Goal: Task Accomplishment & Management: Complete application form

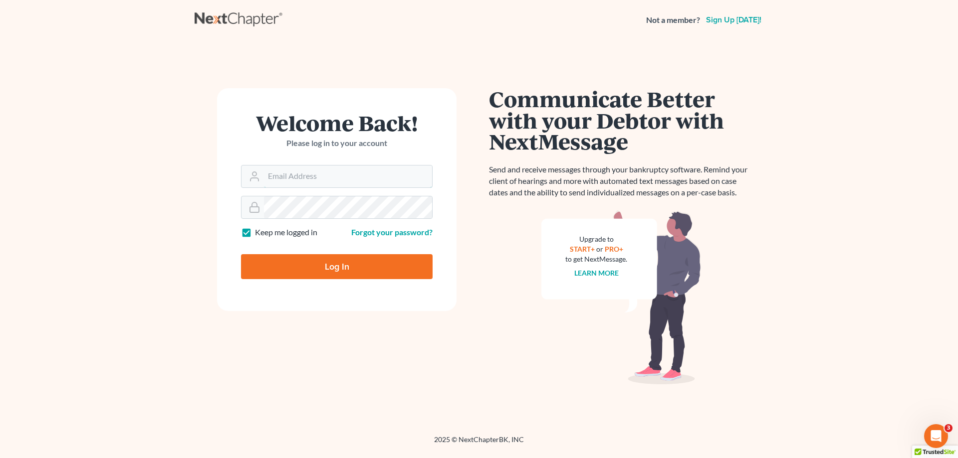
type input "[EMAIL_ADDRESS][DOMAIN_NAME]"
click at [314, 269] on input "Log In" at bounding box center [337, 266] width 192 height 25
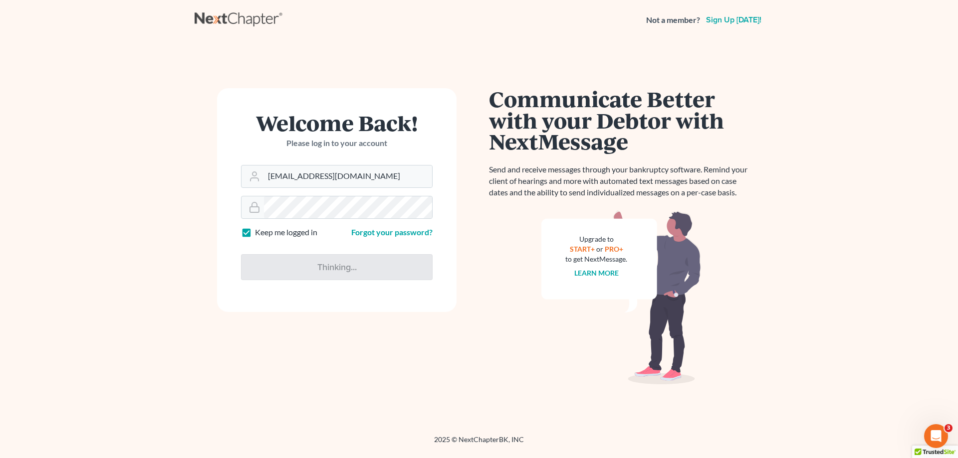
type input "Thinking..."
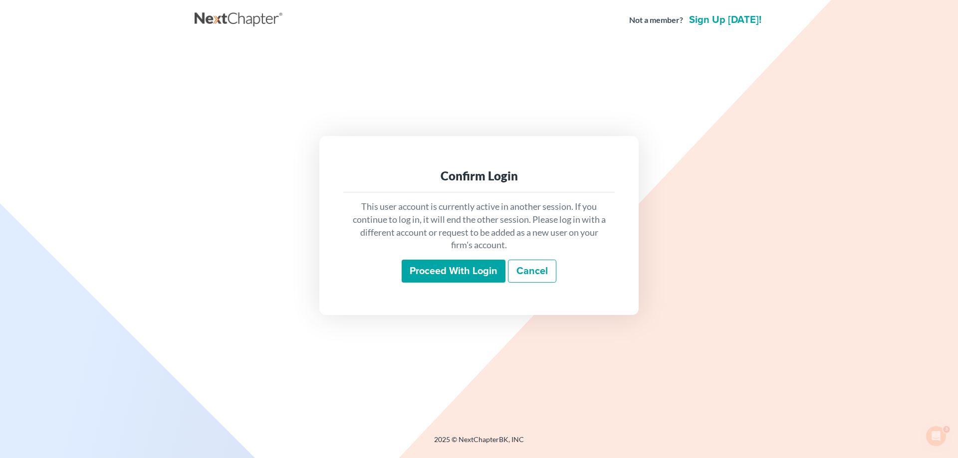
click at [436, 273] on input "Proceed with login" at bounding box center [454, 271] width 104 height 23
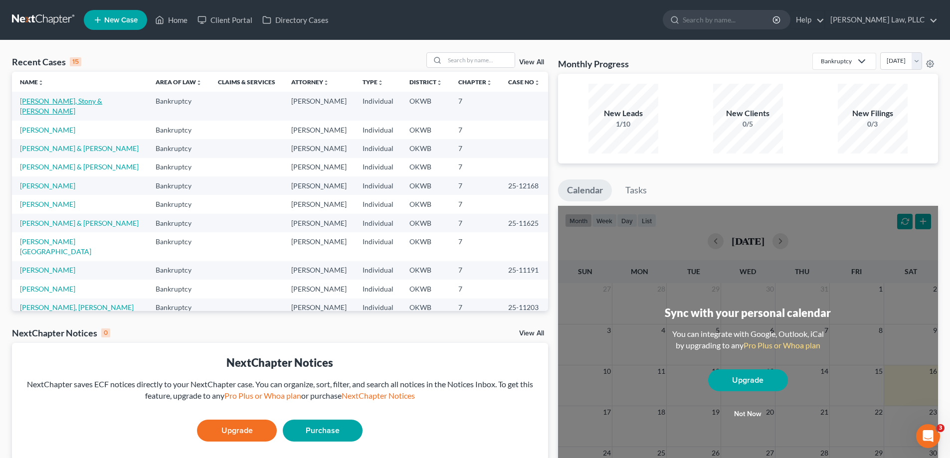
click at [71, 100] on link "[PERSON_NAME], Stony & [PERSON_NAME]" at bounding box center [61, 106] width 82 height 18
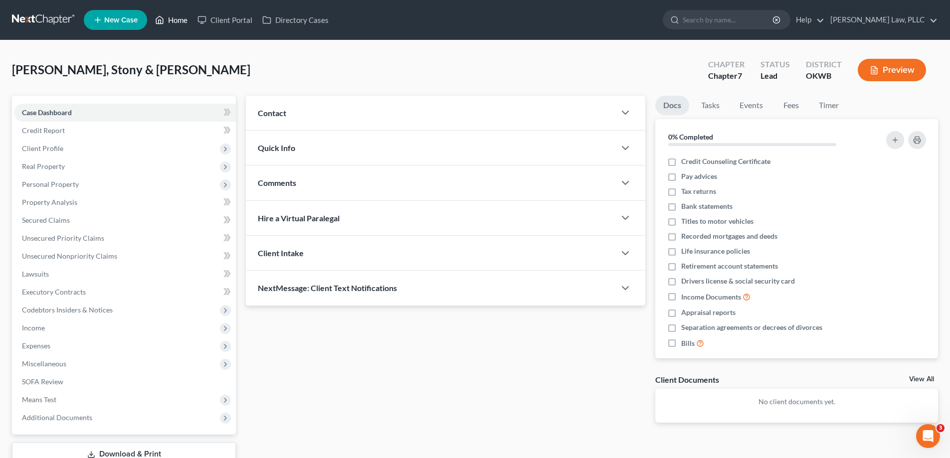
click at [164, 19] on icon at bounding box center [160, 19] width 7 height 7
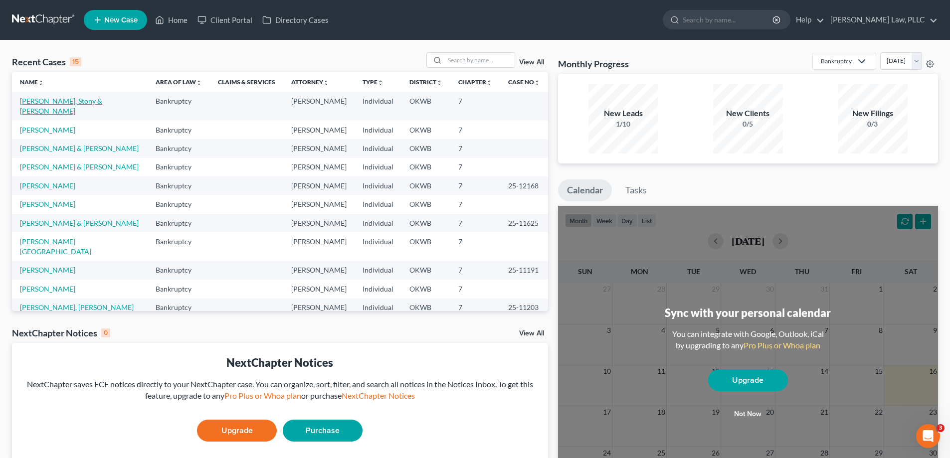
click at [83, 103] on link "[PERSON_NAME], Stony & [PERSON_NAME]" at bounding box center [61, 106] width 82 height 18
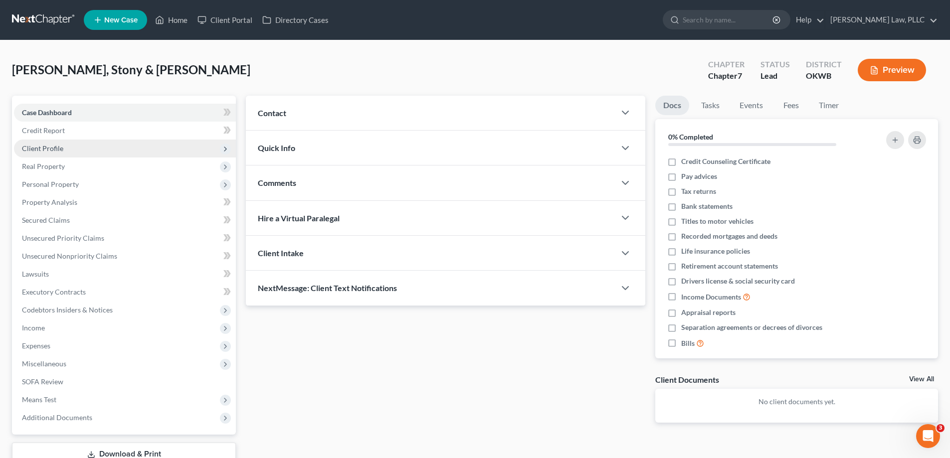
click at [88, 146] on span "Client Profile" at bounding box center [125, 149] width 222 height 18
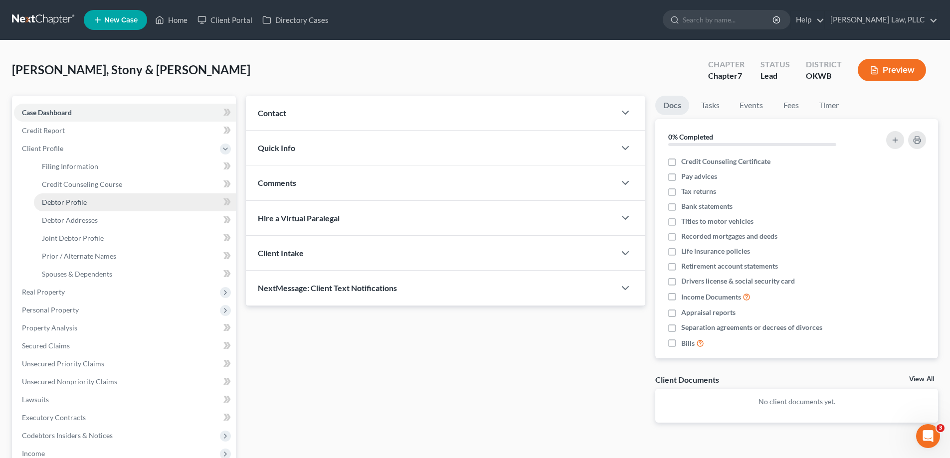
click at [84, 197] on link "Debtor Profile" at bounding box center [135, 203] width 202 height 18
select select "1"
select select "2"
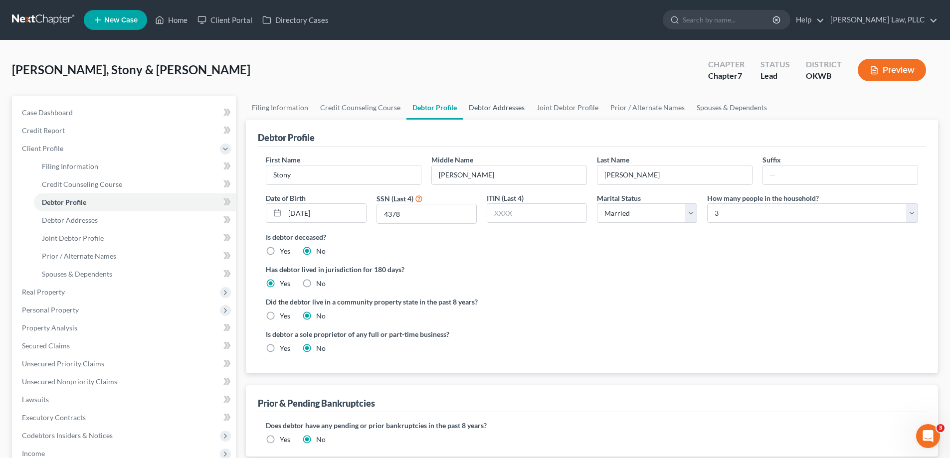
click at [476, 102] on link "Debtor Addresses" at bounding box center [497, 108] width 68 height 24
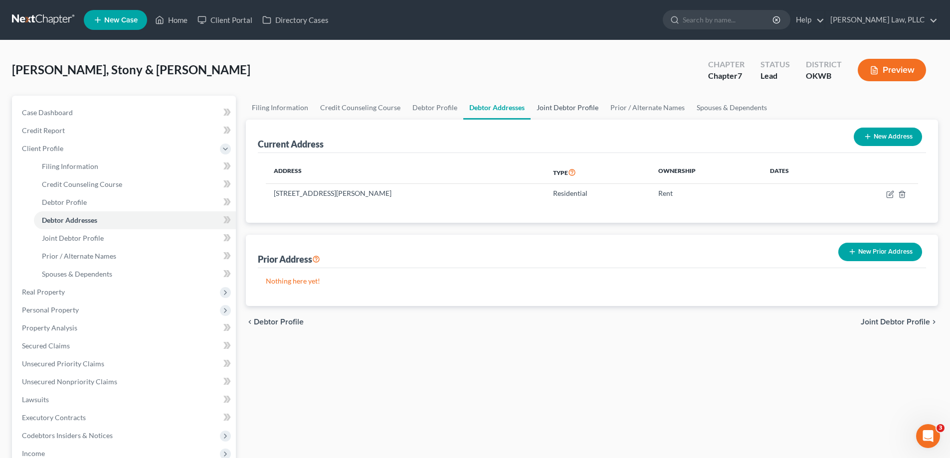
click at [575, 104] on link "Joint Debtor Profile" at bounding box center [568, 108] width 74 height 24
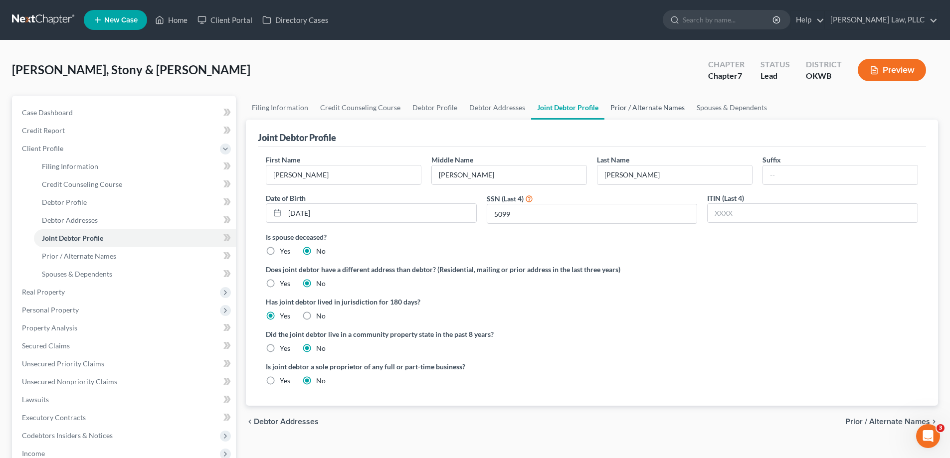
click at [625, 109] on link "Prior / Alternate Names" at bounding box center [648, 108] width 86 height 24
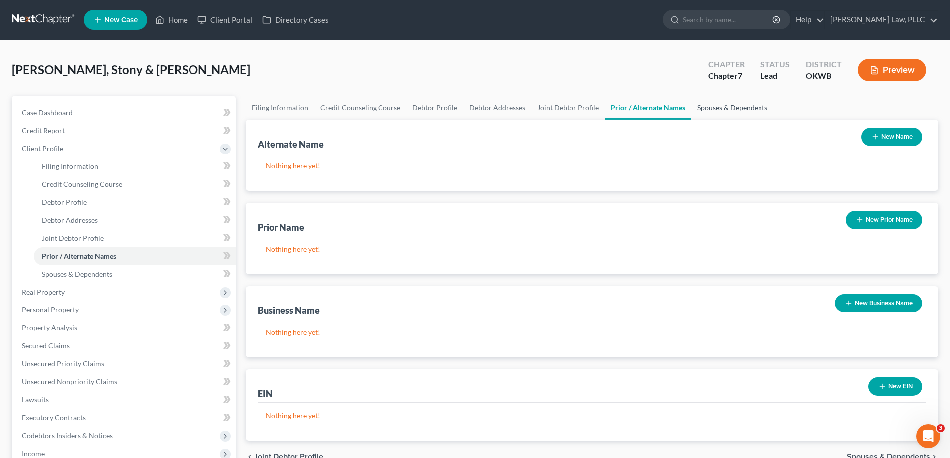
click at [715, 102] on link "Spouses & Dependents" at bounding box center [732, 108] width 82 height 24
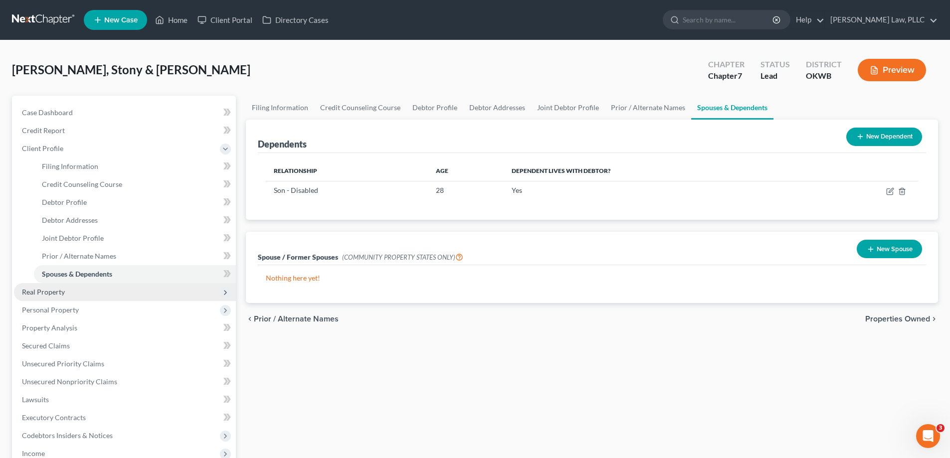
click at [125, 288] on span "Real Property" at bounding box center [125, 292] width 222 height 18
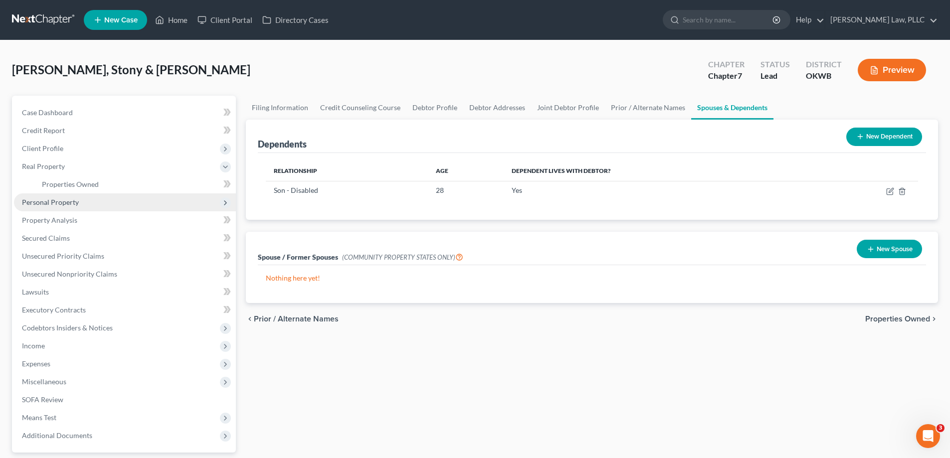
click at [102, 209] on span "Personal Property" at bounding box center [125, 203] width 222 height 18
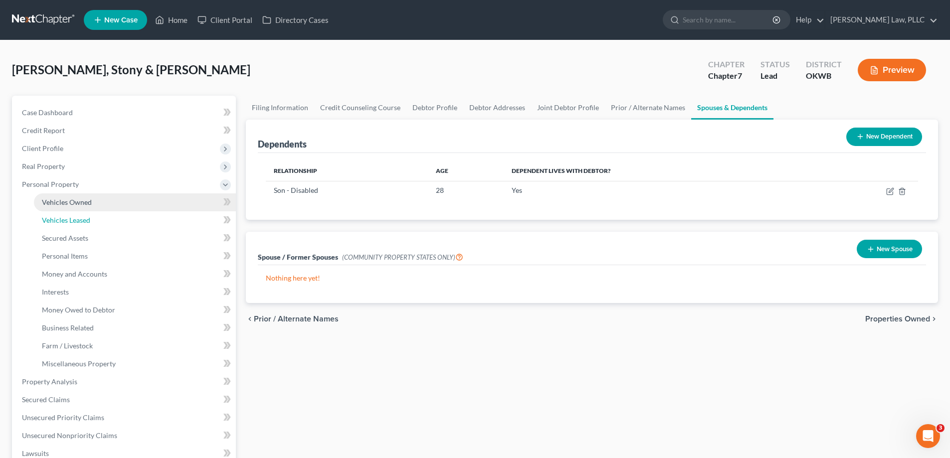
click at [99, 224] on link "Vehicles Leased" at bounding box center [135, 220] width 202 height 18
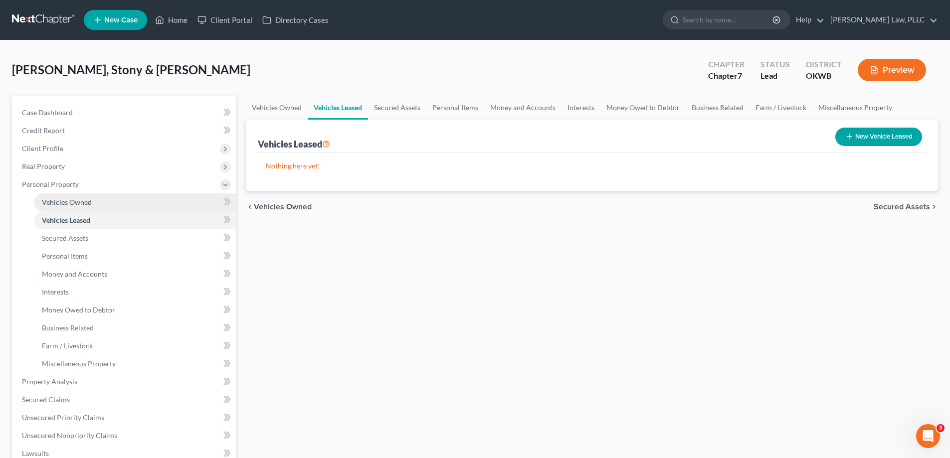
click at [100, 206] on link "Vehicles Owned" at bounding box center [135, 203] width 202 height 18
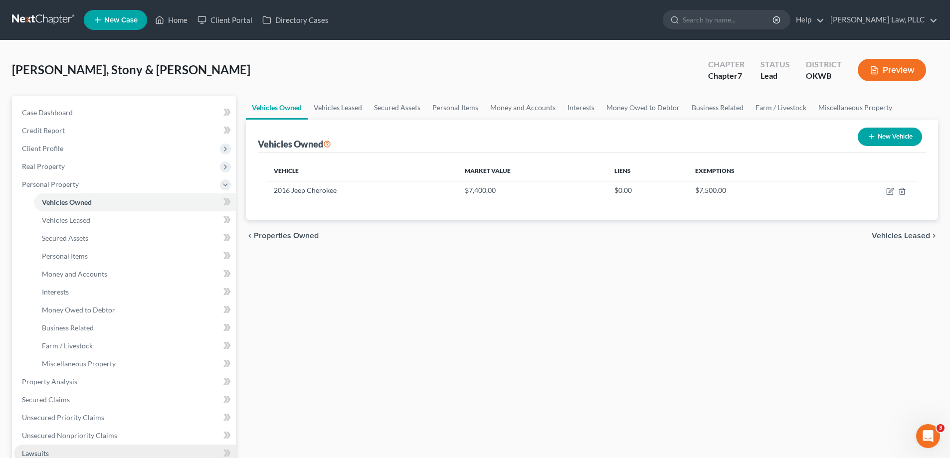
scroll to position [100, 0]
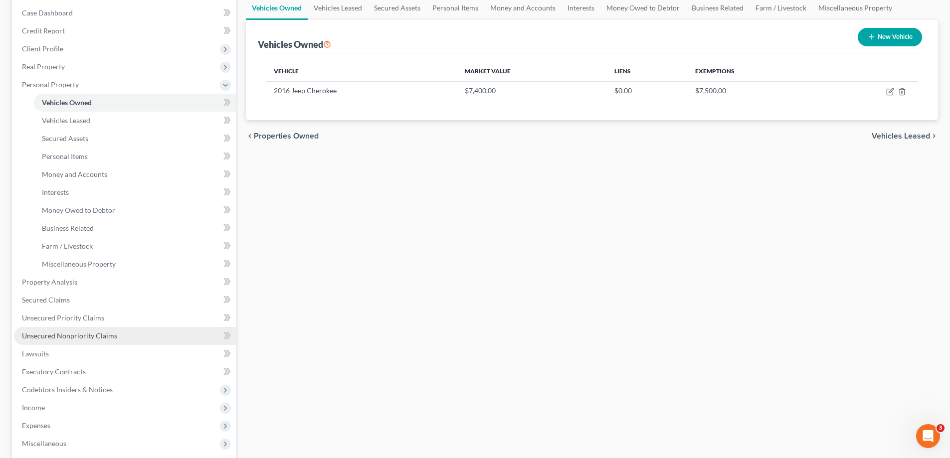
click at [73, 330] on link "Unsecured Nonpriority Claims" at bounding box center [125, 336] width 222 height 18
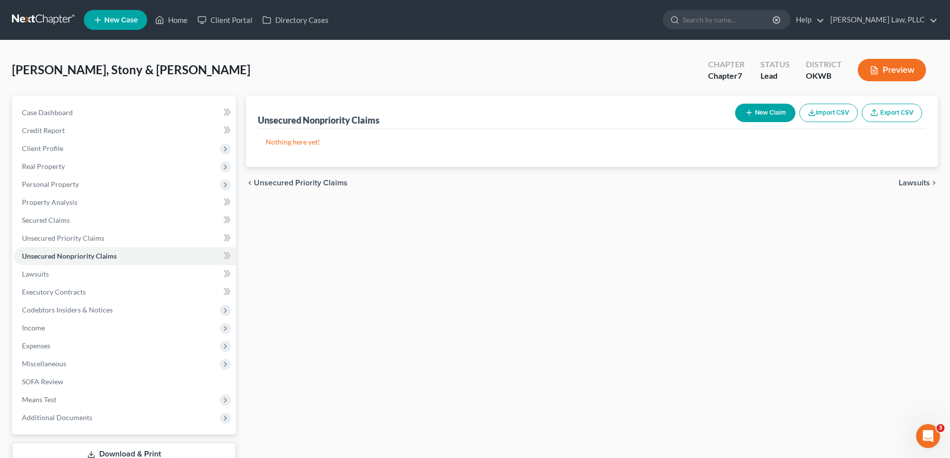
click at [770, 112] on button "New Claim" at bounding box center [765, 113] width 60 height 18
select select "2"
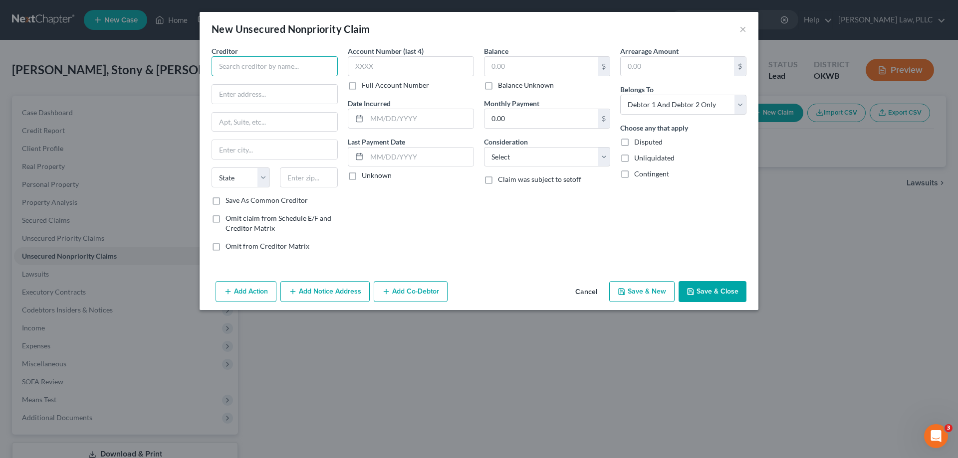
click at [264, 64] on input "text" at bounding box center [274, 66] width 126 height 20
type input "Ally"
type input "PO Box 9222"
type input "11804"
type input "Old Bethpage"
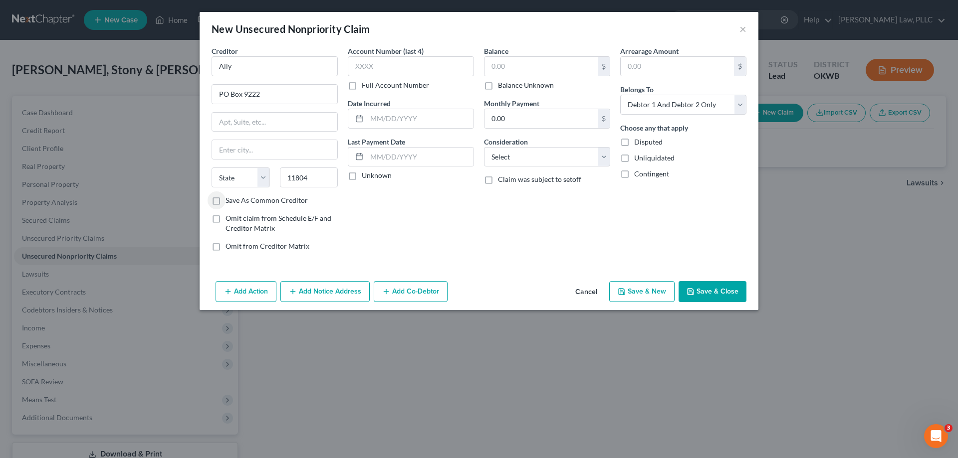
select select "35"
click at [225, 202] on label "Save As Common Creditor" at bounding box center [266, 201] width 82 height 10
click at [229, 202] on input "Save As Common Creditor" at bounding box center [232, 199] width 6 height 6
checkbox input "true"
click at [418, 70] on input "text" at bounding box center [411, 66] width 126 height 20
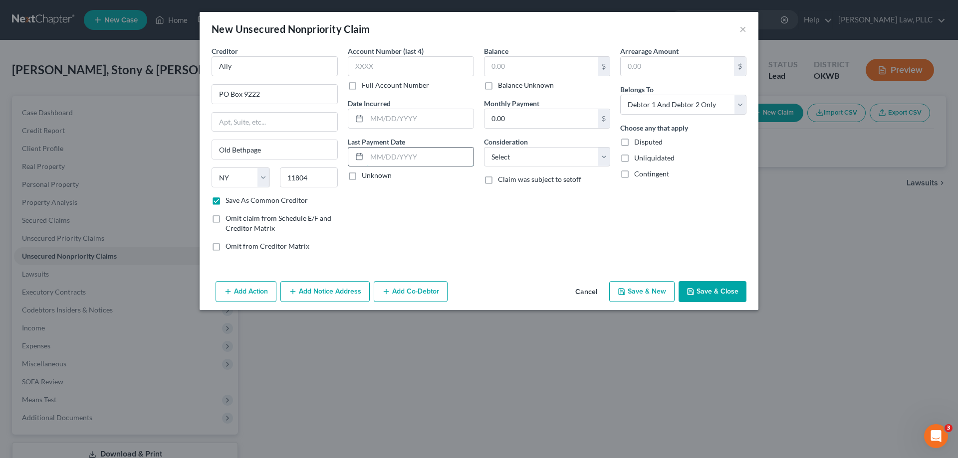
click at [406, 149] on input "text" at bounding box center [420, 157] width 107 height 19
type input "[DATE]"
click at [531, 118] on input "0.00" at bounding box center [540, 118] width 113 height 19
click at [530, 62] on input "text" at bounding box center [540, 66] width 113 height 19
type input "601"
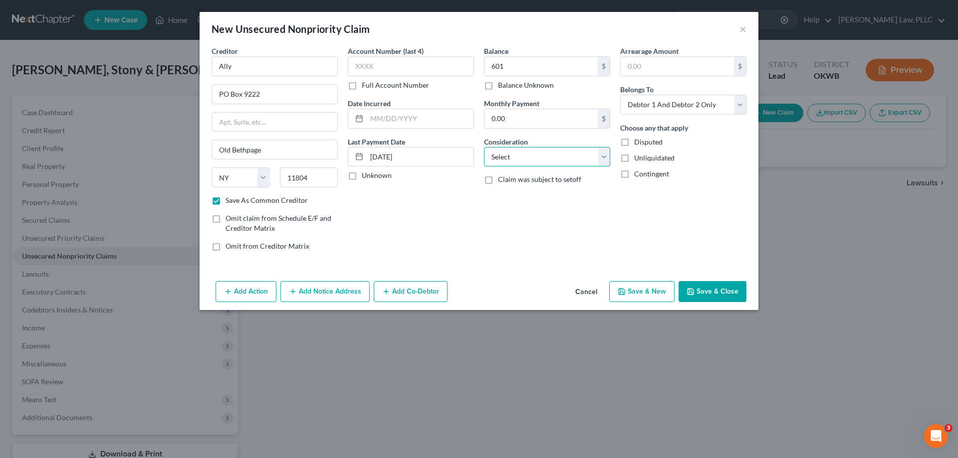
click at [541, 167] on select "Select Cable / Satellite Services Collection Agency Credit Card Debt Debt Couns…" at bounding box center [547, 157] width 126 height 20
select select "2"
click at [484, 147] on select "Select Cable / Satellite Services Collection Agency Credit Card Debt Debt Couns…" at bounding box center [547, 157] width 126 height 20
click at [622, 281] on button "Save & New" at bounding box center [641, 291] width 65 height 21
checkbox input "false"
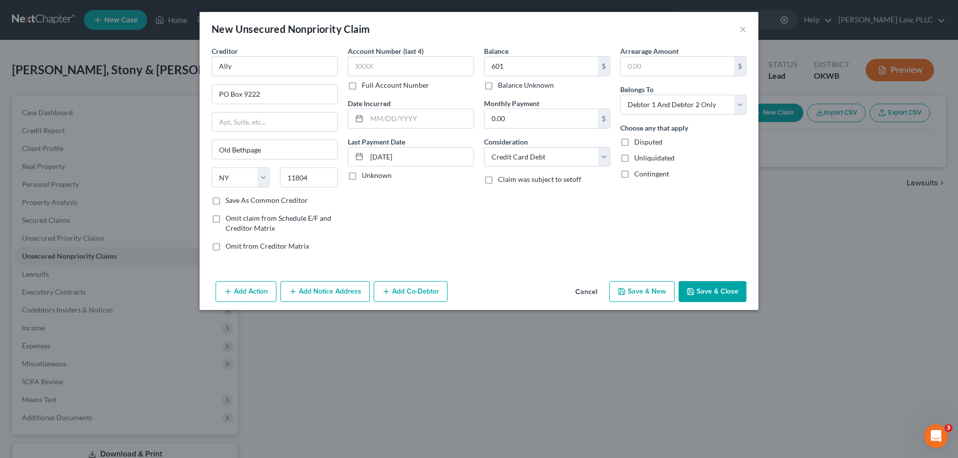
select select "2"
type input "601.00"
click at [577, 201] on div "Balance $ Balance Unknown Balance Undetermined $ Balance Unknown Monthly Paymen…" at bounding box center [547, 152] width 136 height 213
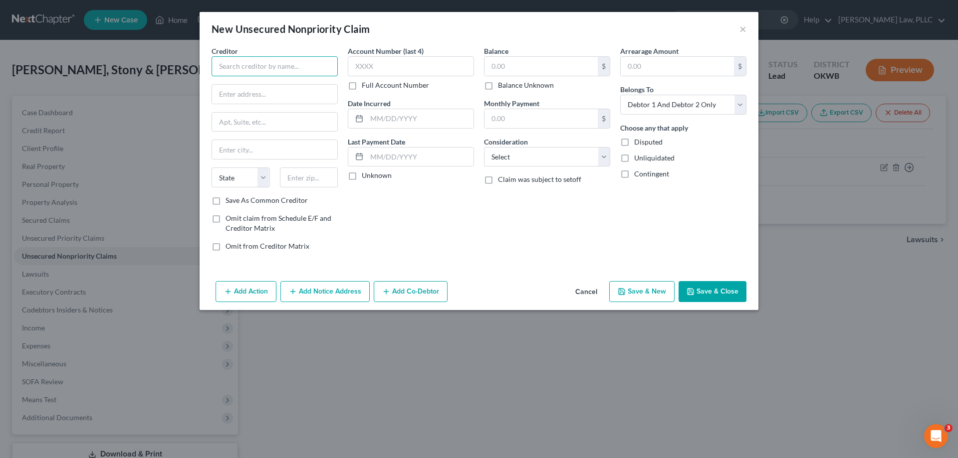
click at [299, 67] on input "text" at bounding box center [274, 66] width 126 height 20
type input "America's Car Mart"
click at [595, 290] on button "Cancel" at bounding box center [586, 292] width 38 height 20
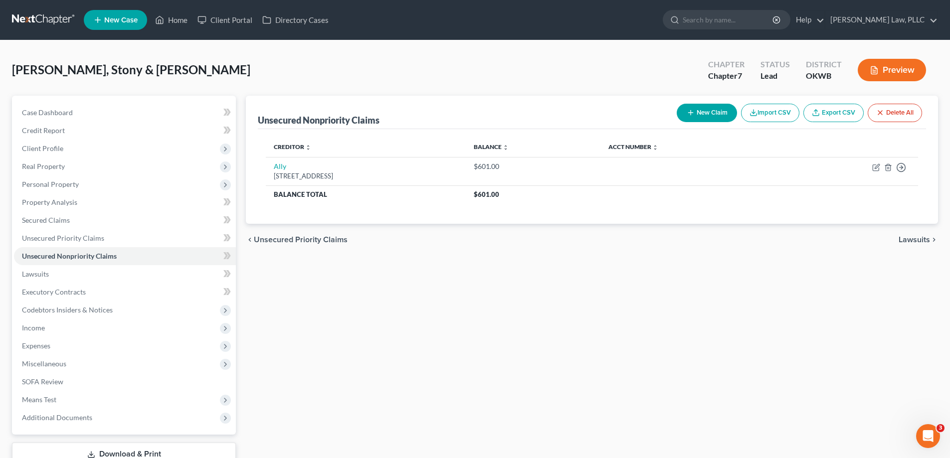
drag, startPoint x: 336, startPoint y: 350, endPoint x: 328, endPoint y: 349, distance: 7.6
click at [335, 350] on div "Unsecured Nonpriority Claims New Claim Import CSV Export CSV Delete All Credito…" at bounding box center [592, 294] width 702 height 397
click at [66, 343] on span "Expenses" at bounding box center [125, 346] width 222 height 18
click at [87, 366] on link "Home" at bounding box center [135, 364] width 202 height 18
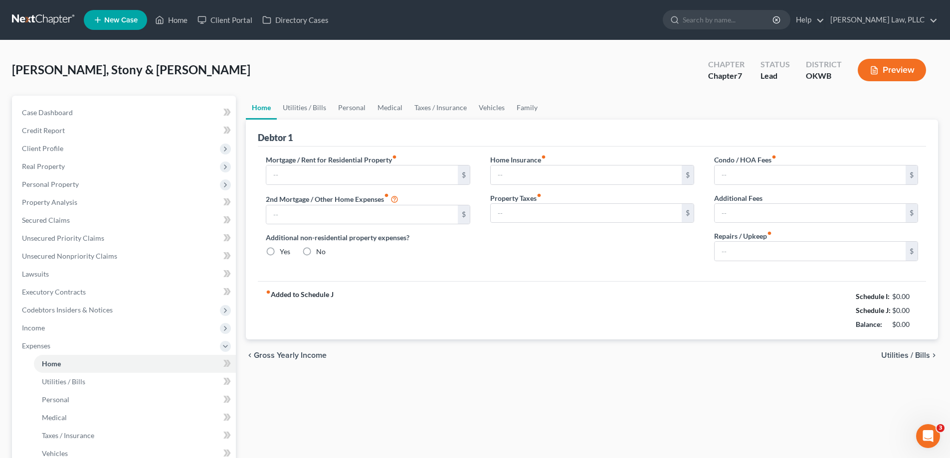
type input "950.00"
type input "0.00"
radio input "true"
type input "100.00"
type input "0.00"
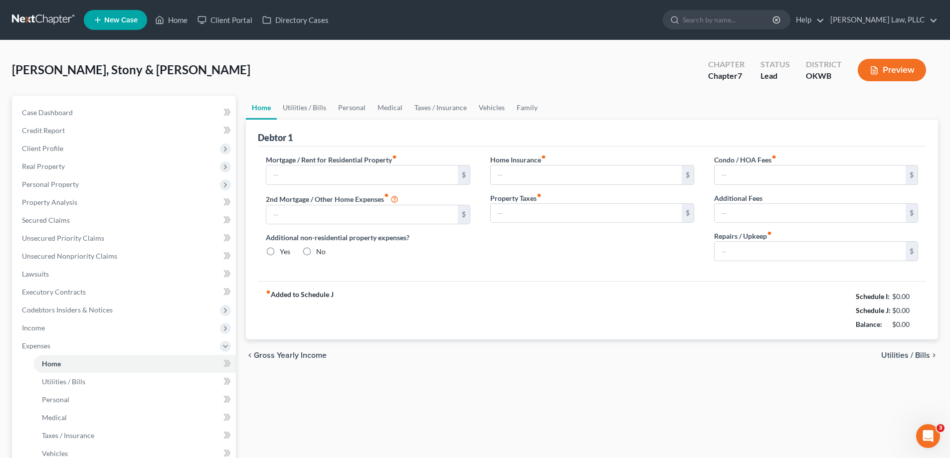
type input "0.00"
type input "25.00"
click at [490, 107] on link "Vehicles" at bounding box center [492, 108] width 38 height 24
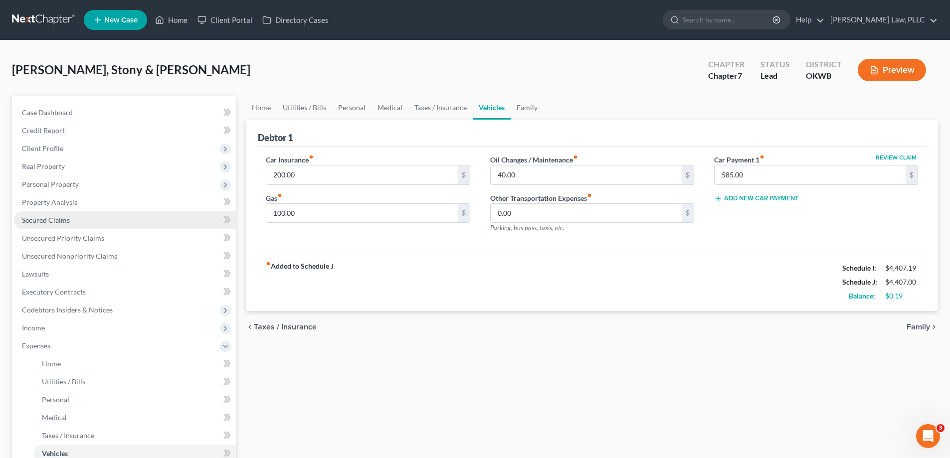
click at [40, 222] on span "Secured Claims" at bounding box center [46, 220] width 48 height 8
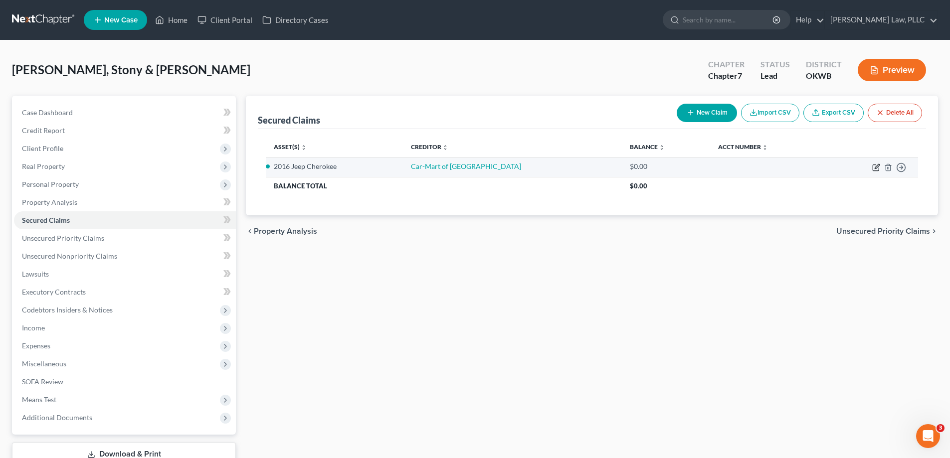
click at [874, 168] on icon "button" at bounding box center [876, 168] width 8 height 8
select select "8"
select select "2"
select select "0"
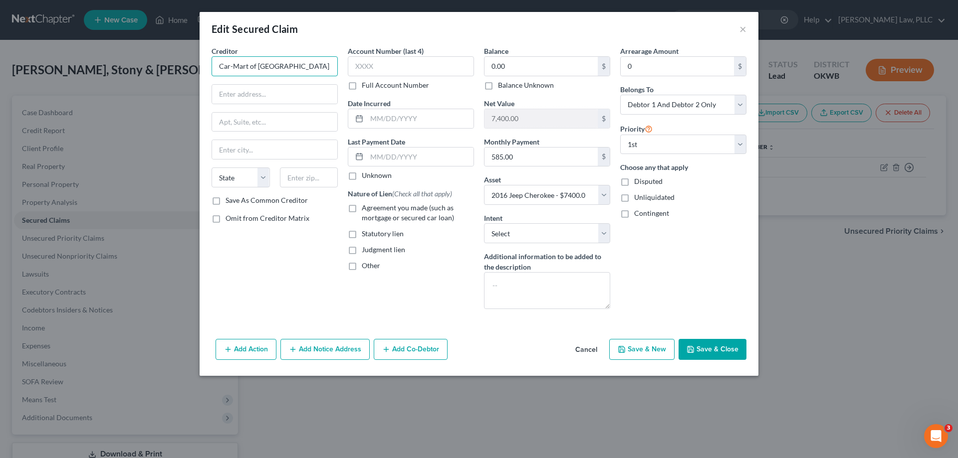
click at [309, 71] on input "Car-Mart of [GEOGRAPHIC_DATA]" at bounding box center [274, 66] width 126 height 20
type input "America's Car-Mart"
click at [274, 94] on input "text" at bounding box center [274, 94] width 125 height 19
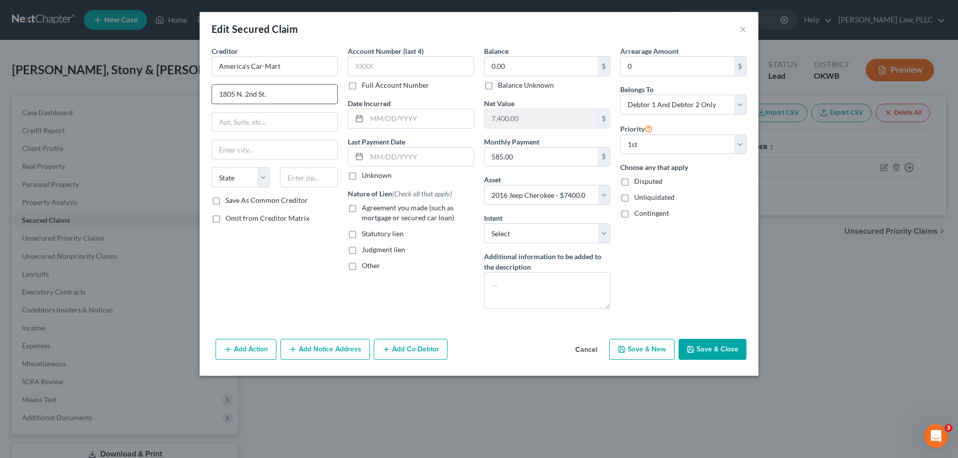
type input "1805 N. 2nd St."
type input "72756"
type input "[PERSON_NAME]"
select select "2"
click at [403, 68] on input "text" at bounding box center [411, 66] width 126 height 20
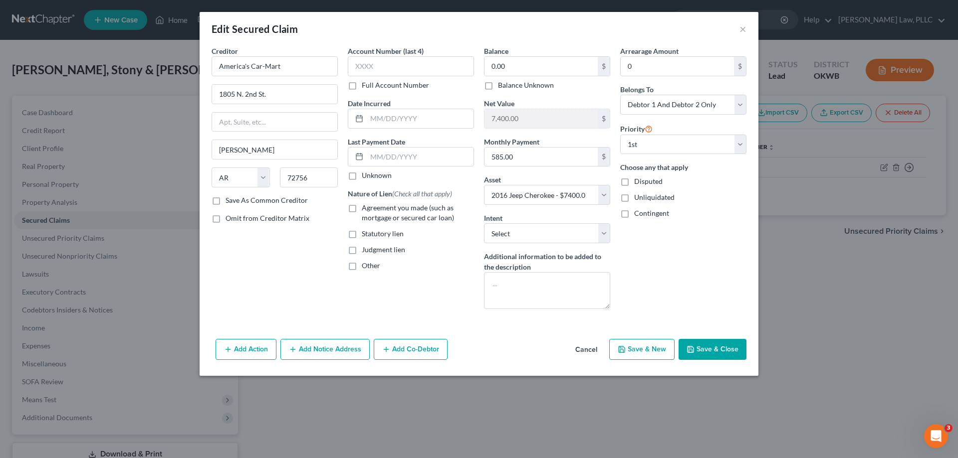
click at [429, 143] on div "Last Payment Date Unknown" at bounding box center [411, 159] width 126 height 44
click at [430, 153] on input "text" at bounding box center [420, 157] width 107 height 19
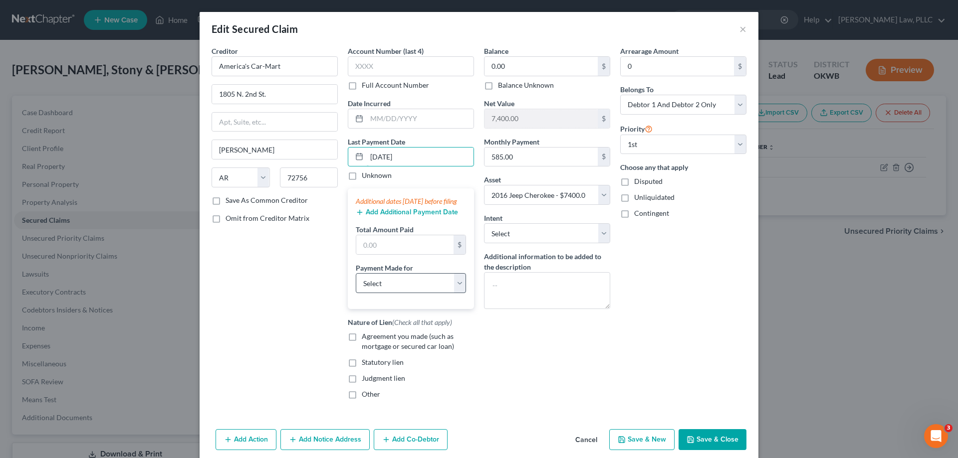
type input "[DATE]"
click at [416, 288] on select "Select Car Credit Card Loan Repayment Mortgage Other Suppliers Or Vendors" at bounding box center [411, 283] width 110 height 20
click at [356, 283] on select "Select Car Credit Card Loan Repayment Mortgage Other Suppliers Or Vendors" at bounding box center [411, 283] width 110 height 20
click at [426, 293] on select "Select Car Credit Card Loan Repayment Mortgage Other Suppliers Or Vendors" at bounding box center [411, 283] width 110 height 20
select select "0"
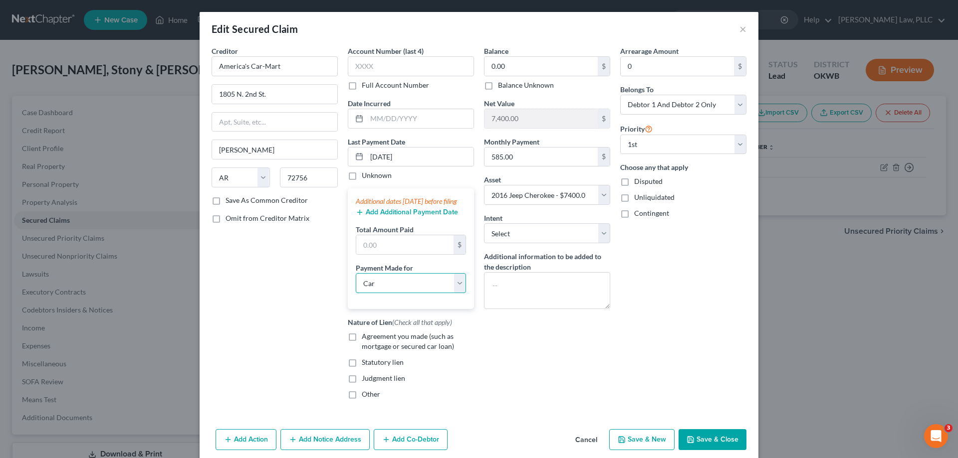
click at [356, 283] on select "Select Car Credit Card Loan Repayment Mortgage Other Suppliers Or Vendors" at bounding box center [411, 283] width 110 height 20
click at [362, 347] on label "Agreement you made (such as mortgage or secured car loan)" at bounding box center [418, 342] width 112 height 20
click at [366, 338] on input "Agreement you made (such as mortgage or secured car loan)" at bounding box center [369, 335] width 6 height 6
checkbox input "true"
click at [516, 239] on select "Select Surrender Redeem Reaffirm Avoid Other" at bounding box center [547, 233] width 126 height 20
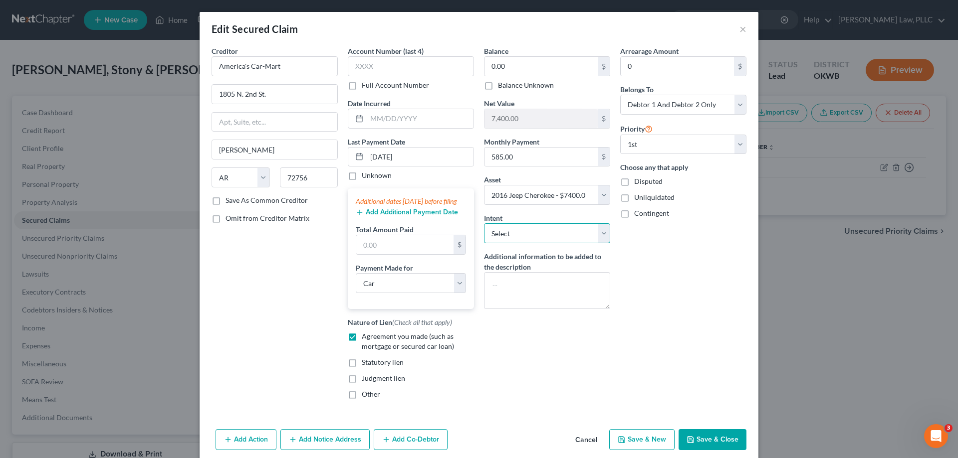
select select "2"
click at [484, 223] on select "Select Surrender Redeem Reaffirm Avoid Other" at bounding box center [547, 233] width 126 height 20
click at [662, 375] on div "Arrearage Amount 0 $ Belongs To * Select Debtor 1 Only Debtor 2 Only Debtor 1 A…" at bounding box center [683, 227] width 136 height 362
click at [527, 69] on input "0.00" at bounding box center [540, 66] width 113 height 19
type input "19,872"
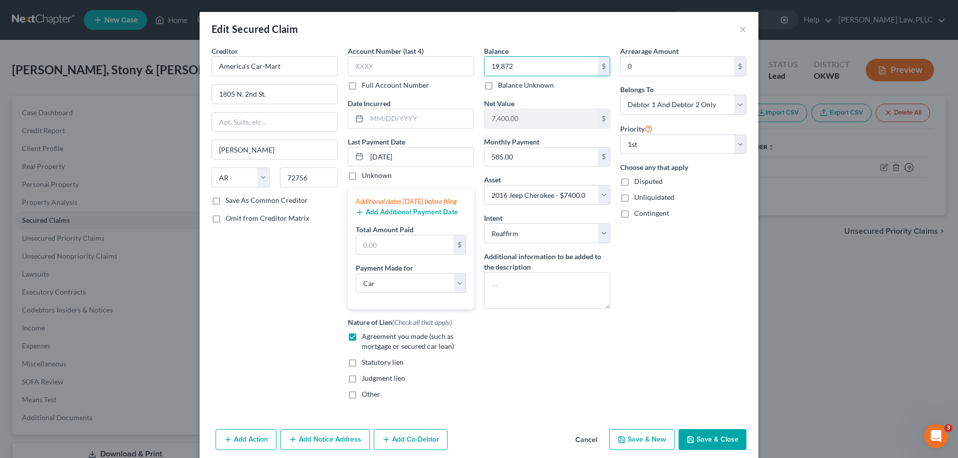
click at [697, 445] on button "Save & Close" at bounding box center [712, 439] width 68 height 21
select select
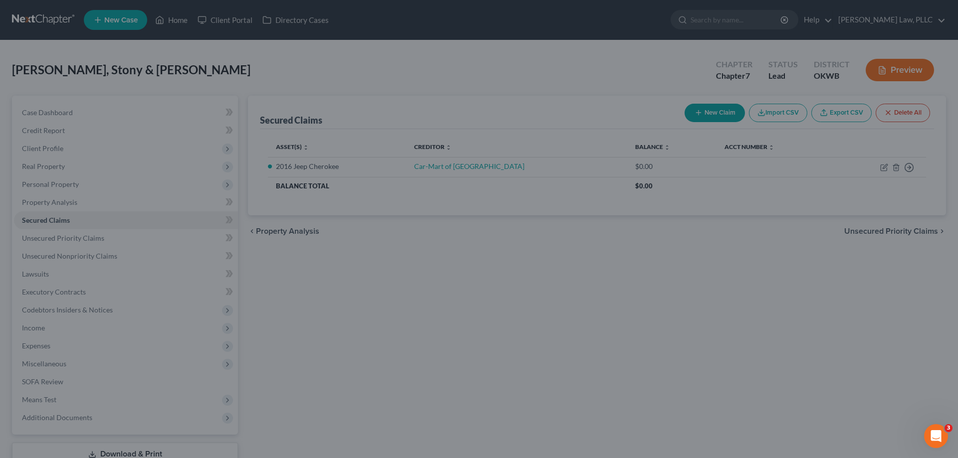
type input "19,872.00"
type input "-12,472.00"
select select "8"
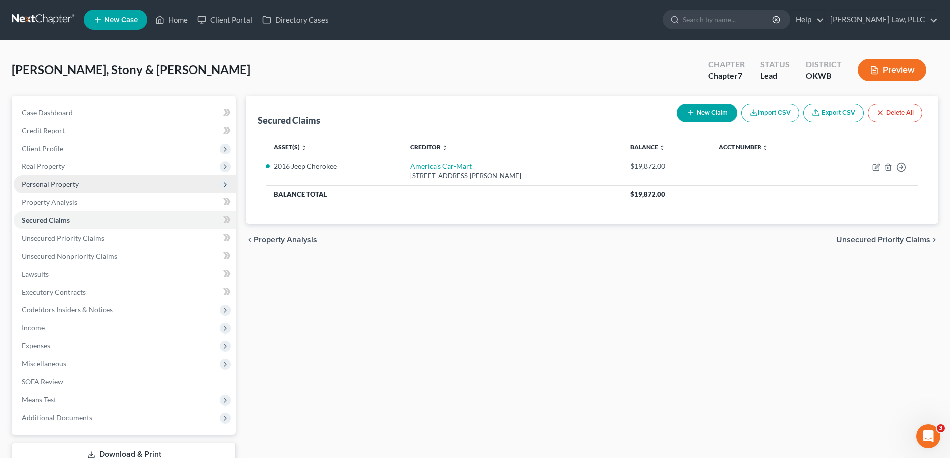
click at [51, 184] on span "Personal Property" at bounding box center [50, 184] width 57 height 8
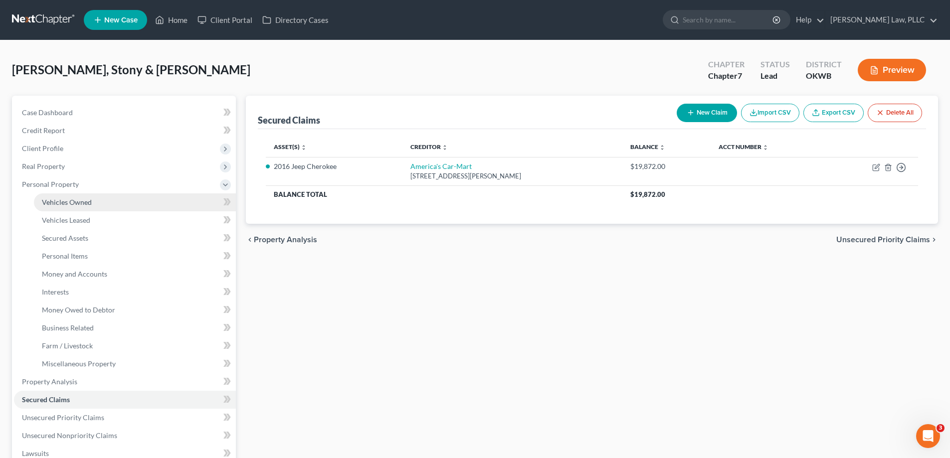
click at [109, 205] on link "Vehicles Owned" at bounding box center [135, 203] width 202 height 18
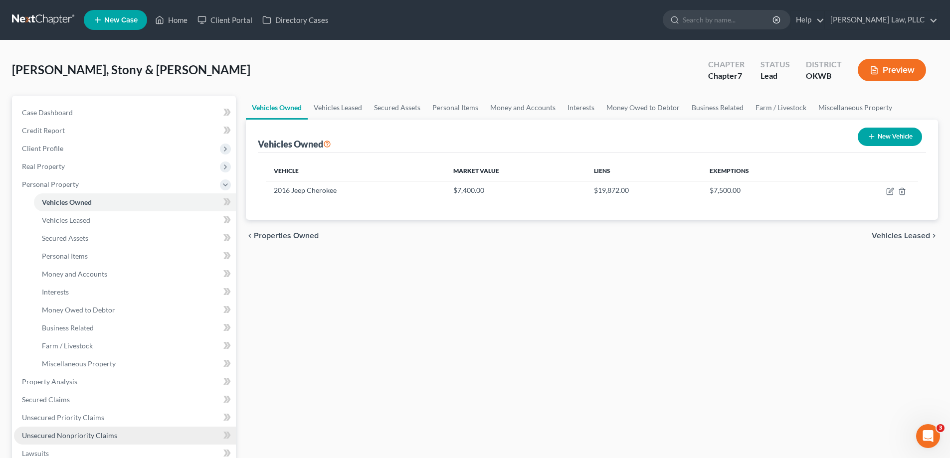
click at [82, 437] on span "Unsecured Nonpriority Claims" at bounding box center [69, 435] width 95 height 8
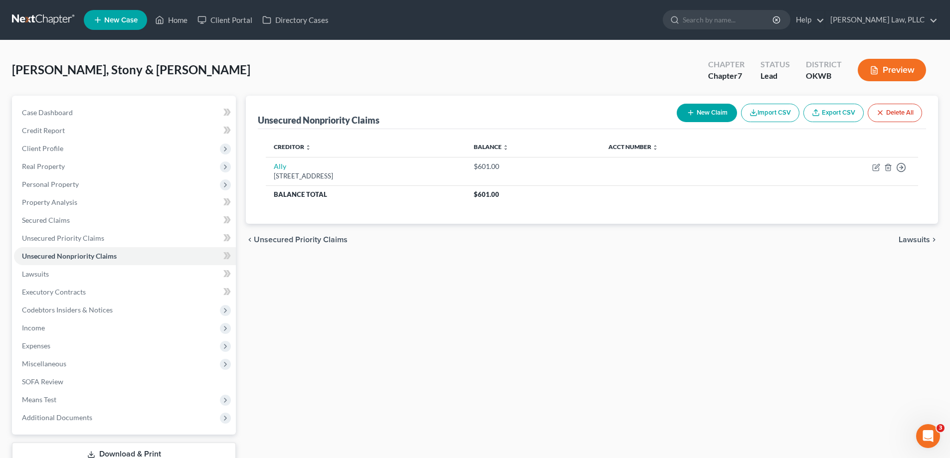
click at [680, 120] on button "New Claim" at bounding box center [707, 113] width 60 height 18
select select "2"
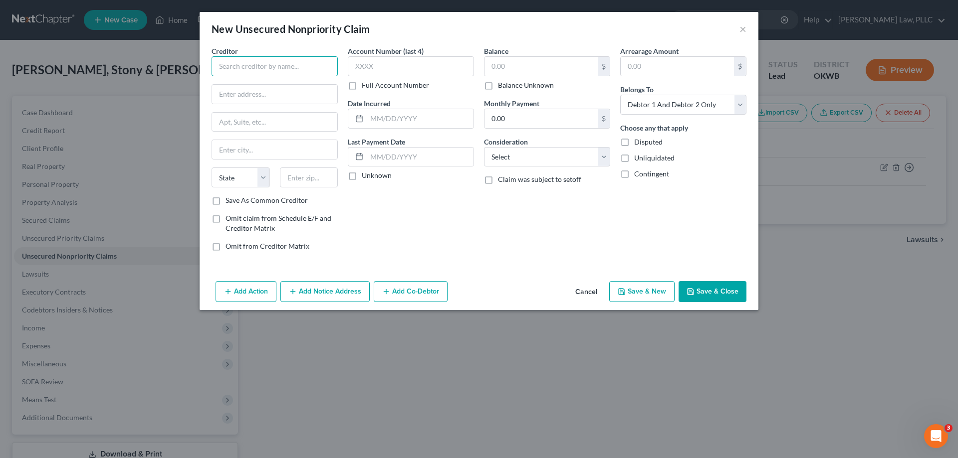
click at [246, 65] on input "text" at bounding box center [274, 66] width 126 height 20
click at [231, 67] on input "Contnental Finance Company" at bounding box center [274, 66] width 126 height 20
click at [235, 69] on input "Contnental Finance Company" at bounding box center [274, 66] width 126 height 20
type input "Continental Finance Company"
click at [264, 96] on input "text" at bounding box center [274, 94] width 125 height 19
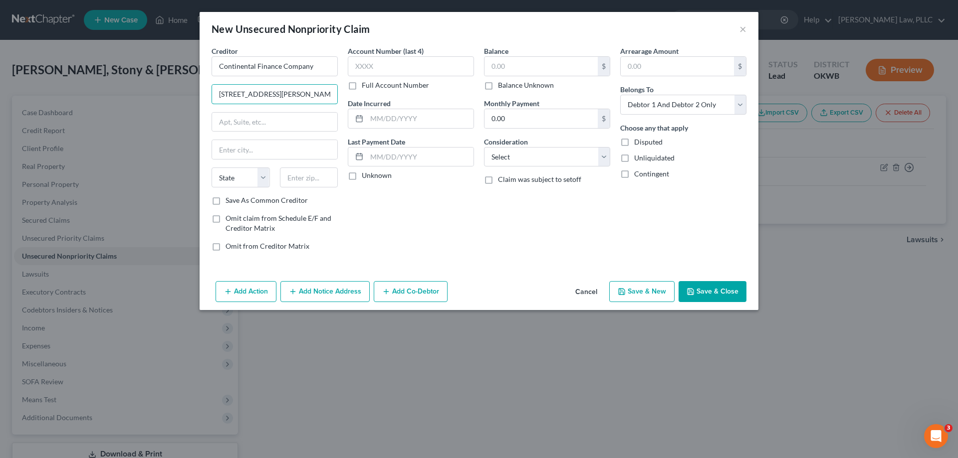
type input "[STREET_ADDRESS][PERSON_NAME]"
type input "400"
type input "19808"
type input "Wilmington"
select select "7"
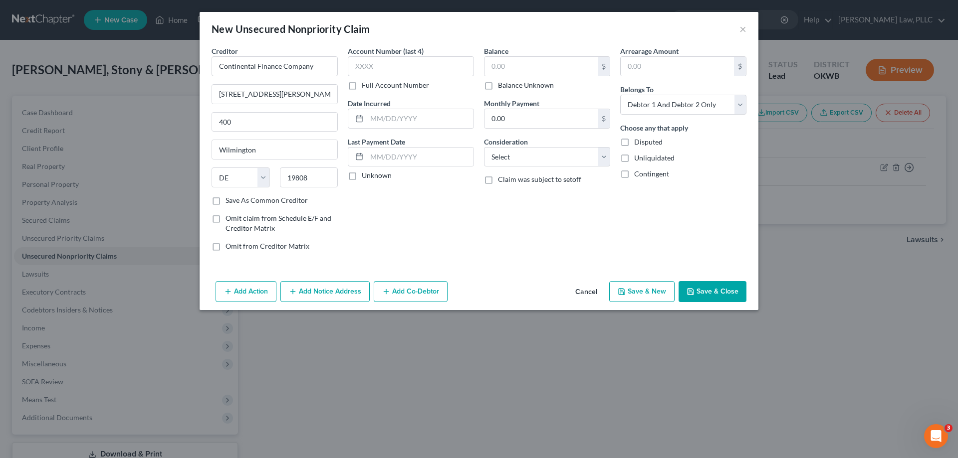
click at [225, 204] on label "Save As Common Creditor" at bounding box center [266, 201] width 82 height 10
click at [229, 202] on input "Save As Common Creditor" at bounding box center [232, 199] width 6 height 6
checkbox input "true"
click at [417, 64] on input "text" at bounding box center [411, 66] width 126 height 20
click at [398, 123] on input "text" at bounding box center [420, 118] width 107 height 19
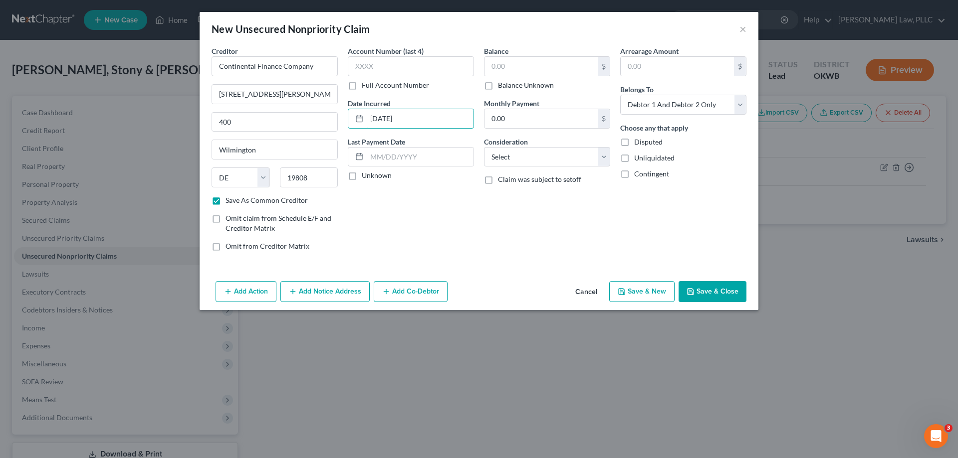
type input "[DATE]"
click at [525, 155] on select "Select Cable / Satellite Services Collection Agency Credit Card Debt Debt Couns…" at bounding box center [547, 157] width 126 height 20
select select "10"
click at [484, 147] on select "Select Cable / Satellite Services Collection Agency Credit Card Debt Debt Couns…" at bounding box center [547, 157] width 126 height 20
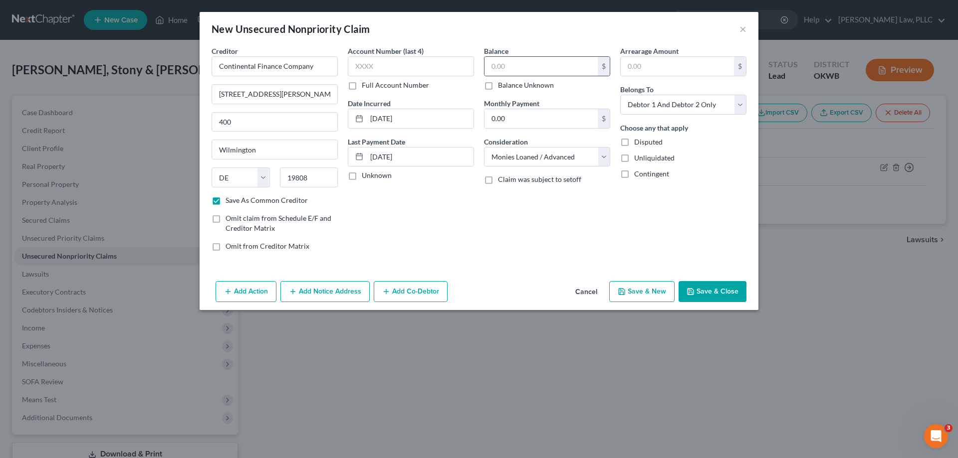
click at [514, 56] on div "$" at bounding box center [547, 66] width 126 height 20
click at [512, 65] on input "text" at bounding box center [540, 66] width 113 height 19
type input "780"
click at [657, 286] on button "Save & New" at bounding box center [641, 291] width 65 height 21
checkbox input "false"
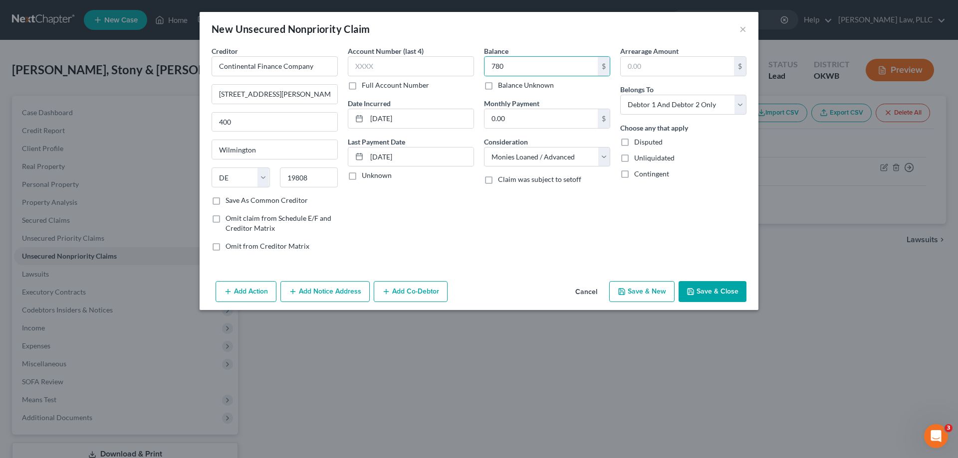
select select "2"
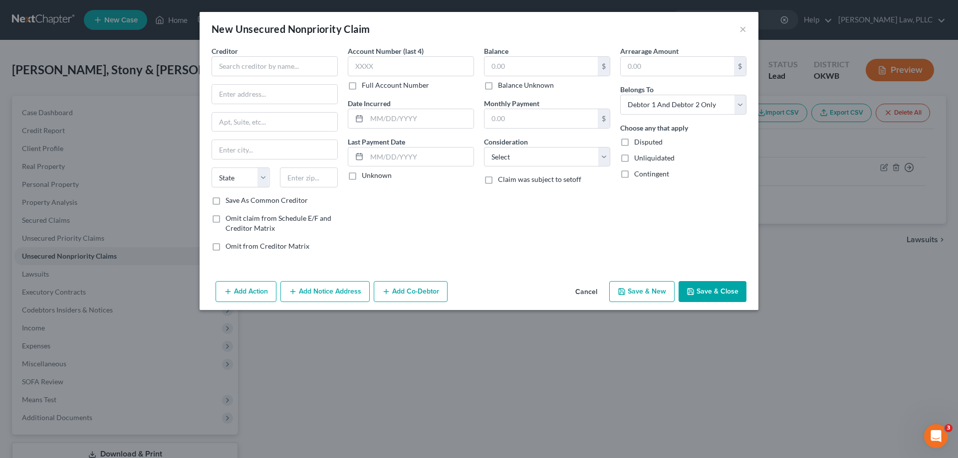
type input "780.00"
click at [245, 67] on input "text" at bounding box center [274, 66] width 126 height 20
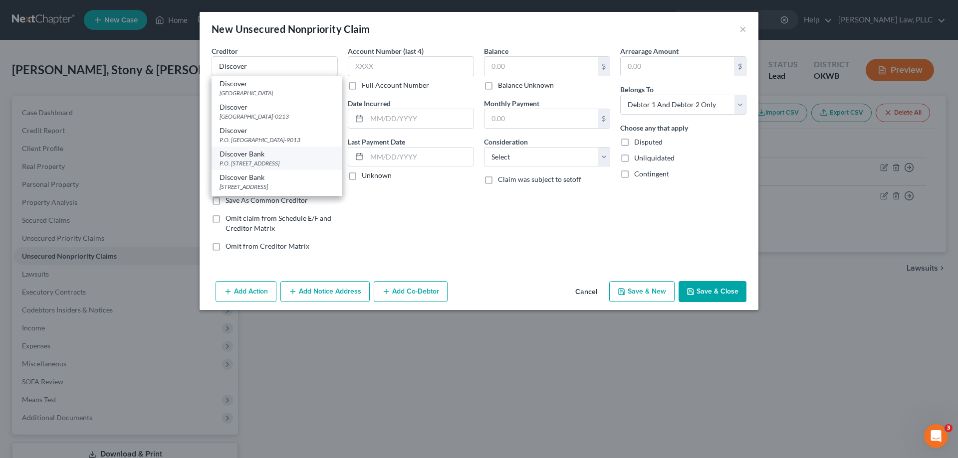
click at [291, 159] on div "Discover Bank" at bounding box center [276, 154] width 114 height 10
type input "Discover Bank"
type input "P.O. Box 30939"
type input "[GEOGRAPHIC_DATA]"
select select "46"
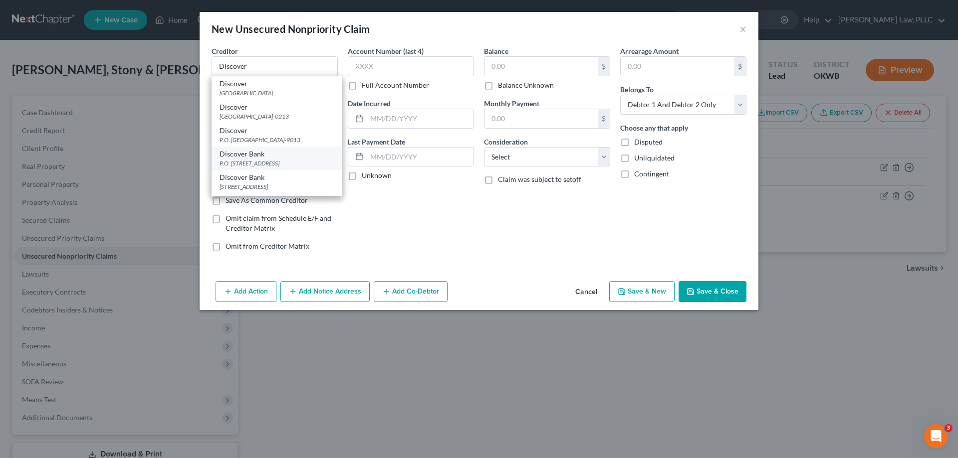
type input "84130"
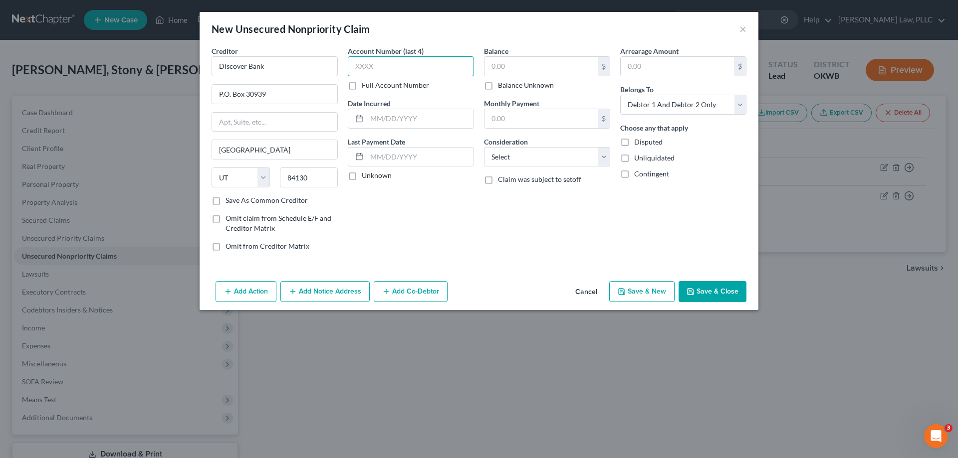
click at [386, 71] on input "text" at bounding box center [411, 66] width 126 height 20
click at [371, 114] on input "text" at bounding box center [420, 118] width 107 height 19
type input "[DATE]"
type input "3,900"
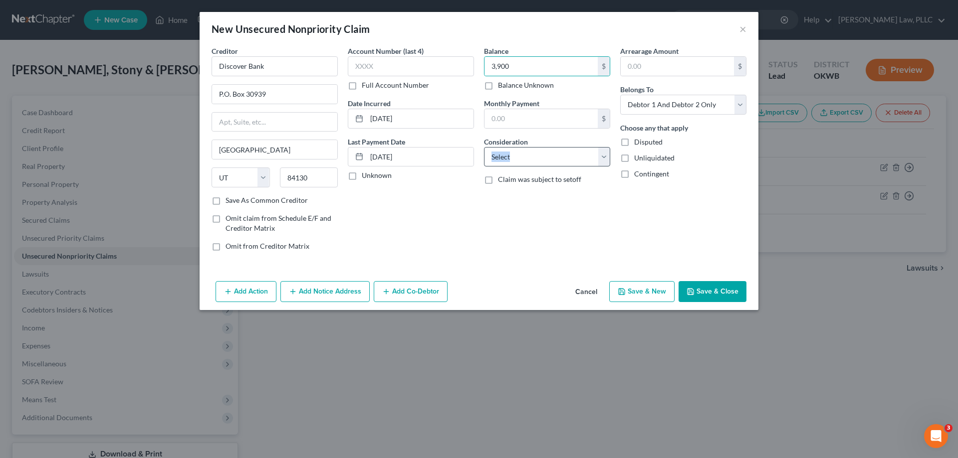
click at [557, 165] on div "Balance 3,900.00 $ Balance Unknown Balance Undetermined 3,900 $ Balance Unknown…" at bounding box center [547, 152] width 136 height 213
click at [563, 157] on select "Select Cable / Satellite Services Collection Agency Credit Card Debt Debt Couns…" at bounding box center [547, 157] width 126 height 20
select select "2"
click at [484, 147] on select "Select Cable / Satellite Services Collection Agency Credit Card Debt Debt Couns…" at bounding box center [547, 157] width 126 height 20
click at [350, 300] on button "Add Notice Address" at bounding box center [324, 291] width 89 height 21
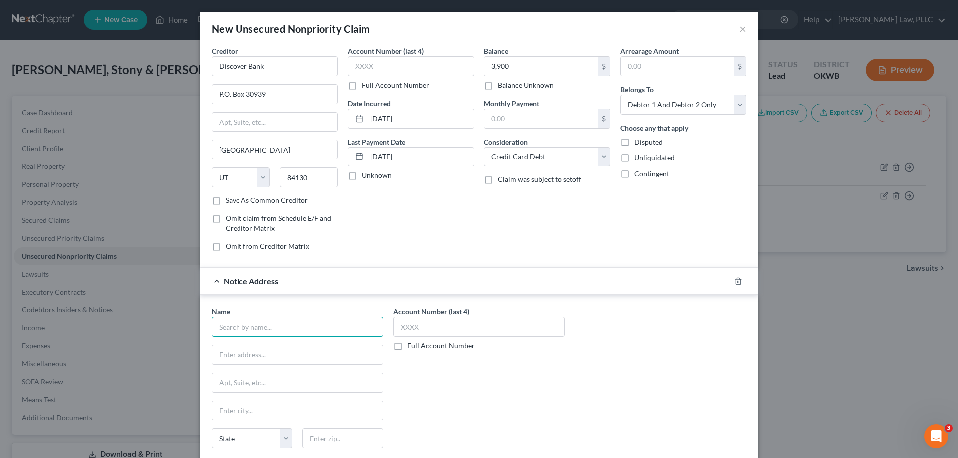
click at [306, 328] on input "text" at bounding box center [297, 327] width 172 height 20
type input "[PERSON_NAME]"
type input "PO Box 808"
type input "[PERSON_NAME]"
select select "37"
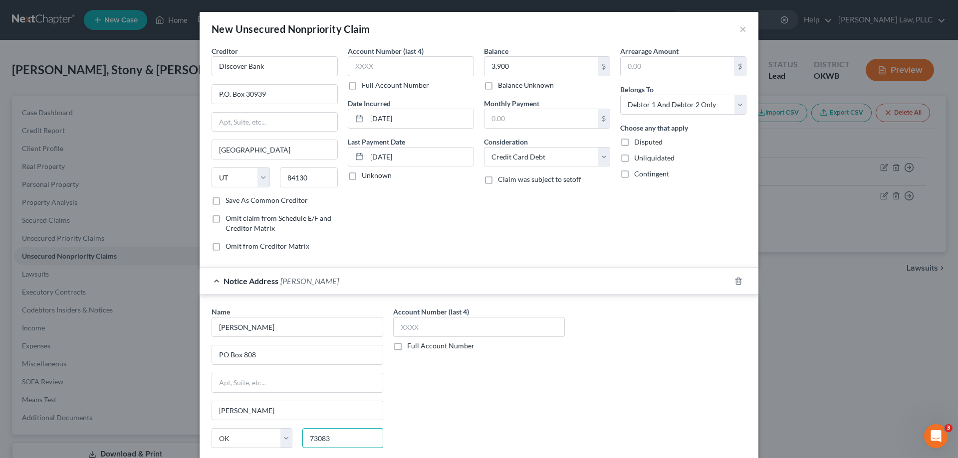
type input "73083"
click at [529, 403] on div "Account Number (last 4) Full Account Number" at bounding box center [479, 391] width 182 height 168
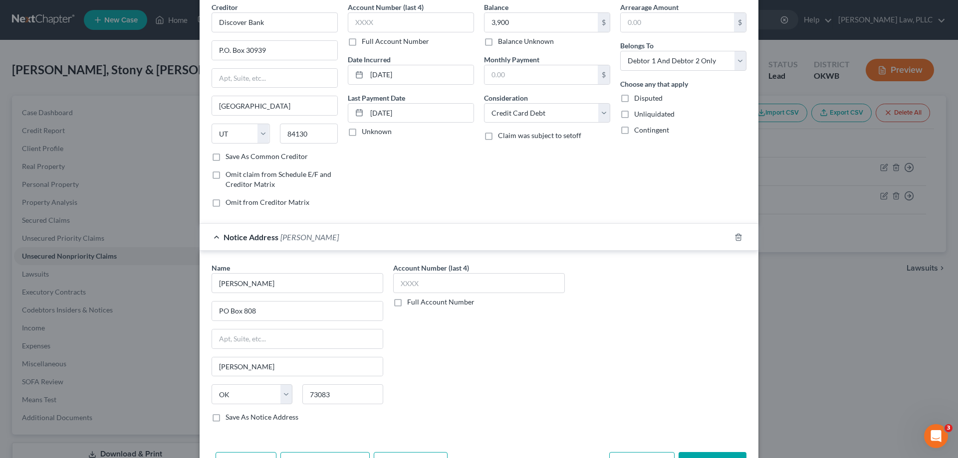
scroll to position [79, 0]
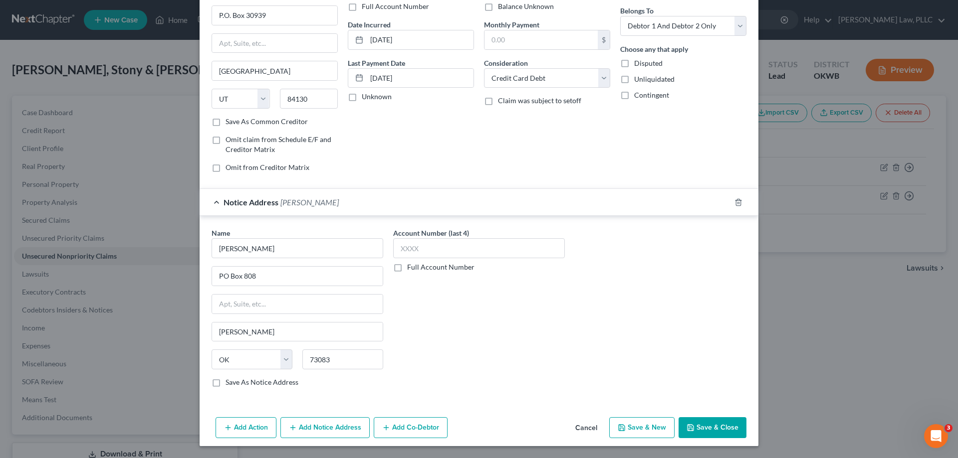
click at [623, 429] on icon "button" at bounding box center [622, 428] width 6 height 6
select select "2"
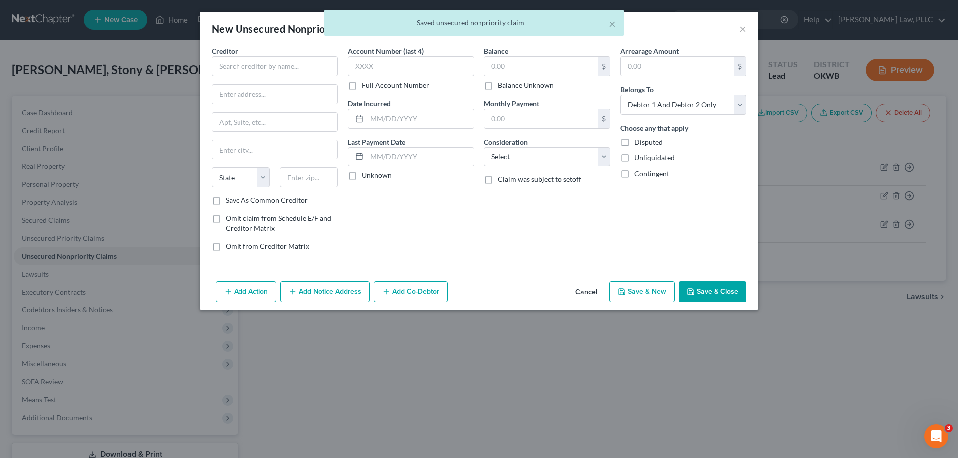
scroll to position [0, 0]
click at [311, 65] on input "text" at bounding box center [274, 66] width 126 height 20
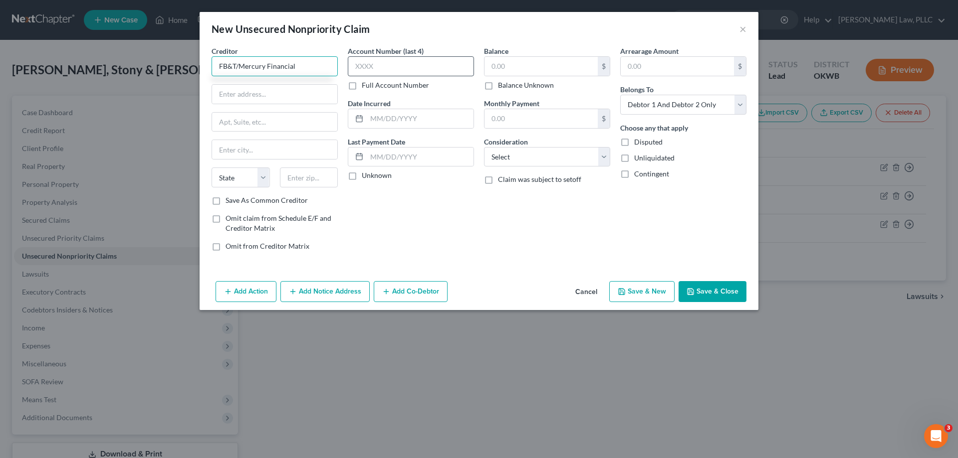
type input "FB&T/Mercury Financial"
type input "PO Box 84064"
type input "31908"
click at [396, 229] on div "Account Number (last 4) Full Account Number Date Incurred Last Payment Date Unk…" at bounding box center [411, 152] width 136 height 213
type input "Columbus"
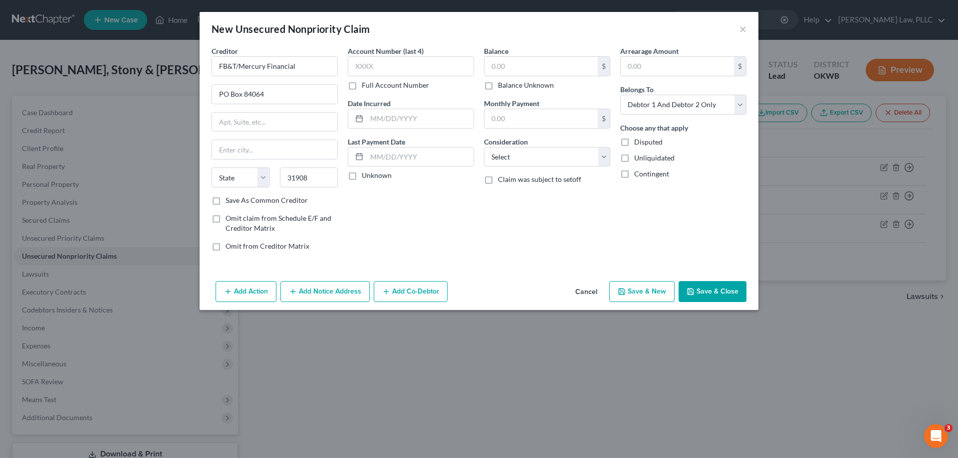
select select "10"
click at [225, 201] on label "Save As Common Creditor" at bounding box center [266, 201] width 82 height 10
click at [229, 201] on input "Save As Common Creditor" at bounding box center [232, 199] width 6 height 6
checkbox input "true"
click at [386, 59] on input "text" at bounding box center [411, 66] width 126 height 20
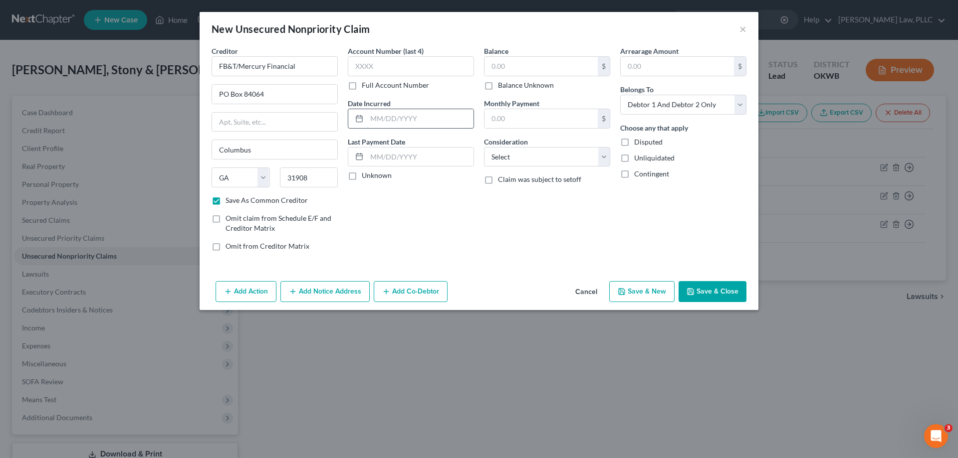
click at [439, 121] on input "text" at bounding box center [420, 118] width 107 height 19
type input "[DATE]"
click at [519, 56] on div "Balance $ Balance Unknown Balance Undetermined $ Balance Unknown" at bounding box center [547, 68] width 126 height 44
click at [525, 65] on input "text" at bounding box center [540, 66] width 113 height 19
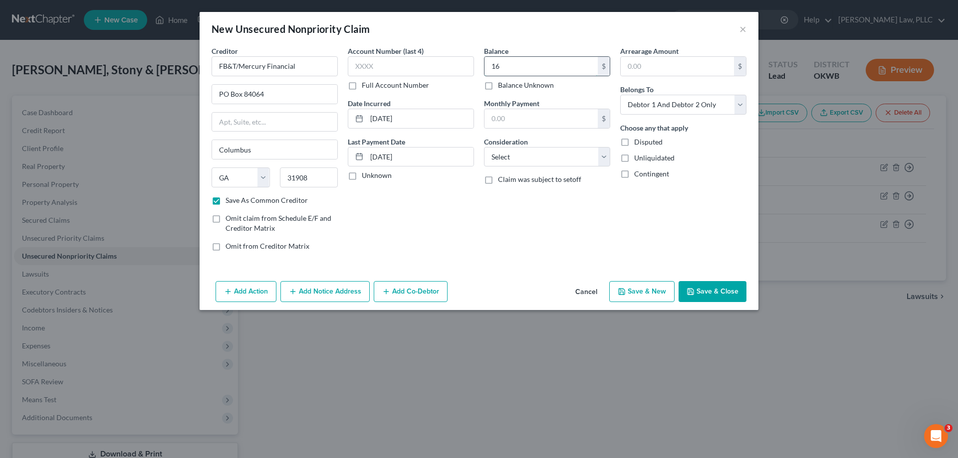
type input "1"
type input "1,700"
click at [528, 157] on select "Select Cable / Satellite Services Collection Agency Credit Card Debt Debt Couns…" at bounding box center [547, 157] width 126 height 20
select select "2"
click at [484, 147] on select "Select Cable / Satellite Services Collection Agency Credit Card Debt Debt Couns…" at bounding box center [547, 157] width 126 height 20
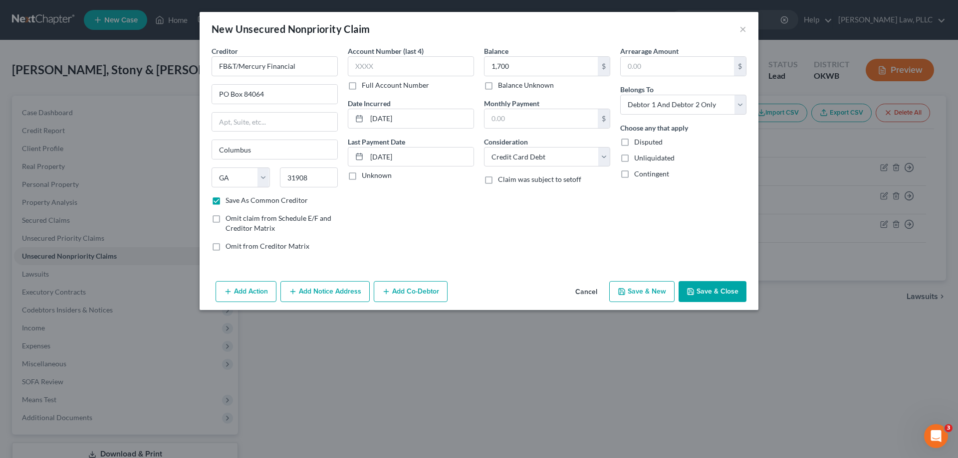
click at [642, 284] on button "Save & New" at bounding box center [641, 291] width 65 height 21
checkbox input "false"
select select "2"
click at [581, 288] on button "Cancel" at bounding box center [586, 292] width 38 height 20
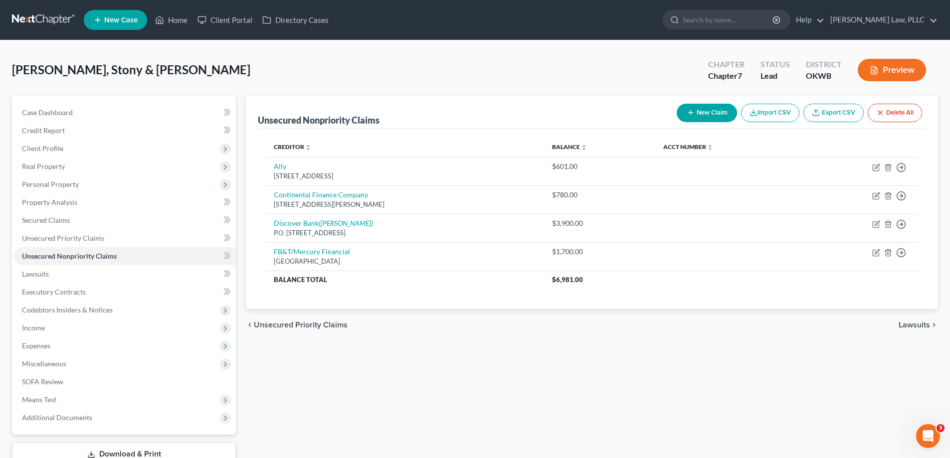
click at [718, 110] on button "New Claim" at bounding box center [707, 113] width 60 height 18
select select "2"
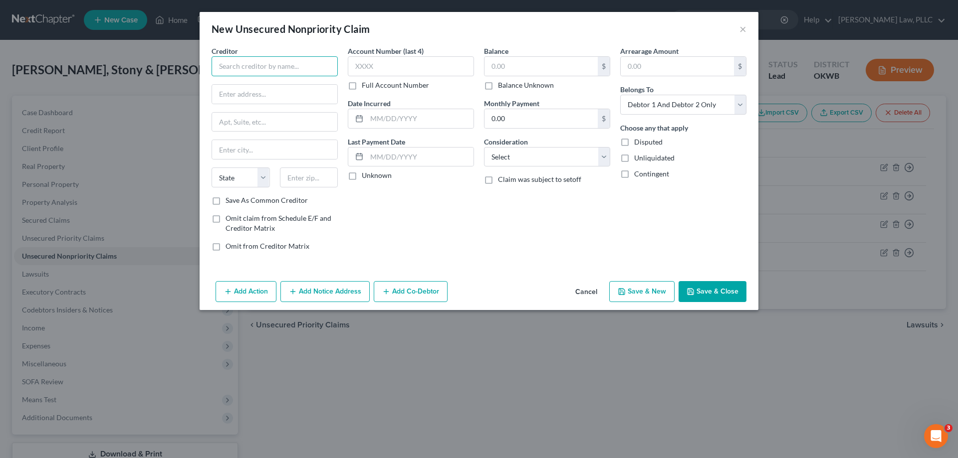
click at [261, 67] on input "text" at bounding box center [274, 66] width 126 height 20
type input "Fingerhut/Web Bank"
type input "[STREET_ADDRESS]"
type input "56303"
type input "Saint Cloud"
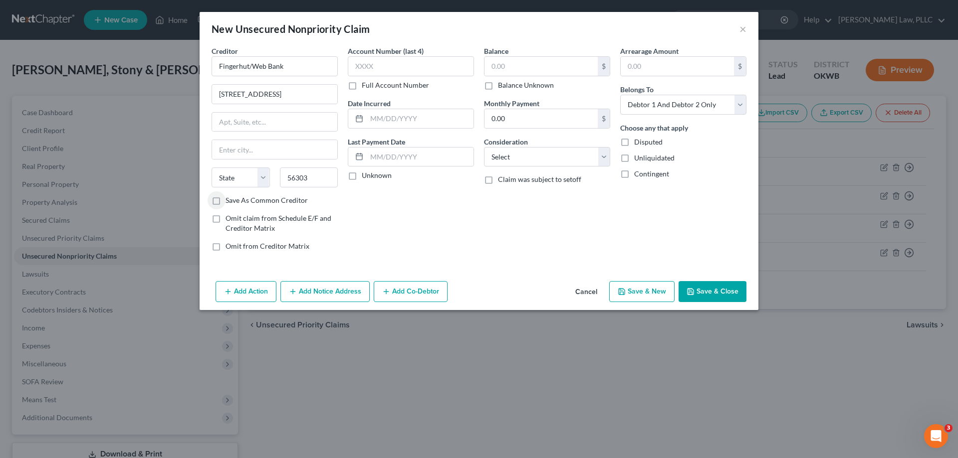
select select "24"
click at [225, 199] on label "Save As Common Creditor" at bounding box center [266, 201] width 82 height 10
click at [229, 199] on input "Save As Common Creditor" at bounding box center [232, 199] width 6 height 6
checkbox input "true"
click at [375, 116] on input "text" at bounding box center [420, 118] width 107 height 19
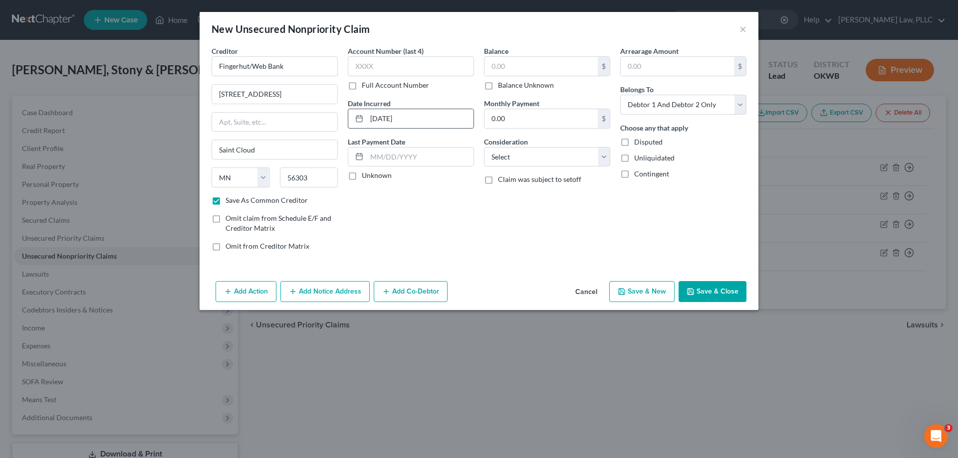
type input "[DATE]"
click at [521, 66] on input "text" at bounding box center [540, 66] width 113 height 19
type input "1,200"
click at [554, 162] on select "Select Cable / Satellite Services Collection Agency Credit Card Debt Debt Couns…" at bounding box center [547, 157] width 126 height 20
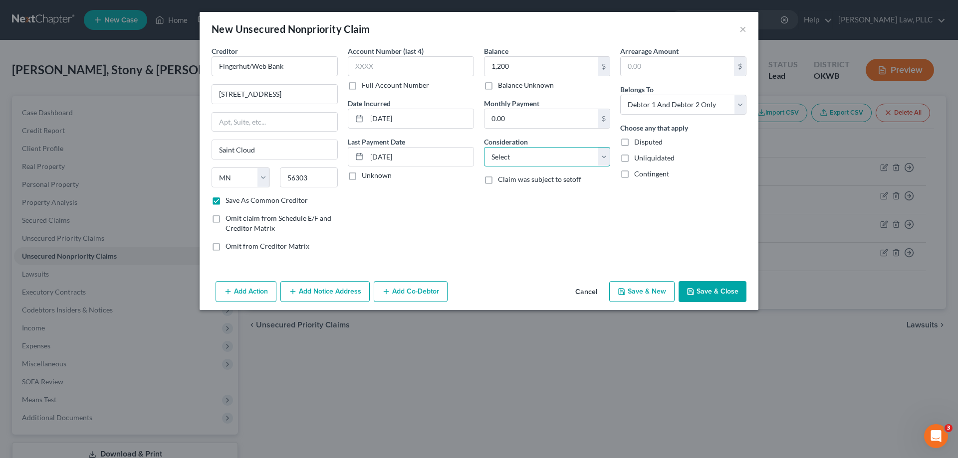
select select "2"
click at [484, 147] on select "Select Cable / Satellite Services Collection Agency Credit Card Debt Debt Couns…" at bounding box center [547, 157] width 126 height 20
click at [643, 294] on button "Save & New" at bounding box center [641, 291] width 65 height 21
checkbox input "false"
select select "2"
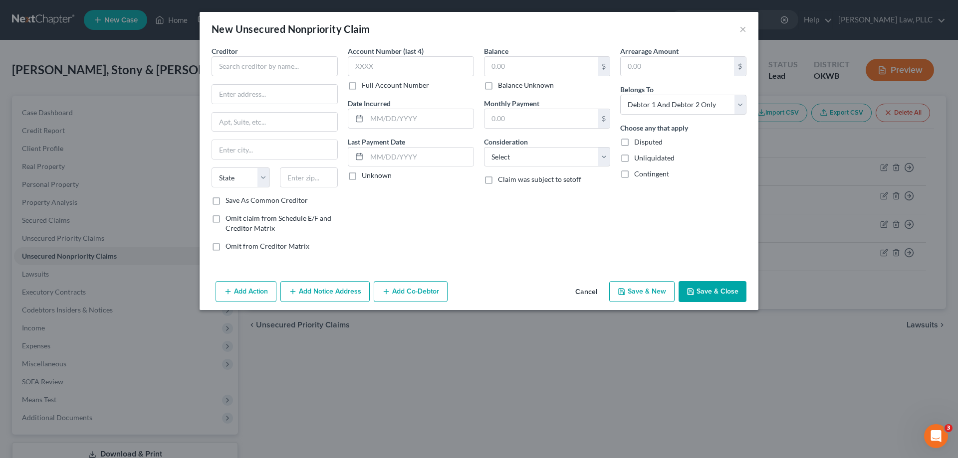
type input "1,200.00"
click at [273, 74] on input "text" at bounding box center [274, 66] width 126 height 20
type input "TBOM/Ollo Card Services"
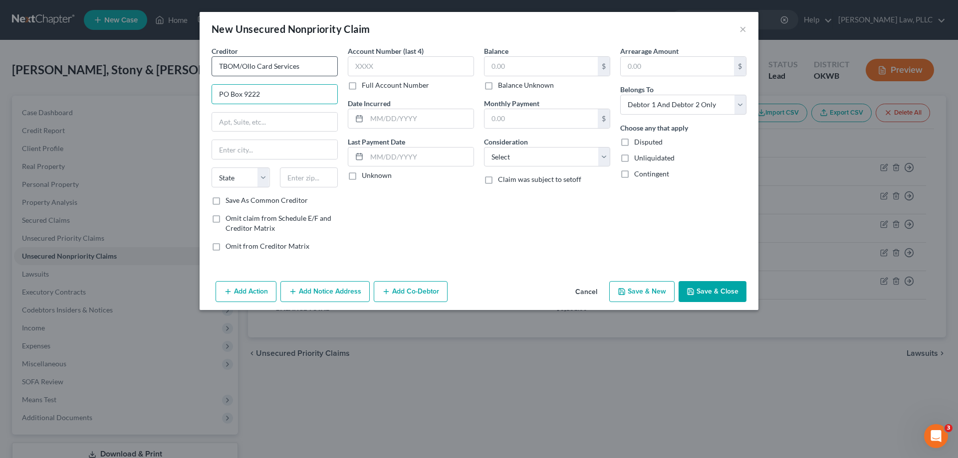
type input "PO Box 9222"
type input "11804"
type input "Old Bethpage"
select select "35"
click at [225, 204] on label "Save As Common Creditor" at bounding box center [266, 201] width 82 height 10
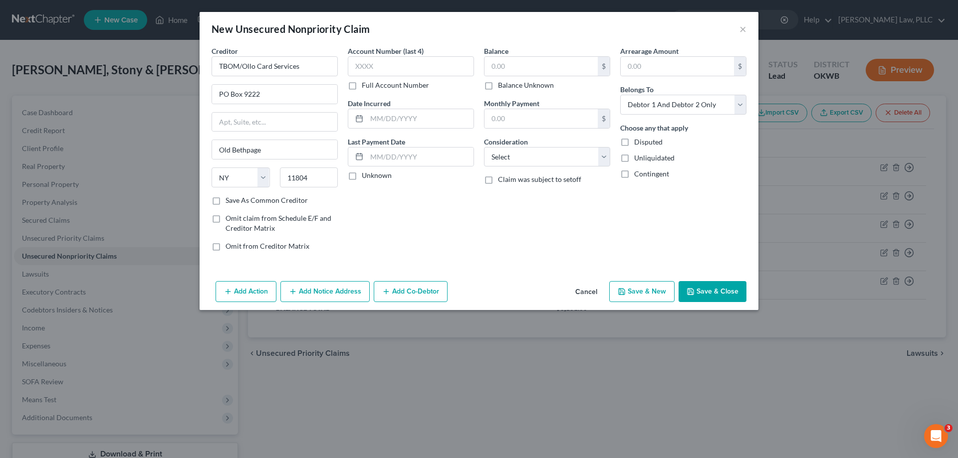
click at [229, 202] on input "Save As Common Creditor" at bounding box center [232, 199] width 6 height 6
checkbox input "true"
drag, startPoint x: 385, startPoint y: 115, endPoint x: 390, endPoint y: 116, distance: 5.0
click at [385, 115] on input "text" at bounding box center [420, 118] width 107 height 19
type input "[DATE]"
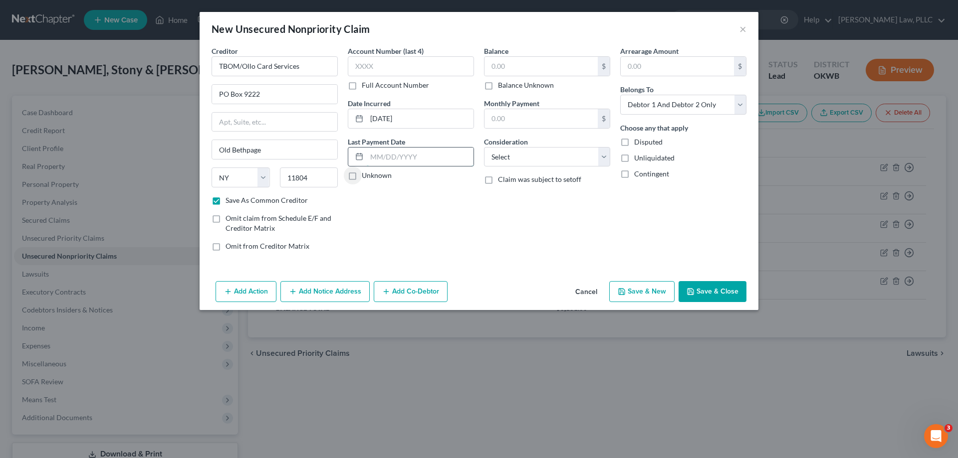
click at [394, 148] on input "text" at bounding box center [420, 157] width 107 height 19
type input "1"
type input "[DATE]"
type input "800"
drag, startPoint x: 545, startPoint y: 160, endPoint x: 542, endPoint y: 165, distance: 5.6
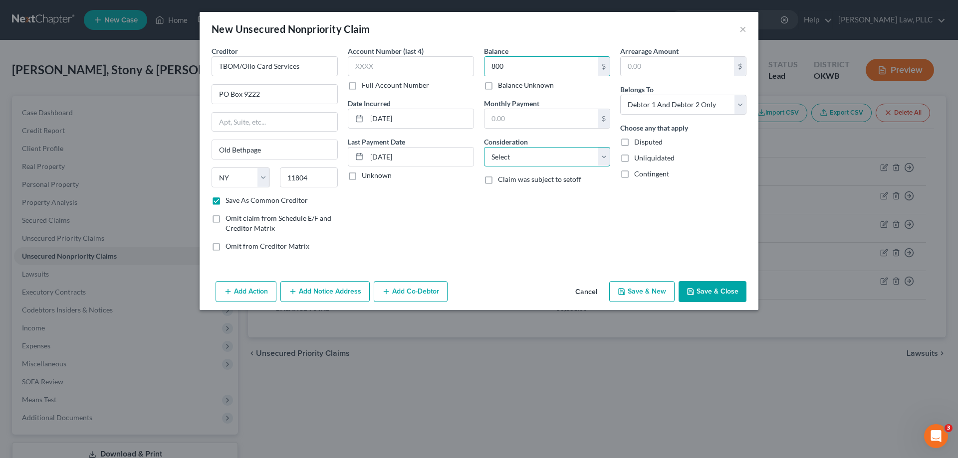
click at [545, 160] on select "Select Cable / Satellite Services Collection Agency Credit Card Debt Debt Couns…" at bounding box center [547, 157] width 126 height 20
select select "2"
click at [484, 147] on select "Select Cable / Satellite Services Collection Agency Credit Card Debt Debt Couns…" at bounding box center [547, 157] width 126 height 20
click at [652, 292] on button "Save & New" at bounding box center [641, 291] width 65 height 21
checkbox input "false"
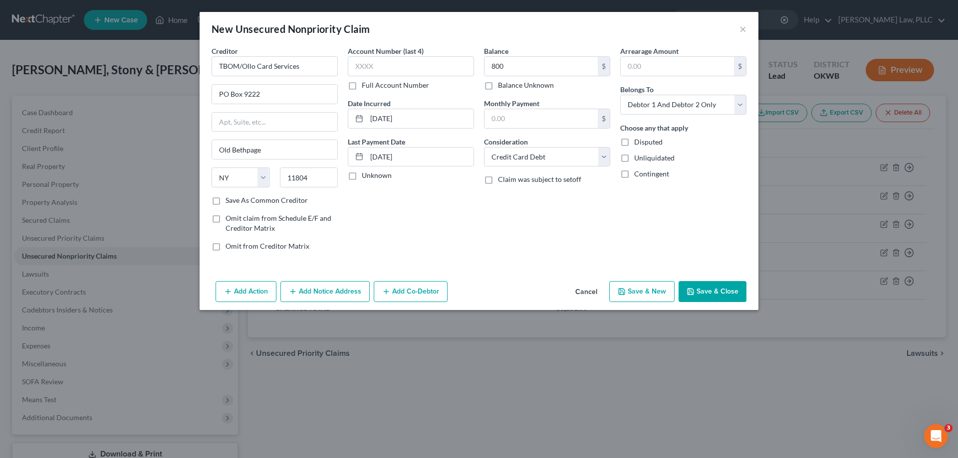
select select "2"
type input "800.00"
type input "0.00"
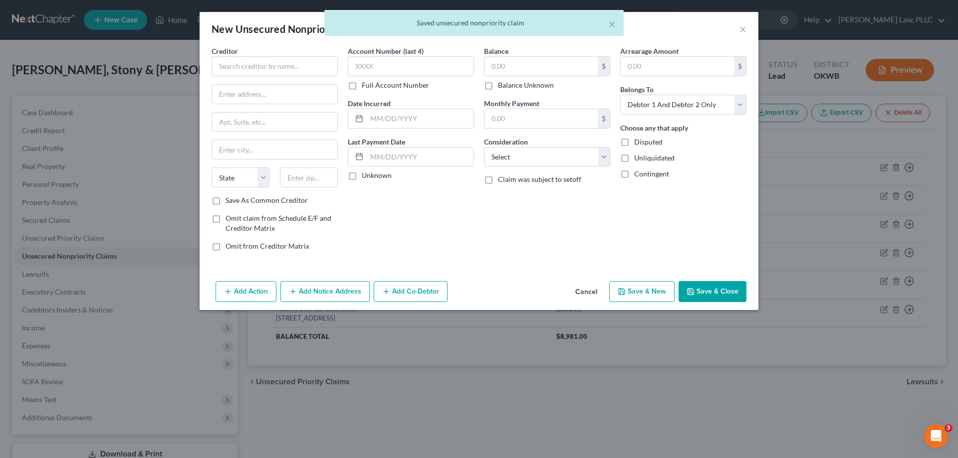
click at [301, 82] on div "Creditor * State [US_STATE] AK AR AZ CA CO [GEOGRAPHIC_DATA] DE DC [GEOGRAPHIC_…" at bounding box center [274, 121] width 126 height 150
click at [300, 76] on div "Creditor * State [US_STATE] AK AR AZ CA CO [GEOGRAPHIC_DATA] DE DC [GEOGRAPHIC_…" at bounding box center [274, 121] width 126 height 150
click at [266, 75] on input "text" at bounding box center [274, 66] width 126 height 20
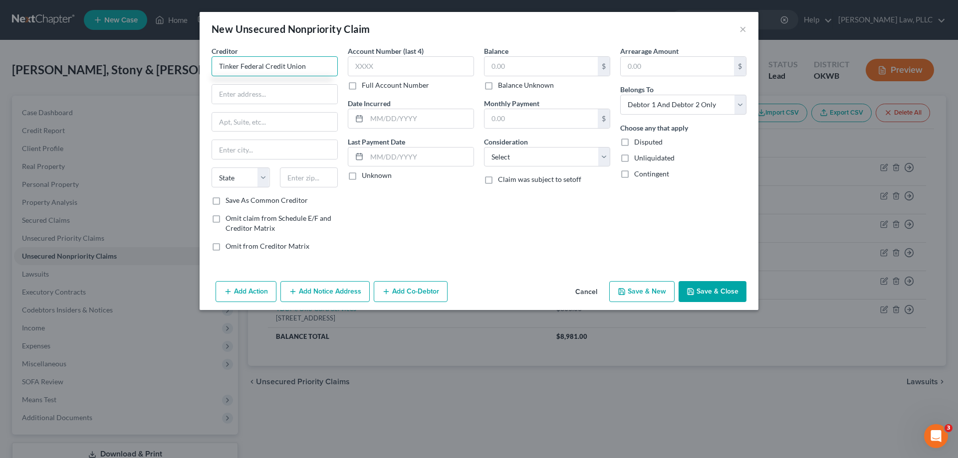
type input "Tinker Federal Credit Union"
type input "P"
click at [317, 67] on input "Tinker Federal Credit Union" at bounding box center [274, 66] width 126 height 20
click at [272, 84] on div "Tinker Federal Credit Union" at bounding box center [271, 84] width 104 height 10
type input "Tinker Federal Credit Union"
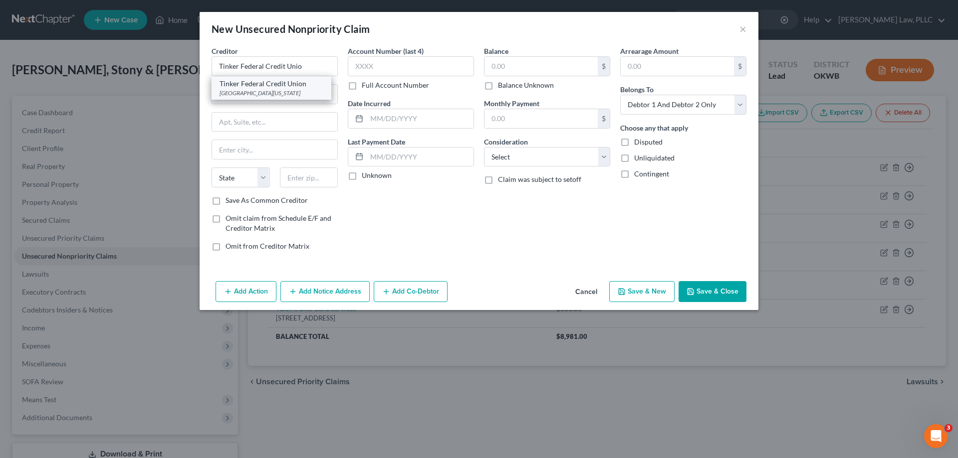
type input "PO Box 45750"
type input "[US_STATE][GEOGRAPHIC_DATA]"
select select "37"
type input "73145"
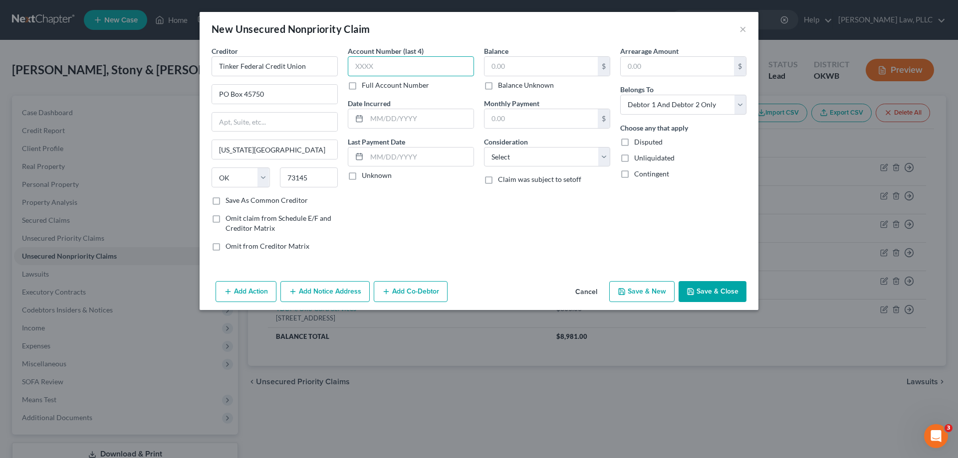
click at [386, 72] on input "text" at bounding box center [411, 66] width 126 height 20
click at [385, 115] on input "text" at bounding box center [420, 118] width 107 height 19
type input "[DATE]"
type input "10,000"
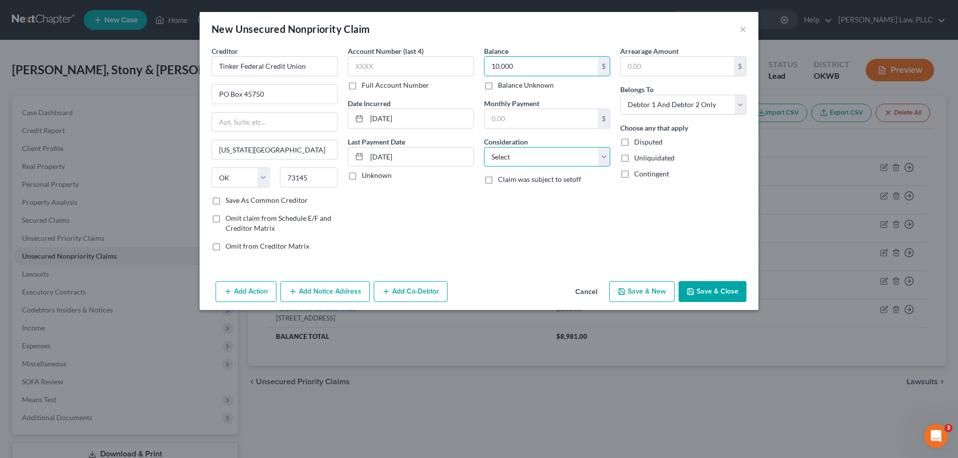
click at [536, 150] on select "Select Cable / Satellite Services Collection Agency Credit Card Debt Debt Couns…" at bounding box center [547, 157] width 126 height 20
select select "4"
click at [484, 147] on select "Select Cable / Satellite Services Collection Agency Credit Card Debt Debt Couns…" at bounding box center [547, 157] width 126 height 20
click at [631, 285] on button "Save & New" at bounding box center [641, 291] width 65 height 21
select select "2"
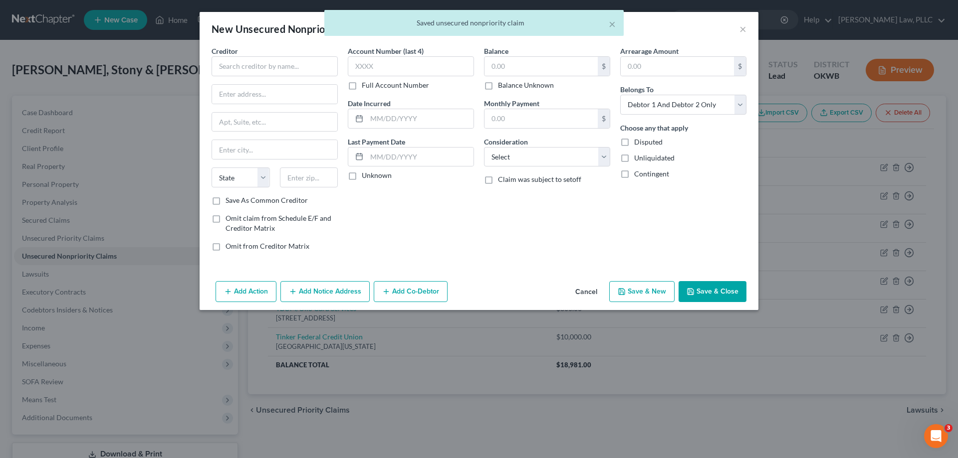
type input "10,000.00"
type input "0.00"
click at [285, 63] on input "text" at bounding box center [274, 66] width 126 height 20
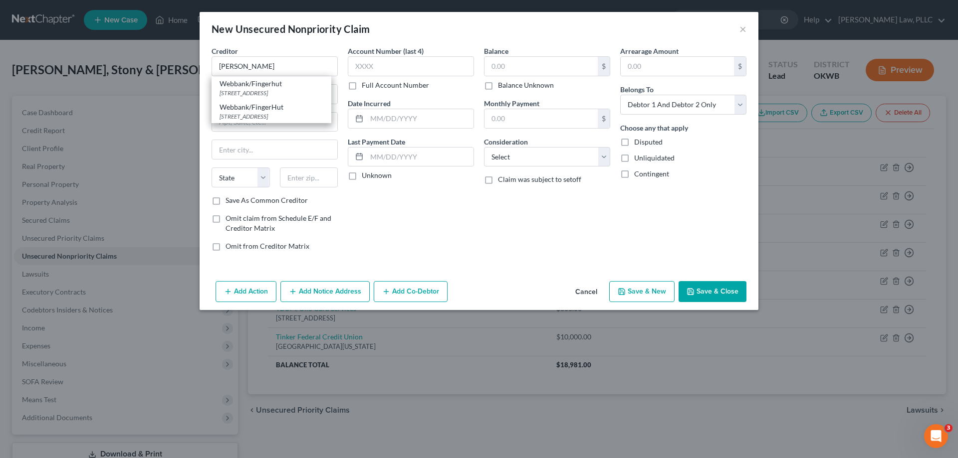
click at [270, 54] on div "Creditor * [PERSON_NAME]/Fingerhut [STREET_ADDRESS] Webbank/FingerHut [STREET_A…" at bounding box center [274, 61] width 126 height 30
click at [270, 67] on input "[PERSON_NAME]" at bounding box center [274, 66] width 126 height 20
click at [274, 87] on div "Fingerhut/Web Bank" at bounding box center [271, 84] width 104 height 10
type input "Fingerhut/Web Bank"
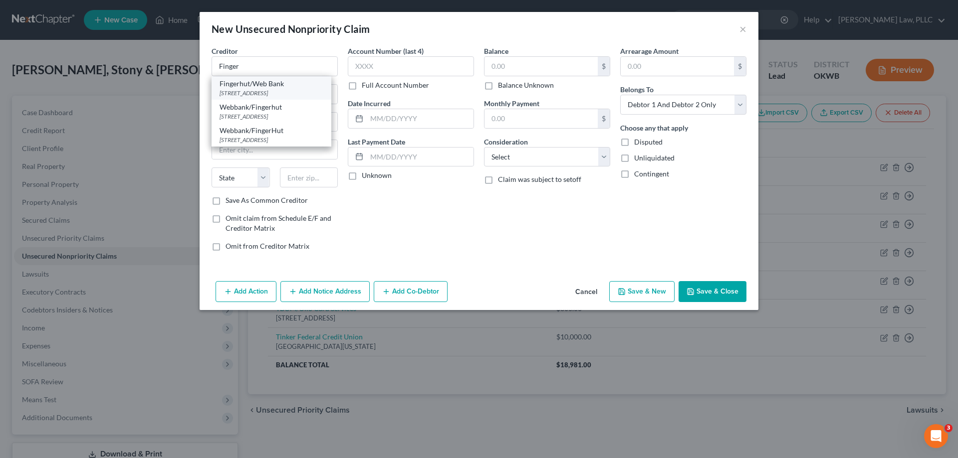
type input "[STREET_ADDRESS]"
type input "Saint Cloud"
select select "24"
type input "56303"
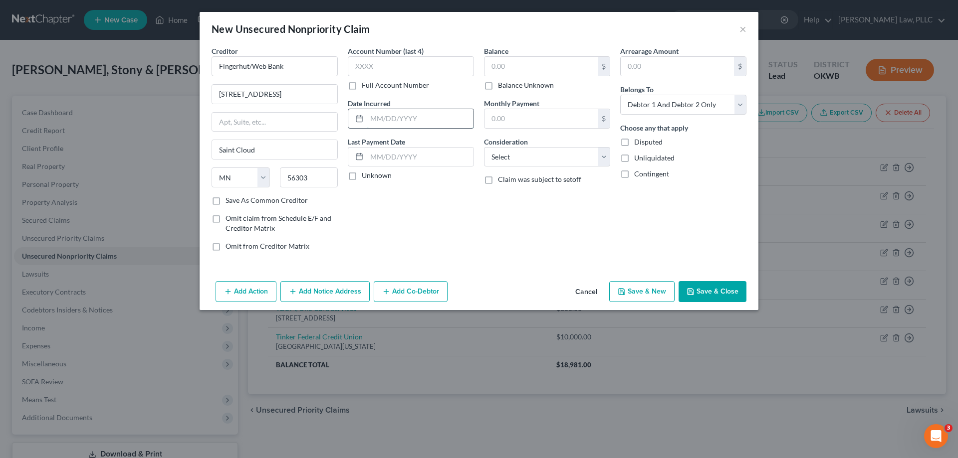
click at [397, 122] on input "text" at bounding box center [420, 118] width 107 height 19
type input "[DATE]"
type input "1,100"
click at [514, 166] on select "Select Cable / Satellite Services Collection Agency Credit Card Debt Debt Couns…" at bounding box center [547, 157] width 126 height 20
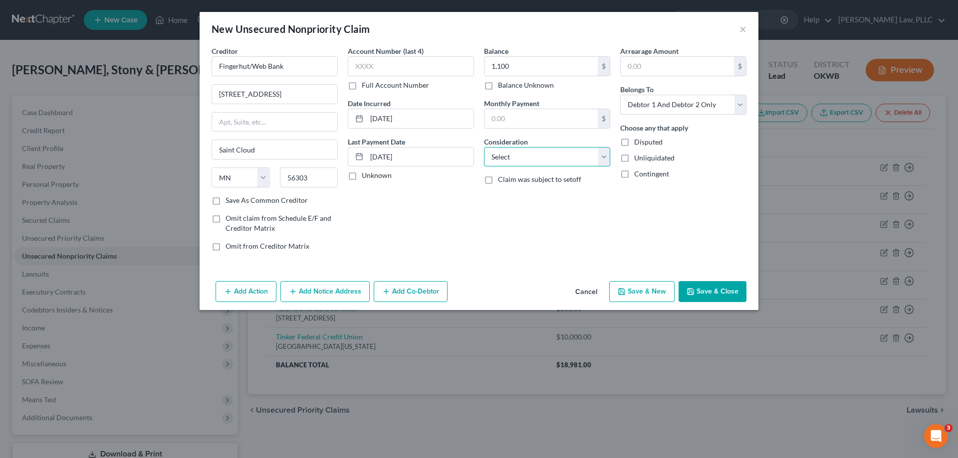
select select "2"
click at [484, 147] on select "Select Cable / Satellite Services Collection Agency Credit Card Debt Debt Couns…" at bounding box center [547, 157] width 126 height 20
click at [656, 288] on button "Save & New" at bounding box center [641, 291] width 65 height 21
select select "2"
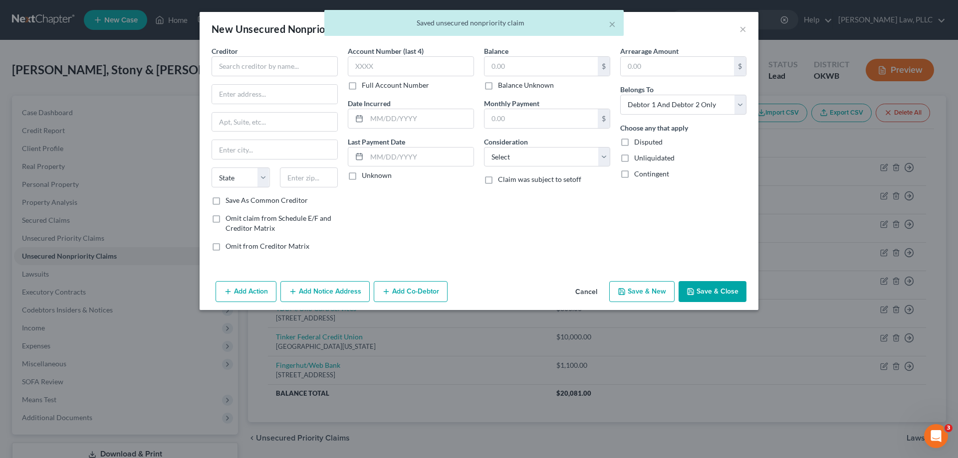
type input "1,100.00"
type input "0.00"
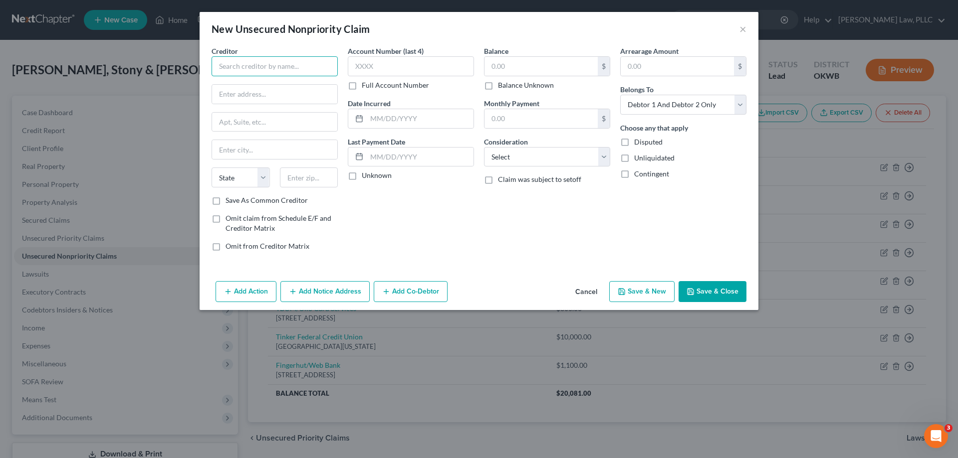
click at [310, 64] on input "text" at bounding box center [274, 66] width 126 height 20
click at [299, 92] on div "P.O. [STREET_ADDRESS]" at bounding box center [271, 93] width 104 height 8
type input "LVNV Funding LLC"
type input "P.O. Box 1269"
type input "[GEOGRAPHIC_DATA]"
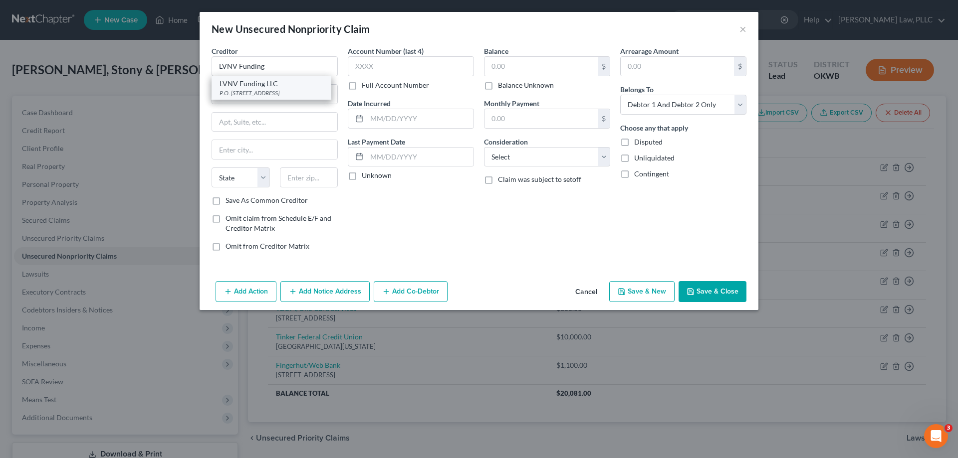
select select "42"
type input "29602"
click at [404, 119] on input "text" at bounding box center [420, 118] width 107 height 19
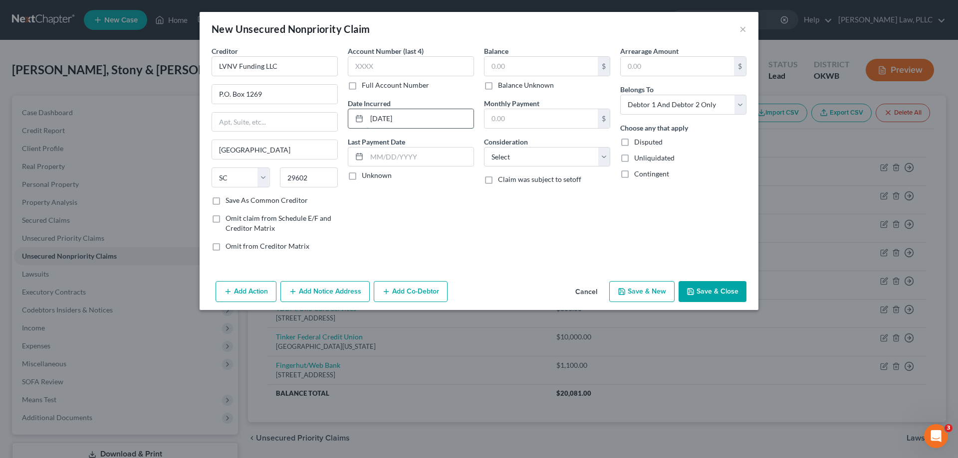
type input "[DATE]"
click at [372, 184] on div "Account Number (last 4) Full Account Number Date Incurred [DATE] Last Payment D…" at bounding box center [411, 152] width 136 height 213
click at [370, 179] on label "Unknown" at bounding box center [377, 176] width 30 height 10
click at [370, 177] on input "Unknown" at bounding box center [369, 174] width 6 height 6
checkbox input "true"
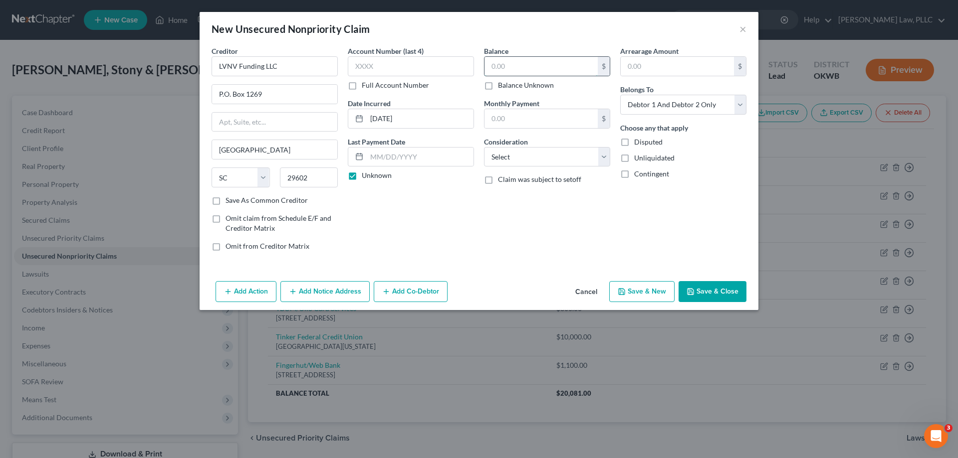
click at [553, 67] on input "text" at bounding box center [540, 66] width 113 height 19
type input "7,500"
click at [509, 155] on select "Select Cable / Satellite Services Collection Agency Credit Card Debt Debt Couns…" at bounding box center [547, 157] width 126 height 20
select select "1"
click at [484, 147] on select "Select Cable / Satellite Services Collection Agency Credit Card Debt Debt Couns…" at bounding box center [547, 157] width 126 height 20
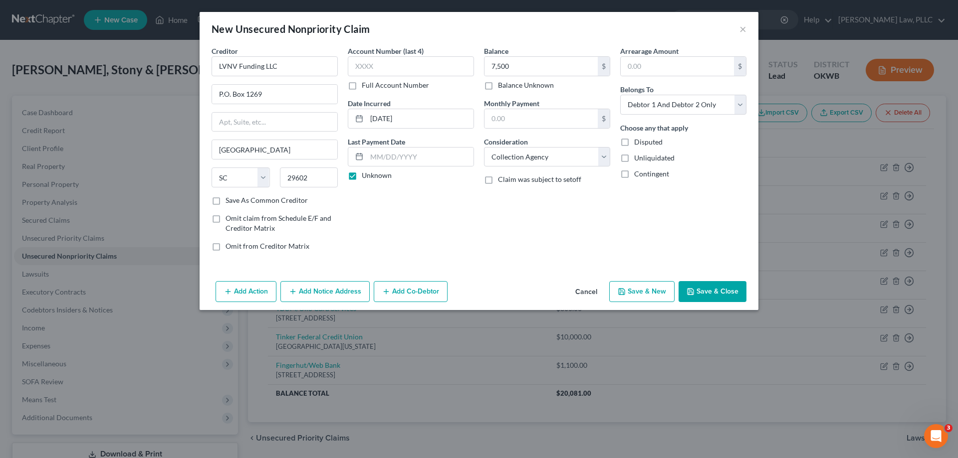
click at [316, 295] on button "Add Notice Address" at bounding box center [324, 291] width 89 height 21
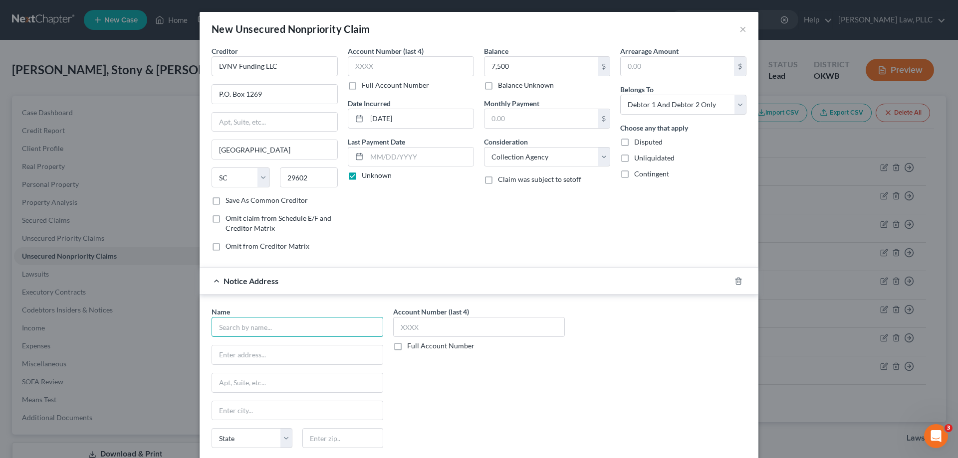
click at [277, 327] on input "text" at bounding box center [297, 327] width 172 height 20
type input "Resurgent Capital Services"
type input "PO Box 1269"
type input "G"
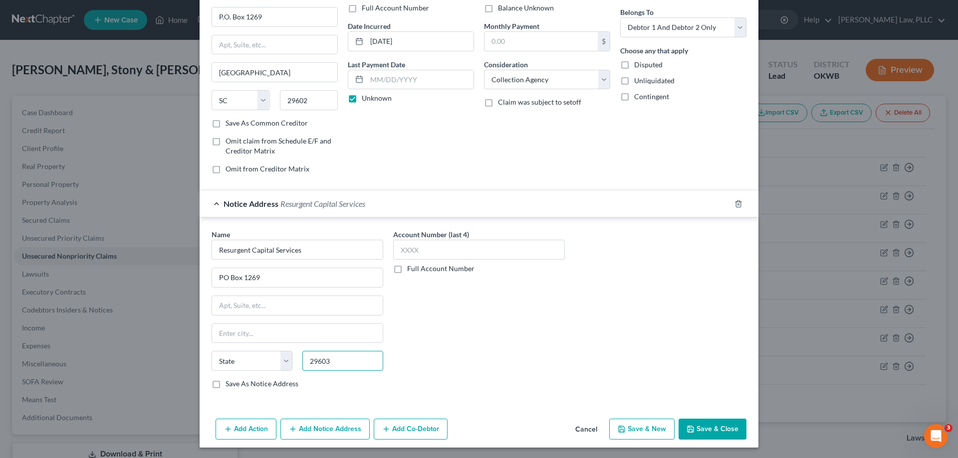
scroll to position [79, 0]
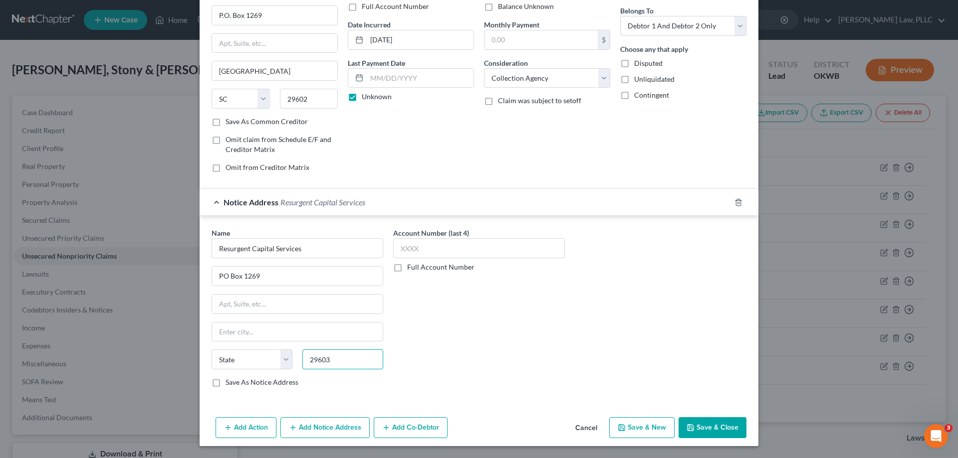
type input "29603"
type input "[GEOGRAPHIC_DATA]"
select select "42"
click at [315, 388] on div "Save As Notice Address" at bounding box center [297, 383] width 172 height 10
click at [225, 384] on label "Save As Notice Address" at bounding box center [261, 383] width 73 height 10
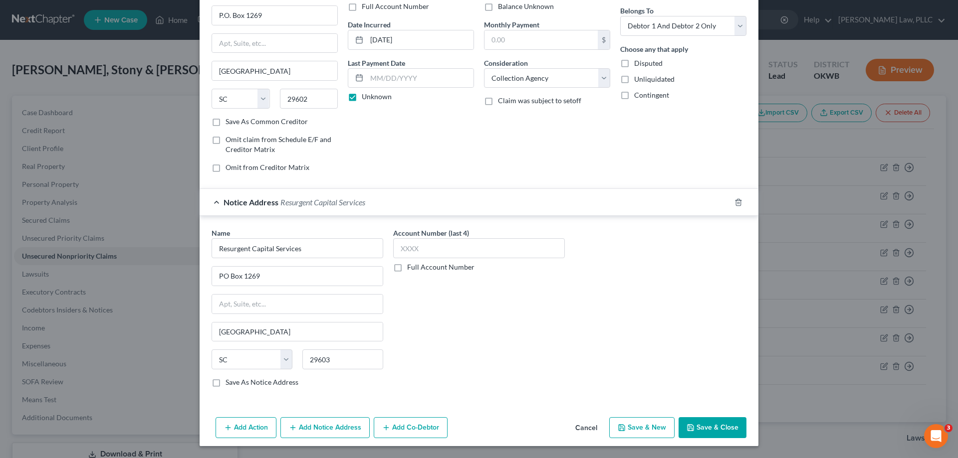
click at [229, 384] on input "Save As Notice Address" at bounding box center [232, 381] width 6 height 6
checkbox input "true"
click at [628, 420] on button "Save & New" at bounding box center [641, 427] width 65 height 21
select select "2"
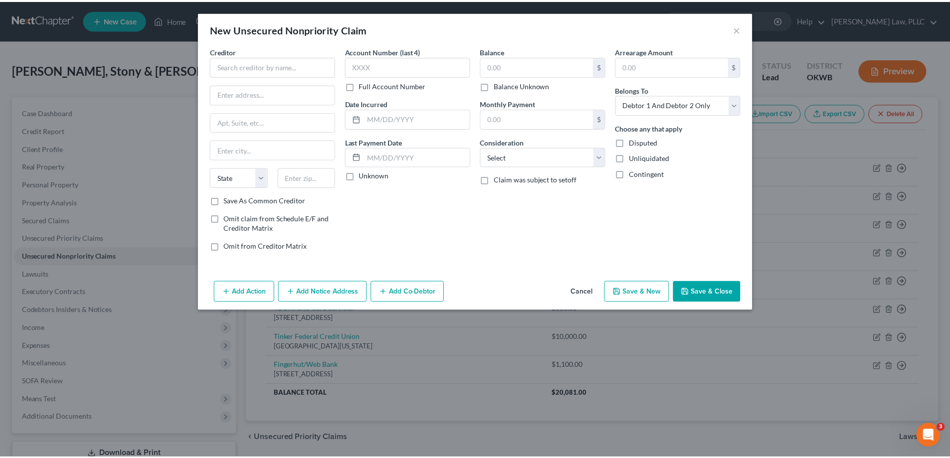
scroll to position [0, 0]
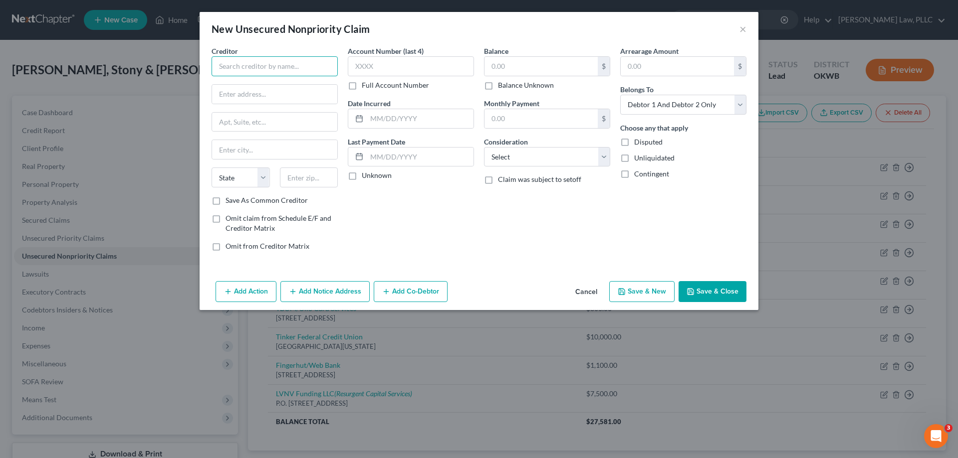
click at [304, 63] on input "text" at bounding box center [274, 66] width 126 height 20
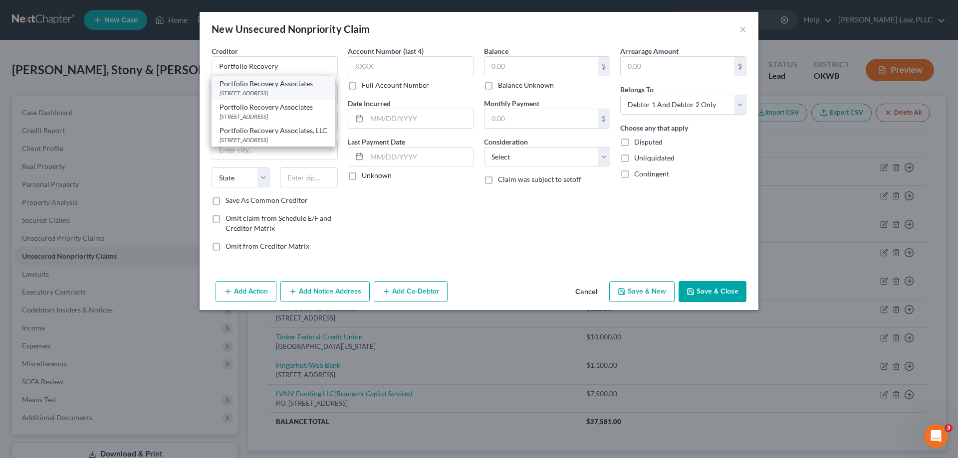
click at [293, 89] on div "[STREET_ADDRESS]" at bounding box center [273, 93] width 108 height 8
type input "Portfolio Recovery Associates"
type input "[STREET_ADDRESS]"
type input "[GEOGRAPHIC_DATA]"
select select "48"
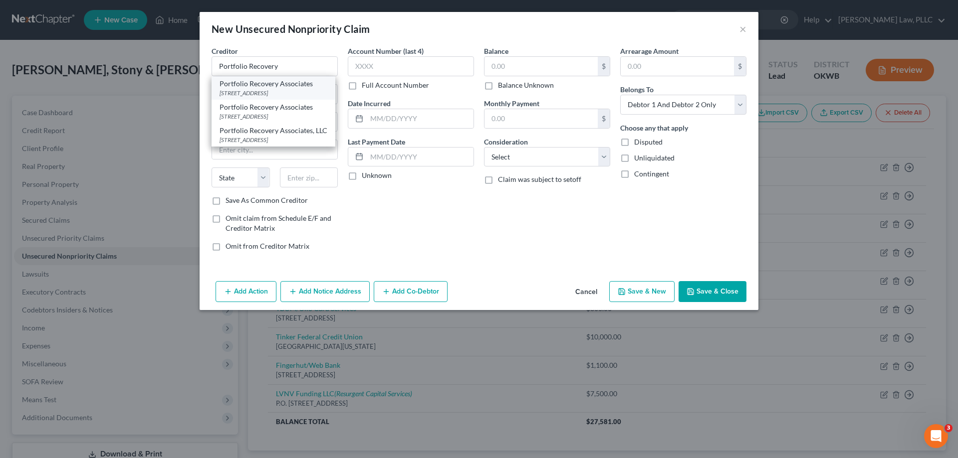
type input "23502"
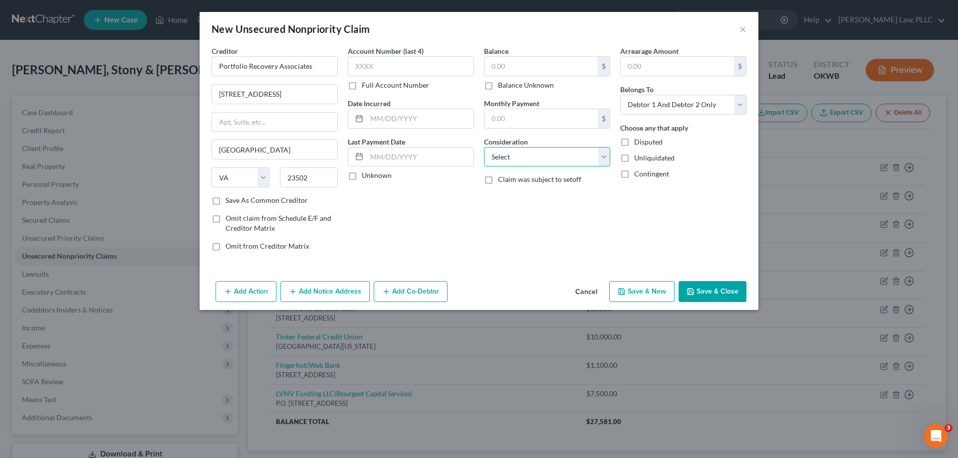
click at [508, 162] on select "Select Cable / Satellite Services Collection Agency Credit Card Debt Debt Couns…" at bounding box center [547, 157] width 126 height 20
select select "1"
click at [484, 147] on select "Select Cable / Satellite Services Collection Agency Credit Card Debt Debt Couns…" at bounding box center [547, 157] width 126 height 20
click at [514, 70] on input "text" at bounding box center [540, 66] width 113 height 19
type input "700"
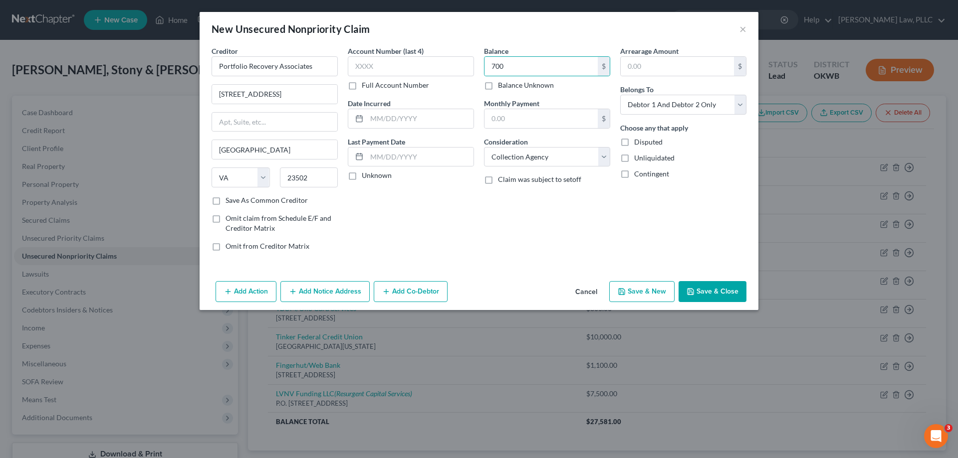
click at [265, 198] on label "Save As Common Creditor" at bounding box center [266, 201] width 82 height 10
click at [236, 198] on input "Save As Common Creditor" at bounding box center [232, 199] width 6 height 6
checkbox input "true"
click at [376, 173] on label "Unknown" at bounding box center [377, 176] width 30 height 10
click at [372, 173] on input "Unknown" at bounding box center [369, 174] width 6 height 6
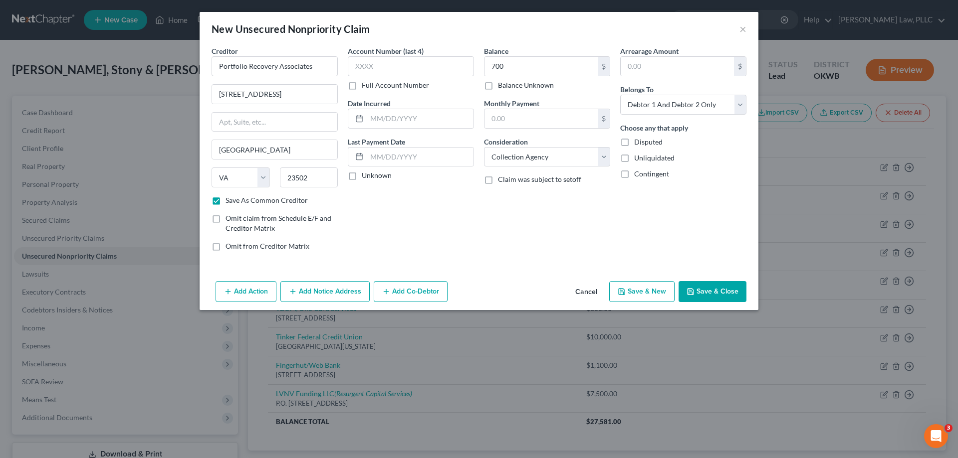
checkbox input "true"
click at [710, 289] on button "Save & Close" at bounding box center [712, 291] width 68 height 21
checkbox input "false"
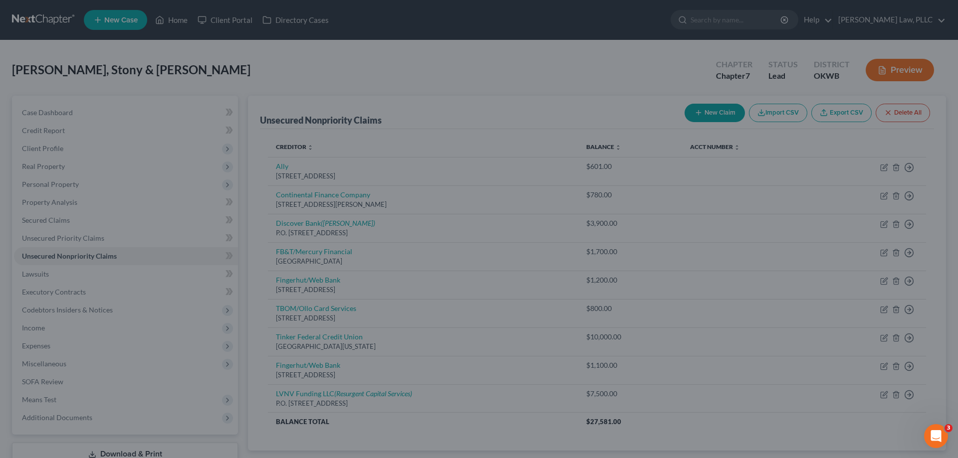
type input "700.00"
type input "0.00"
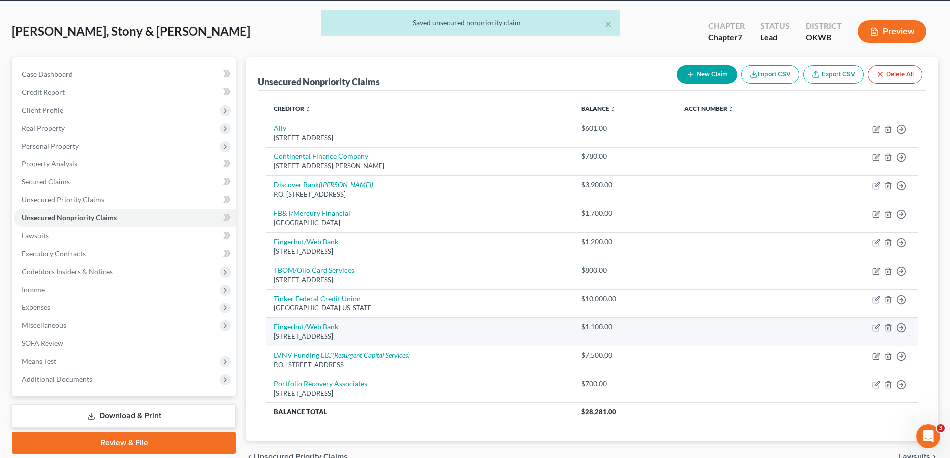
scroll to position [91, 0]
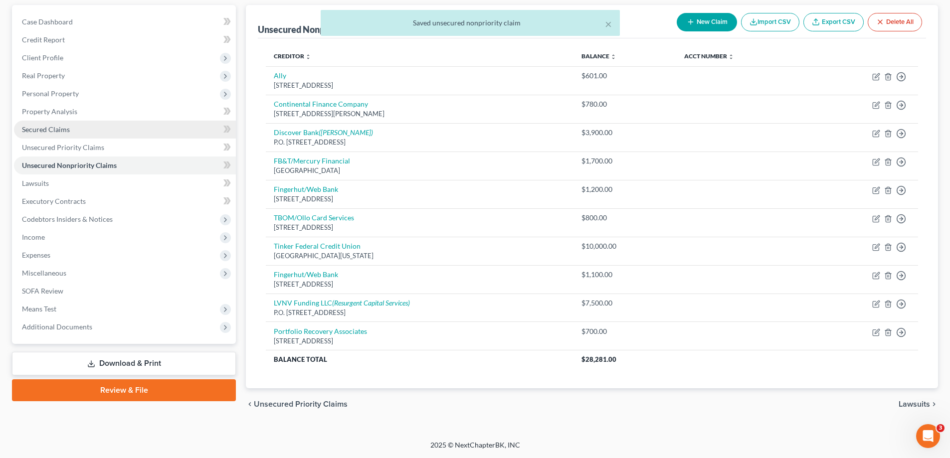
click at [96, 132] on link "Secured Claims" at bounding box center [125, 130] width 222 height 18
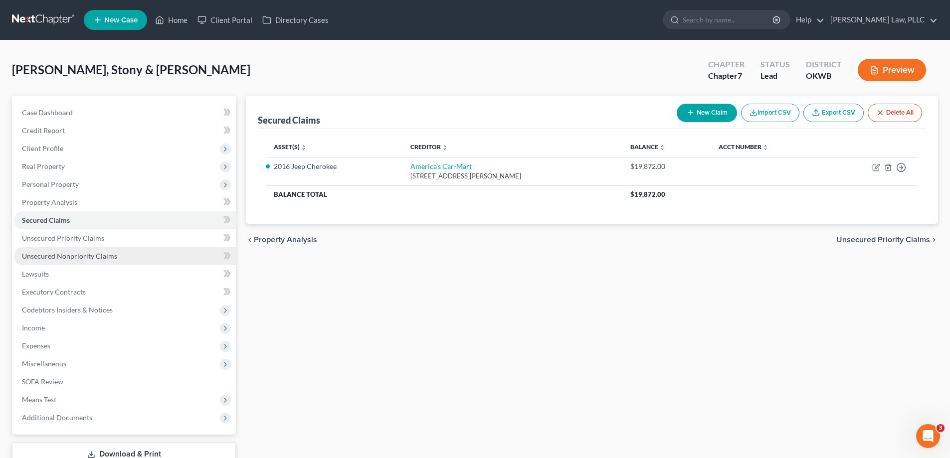
click at [90, 259] on span "Unsecured Nonpriority Claims" at bounding box center [69, 256] width 95 height 8
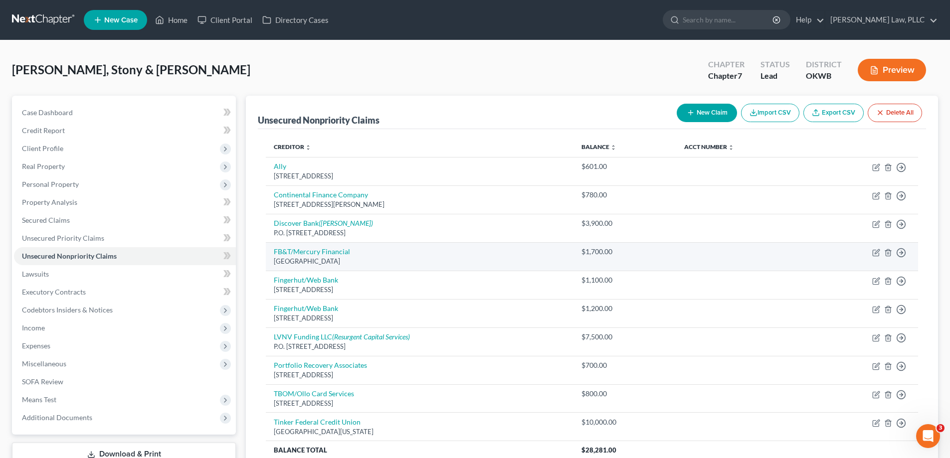
scroll to position [50, 0]
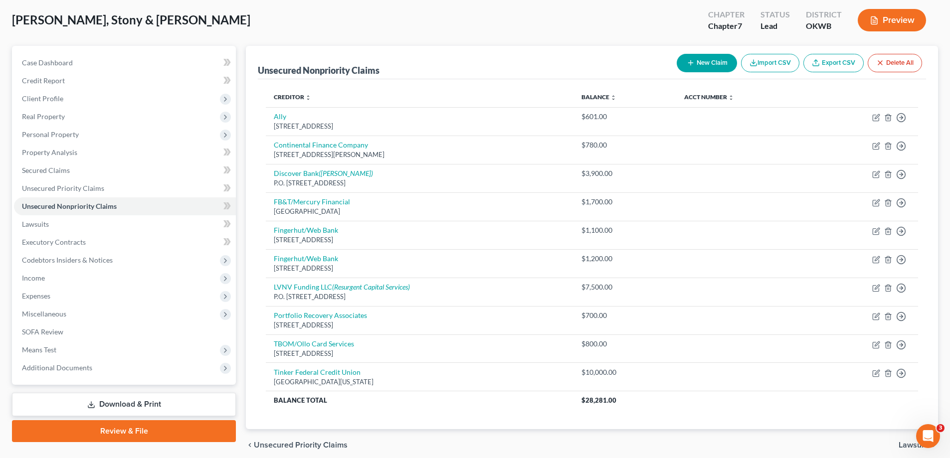
click at [695, 68] on button "New Claim" at bounding box center [707, 63] width 60 height 18
select select "2"
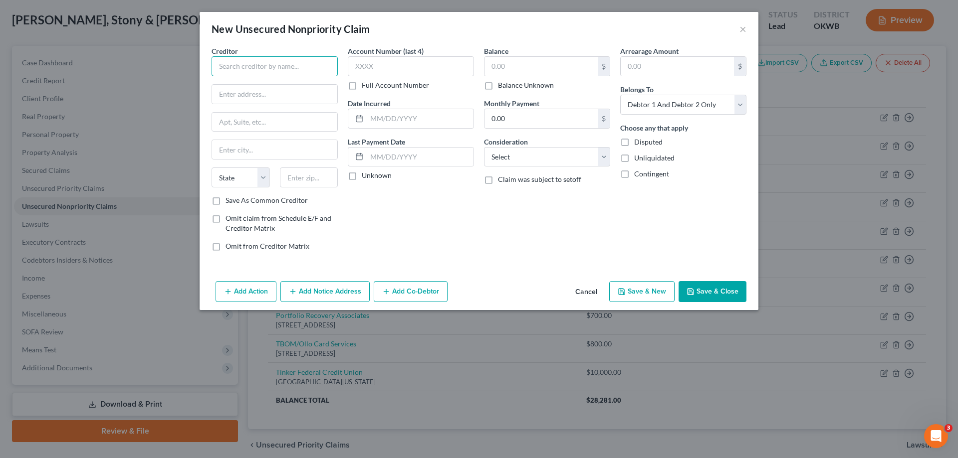
click at [241, 62] on input "text" at bounding box center [274, 66] width 126 height 20
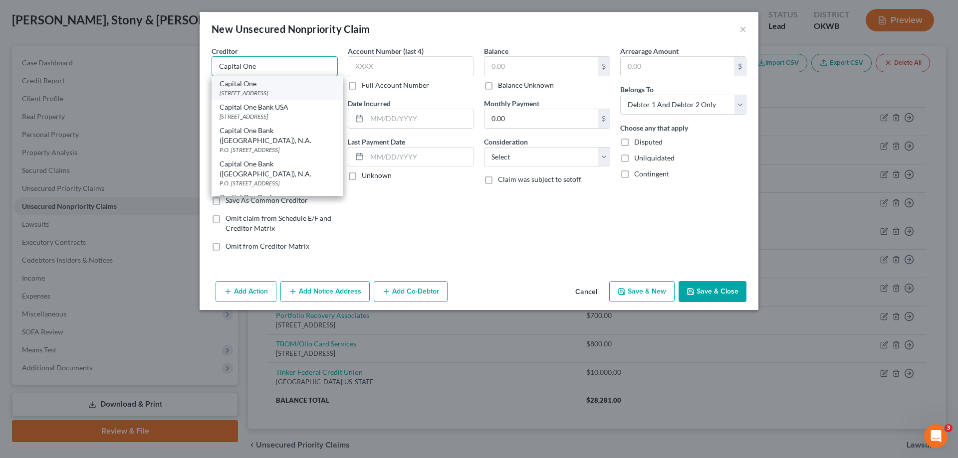
type input "Capital One"
click at [272, 93] on div "[STREET_ADDRESS]" at bounding box center [276, 93] width 115 height 8
type input "PO Box 31293"
type input "[GEOGRAPHIC_DATA]"
select select "46"
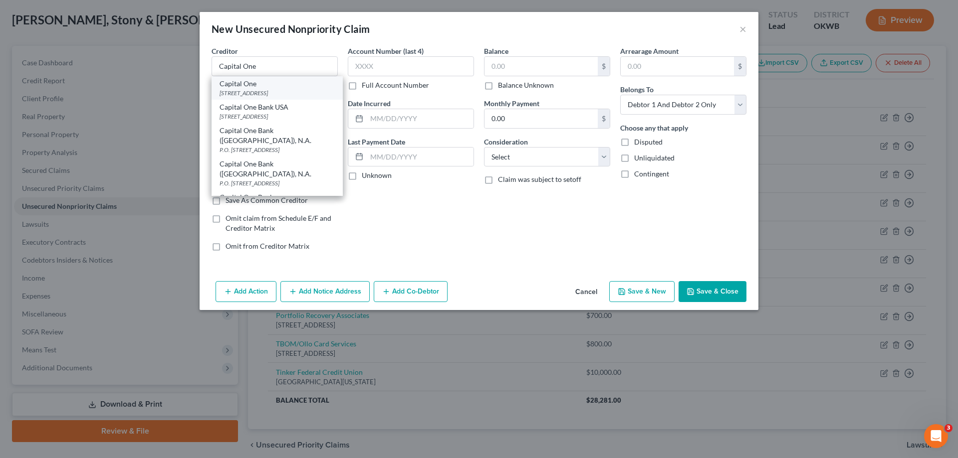
type input "84131"
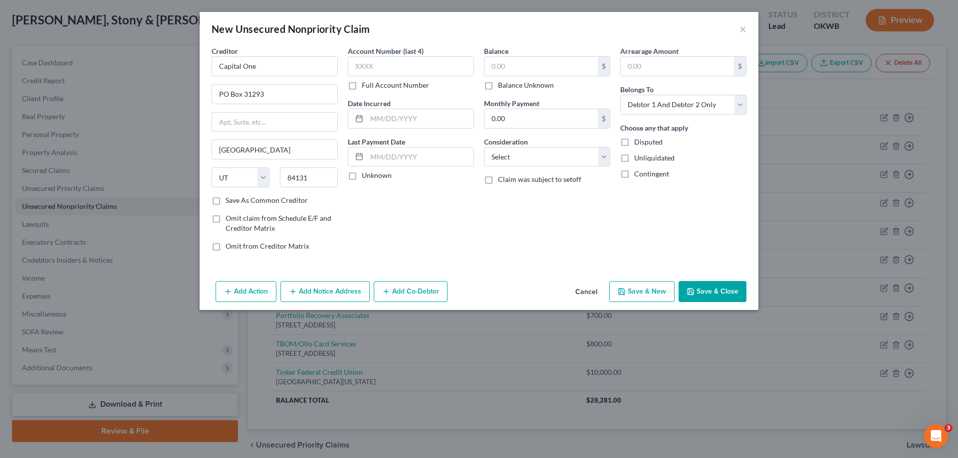
click at [498, 89] on label "Balance Unknown" at bounding box center [526, 85] width 56 height 10
click at [502, 87] on input "Balance Unknown" at bounding box center [505, 83] width 6 height 6
checkbox input "true"
type input "0.00"
click at [535, 164] on select "Select Cable / Satellite Services Collection Agency Credit Card Debt Debt Couns…" at bounding box center [547, 157] width 126 height 20
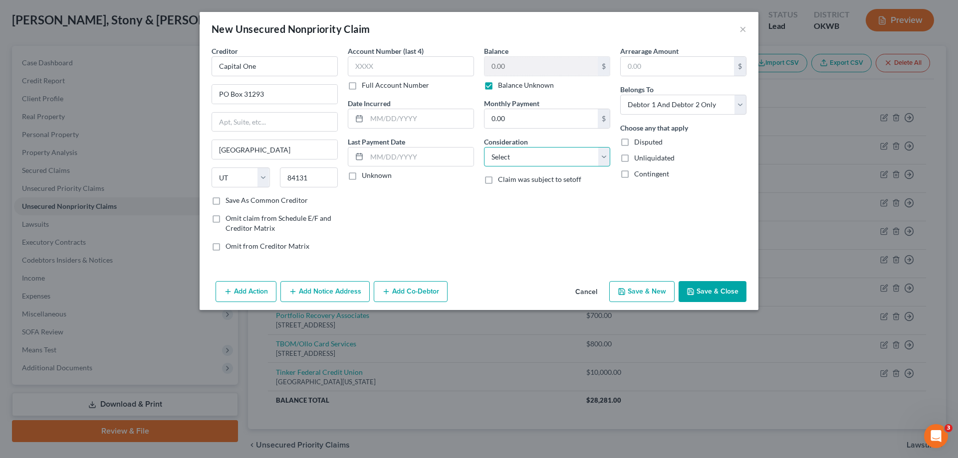
select select "2"
click at [484, 147] on select "Select Cable / Satellite Services Collection Agency Credit Card Debt Debt Couns…" at bounding box center [547, 157] width 126 height 20
click at [362, 174] on label "Unknown" at bounding box center [377, 176] width 30 height 10
click at [366, 174] on input "Unknown" at bounding box center [369, 174] width 6 height 6
checkbox input "true"
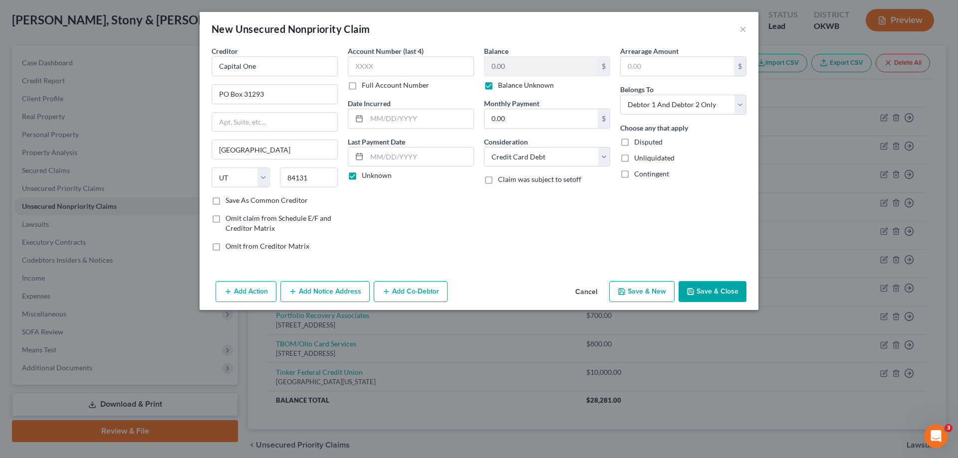
click at [697, 294] on button "Save & Close" at bounding box center [712, 291] width 68 height 21
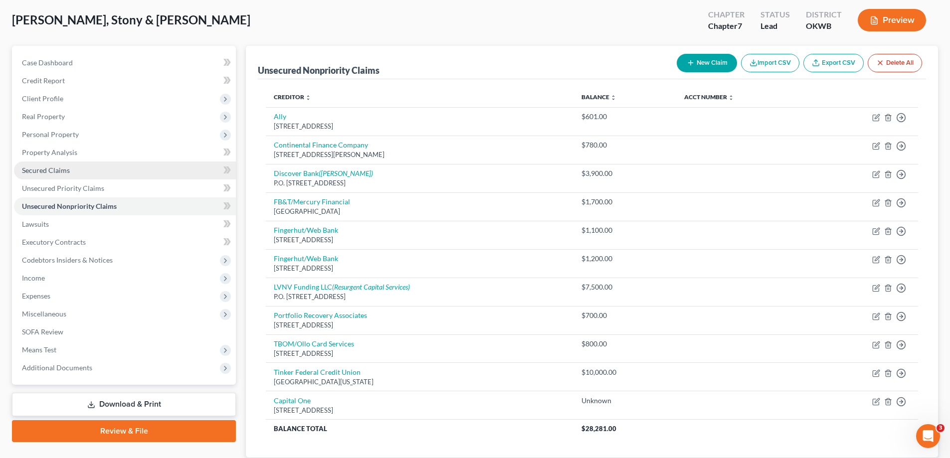
click at [76, 177] on link "Secured Claims" at bounding box center [125, 171] width 222 height 18
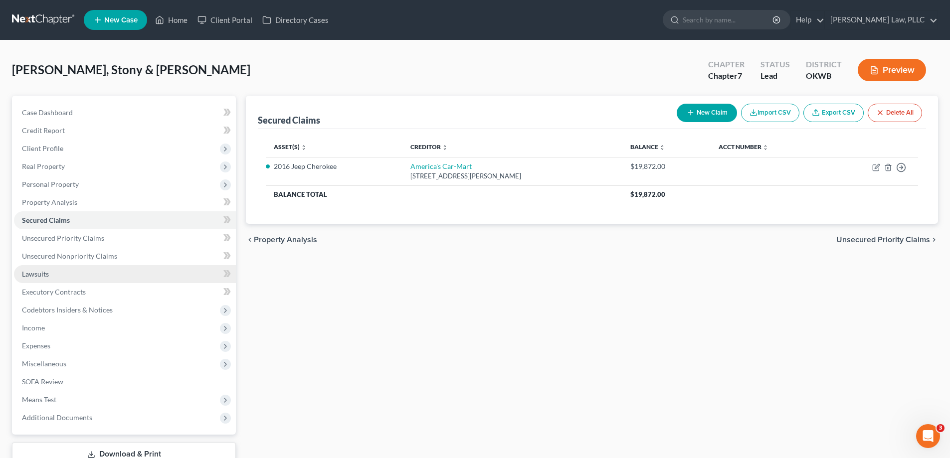
click at [97, 279] on link "Lawsuits" at bounding box center [125, 274] width 222 height 18
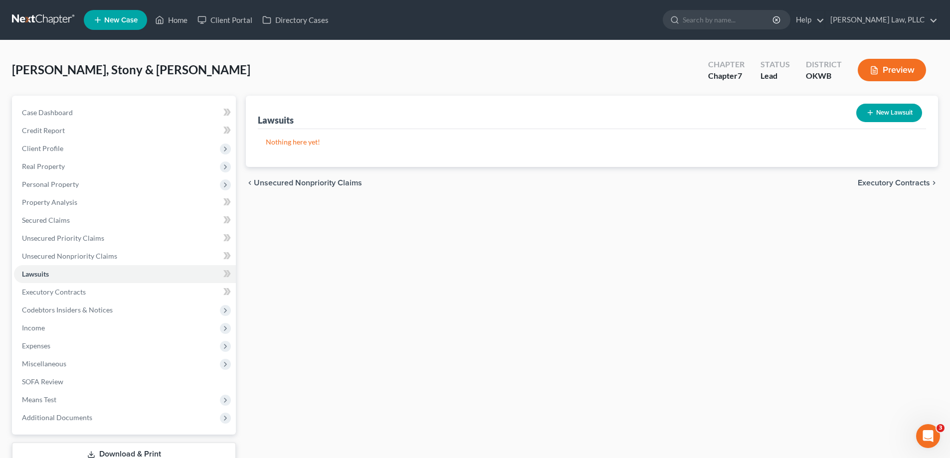
click at [880, 121] on button "New Lawsuit" at bounding box center [889, 113] width 66 height 18
select select "0"
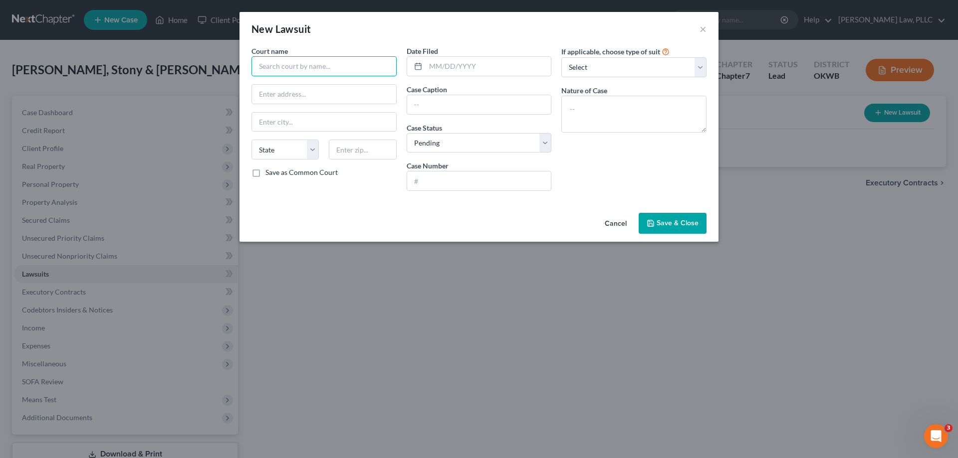
click at [326, 70] on input "text" at bounding box center [323, 66] width 145 height 20
click at [320, 87] on div "District Court of [GEOGRAPHIC_DATA]" at bounding box center [321, 84] width 125 height 10
type input "District Court of [GEOGRAPHIC_DATA]"
type input "[STREET_ADDRESS]"
type input "[PERSON_NAME]"
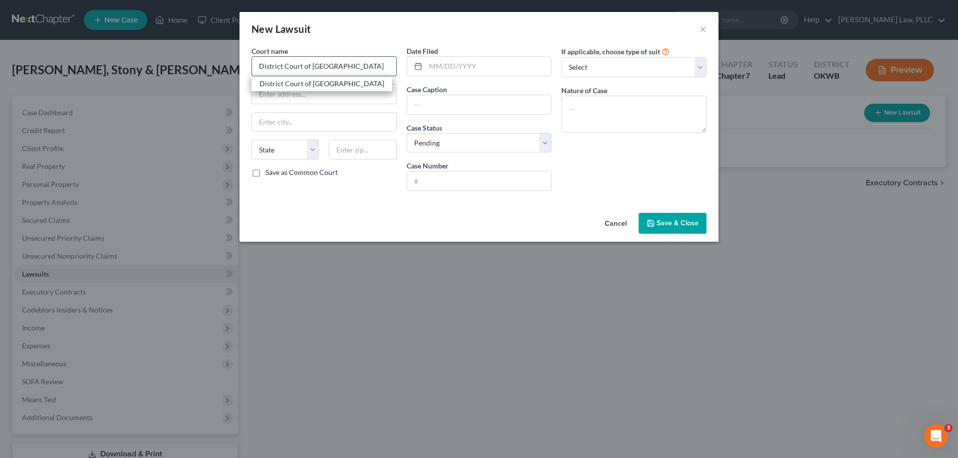
select select "37"
type input "73701"
click at [482, 63] on input "text" at bounding box center [488, 66] width 126 height 19
type input "[DATE]"
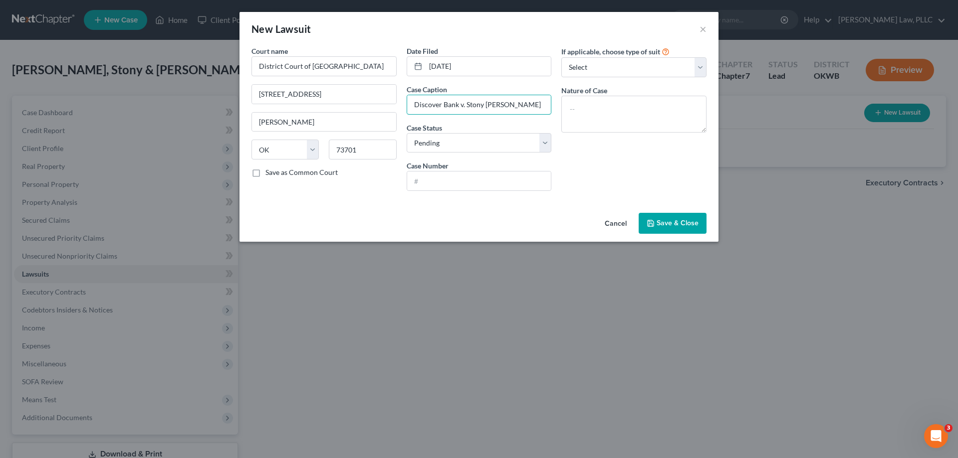
type input "Discover Bank v. Stony [PERSON_NAME]"
click at [455, 147] on select "Select Pending On Appeal Concluded" at bounding box center [479, 143] width 145 height 20
drag, startPoint x: 484, startPoint y: 195, endPoint x: 482, endPoint y: 183, distance: 11.6
click at [484, 194] on div "Date Filed [DATE] Case Caption Discover Bank v. Stony [PERSON_NAME] Case Status…" at bounding box center [479, 122] width 155 height 153
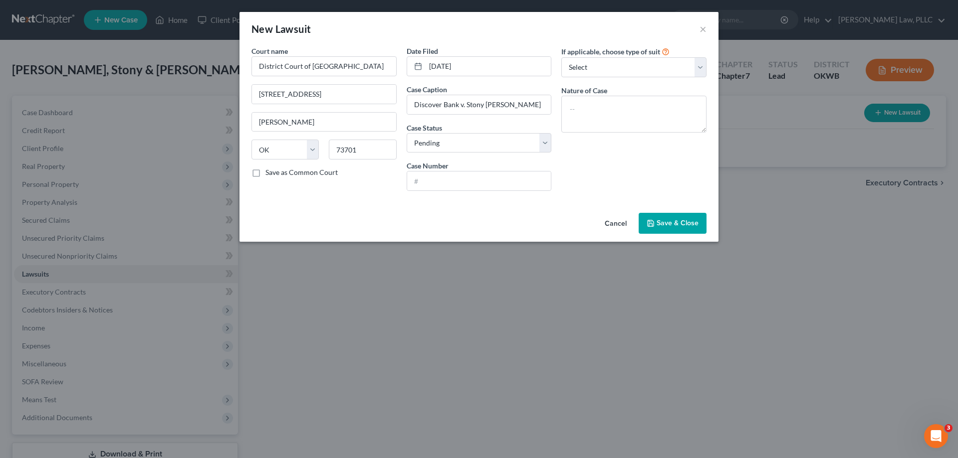
click at [460, 193] on div "Date Filed [DATE] Case Caption Discover Bank v. Stony [PERSON_NAME] Case Status…" at bounding box center [479, 122] width 155 height 153
click at [469, 179] on input "text" at bounding box center [479, 181] width 144 height 19
type input "CS-2025-59"
click at [631, 76] on select "Select Repossession Garnishment Foreclosure Attached, Seized, Or Levied Other" at bounding box center [633, 67] width 145 height 20
select select "4"
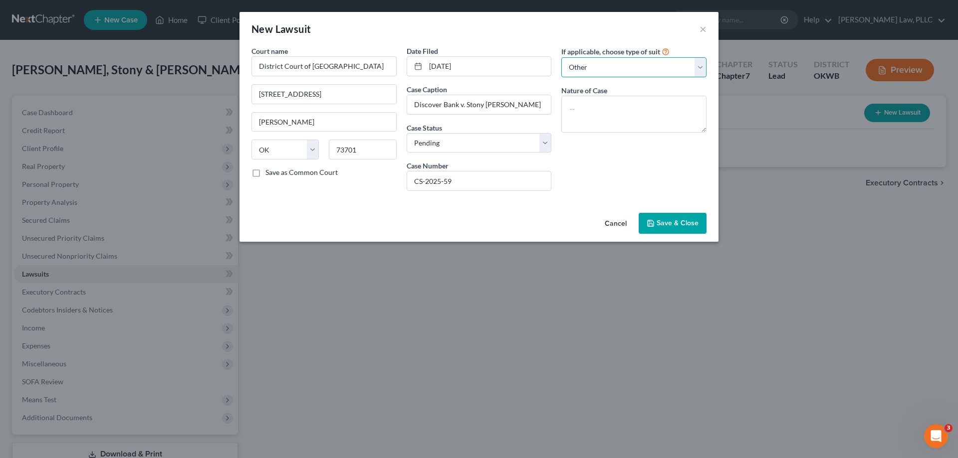
click at [561, 57] on select "Select Repossession Garnishment Foreclosure Attached, Seized, Or Levied Other" at bounding box center [633, 67] width 145 height 20
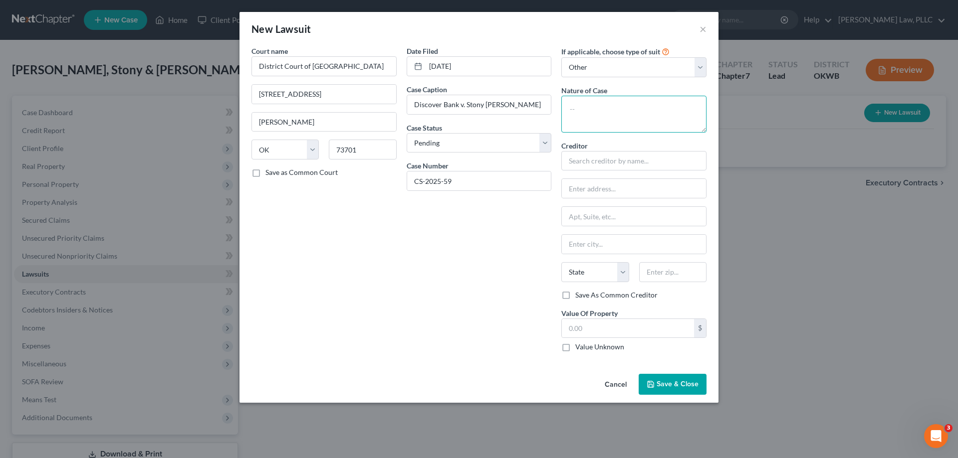
click at [625, 111] on textarea at bounding box center [633, 114] width 145 height 37
type textarea "Indebtedness"
click at [630, 162] on input "text" at bounding box center [633, 161] width 145 height 20
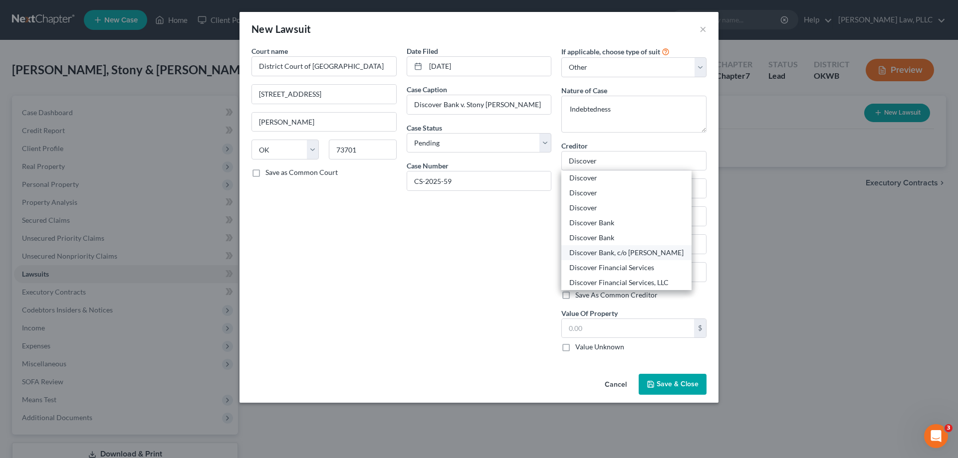
click at [674, 251] on div "Discover Bank, c/o [PERSON_NAME]" at bounding box center [626, 253] width 114 height 10
type input "Discover Bank, c/o [PERSON_NAME]"
type input "P.O. Box 808"
type input "[PERSON_NAME]"
select select "37"
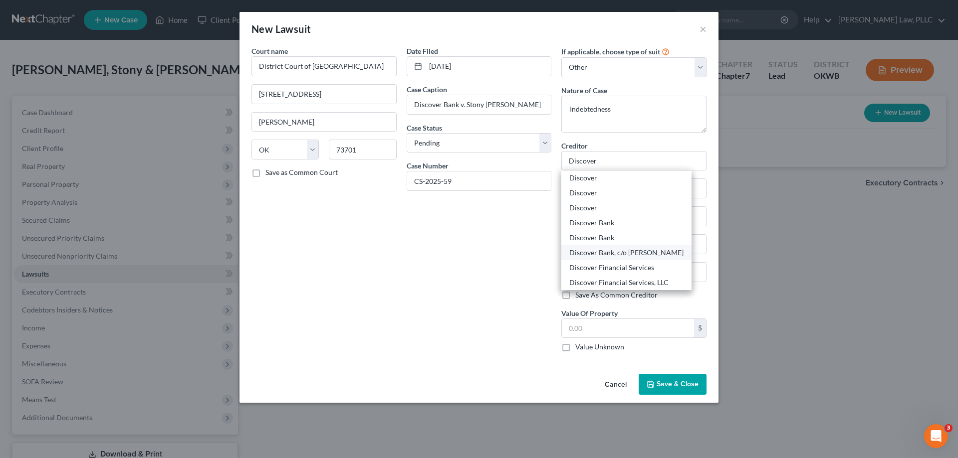
type input "73083-0808"
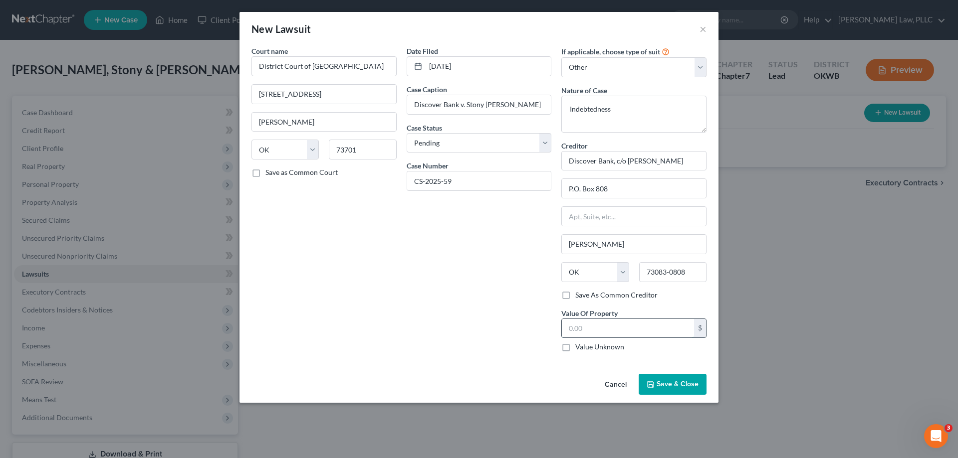
click at [634, 335] on input "text" at bounding box center [628, 328] width 132 height 19
click at [584, 350] on label "Value Unknown" at bounding box center [599, 347] width 49 height 10
click at [584, 349] on input "Value Unknown" at bounding box center [582, 345] width 6 height 6
checkbox input "true"
type input "0.00"
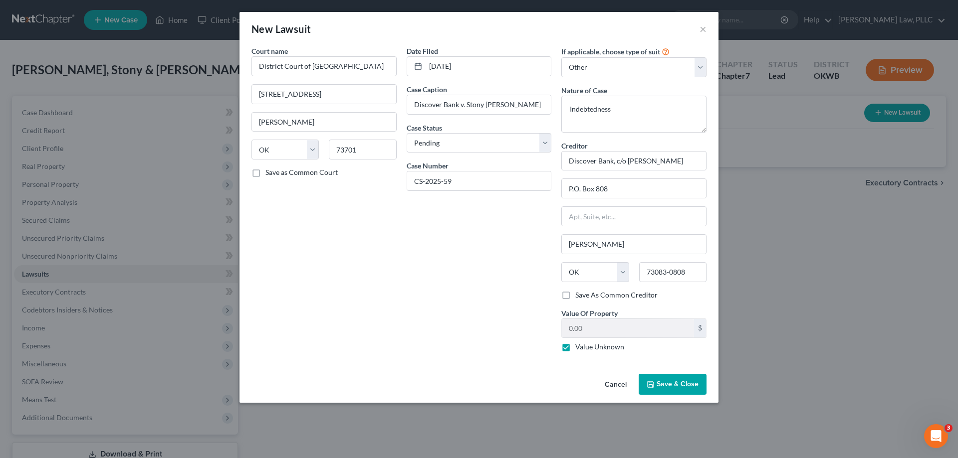
click at [692, 382] on span "Save & Close" at bounding box center [677, 384] width 42 height 8
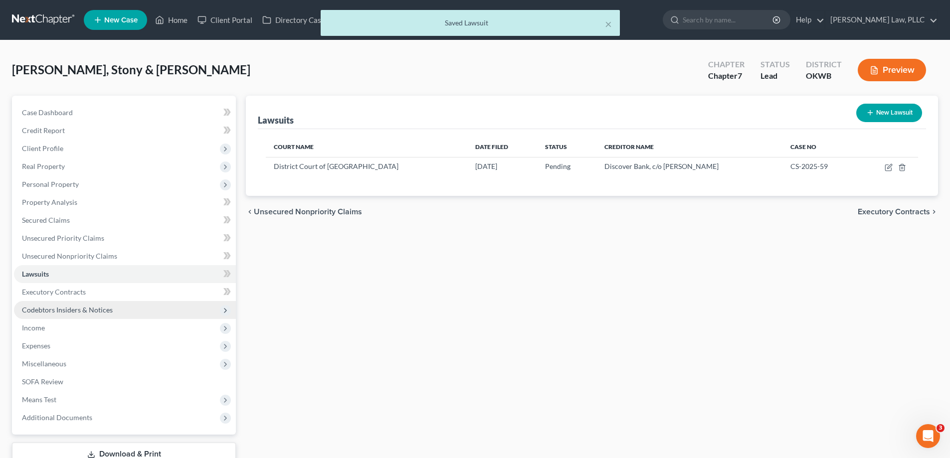
click at [132, 312] on span "Codebtors Insiders & Notices" at bounding box center [125, 310] width 222 height 18
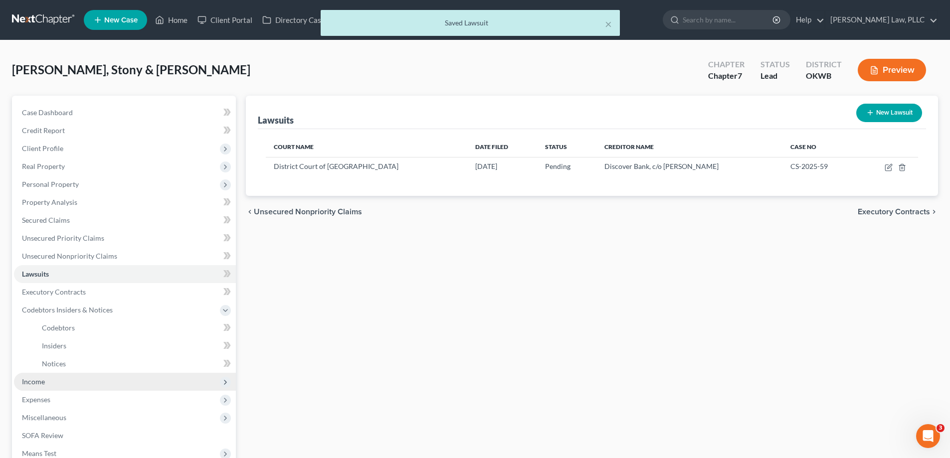
click at [96, 380] on span "Income" at bounding box center [125, 382] width 222 height 18
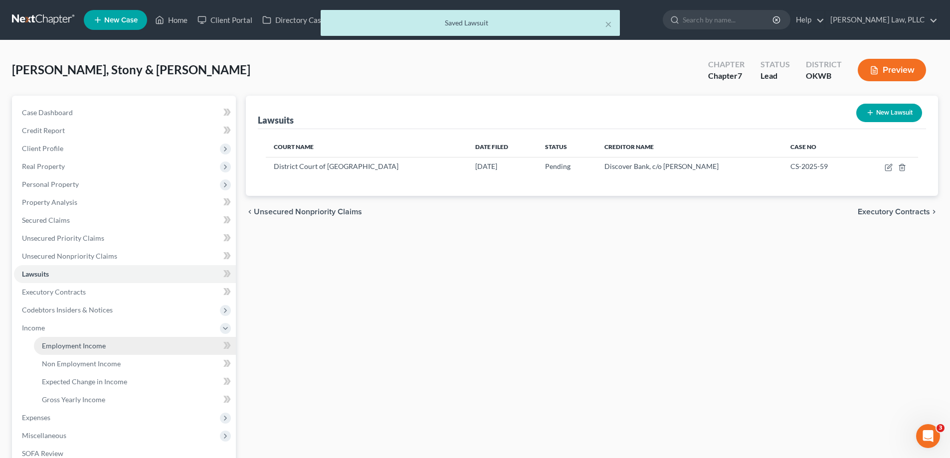
click at [120, 347] on link "Employment Income" at bounding box center [135, 346] width 202 height 18
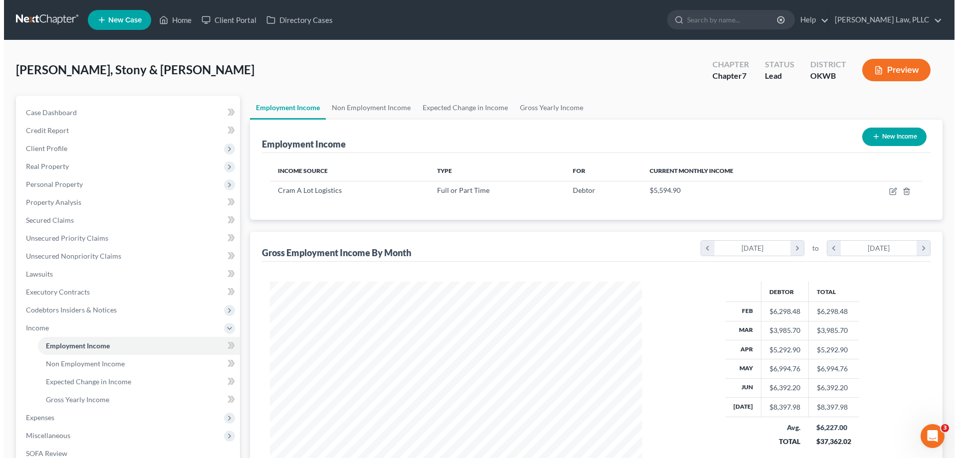
scroll to position [186, 392]
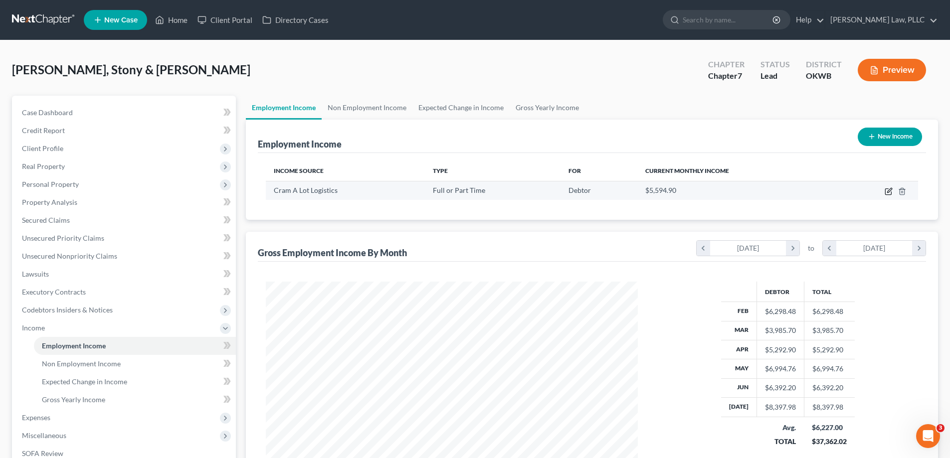
click at [890, 192] on icon "button" at bounding box center [889, 192] width 8 height 8
select select "0"
select select "2"
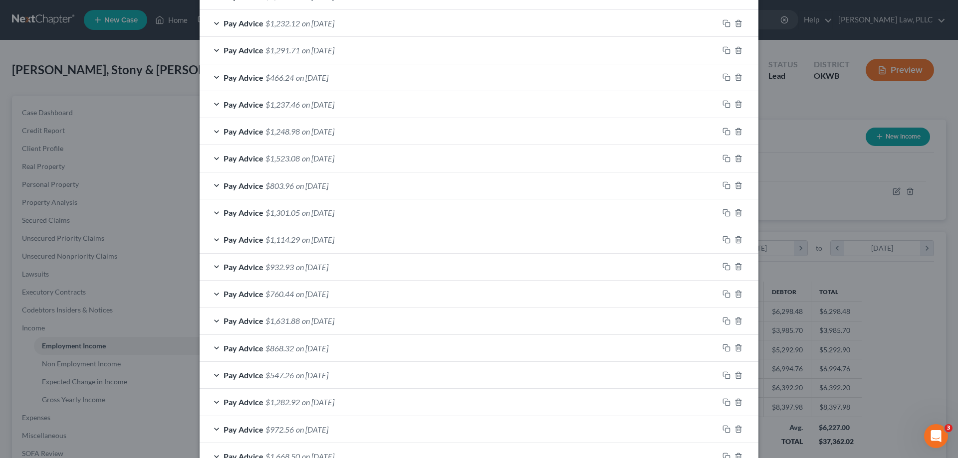
scroll to position [608, 0]
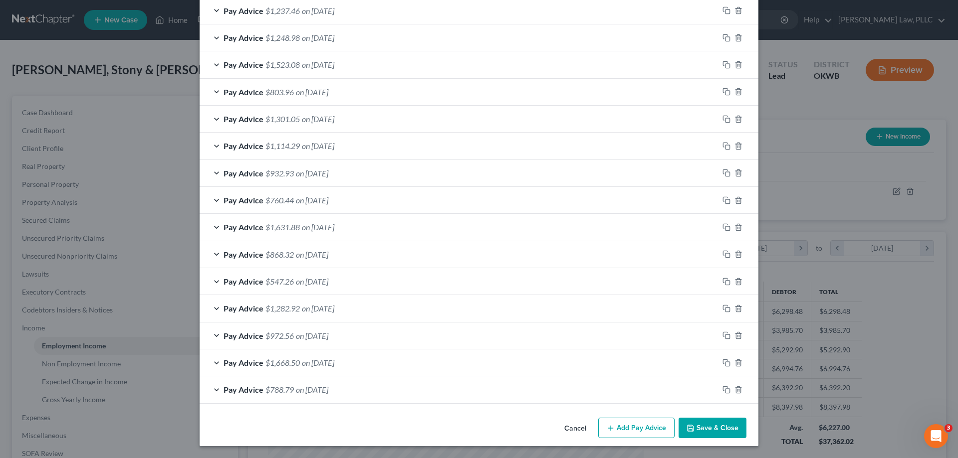
click at [639, 431] on button "Add Pay Advice" at bounding box center [636, 428] width 76 height 21
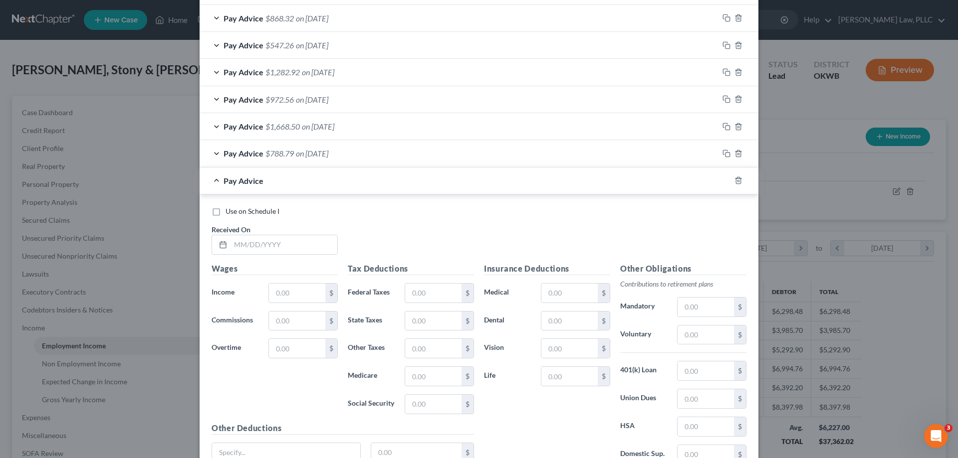
scroll to position [907, 0]
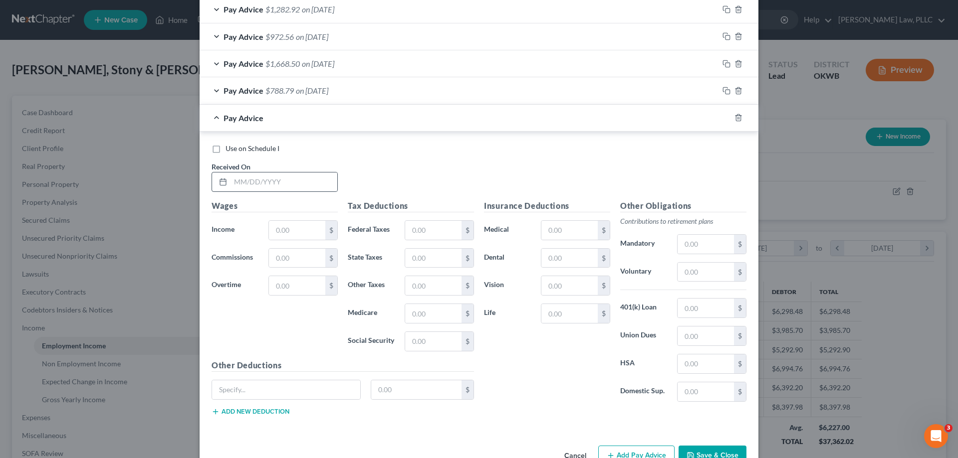
click at [294, 193] on div "Use on Schedule I Received On *" at bounding box center [479, 172] width 545 height 56
click at [294, 192] on div at bounding box center [274, 182] width 126 height 20
click at [293, 185] on input "text" at bounding box center [283, 182] width 107 height 19
click at [279, 413] on button "Add new deduction" at bounding box center [250, 412] width 78 height 8
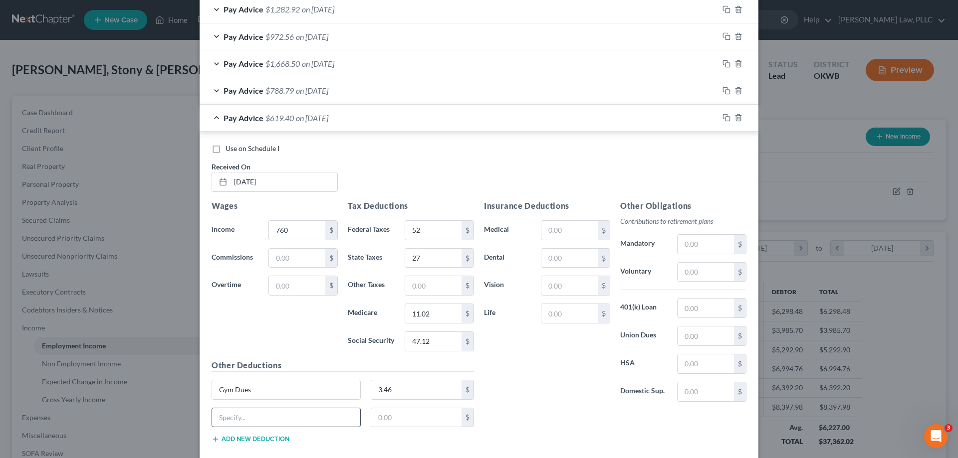
click at [279, 413] on input "text" at bounding box center [286, 418] width 148 height 19
click at [567, 232] on input "text" at bounding box center [569, 230] width 56 height 19
click at [537, 356] on div "Insurance Deductions Medical $ Dental $ Vision $ Life $" at bounding box center [547, 305] width 136 height 210
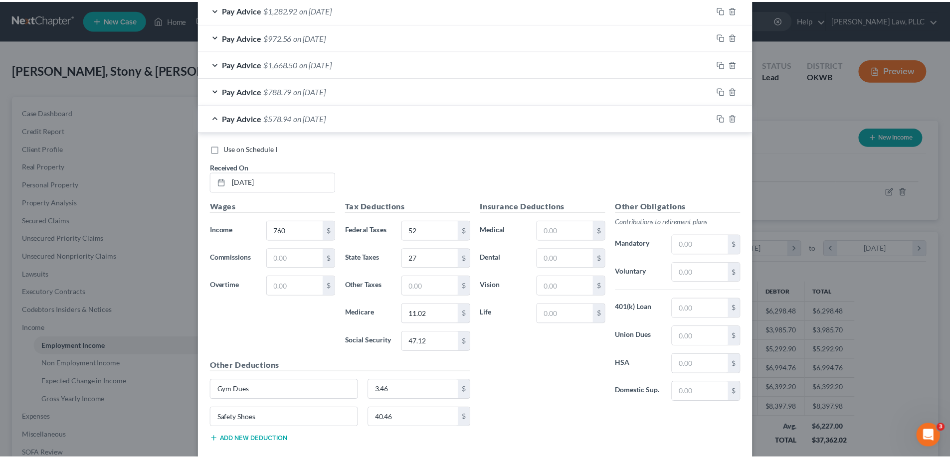
scroll to position [987, 0]
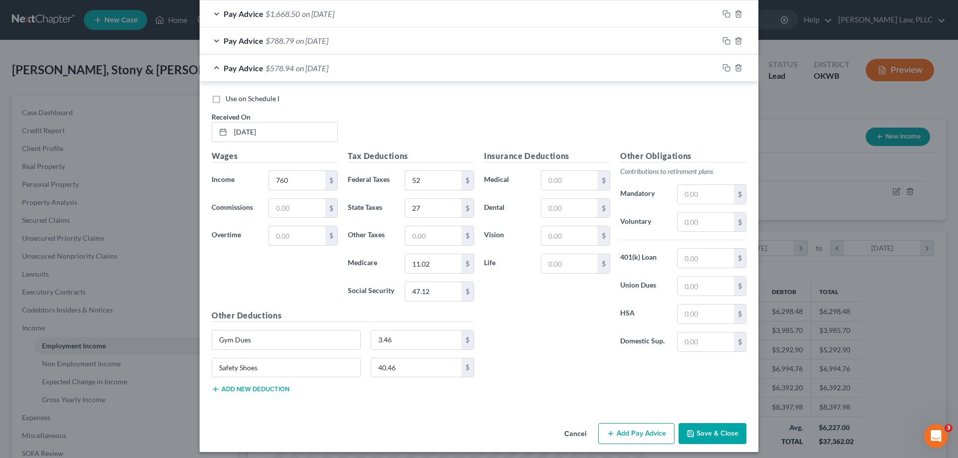
click at [719, 437] on button "Save & Close" at bounding box center [712, 433] width 68 height 21
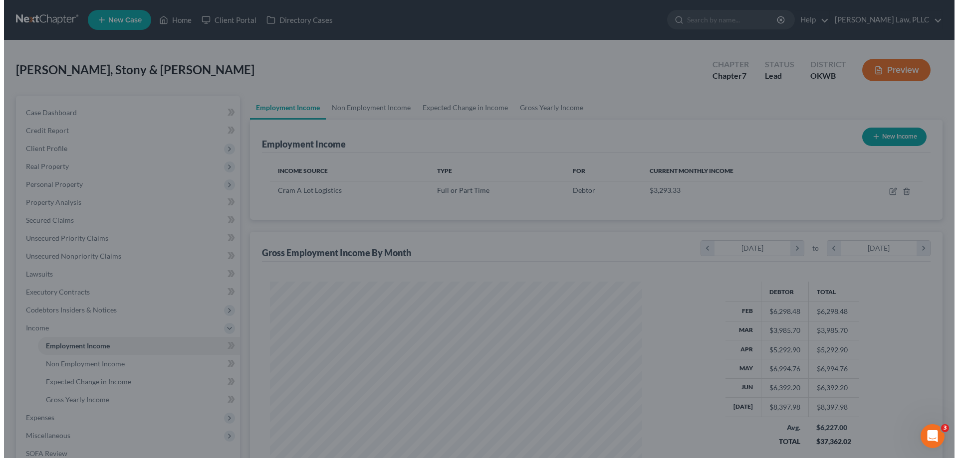
scroll to position [498617, 498411]
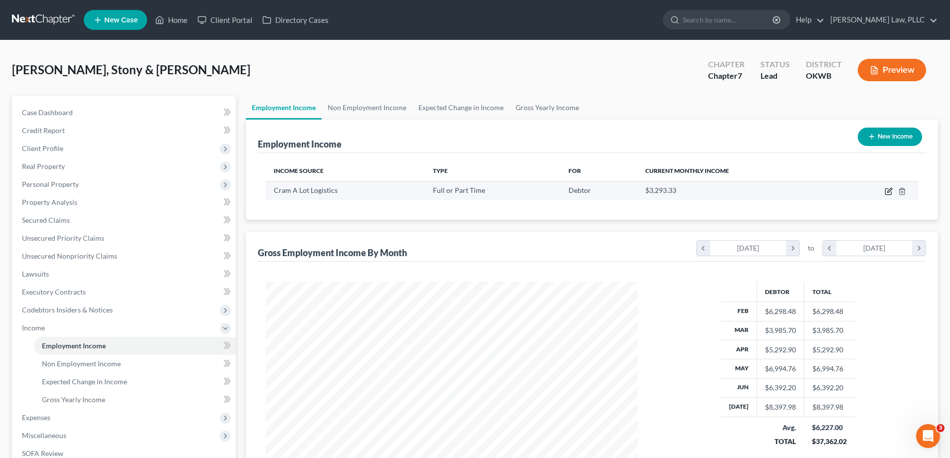
click at [887, 191] on icon "button" at bounding box center [889, 192] width 8 height 8
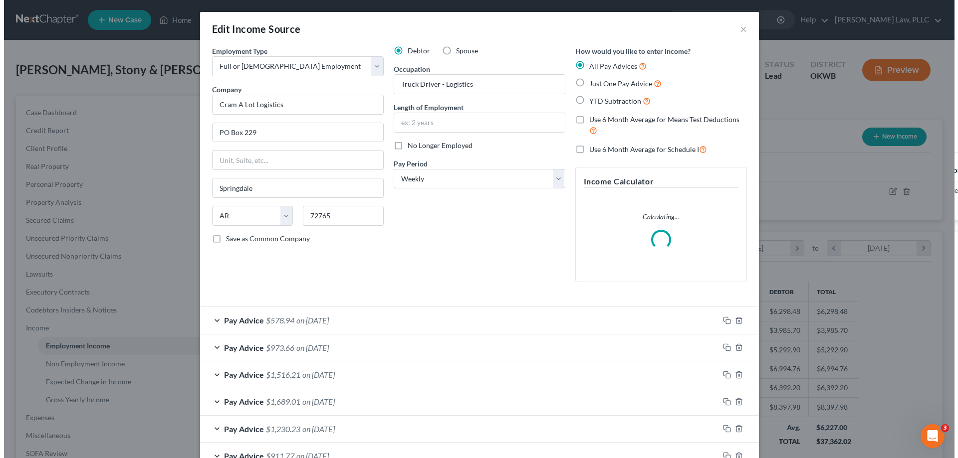
scroll to position [188, 396]
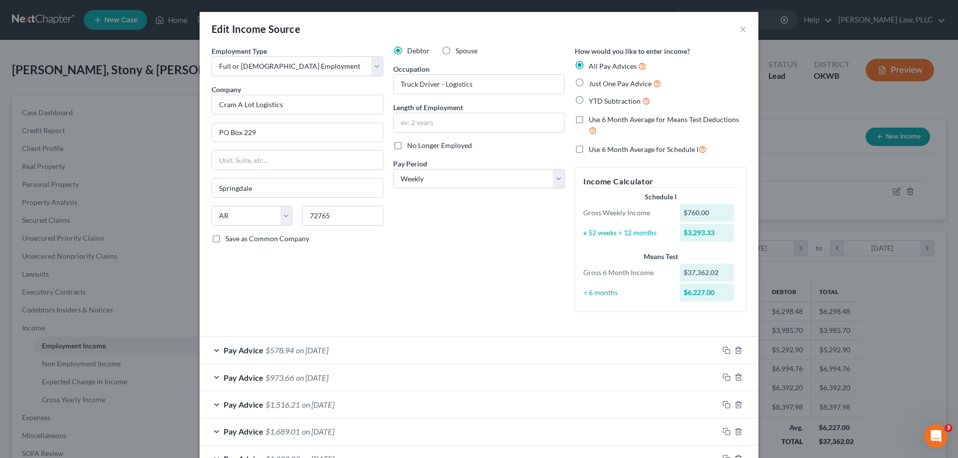
click at [589, 121] on label "Use 6 Month Average for Means Test Deductions" at bounding box center [668, 125] width 158 height 21
click at [593, 121] on input "Use 6 Month Average for Means Test Deductions" at bounding box center [596, 118] width 6 height 6
click at [589, 151] on label "Use 6 Month Average for Schedule I" at bounding box center [648, 149] width 118 height 11
click at [593, 150] on input "Use 6 Month Average for Schedule I" at bounding box center [596, 147] width 6 height 6
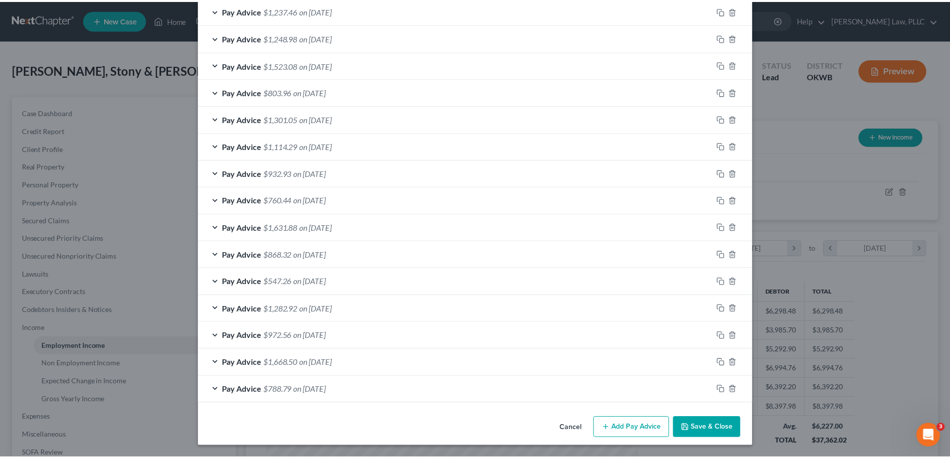
scroll to position [665, 0]
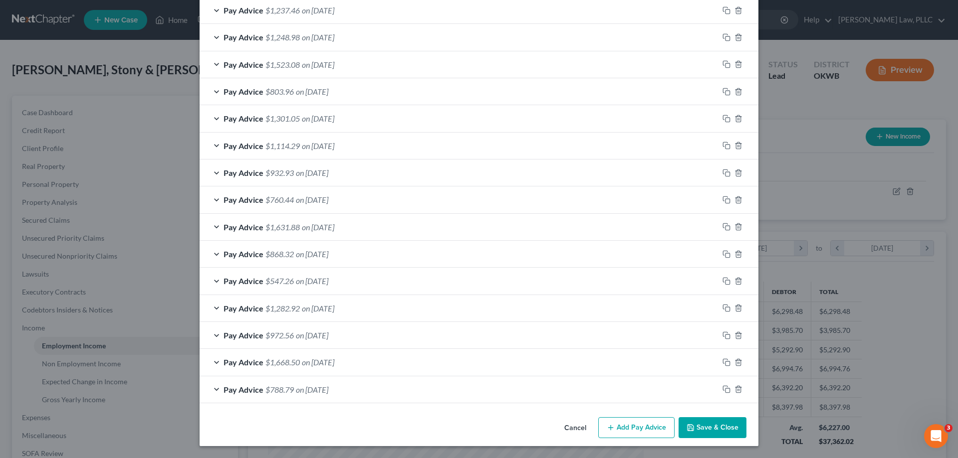
click at [718, 431] on button "Save & Close" at bounding box center [712, 427] width 68 height 21
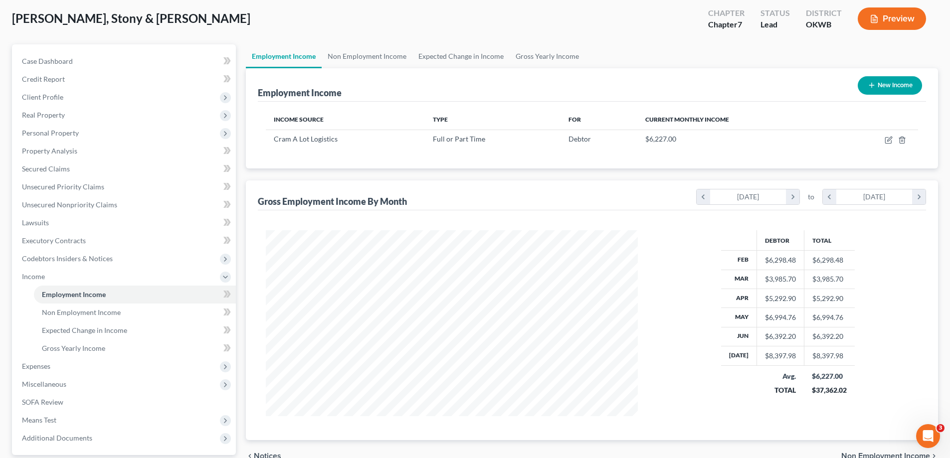
scroll to position [100, 0]
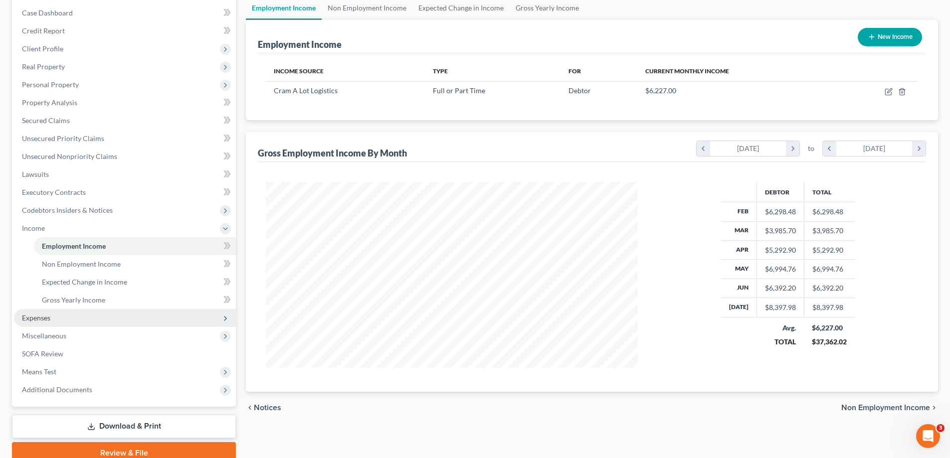
click at [44, 315] on span "Expenses" at bounding box center [36, 318] width 28 height 8
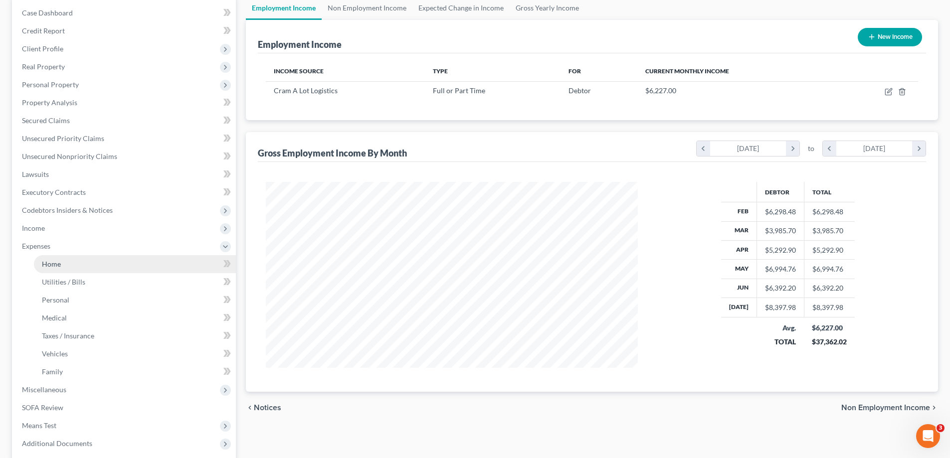
click at [80, 263] on link "Home" at bounding box center [135, 264] width 202 height 18
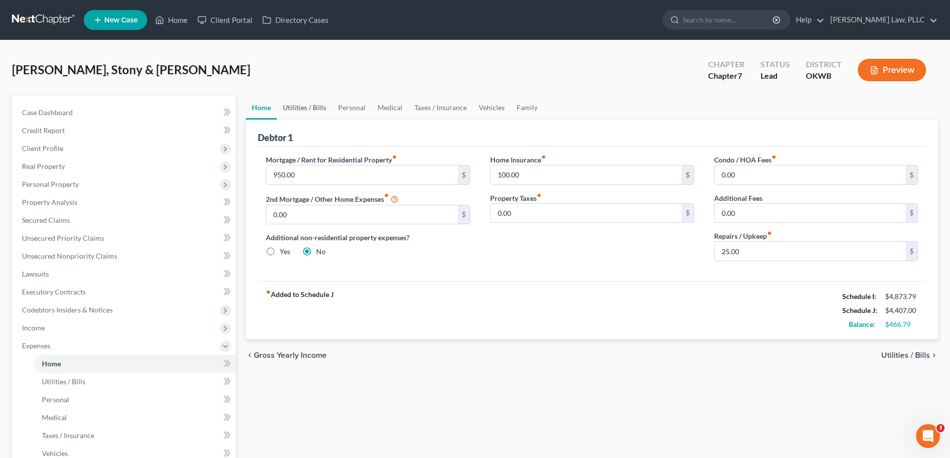
click at [289, 106] on link "Utilities / Bills" at bounding box center [304, 108] width 55 height 24
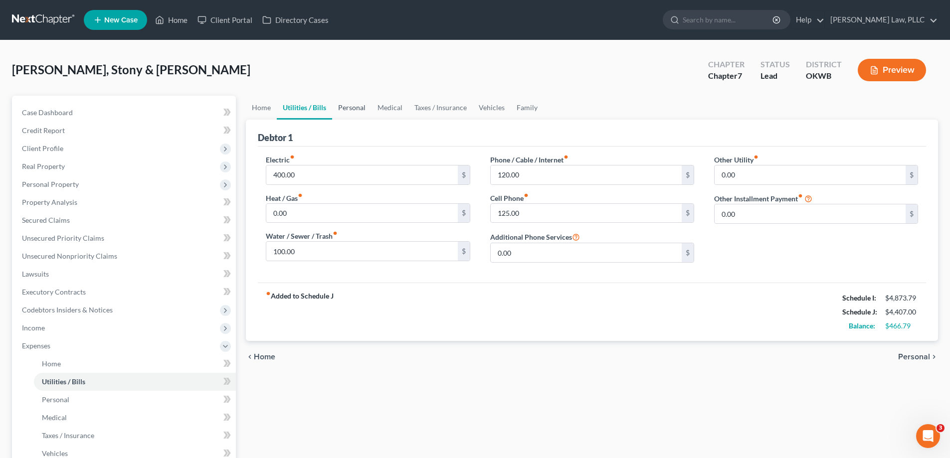
click at [339, 109] on link "Personal" at bounding box center [351, 108] width 39 height 24
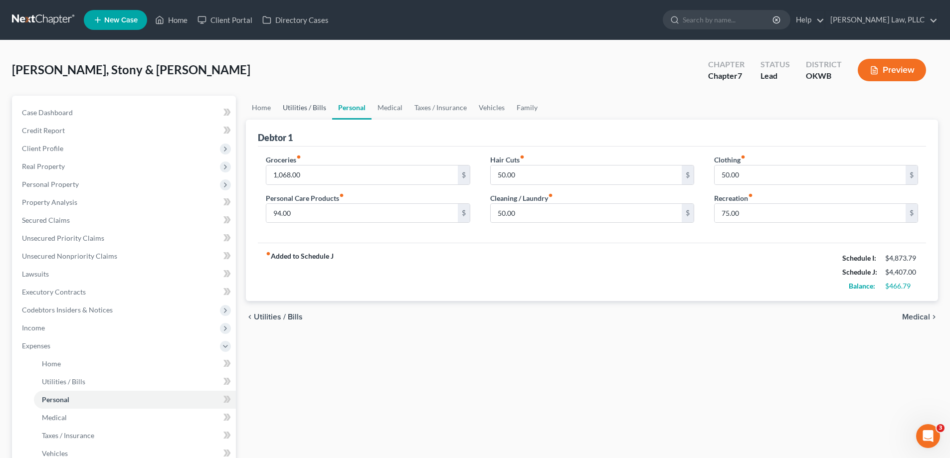
click at [298, 107] on link "Utilities / Bills" at bounding box center [304, 108] width 55 height 24
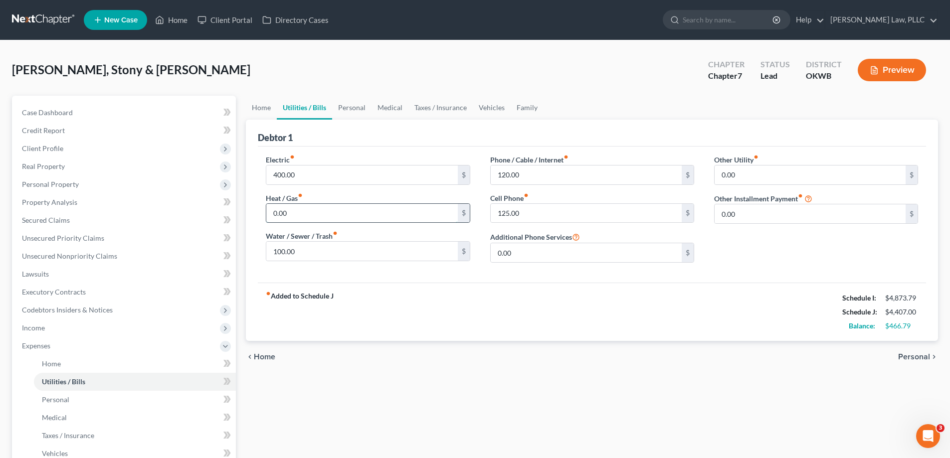
click at [316, 220] on input "0.00" at bounding box center [361, 213] width 191 height 19
click at [480, 395] on div "Home Utilities / Bills Personal Medical Taxes / Insurance Vehicles Family Debto…" at bounding box center [592, 357] width 702 height 522
click at [357, 104] on link "Personal" at bounding box center [351, 108] width 39 height 24
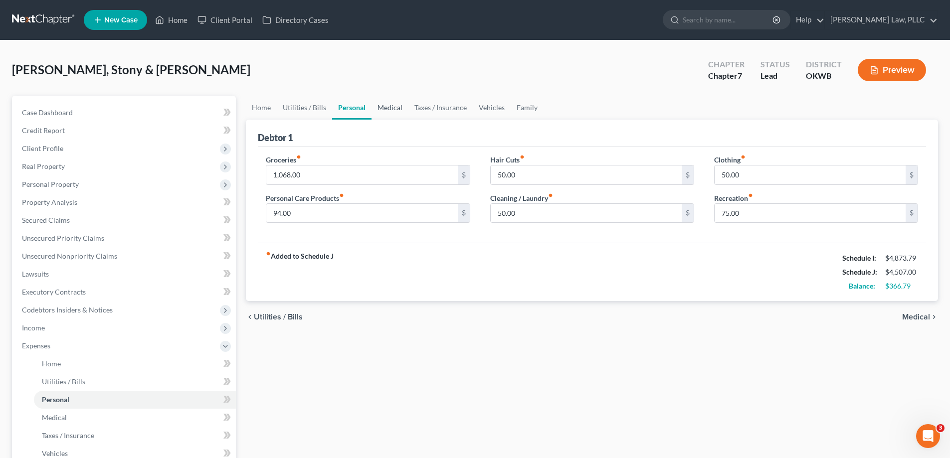
click at [385, 109] on link "Medical" at bounding box center [390, 108] width 37 height 24
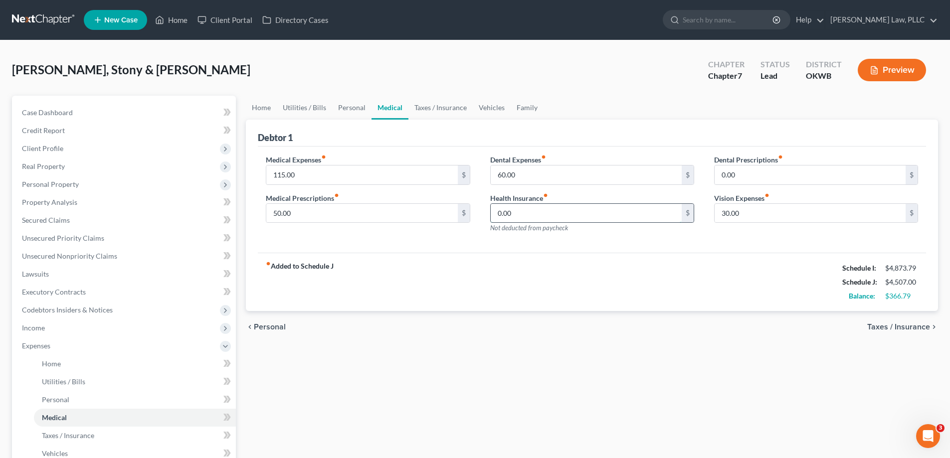
click at [518, 213] on input "0.00" at bounding box center [586, 213] width 191 height 19
click at [506, 307] on div "fiber_manual_record Added to Schedule J Schedule I: $4,873.79 Schedule J: $4,60…" at bounding box center [592, 282] width 668 height 58
click at [416, 107] on link "Taxes / Insurance" at bounding box center [441, 108] width 64 height 24
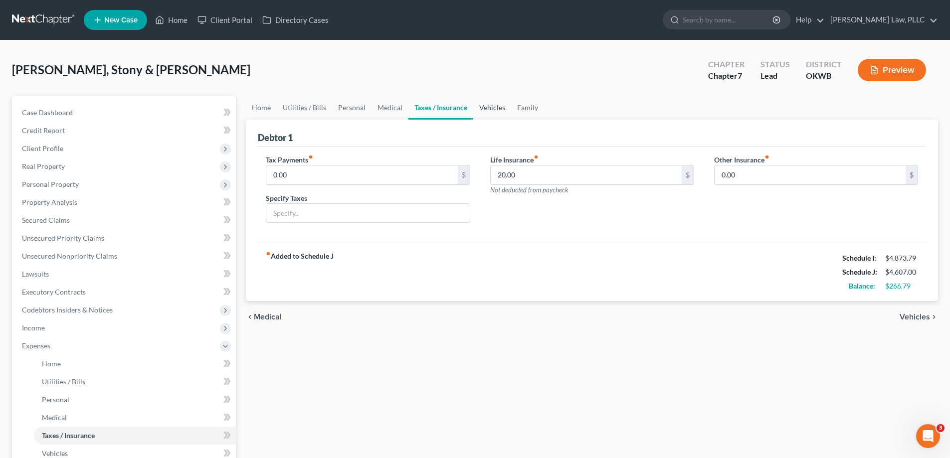
click at [497, 105] on link "Vehicles" at bounding box center [492, 108] width 38 height 24
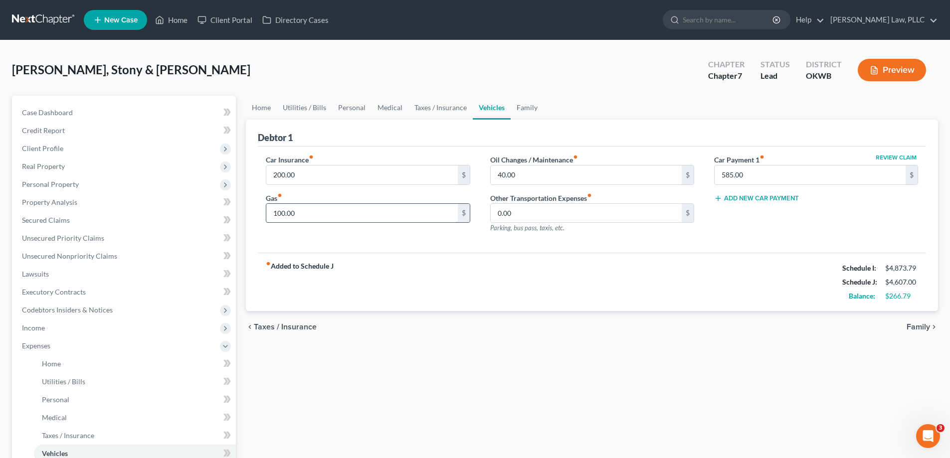
click at [418, 222] on input "100.00" at bounding box center [361, 213] width 191 height 19
click at [556, 297] on div "fiber_manual_record Added to Schedule J Schedule I: $4,873.79 Schedule J: $4,65…" at bounding box center [592, 282] width 668 height 58
click at [524, 175] on input "40.00" at bounding box center [586, 175] width 191 height 19
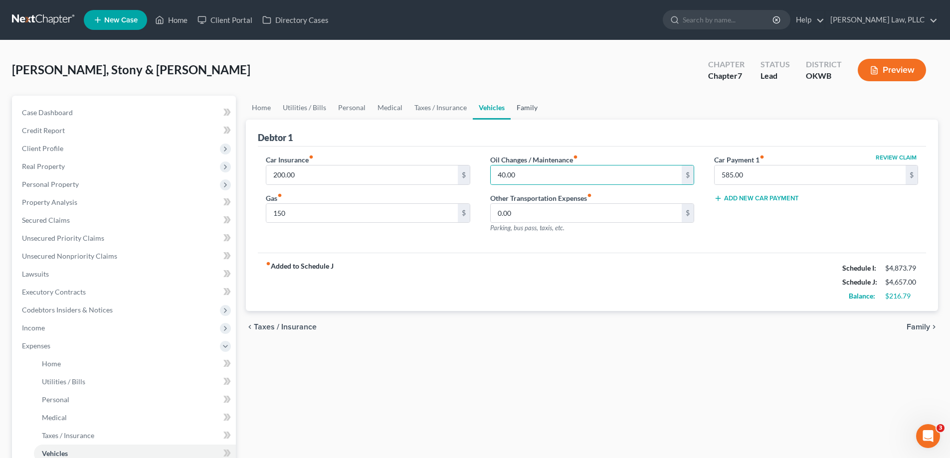
click at [515, 105] on link "Family" at bounding box center [527, 108] width 33 height 24
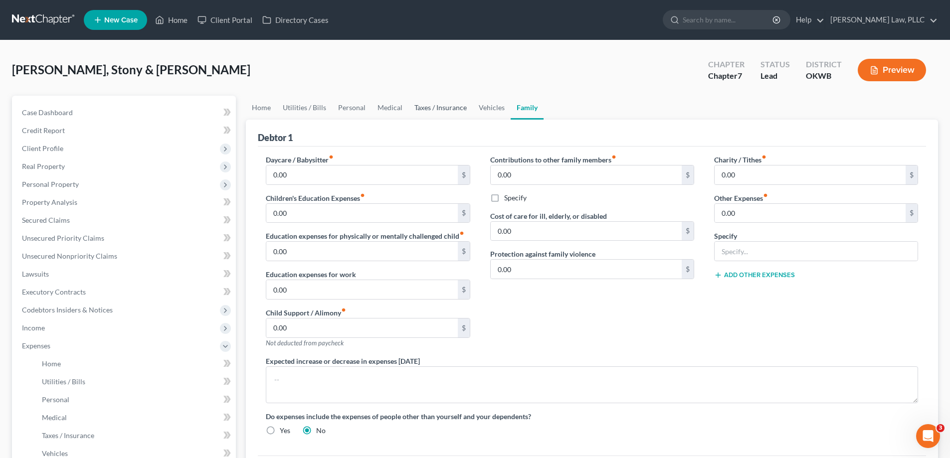
click at [437, 107] on link "Taxes / Insurance" at bounding box center [441, 108] width 64 height 24
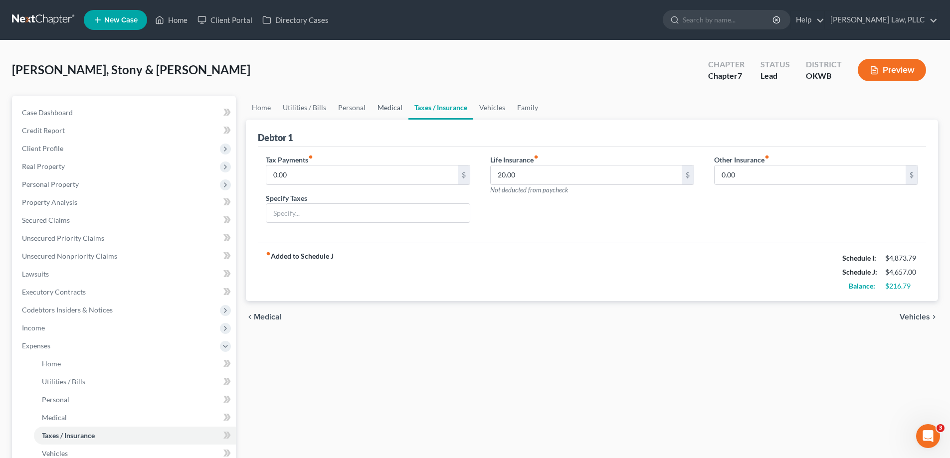
click at [378, 109] on link "Medical" at bounding box center [390, 108] width 37 height 24
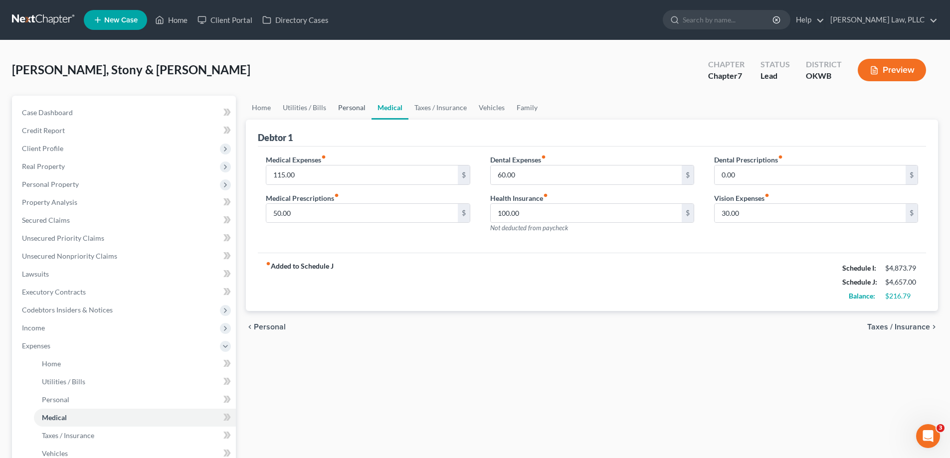
click at [345, 105] on link "Personal" at bounding box center [351, 108] width 39 height 24
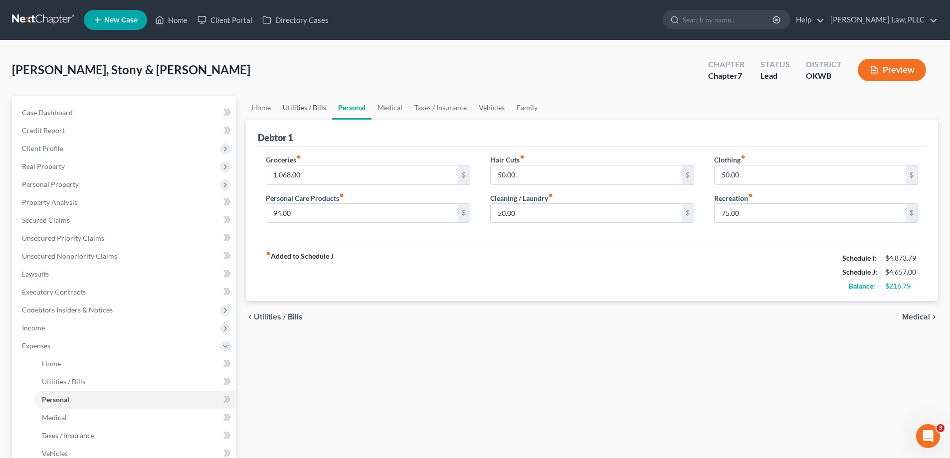
click at [330, 113] on link "Utilities / Bills" at bounding box center [304, 108] width 55 height 24
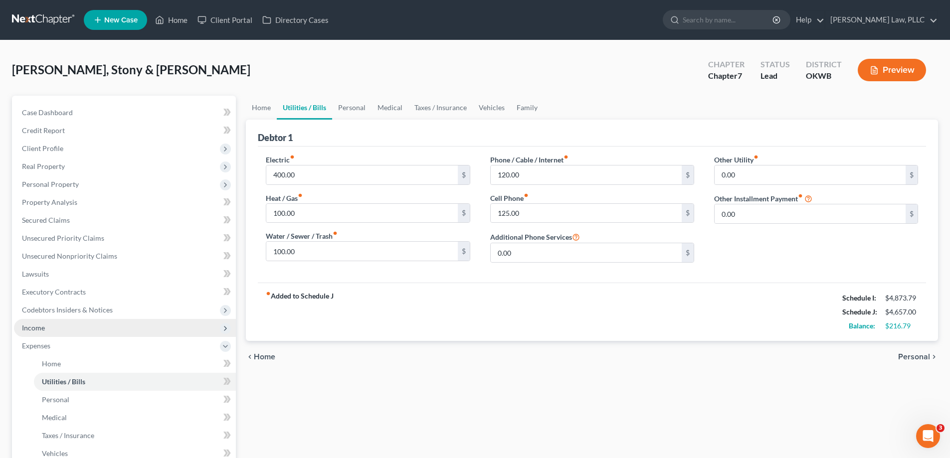
click at [94, 332] on span "Income" at bounding box center [125, 328] width 222 height 18
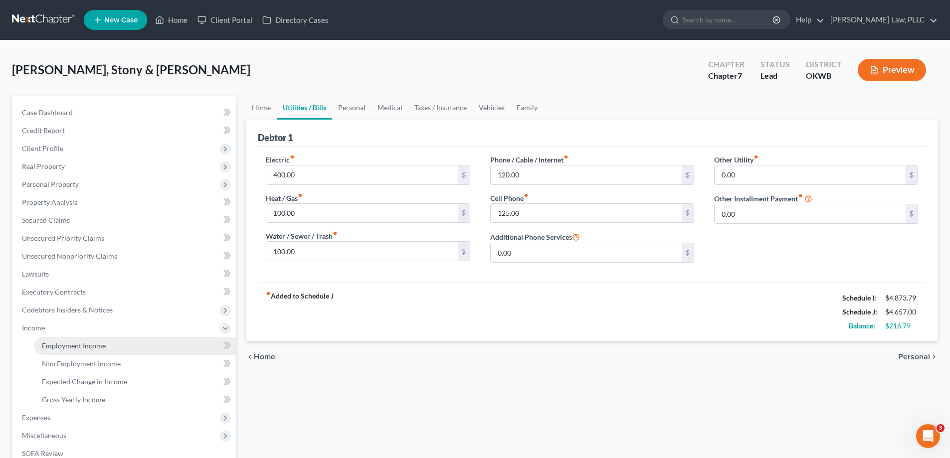
click at [100, 342] on span "Employment Income" at bounding box center [74, 346] width 64 height 8
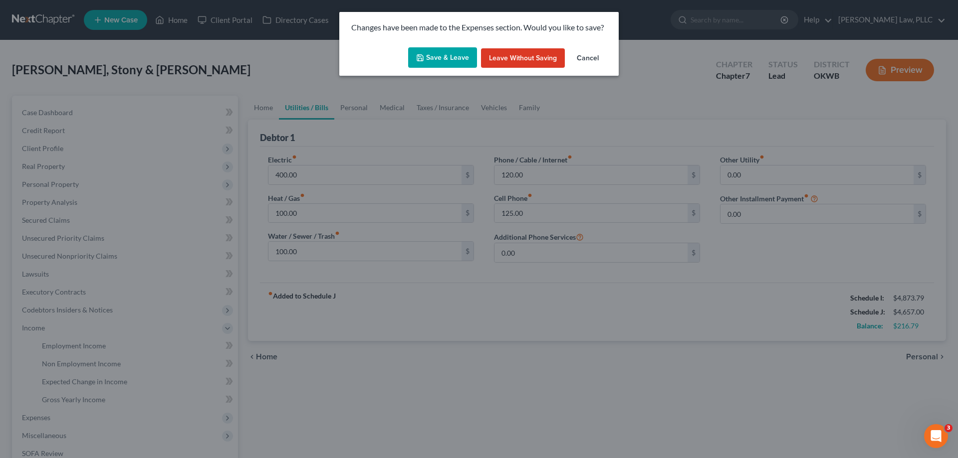
click at [458, 54] on button "Save & Leave" at bounding box center [442, 57] width 69 height 21
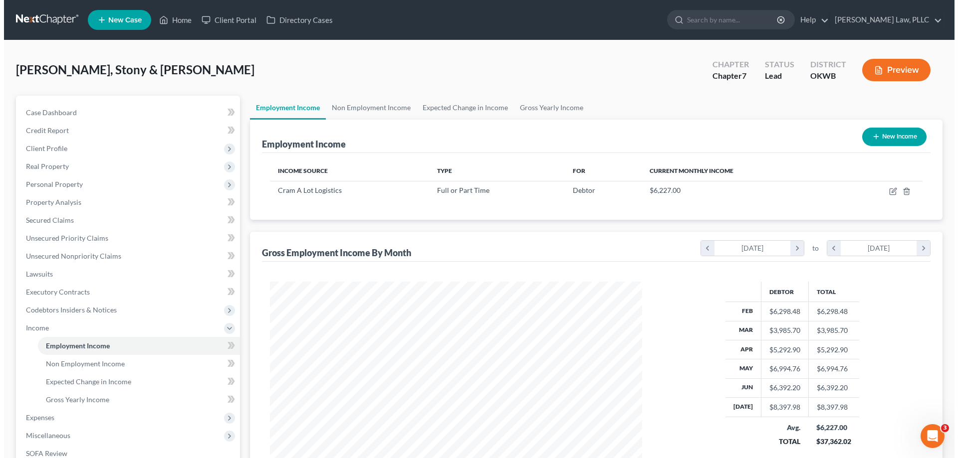
scroll to position [186, 392]
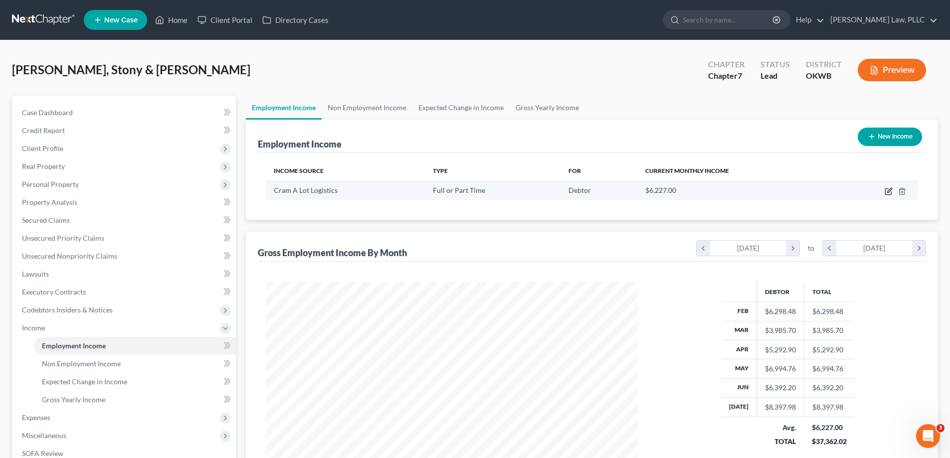
click at [888, 193] on icon "button" at bounding box center [889, 190] width 4 height 4
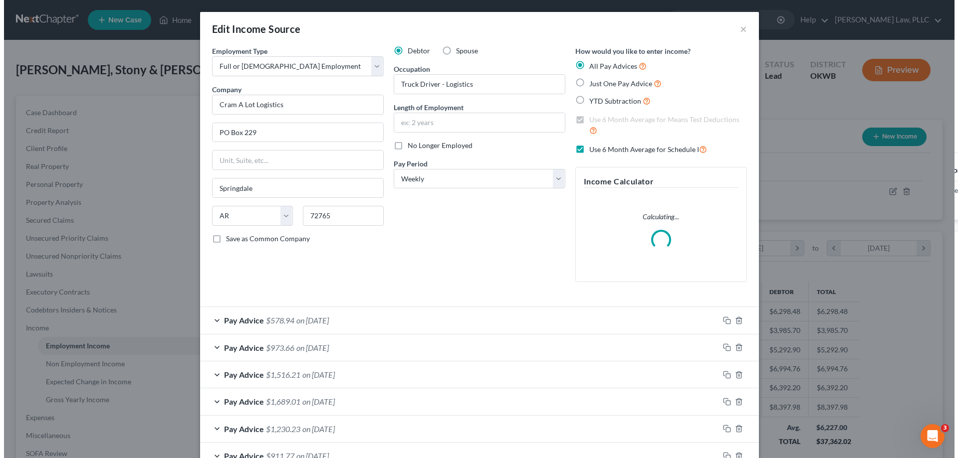
scroll to position [188, 396]
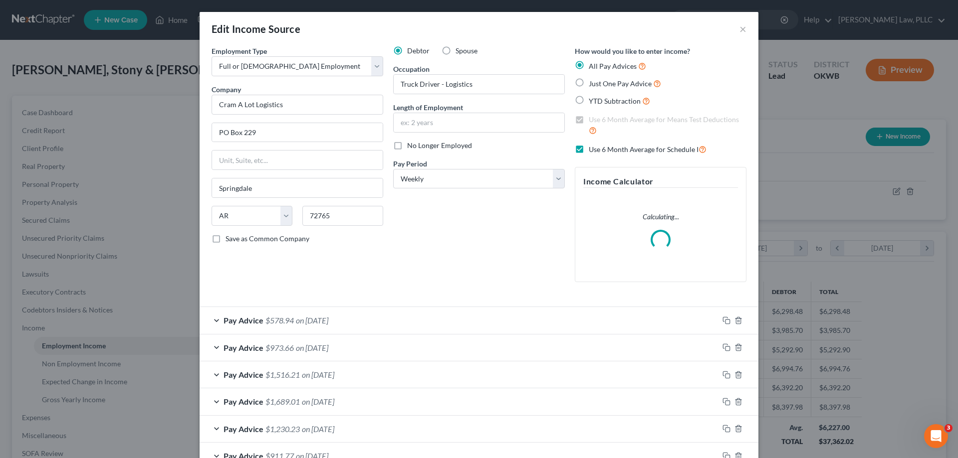
click at [589, 149] on label "Use 6 Month Average for Schedule I" at bounding box center [648, 149] width 118 height 11
click at [593, 149] on input "Use 6 Month Average for Schedule I" at bounding box center [596, 147] width 6 height 6
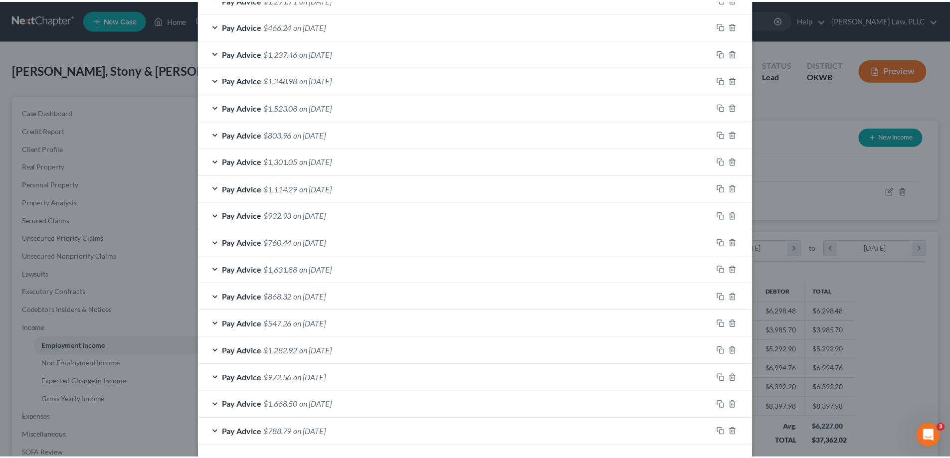
scroll to position [635, 0]
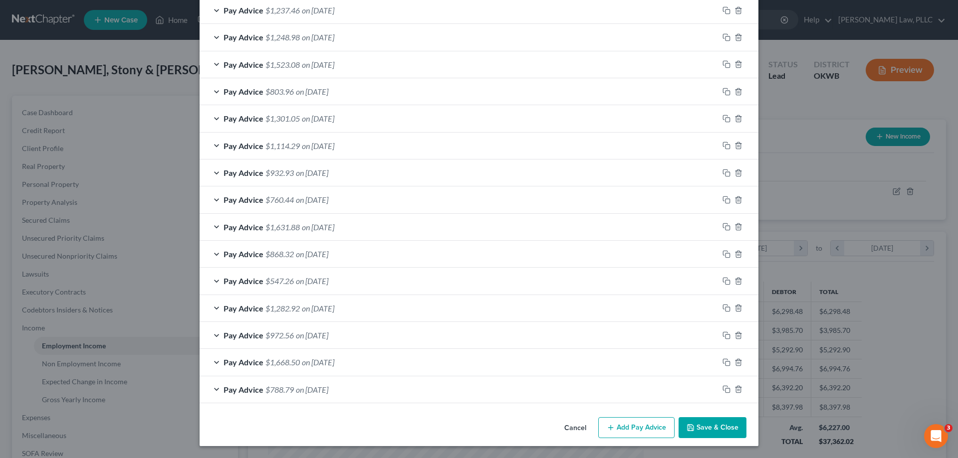
click at [710, 428] on button "Save & Close" at bounding box center [712, 427] width 68 height 21
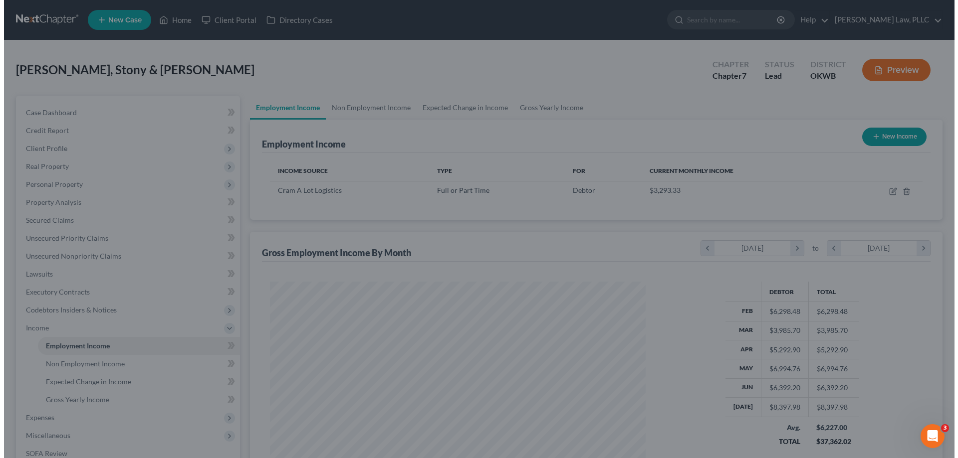
scroll to position [498617, 498411]
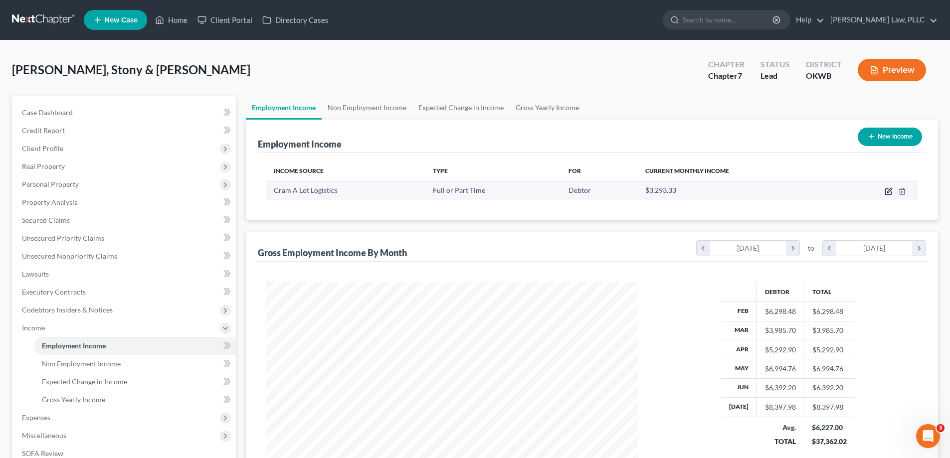
click at [886, 190] on icon "button" at bounding box center [889, 192] width 8 height 8
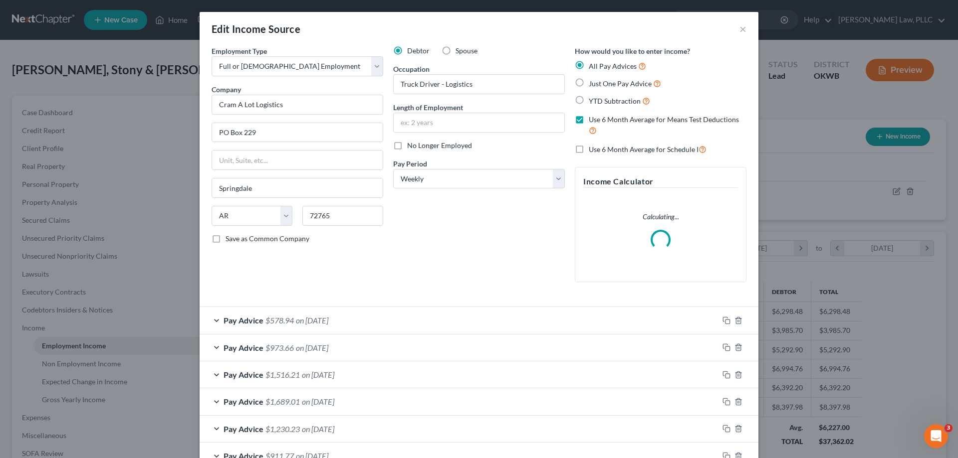
scroll to position [188, 396]
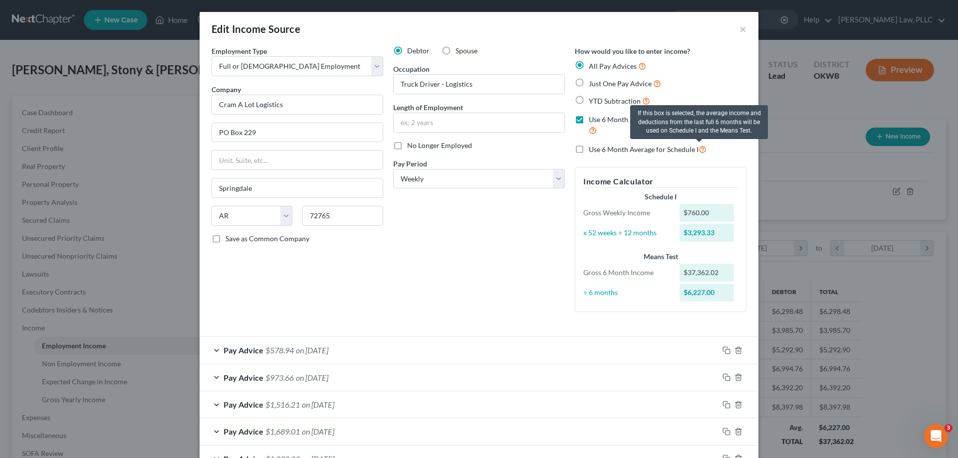
click at [698, 150] on icon at bounding box center [702, 148] width 8 height 9
click at [599, 150] on input "Use 6 Month Average for Schedule I" at bounding box center [596, 147] width 6 height 6
click at [698, 150] on icon at bounding box center [702, 148] width 8 height 9
click at [599, 150] on input "Use 6 Month Average for Schedule I" at bounding box center [596, 147] width 6 height 6
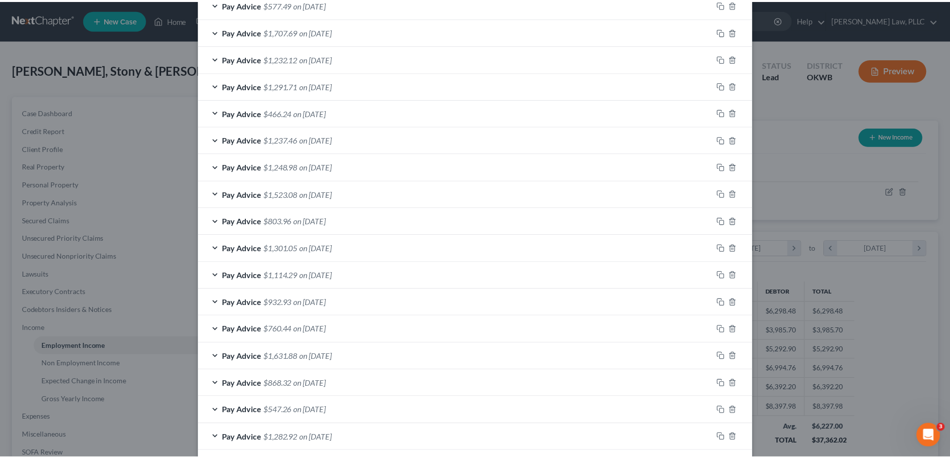
scroll to position [665, 0]
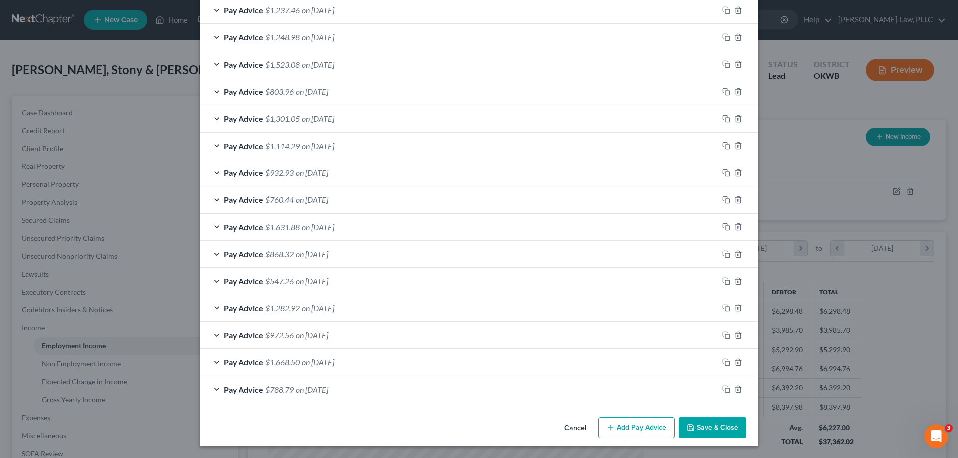
click at [567, 429] on button "Cancel" at bounding box center [575, 428] width 38 height 20
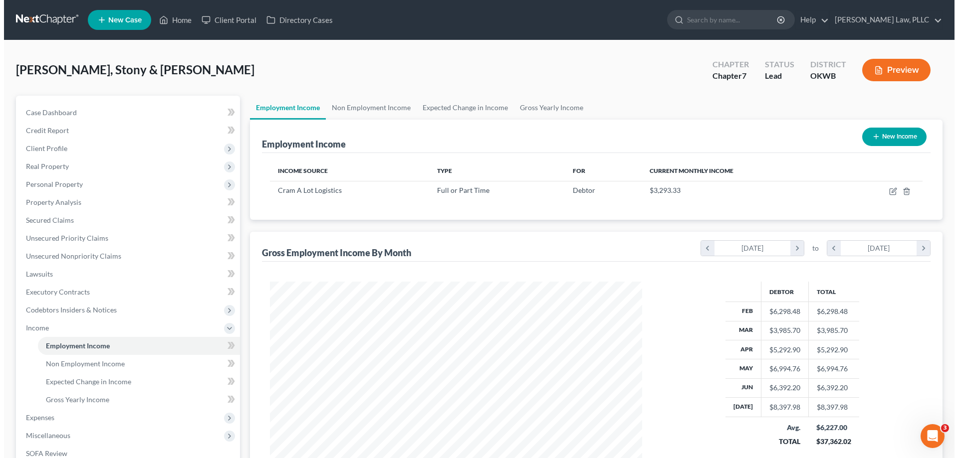
scroll to position [498617, 498411]
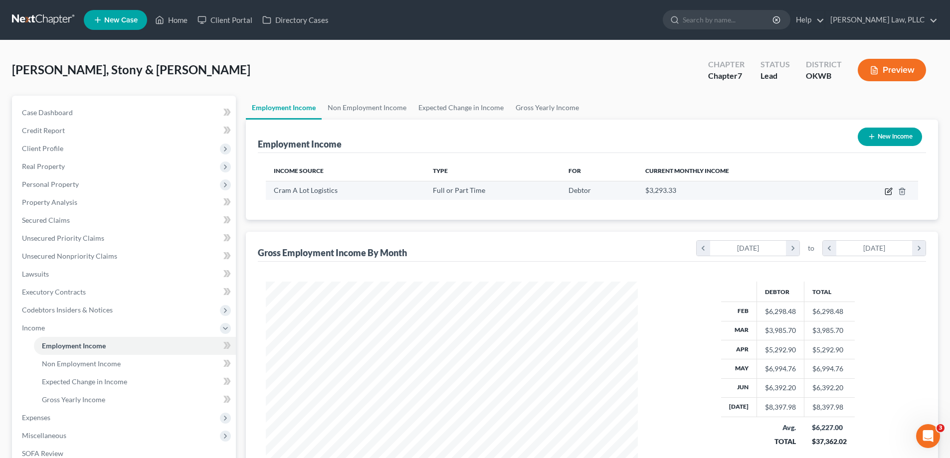
click at [885, 193] on icon "button" at bounding box center [888, 192] width 6 height 6
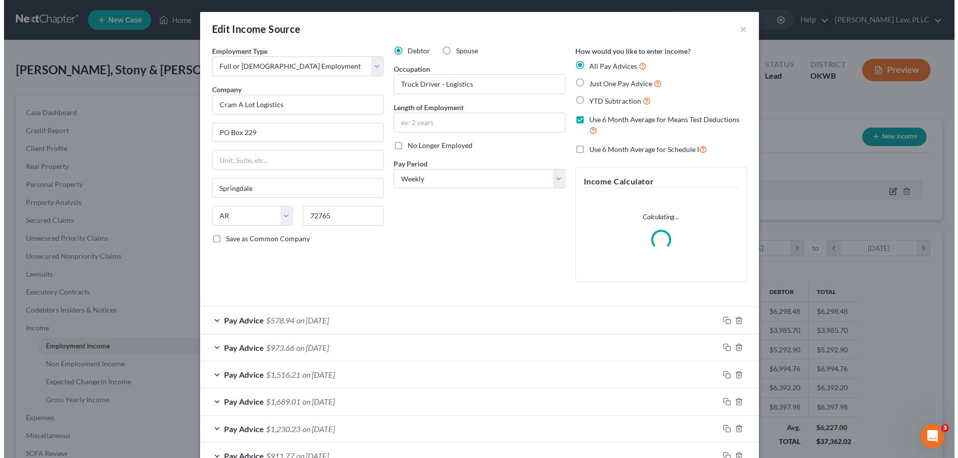
scroll to position [188, 396]
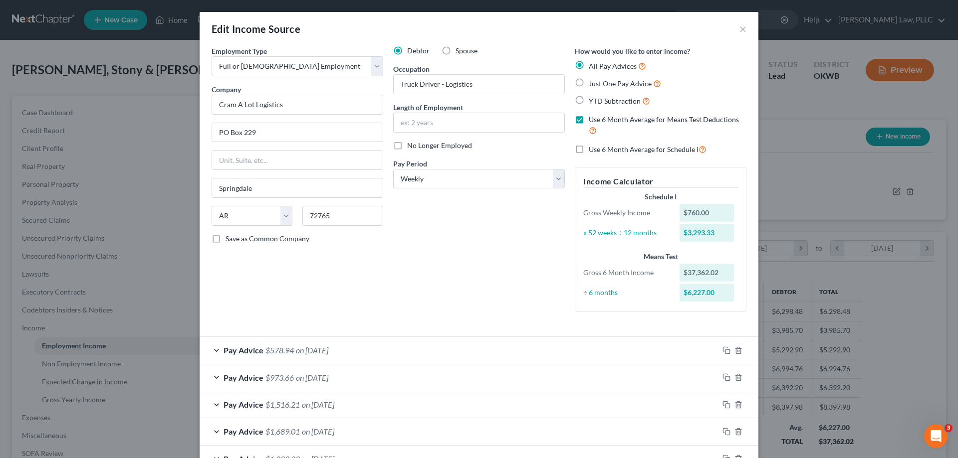
click at [589, 148] on label "Use 6 Month Average for Schedule I" at bounding box center [648, 149] width 118 height 11
click at [593, 148] on input "Use 6 Month Average for Schedule I" at bounding box center [596, 147] width 6 height 6
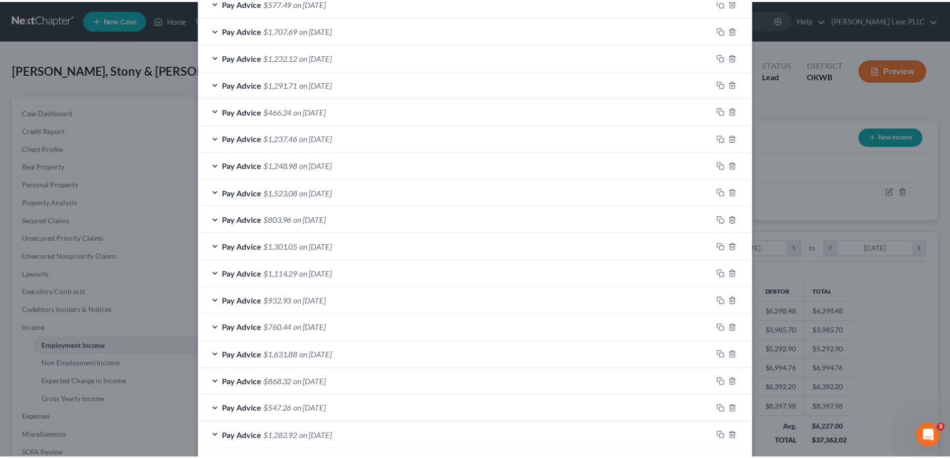
scroll to position [665, 0]
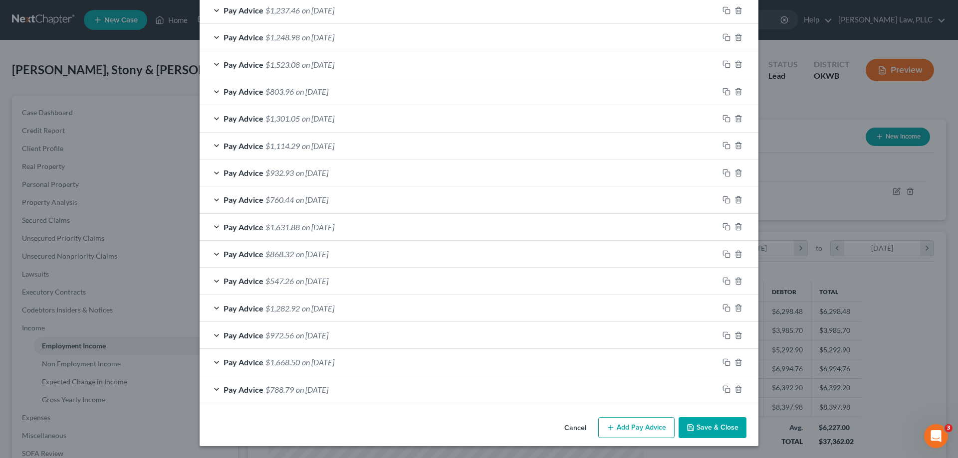
click at [711, 430] on button "Save & Close" at bounding box center [712, 427] width 68 height 21
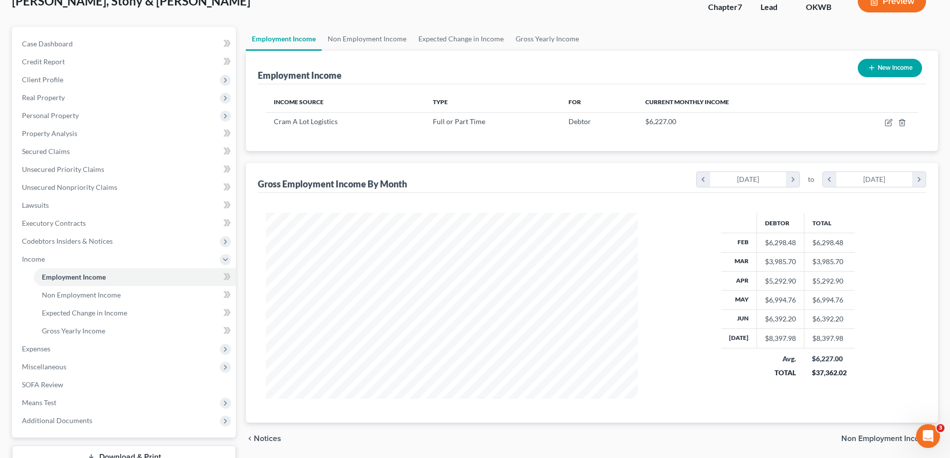
scroll to position [144, 0]
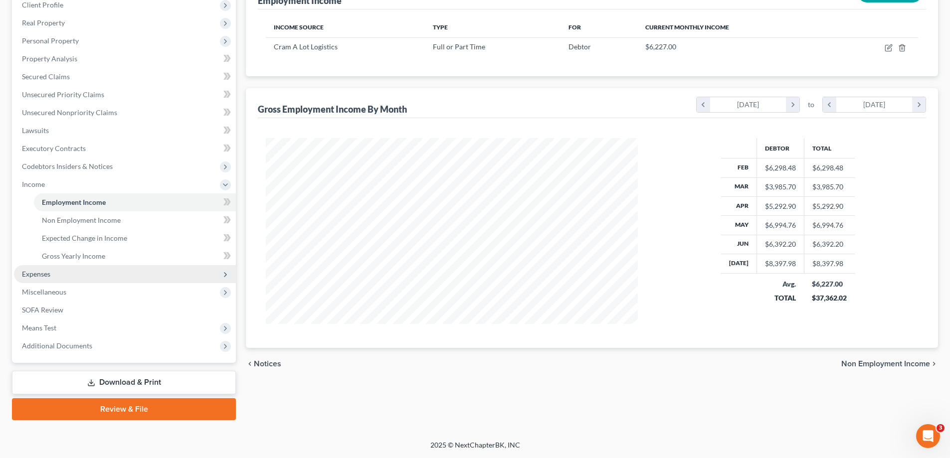
click at [131, 277] on span "Expenses" at bounding box center [125, 274] width 222 height 18
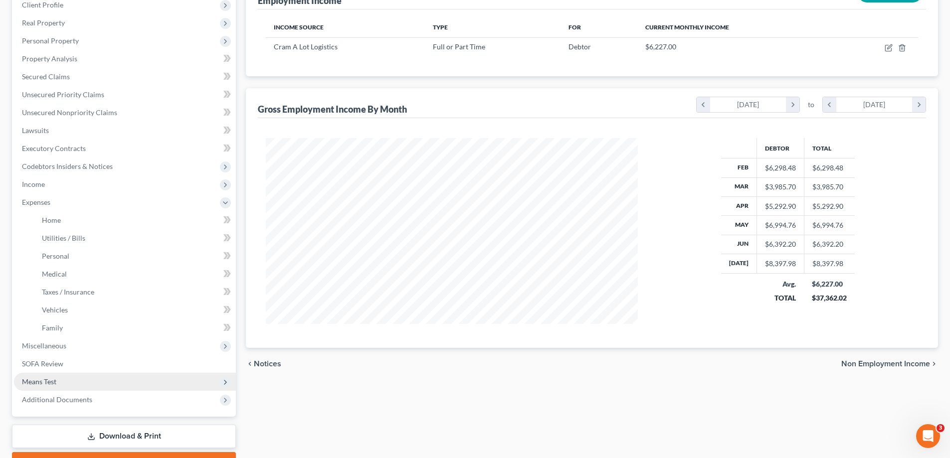
click at [153, 377] on span "Means Test" at bounding box center [125, 382] width 222 height 18
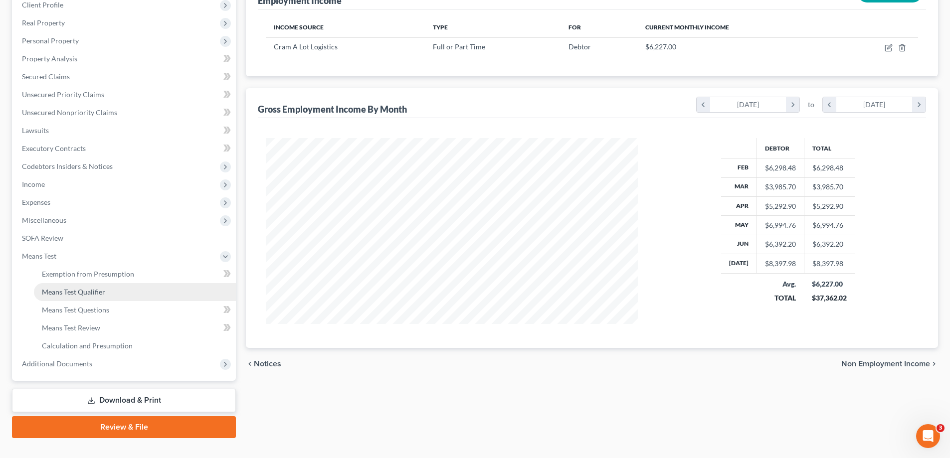
click at [95, 292] on span "Means Test Qualifier" at bounding box center [73, 292] width 63 height 8
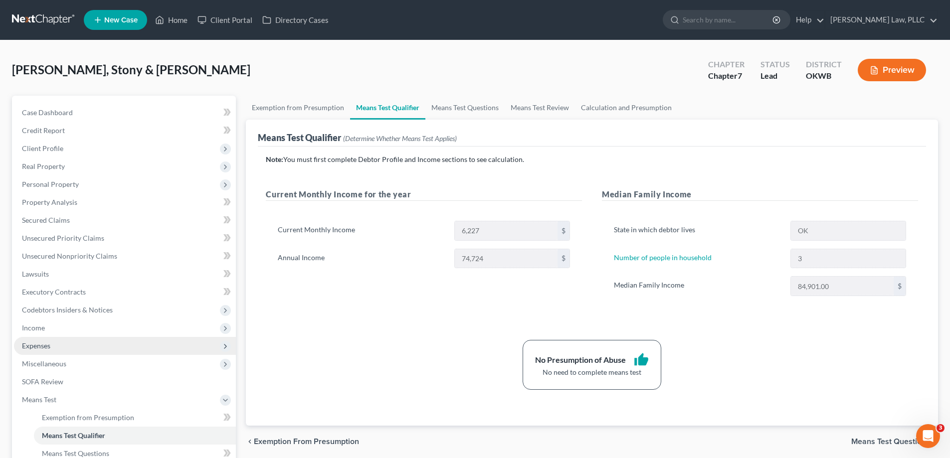
click at [118, 347] on span "Expenses" at bounding box center [125, 346] width 222 height 18
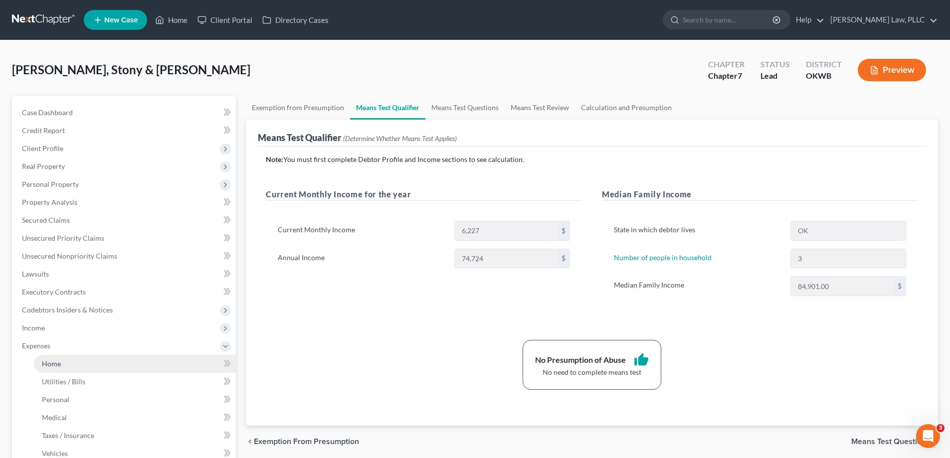
click at [122, 362] on link "Home" at bounding box center [135, 364] width 202 height 18
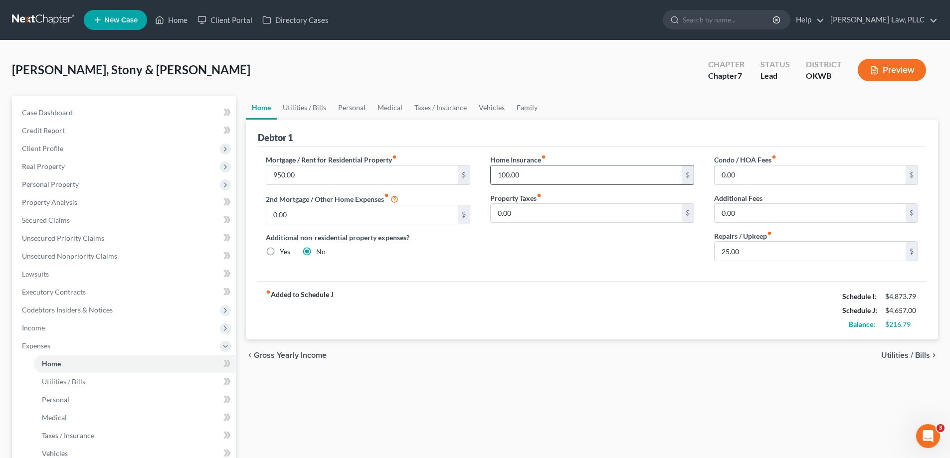
click at [509, 180] on input "100.00" at bounding box center [586, 175] width 191 height 19
click at [311, 107] on link "Utilities / Bills" at bounding box center [304, 108] width 55 height 24
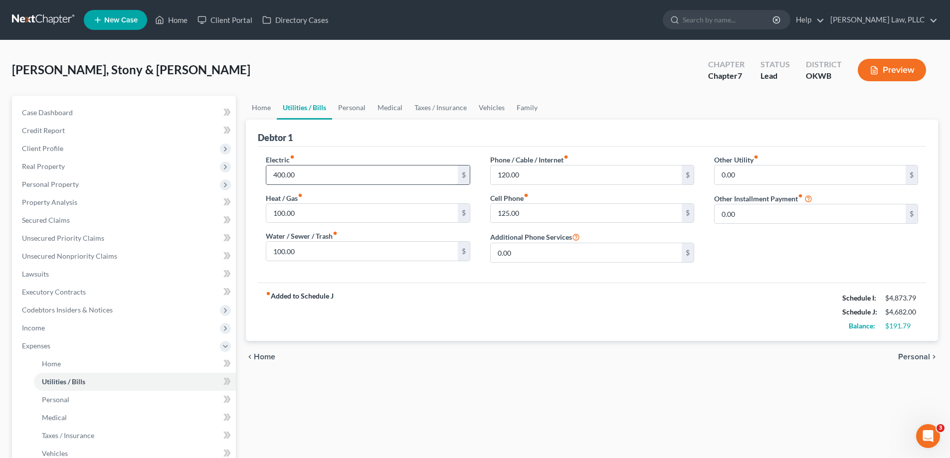
click at [362, 184] on input "400.00" at bounding box center [361, 175] width 191 height 19
click at [300, 254] on input "100.00" at bounding box center [361, 251] width 191 height 19
click at [548, 364] on div "chevron_left Home Personal chevron_right" at bounding box center [592, 357] width 692 height 32
click at [326, 176] on input "375" at bounding box center [361, 175] width 191 height 19
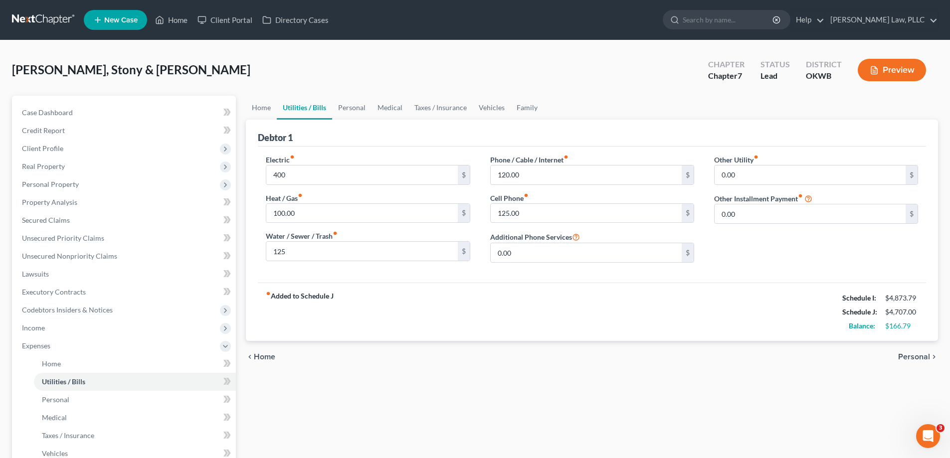
click at [535, 316] on div "fiber_manual_record Added to Schedule J Schedule I: $4,873.79 Schedule J: $4,70…" at bounding box center [592, 312] width 668 height 58
click at [562, 177] on input "120.00" at bounding box center [586, 175] width 191 height 19
click at [522, 217] on input "125.00" at bounding box center [586, 213] width 191 height 19
click at [349, 109] on link "Personal" at bounding box center [351, 108] width 39 height 24
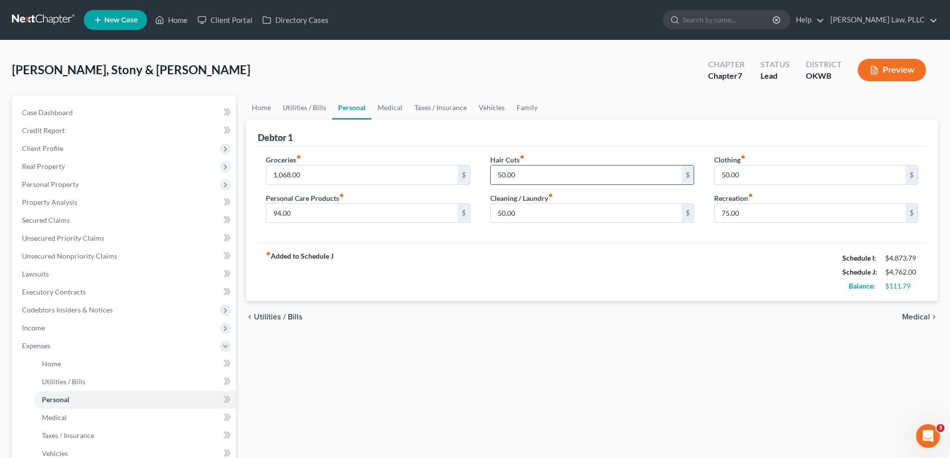
click at [543, 181] on input "50.00" at bounding box center [586, 175] width 191 height 19
click at [587, 274] on div "fiber_manual_record Added to Schedule J Schedule I: $4,873.79 Schedule J: $4,77…" at bounding box center [592, 272] width 668 height 58
click at [396, 105] on link "Medical" at bounding box center [390, 108] width 37 height 24
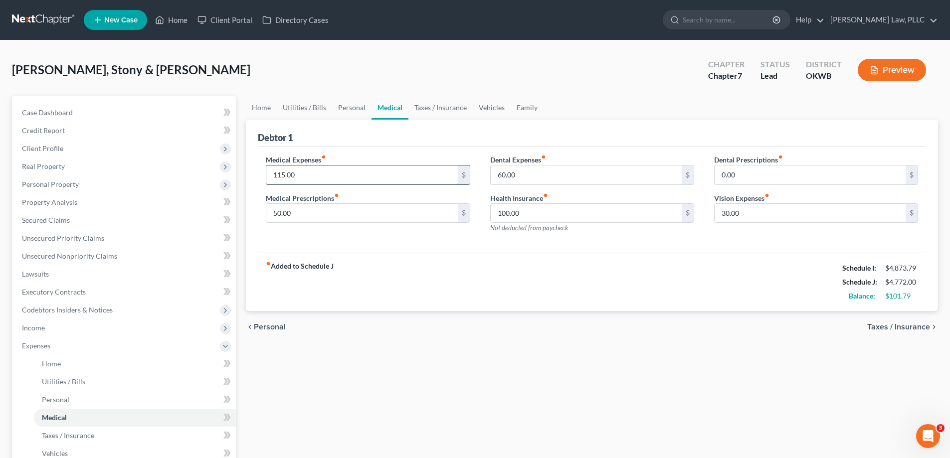
click at [363, 181] on input "115.00" at bounding box center [361, 175] width 191 height 19
click at [750, 212] on input "30.00" at bounding box center [810, 213] width 191 height 19
click at [496, 106] on link "Vehicles" at bounding box center [492, 108] width 38 height 24
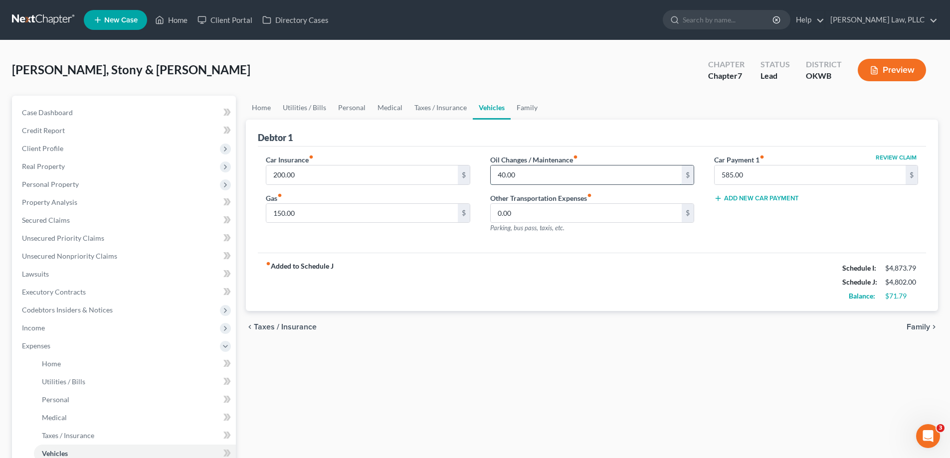
click at [504, 181] on input "40.00" at bounding box center [586, 175] width 191 height 19
click at [398, 302] on div "fiber_manual_record Added to Schedule J Schedule I: $4,873.79 Schedule J: $4,81…" at bounding box center [592, 282] width 668 height 58
click at [416, 110] on link "Taxes / Insurance" at bounding box center [441, 108] width 64 height 24
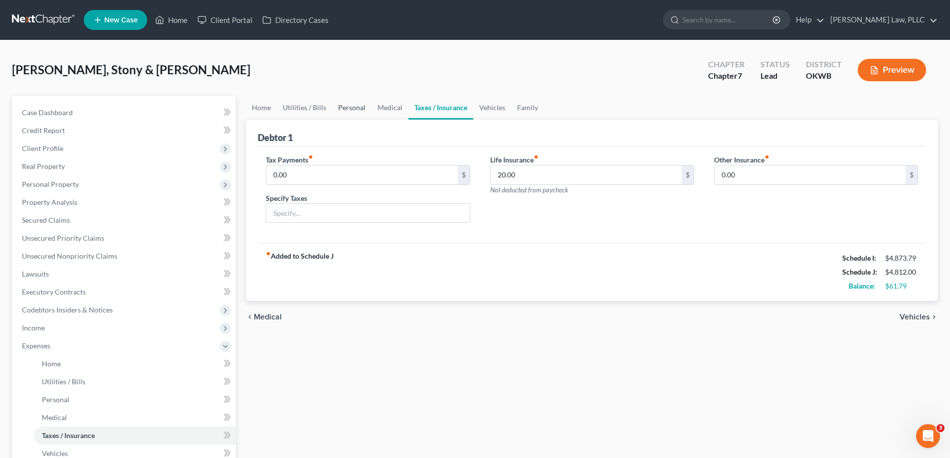
click at [365, 104] on link "Personal" at bounding box center [351, 108] width 39 height 24
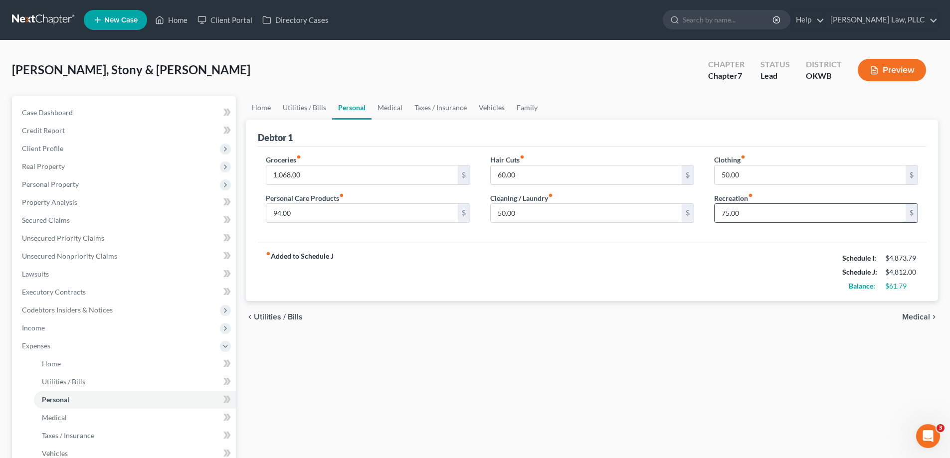
click at [753, 210] on input "75.00" at bounding box center [810, 213] width 191 height 19
click at [500, 337] on div "Home Utilities / Bills Personal Medical Taxes / Insurance Vehicles Family Debto…" at bounding box center [592, 357] width 702 height 522
click at [384, 102] on link "Medical" at bounding box center [390, 108] width 37 height 24
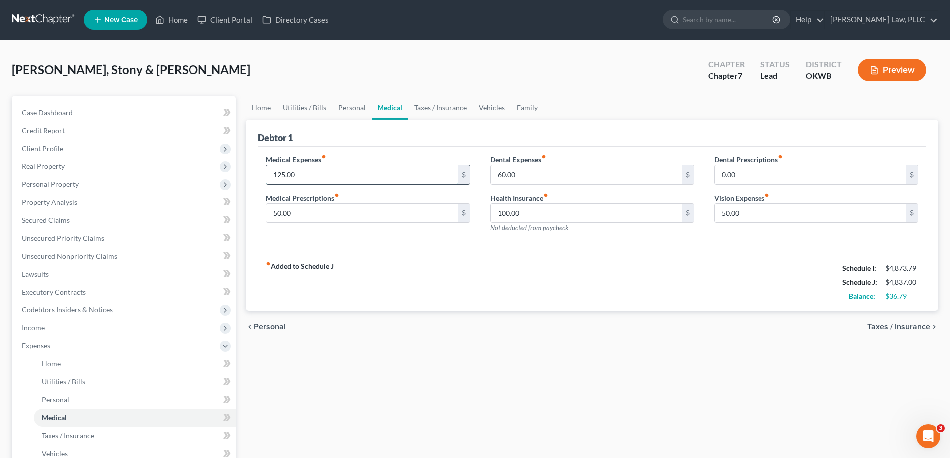
click at [328, 173] on input "125.00" at bounding box center [361, 175] width 191 height 19
click at [498, 327] on div "chevron_left Personal Taxes / Insurance chevron_right" at bounding box center [592, 327] width 692 height 32
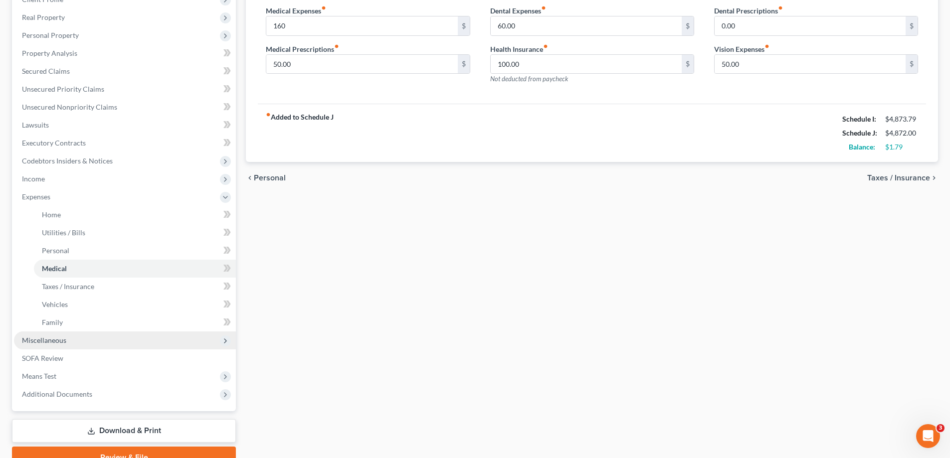
scroll to position [150, 0]
click at [78, 341] on span "Miscellaneous" at bounding box center [125, 340] width 222 height 18
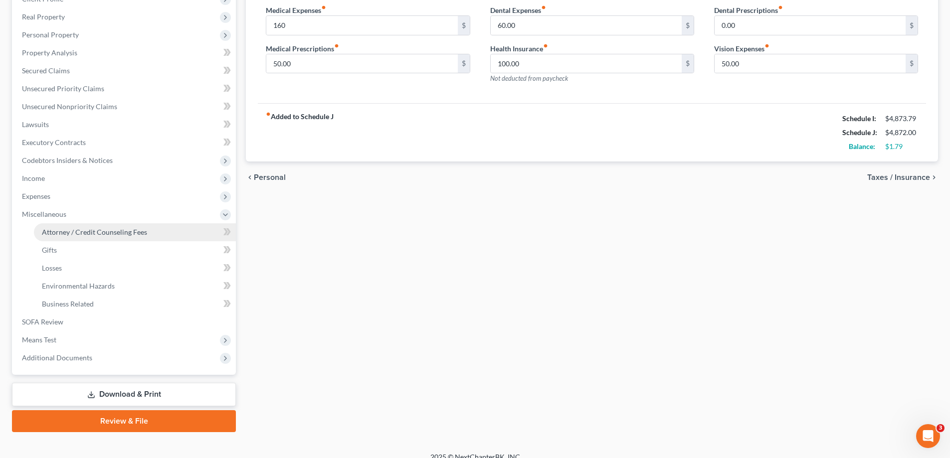
click at [96, 232] on span "Attorney / Credit Counseling Fees" at bounding box center [94, 232] width 105 height 8
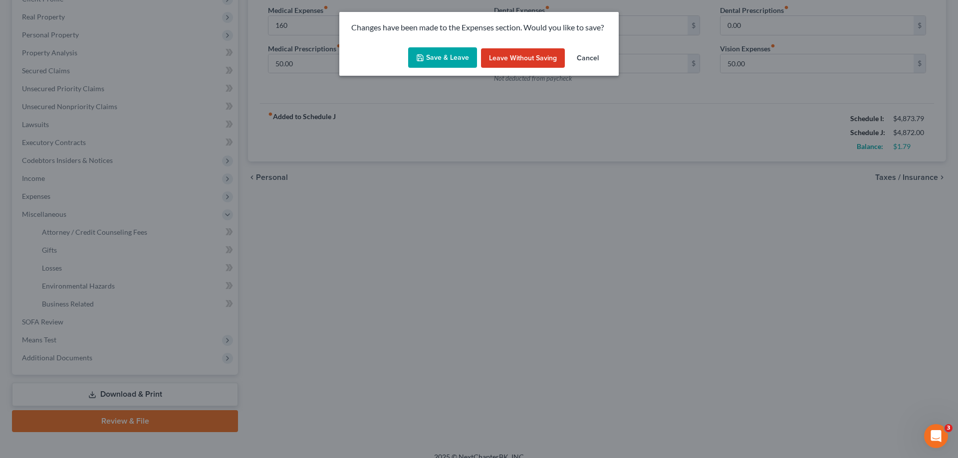
click at [402, 54] on div "Save & Leave Leave without Saving Cancel" at bounding box center [478, 59] width 279 height 33
click at [432, 51] on button "Save & Leave" at bounding box center [442, 57] width 69 height 21
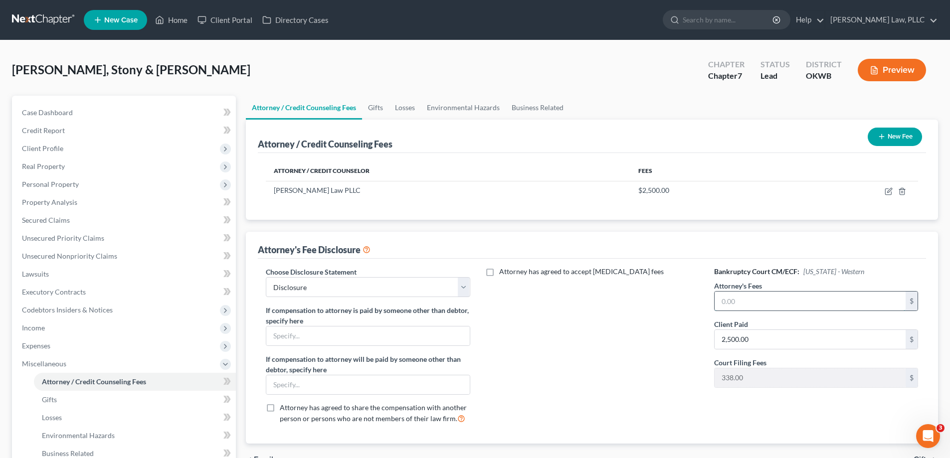
click at [788, 299] on input "text" at bounding box center [810, 301] width 191 height 19
click at [519, 331] on div "Attorney has agreed to accept [MEDICAL_DATA] fees" at bounding box center [592, 349] width 224 height 165
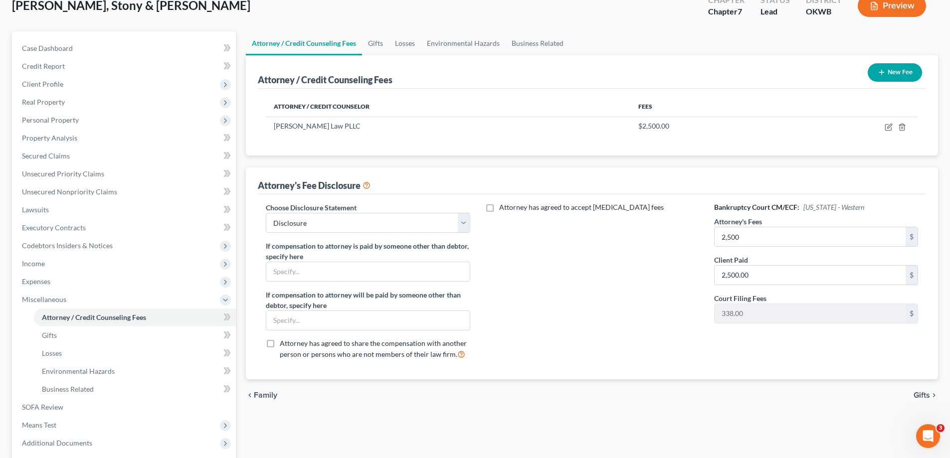
scroll to position [162, 0]
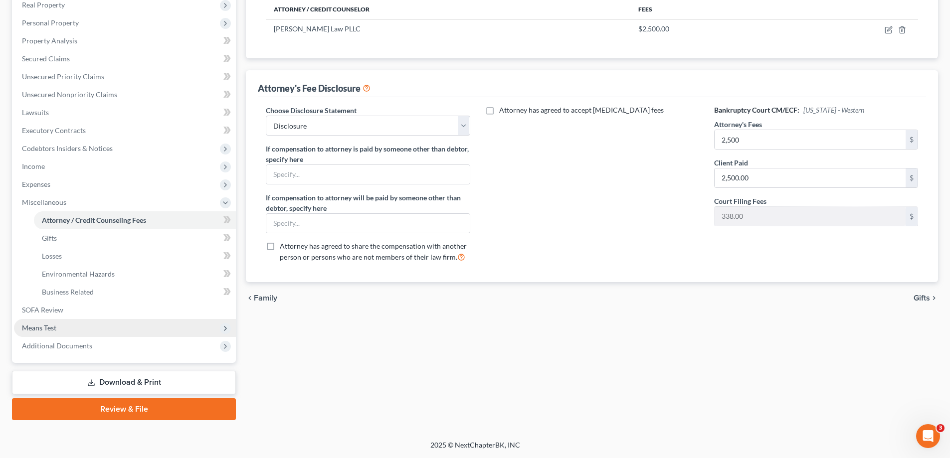
click at [88, 324] on span "Means Test" at bounding box center [125, 328] width 222 height 18
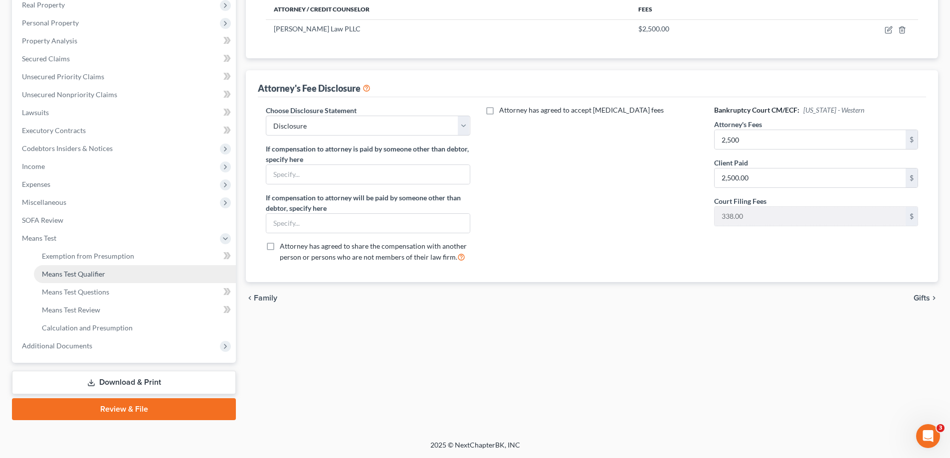
click at [103, 270] on span "Means Test Qualifier" at bounding box center [73, 274] width 63 height 8
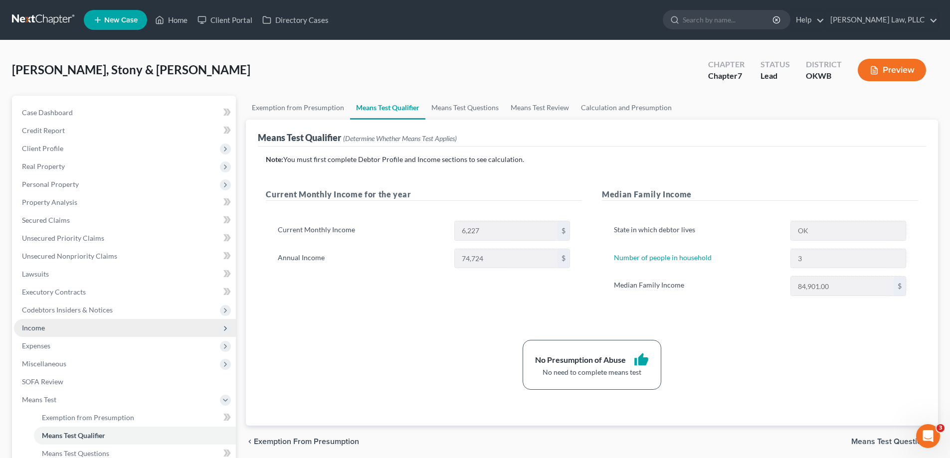
click at [88, 327] on span "Income" at bounding box center [125, 328] width 222 height 18
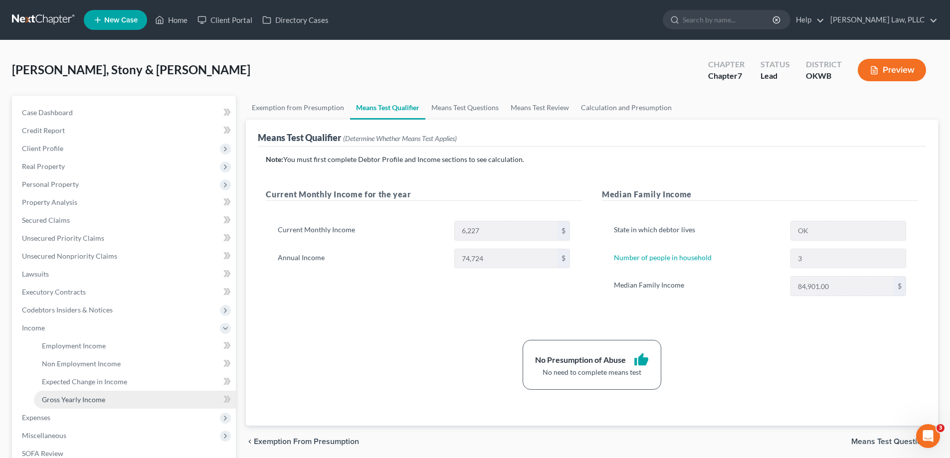
click at [82, 396] on span "Gross Yearly Income" at bounding box center [73, 400] width 63 height 8
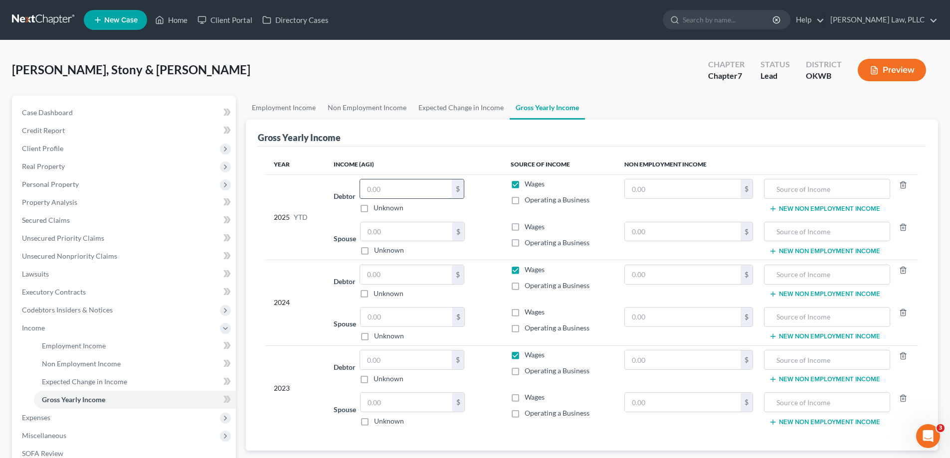
click at [407, 185] on input "text" at bounding box center [406, 189] width 92 height 19
click at [664, 233] on input "text" at bounding box center [683, 231] width 116 height 19
click at [818, 235] on input "text" at bounding box center [827, 231] width 115 height 19
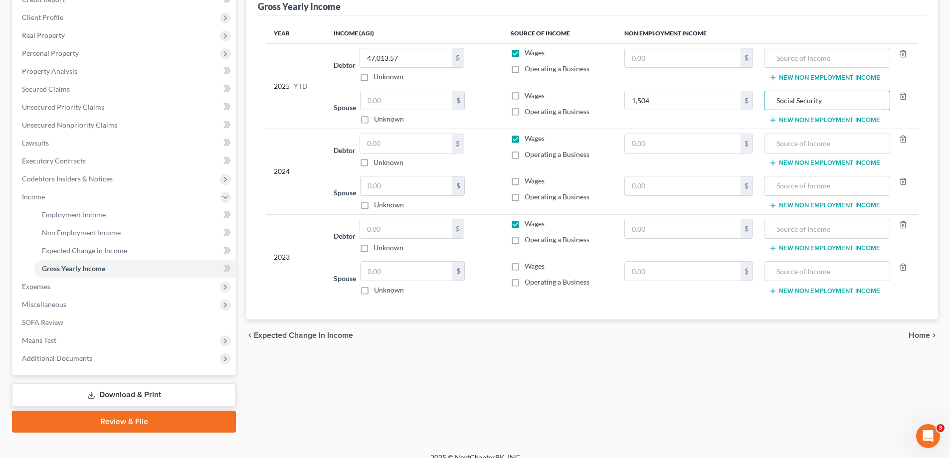
scroll to position [144, 0]
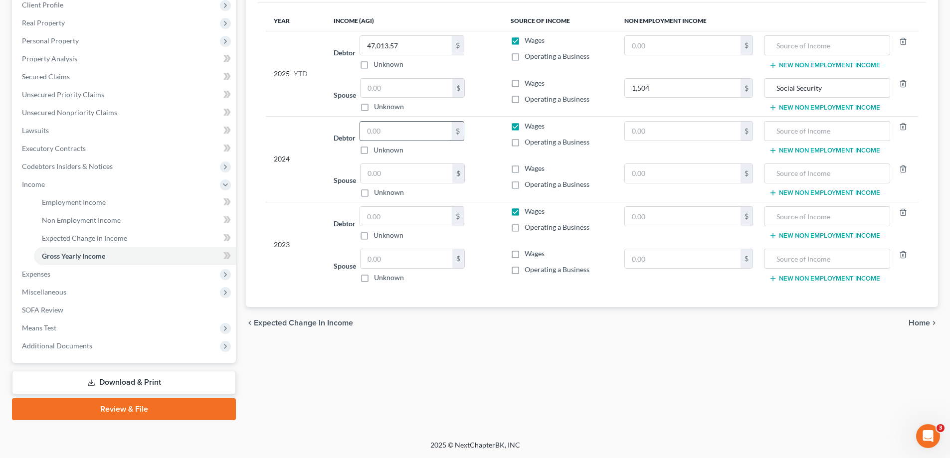
click at [394, 137] on input "text" at bounding box center [406, 131] width 92 height 19
click at [669, 44] on input "text" at bounding box center [683, 45] width 116 height 19
click at [652, 170] on input "text" at bounding box center [683, 173] width 116 height 19
click at [802, 164] on input "text" at bounding box center [827, 173] width 115 height 19
click at [689, 176] on input "4,328" at bounding box center [683, 173] width 116 height 19
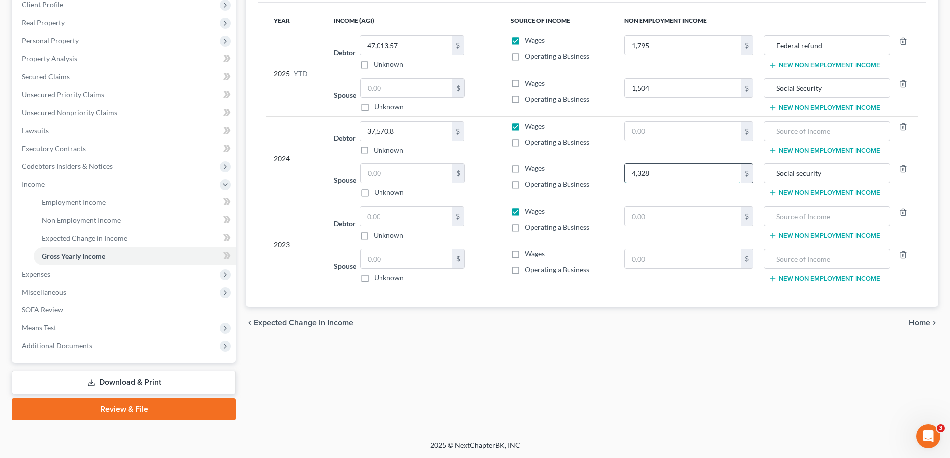
click at [689, 176] on input "4,328" at bounding box center [683, 173] width 116 height 19
click at [695, 129] on input "text" at bounding box center [683, 131] width 116 height 19
click at [405, 129] on input "37,570.8" at bounding box center [406, 131] width 92 height 19
click at [424, 215] on input "text" at bounding box center [406, 216] width 92 height 19
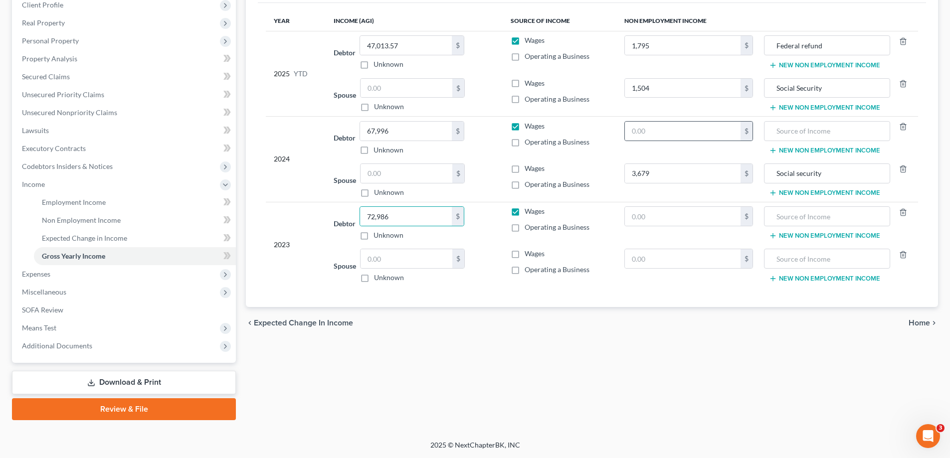
click at [625, 132] on div "$" at bounding box center [689, 131] width 129 height 20
click at [632, 133] on input "text" at bounding box center [683, 131] width 116 height 19
click at [795, 131] on input "text" at bounding box center [827, 131] width 115 height 19
click at [644, 255] on input "text" at bounding box center [683, 258] width 116 height 19
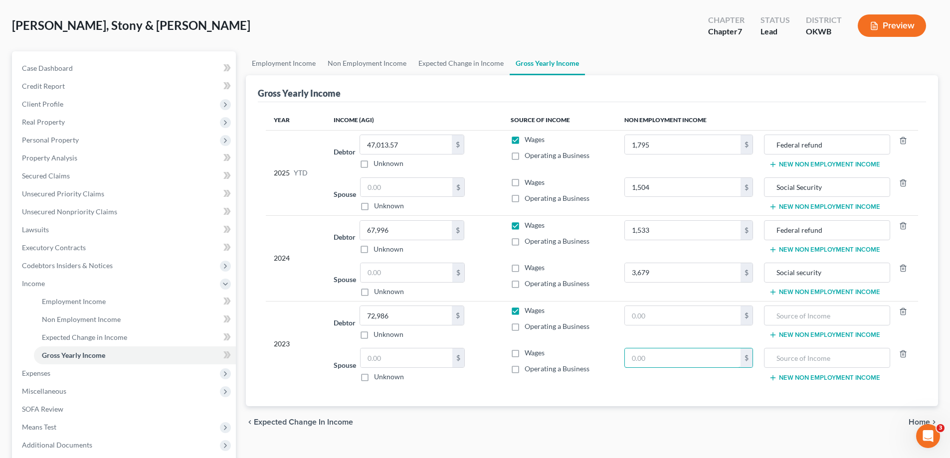
scroll to position [44, 0]
click at [101, 317] on span "Non Employment Income" at bounding box center [81, 320] width 79 height 8
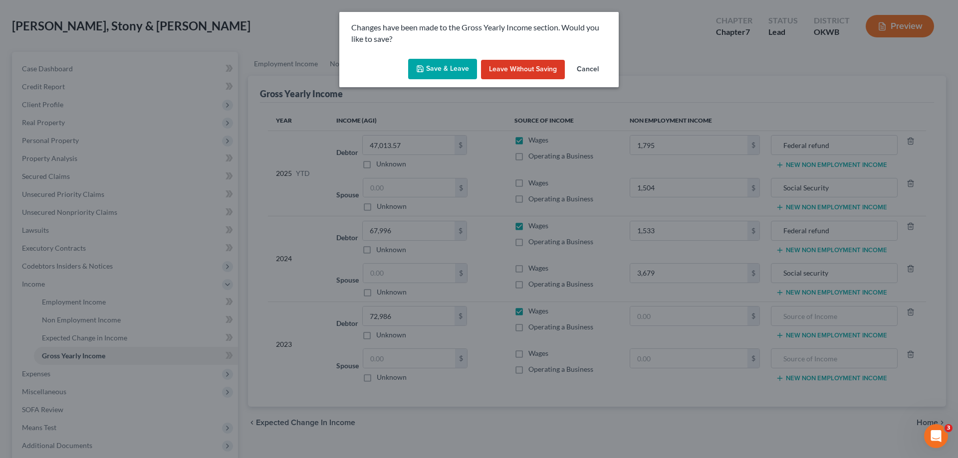
click at [443, 81] on div "Save & Leave Leave without Saving Cancel" at bounding box center [478, 71] width 279 height 33
click at [444, 78] on button "Save & Leave" at bounding box center [442, 69] width 69 height 21
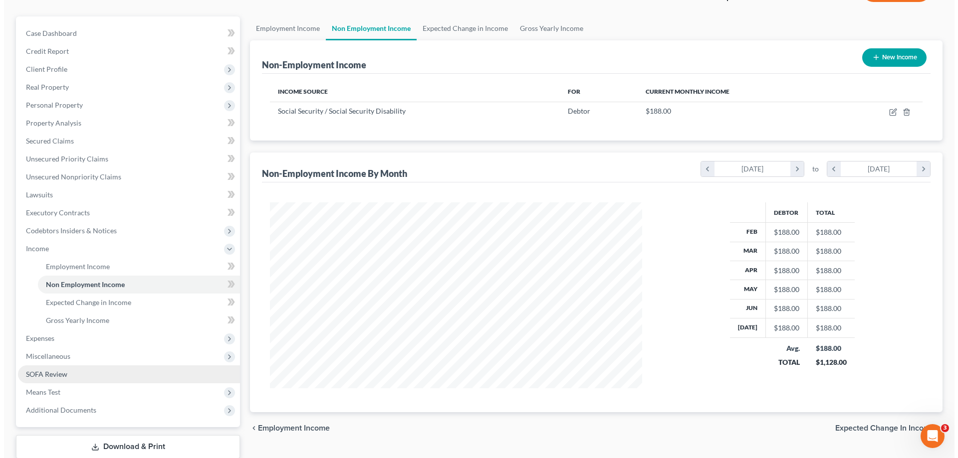
scroll to position [100, 0]
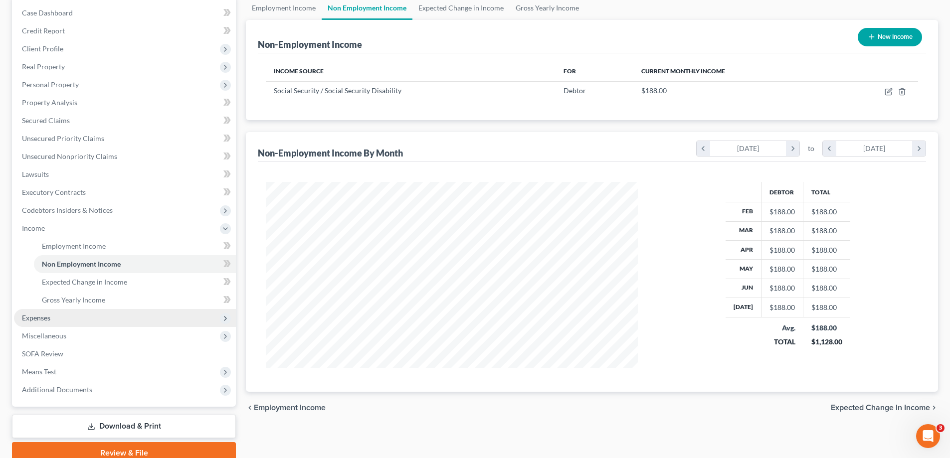
click at [85, 316] on span "Expenses" at bounding box center [125, 318] width 222 height 18
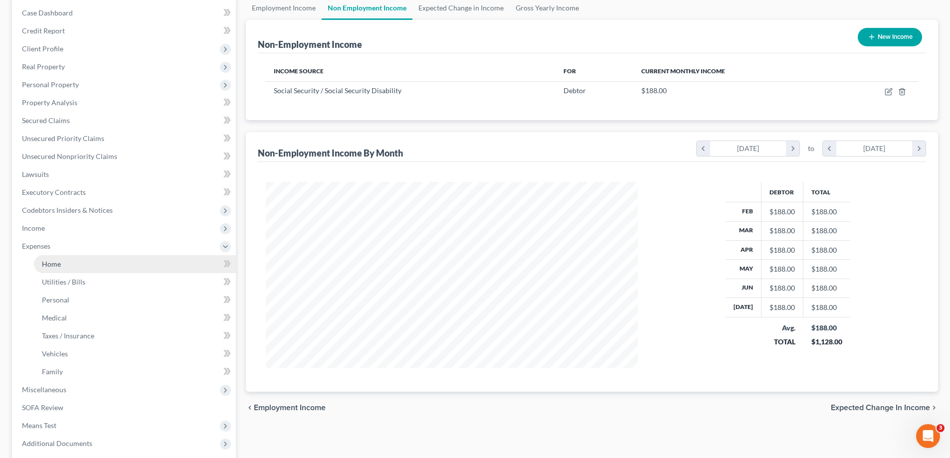
click at [120, 262] on link "Home" at bounding box center [135, 264] width 202 height 18
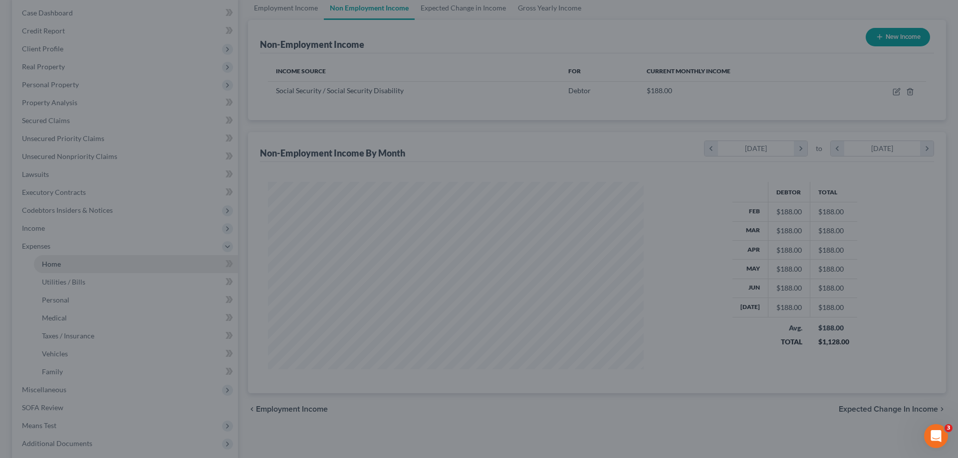
scroll to position [188, 396]
click at [584, 261] on div at bounding box center [479, 229] width 958 height 458
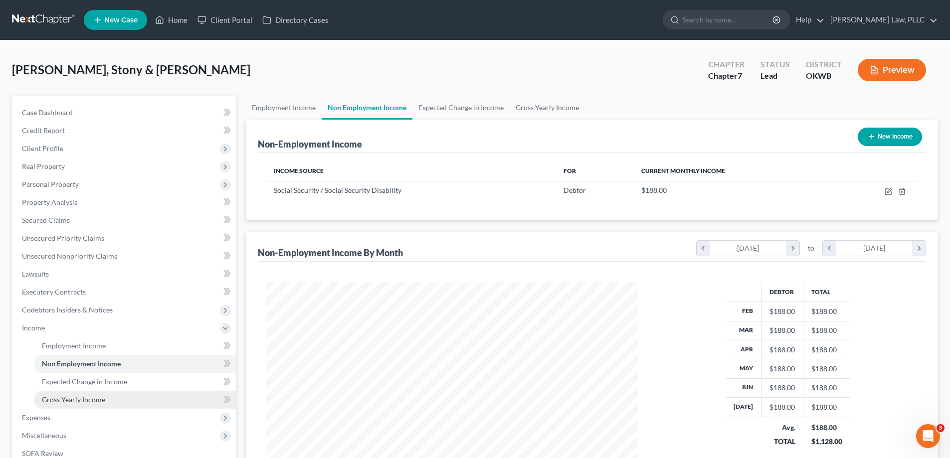
click at [120, 402] on link "Gross Yearly Income" at bounding box center [135, 400] width 202 height 18
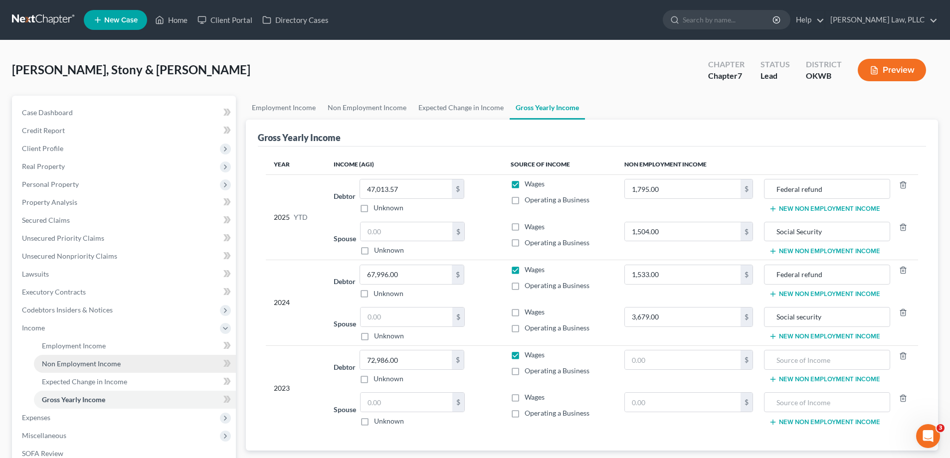
click at [113, 360] on span "Non Employment Income" at bounding box center [81, 364] width 79 height 8
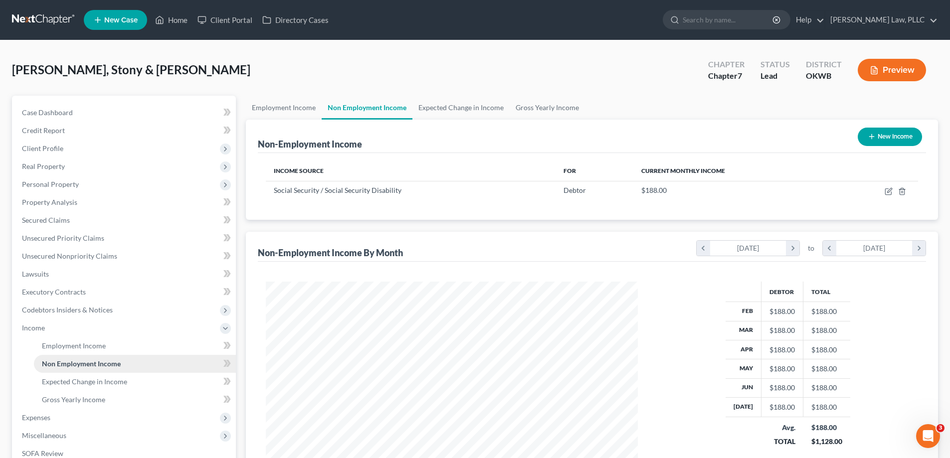
scroll to position [186, 392]
click at [111, 353] on link "Employment Income" at bounding box center [135, 346] width 202 height 18
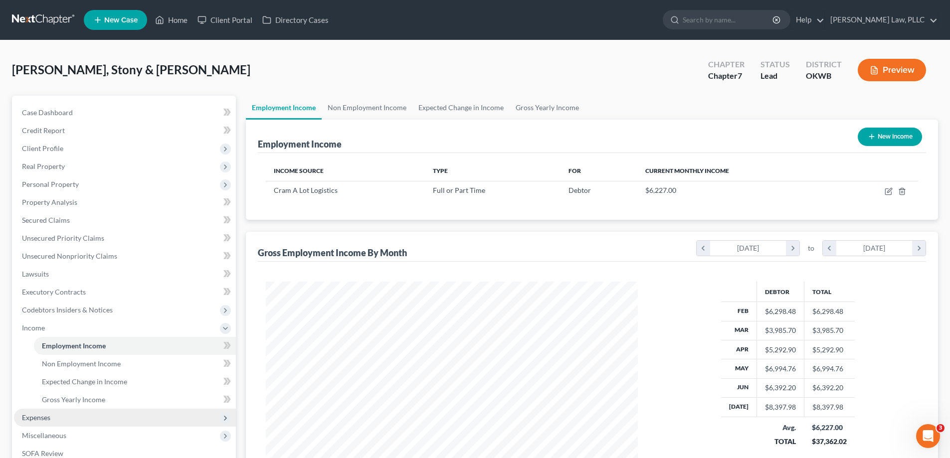
scroll to position [186, 392]
click at [73, 422] on span "Expenses" at bounding box center [125, 418] width 222 height 18
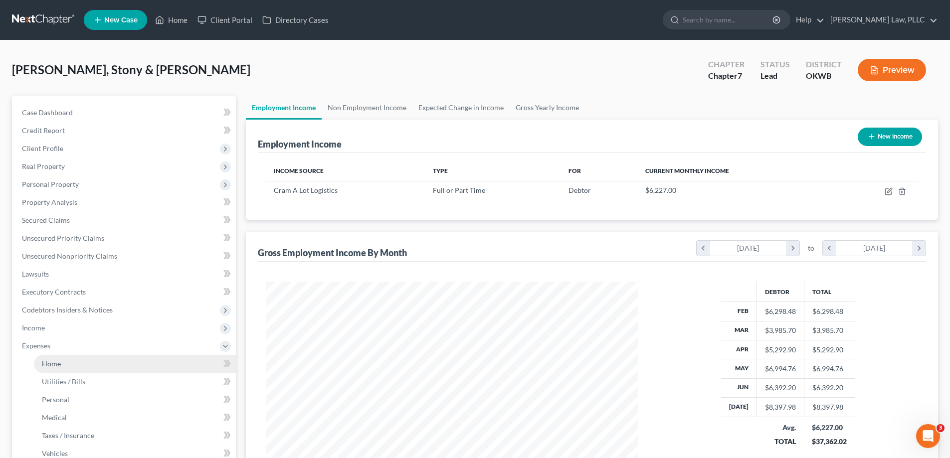
click at [85, 366] on link "Home" at bounding box center [135, 364] width 202 height 18
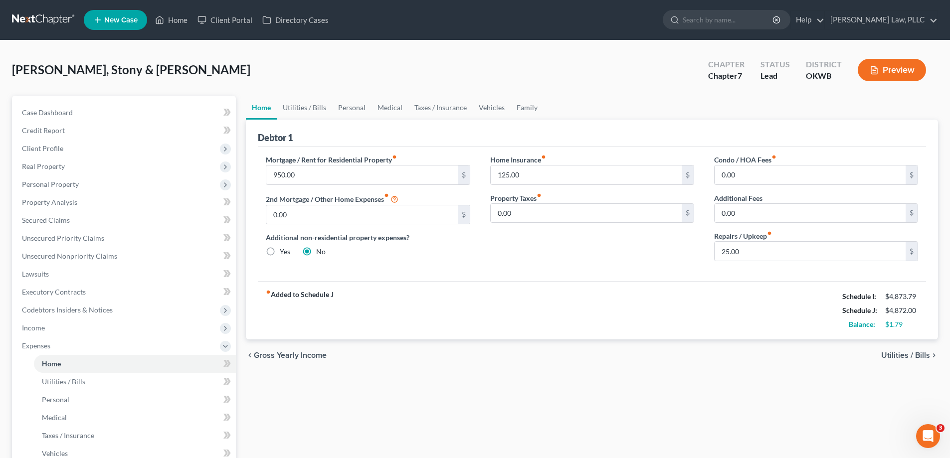
scroll to position [100, 0]
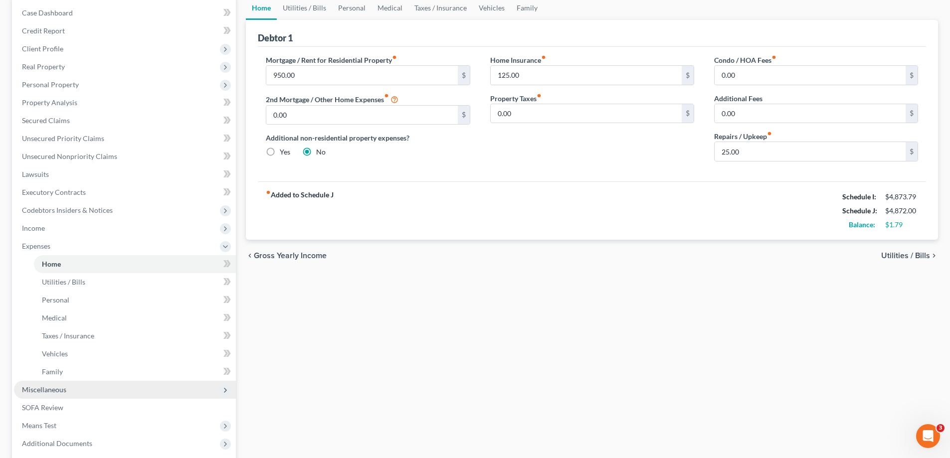
click at [116, 396] on span "Miscellaneous" at bounding box center [125, 390] width 222 height 18
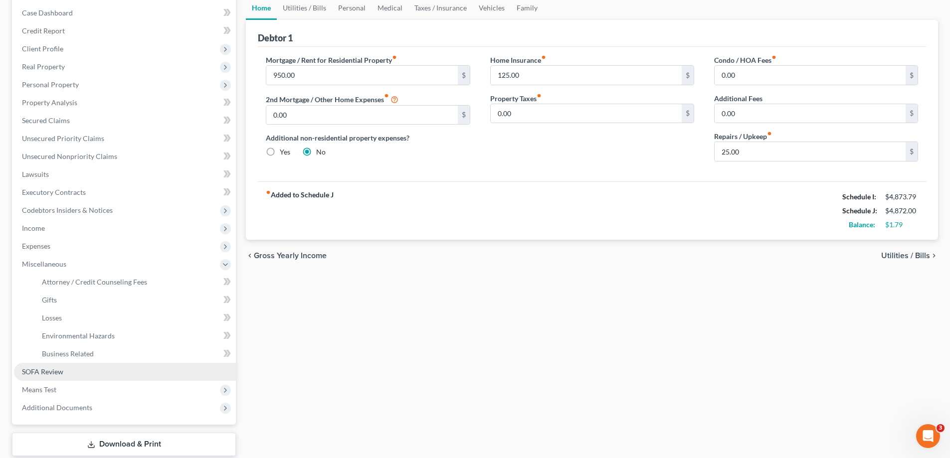
click at [102, 371] on link "SOFA Review" at bounding box center [125, 372] width 222 height 18
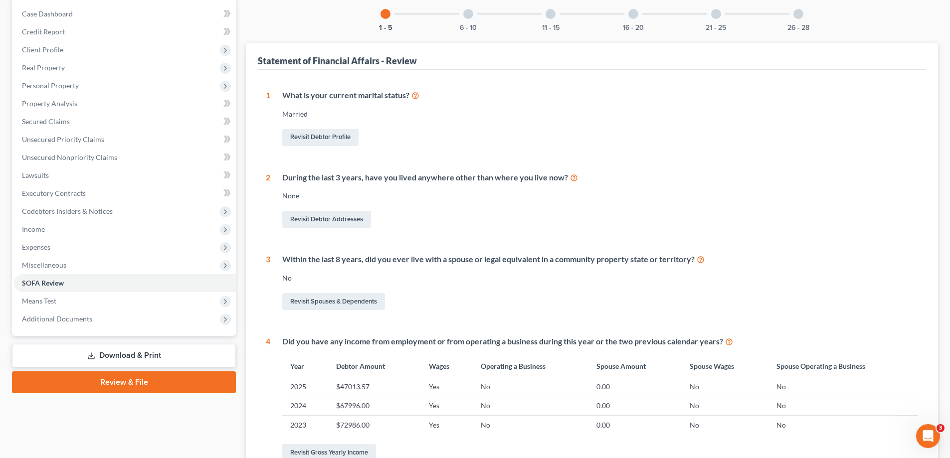
scroll to position [50, 0]
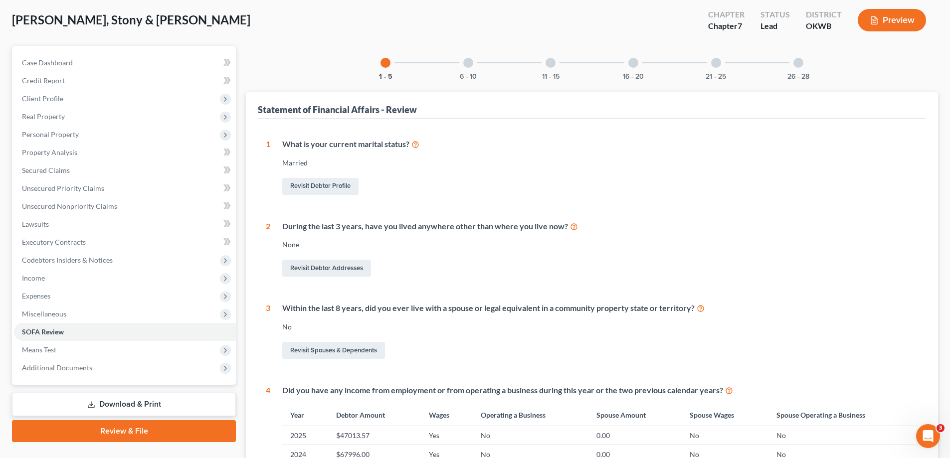
click at [475, 69] on div "6 - 10" at bounding box center [468, 63] width 34 height 34
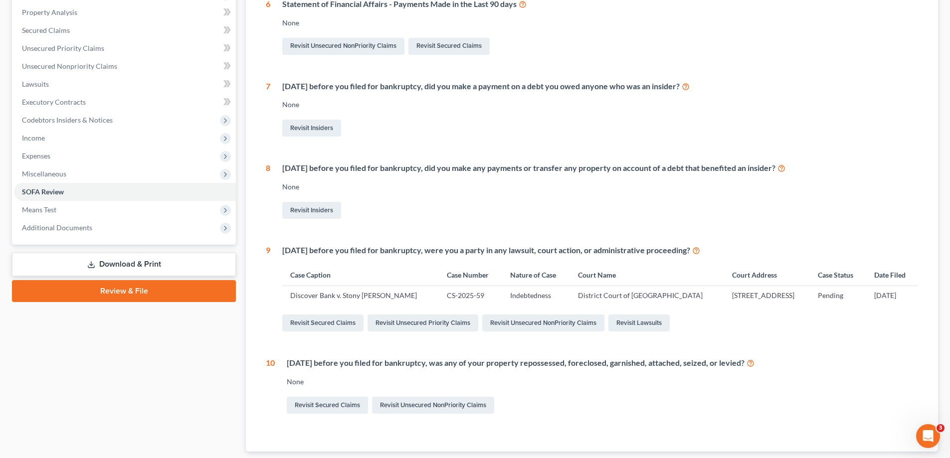
scroll to position [200, 0]
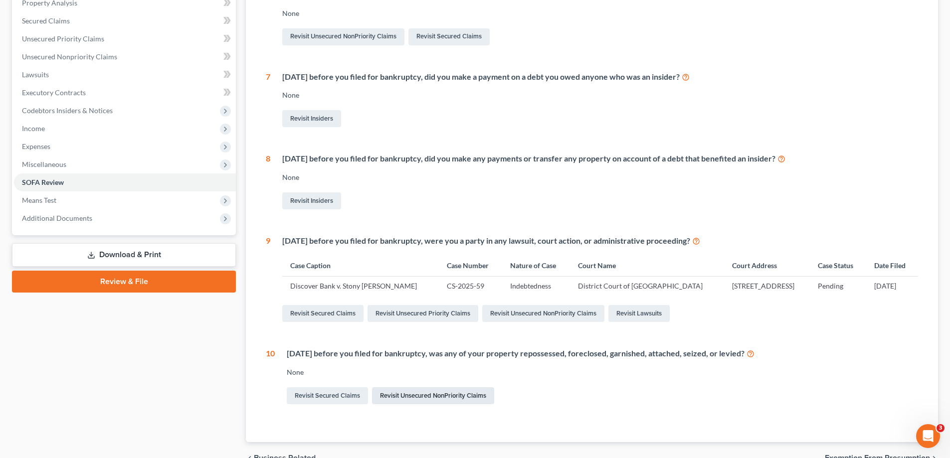
click at [396, 400] on link "Revisit Unsecured NonPriority Claims" at bounding box center [433, 396] width 122 height 17
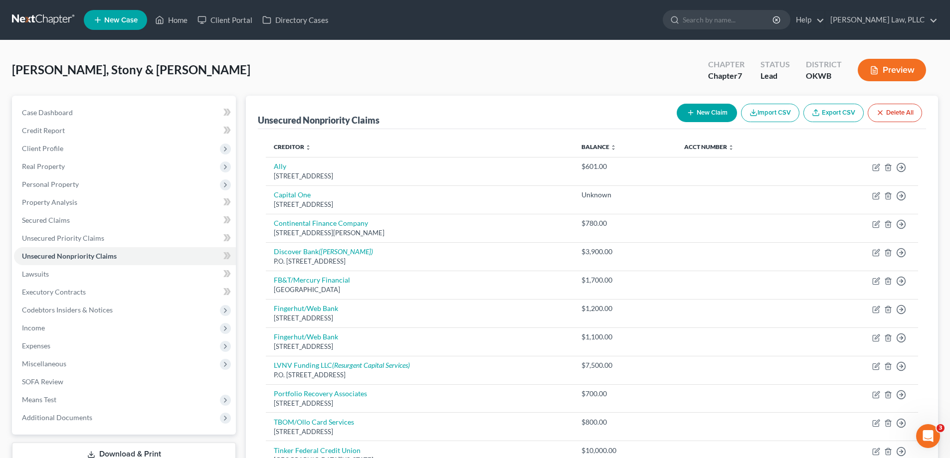
click at [706, 119] on button "New Claim" at bounding box center [707, 113] width 60 height 18
select select "2"
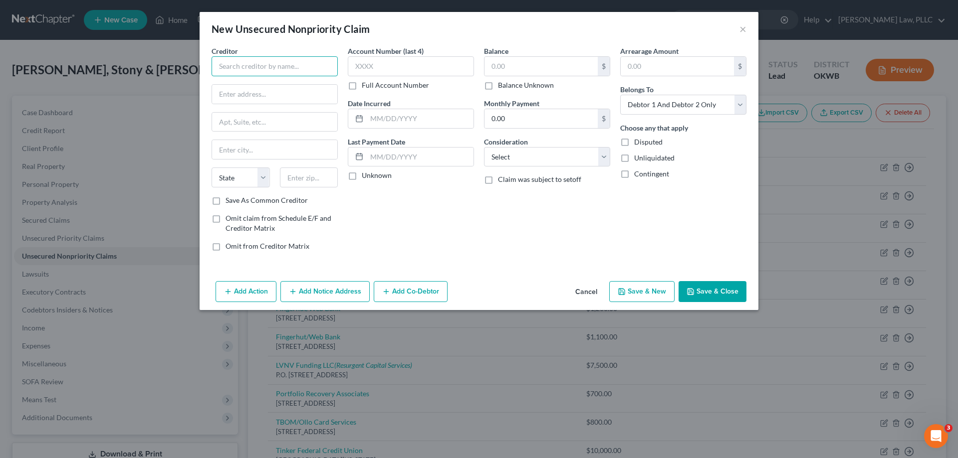
click at [257, 71] on input "text" at bounding box center [274, 66] width 126 height 20
type input "St. Mary's Regional Medical Center"
type input "755 West Nasa Blvd."
click at [302, 114] on input "Attn: Business Officed" at bounding box center [274, 122] width 125 height 19
type input "Attn: Business Office"
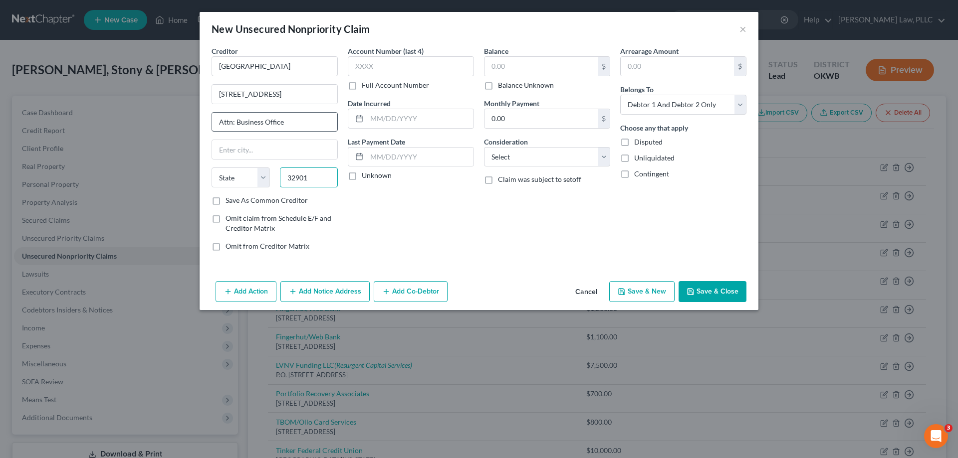
type input "32901"
type input "Melbourne"
select select "9"
click at [260, 198] on label "Save As Common Creditor" at bounding box center [266, 201] width 82 height 10
click at [236, 198] on input "Save As Common Creditor" at bounding box center [232, 199] width 6 height 6
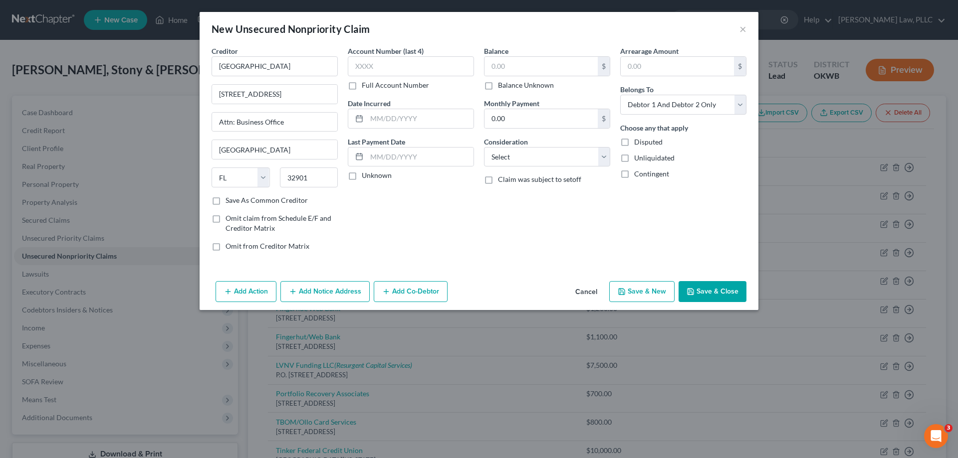
checkbox input "true"
click at [410, 71] on input "text" at bounding box center [411, 66] width 126 height 20
type input "0054"
click at [531, 155] on select "Select Cable / Satellite Services Collection Agency Credit Card Debt Debt Couns…" at bounding box center [547, 157] width 126 height 20
select select "9"
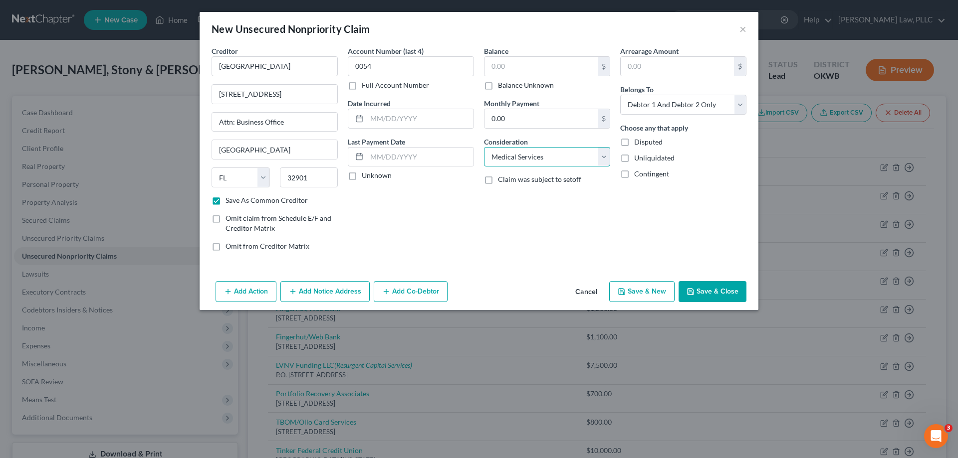
click at [484, 147] on select "Select Cable / Satellite Services Collection Agency Credit Card Debt Debt Couns…" at bounding box center [547, 157] width 126 height 20
click at [376, 178] on label "Unknown" at bounding box center [377, 176] width 30 height 10
click at [372, 177] on input "Unknown" at bounding box center [369, 174] width 6 height 6
checkbox input "true"
click at [503, 64] on input "text" at bounding box center [540, 66] width 113 height 19
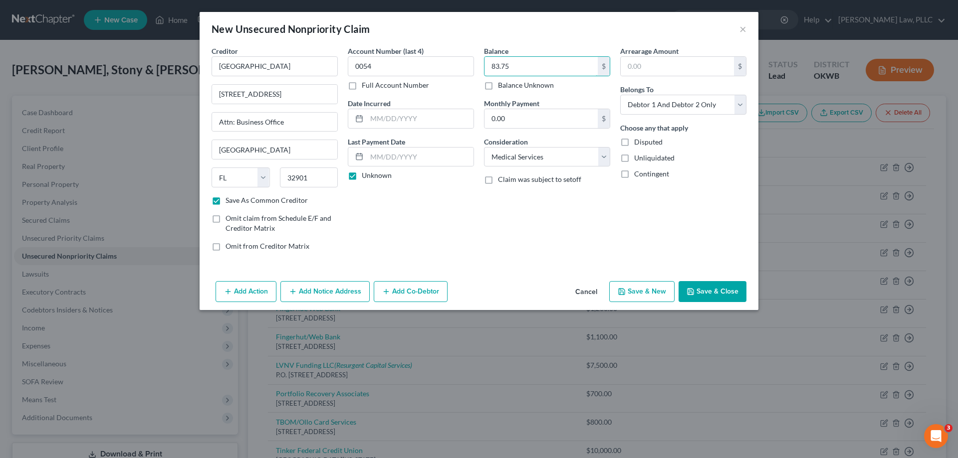
type input "83.75"
click at [646, 296] on button "Save & New" at bounding box center [641, 291] width 65 height 21
checkbox input "false"
select select "2"
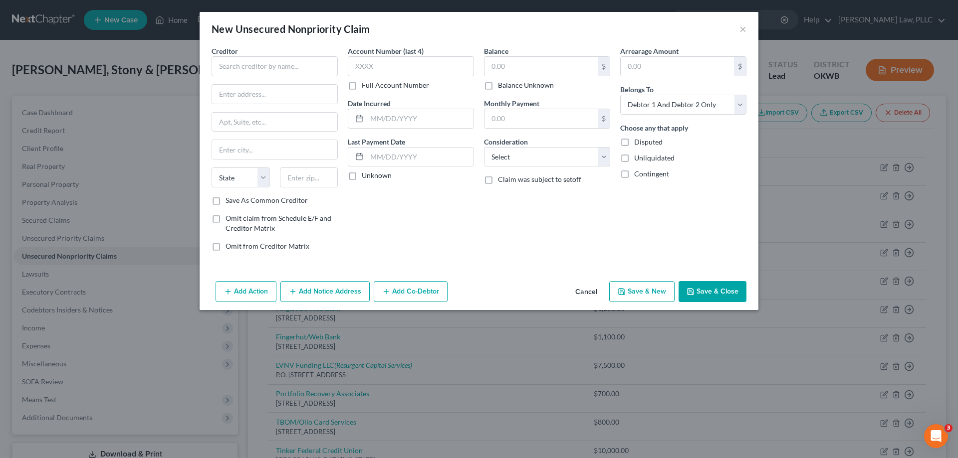
click at [579, 295] on button "Cancel" at bounding box center [586, 292] width 38 height 20
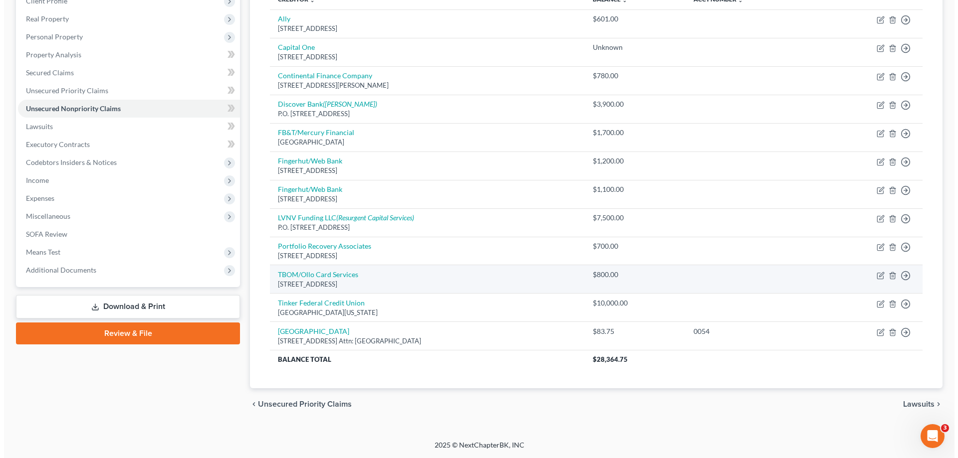
scroll to position [98, 0]
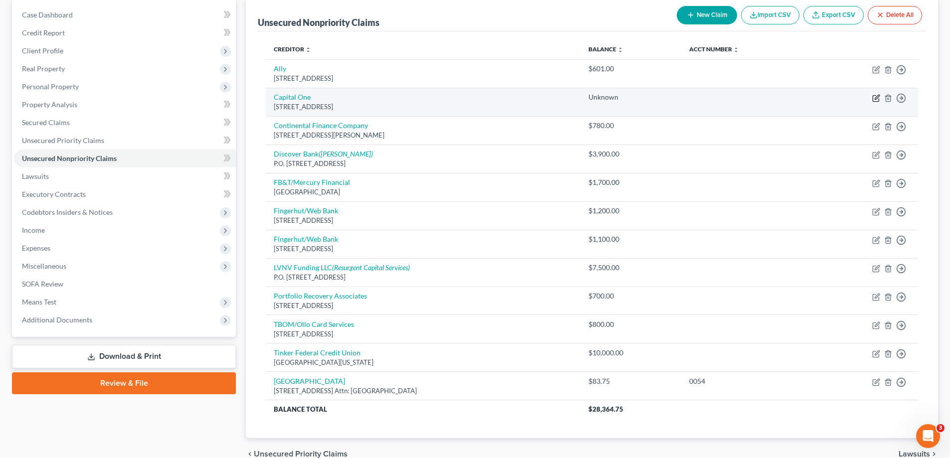
click at [875, 101] on icon "button" at bounding box center [876, 99] width 6 height 6
select select "46"
select select "2"
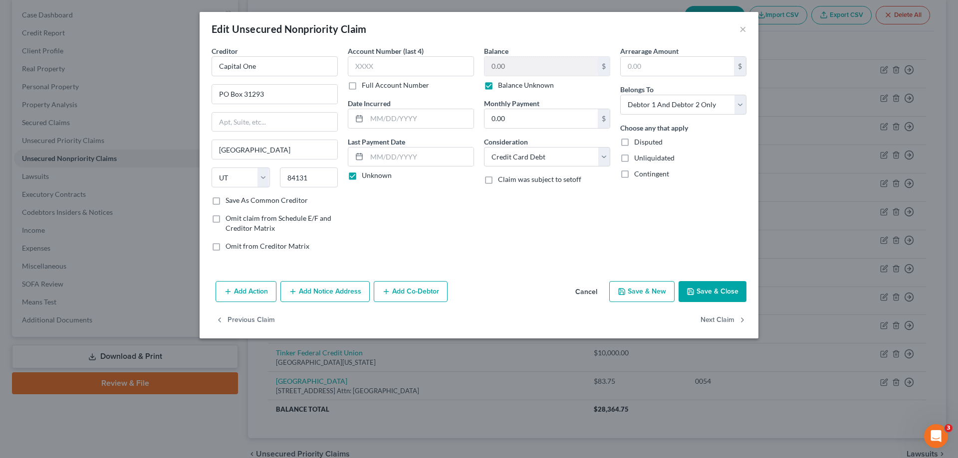
click at [349, 291] on button "Add Notice Address" at bounding box center [324, 291] width 89 height 21
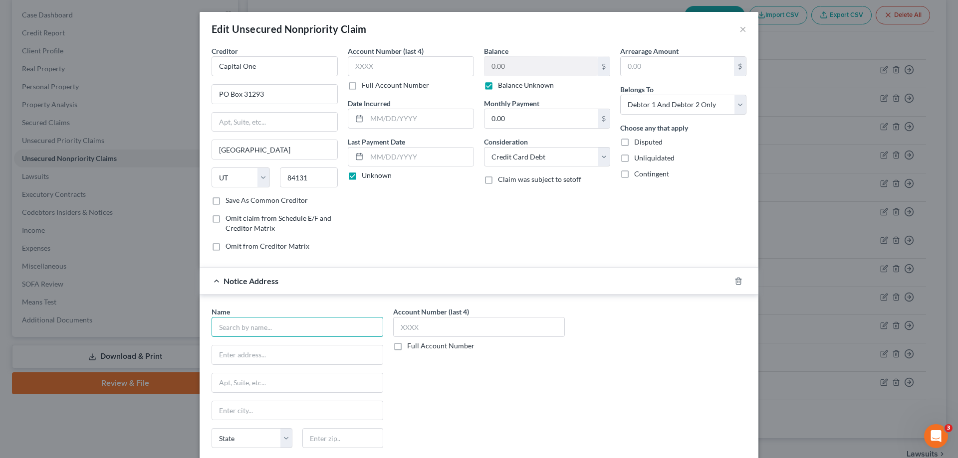
click at [280, 324] on input "text" at bounding box center [297, 327] width 172 height 20
type input "Resurgent Acquisitions, LLC"
type input "PO Box 10497"
type input "29603"
type input "[GEOGRAPHIC_DATA]"
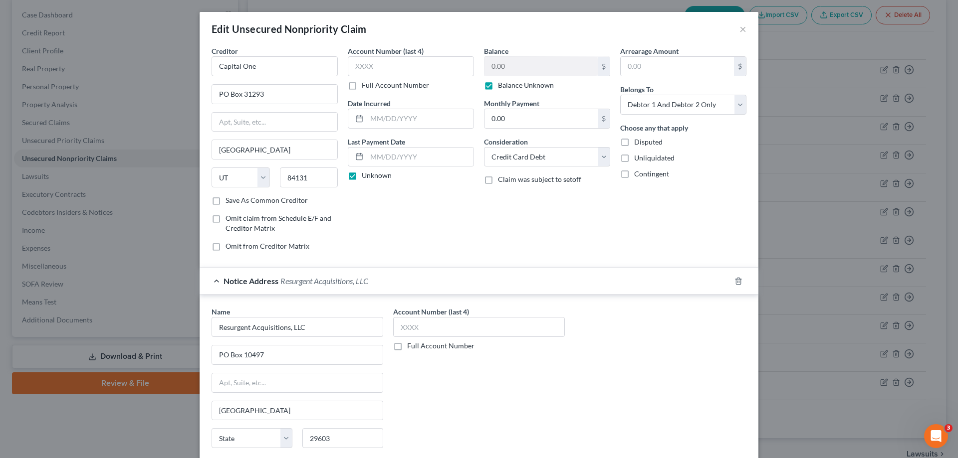
select select "42"
click at [575, 440] on div "Name * Resurgent Acquisitions, LLC PO Box 10497 Greenville State AL AK AR AZ CA…" at bounding box center [479, 391] width 545 height 168
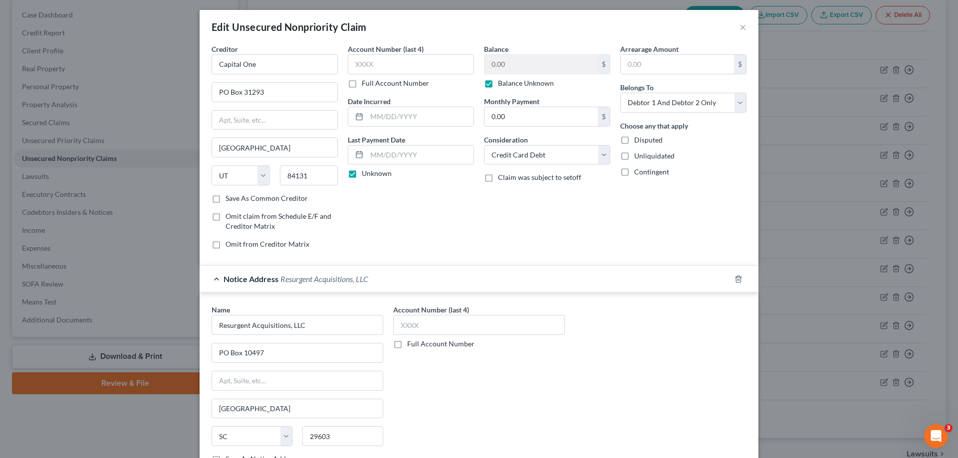
scroll to position [0, 0]
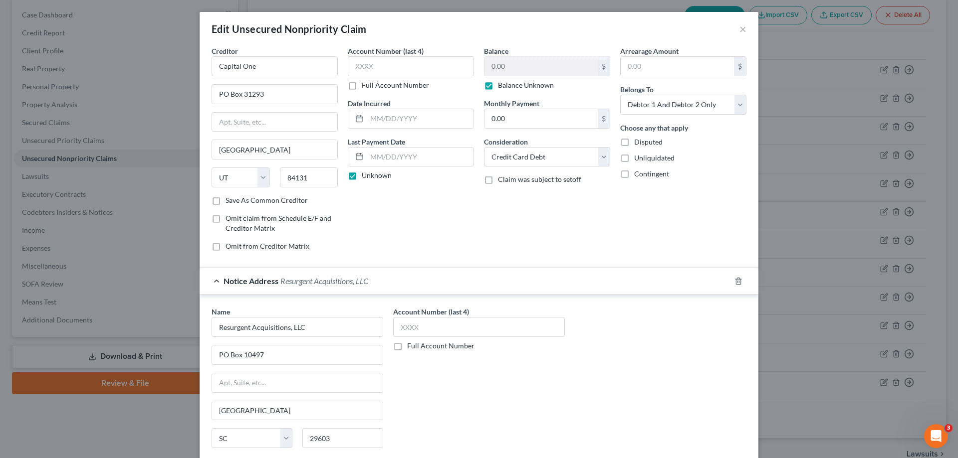
click at [498, 82] on label "Balance Unknown" at bounding box center [526, 85] width 56 height 10
click at [502, 82] on input "Balance Unknown" at bounding box center [505, 83] width 6 height 6
checkbox input "false"
click at [499, 72] on input "0.00" at bounding box center [540, 66] width 113 height 19
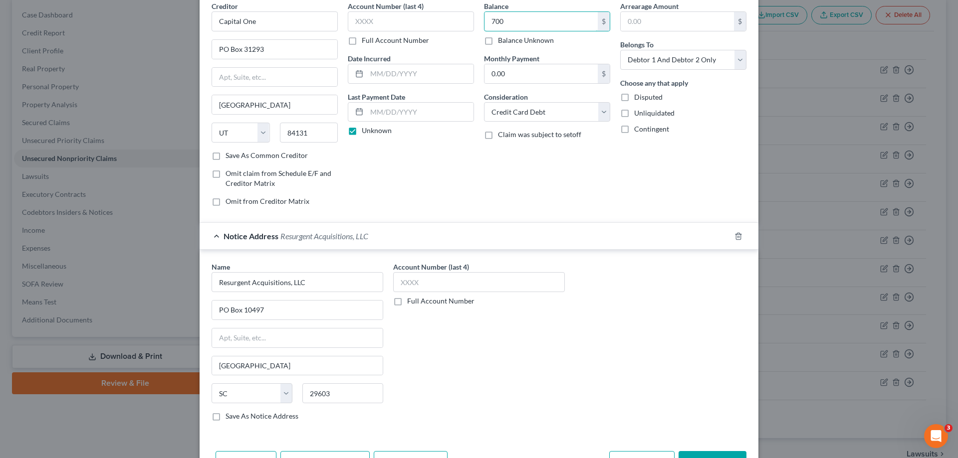
scroll to position [107, 0]
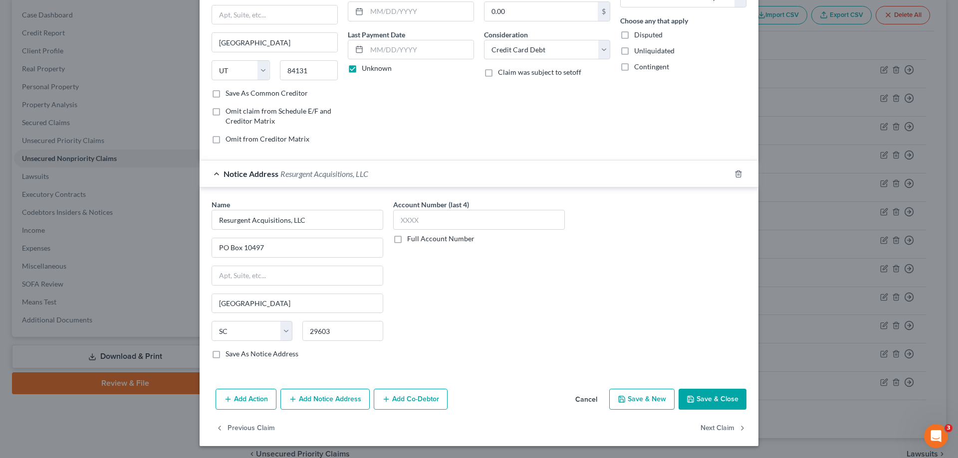
click at [686, 398] on icon "button" at bounding box center [690, 400] width 8 height 8
type input "700.00"
type input "0"
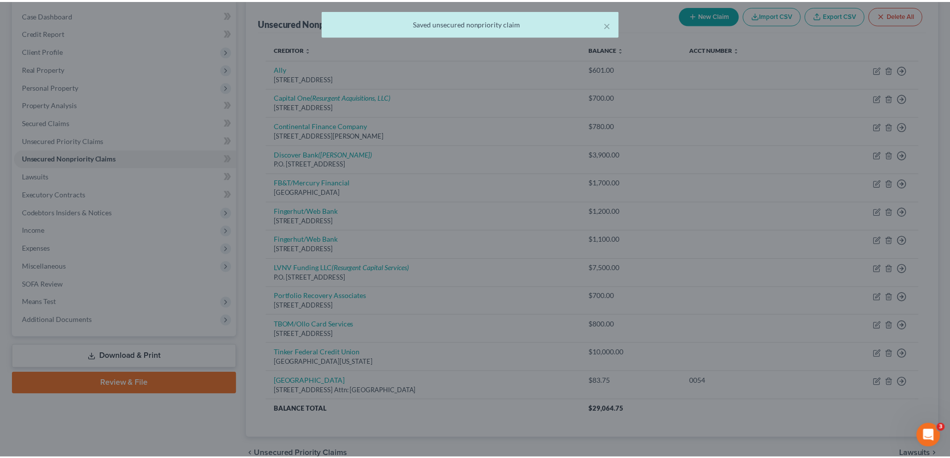
scroll to position [0, 0]
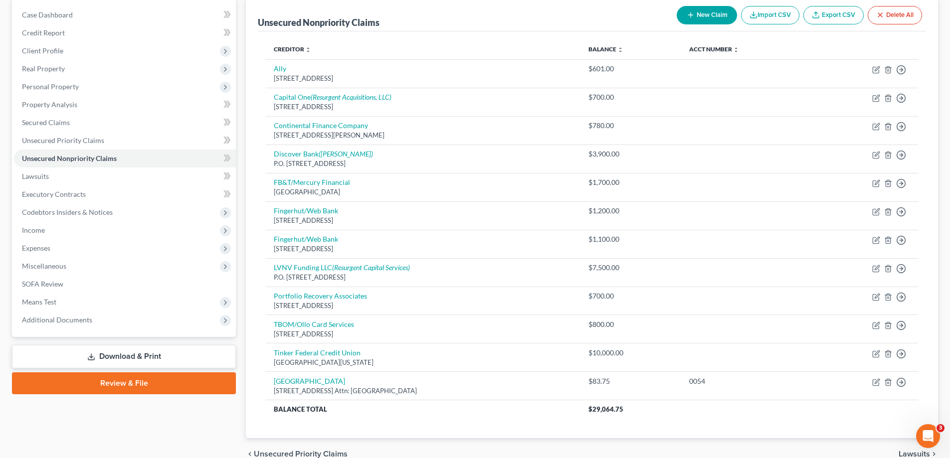
click at [707, 6] on button "New Claim" at bounding box center [707, 15] width 60 height 18
select select "2"
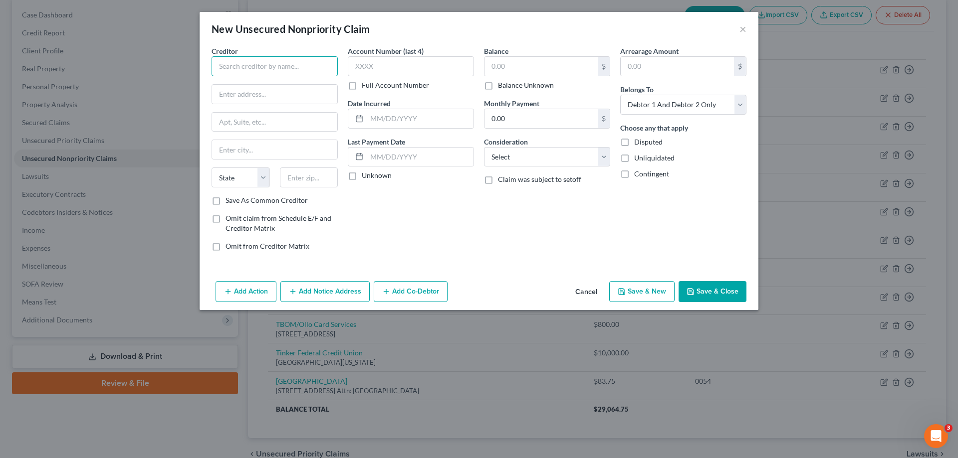
click at [280, 63] on input "text" at bounding box center [274, 66] width 126 height 20
click at [315, 69] on input "Santander Consumer USA" at bounding box center [274, 66] width 126 height 20
type input "Management Services Incorporated"
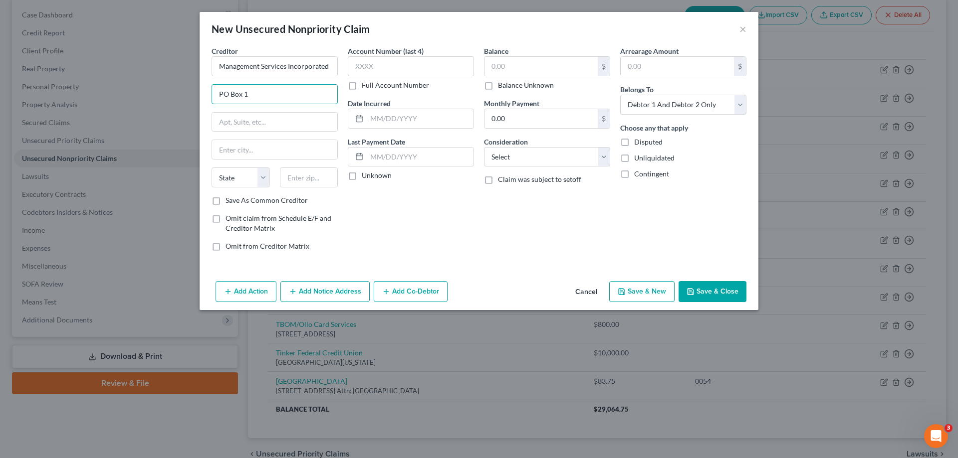
type input "PO Box 1"
type input "0"
click at [279, 97] on input "PO Box 1" at bounding box center [274, 94] width 125 height 19
type input "PO Box 1099"
click at [314, 182] on input "text" at bounding box center [309, 178] width 58 height 20
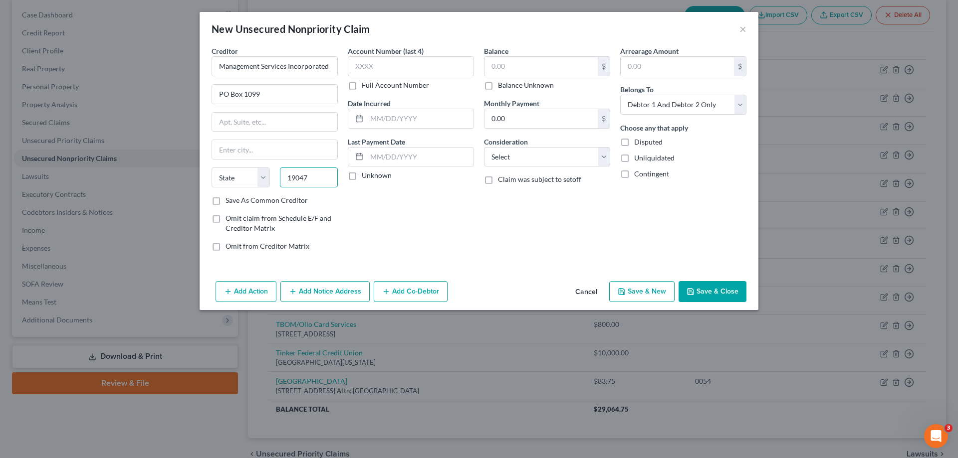
type input "19047"
type input "Langhorne"
select select "39"
click at [242, 202] on label "Save As Common Creditor" at bounding box center [266, 201] width 82 height 10
click at [236, 202] on input "Save As Common Creditor" at bounding box center [232, 199] width 6 height 6
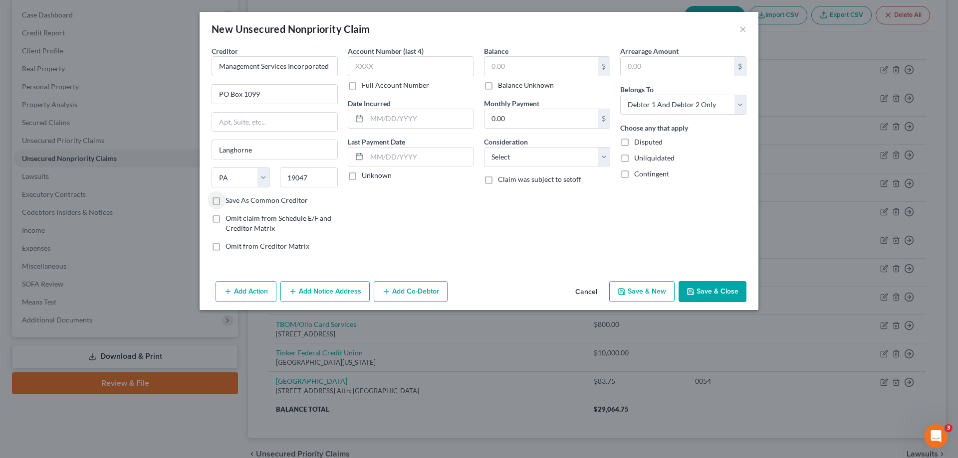
checkbox input "true"
click at [444, 64] on input "text" at bounding box center [411, 66] width 126 height 20
type input "1000"
click at [549, 61] on input "text" at bounding box center [540, 66] width 113 height 19
type input "7,243.63"
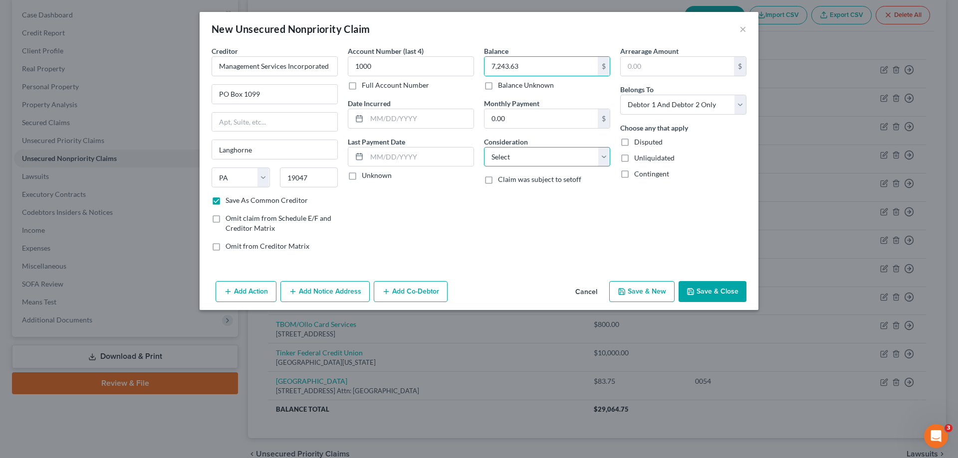
click at [560, 153] on select "Select Cable / Satellite Services Collection Agency Credit Card Debt Debt Couns…" at bounding box center [547, 157] width 126 height 20
select select "1"
click at [484, 147] on select "Select Cable / Satellite Services Collection Agency Credit Card Debt Debt Couns…" at bounding box center [547, 157] width 126 height 20
click at [660, 290] on button "Save & New" at bounding box center [641, 291] width 65 height 21
checkbox input "false"
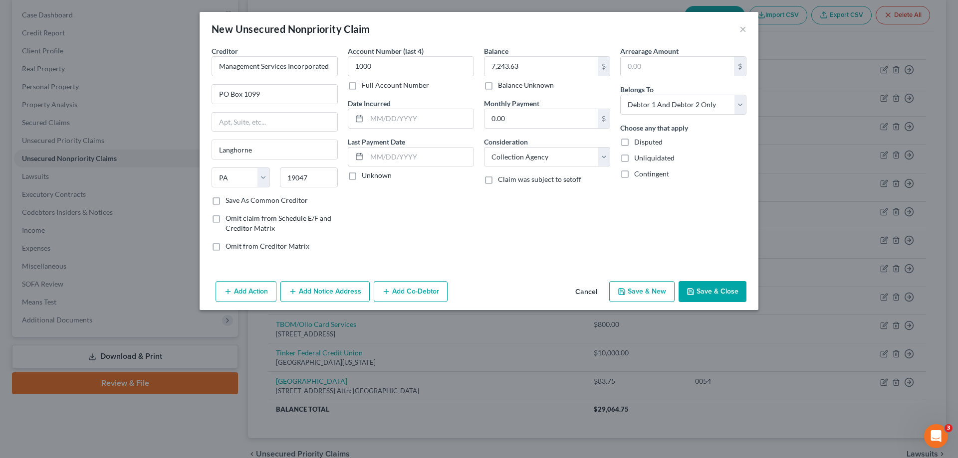
select select "2"
click at [589, 287] on button "Cancel" at bounding box center [586, 292] width 38 height 20
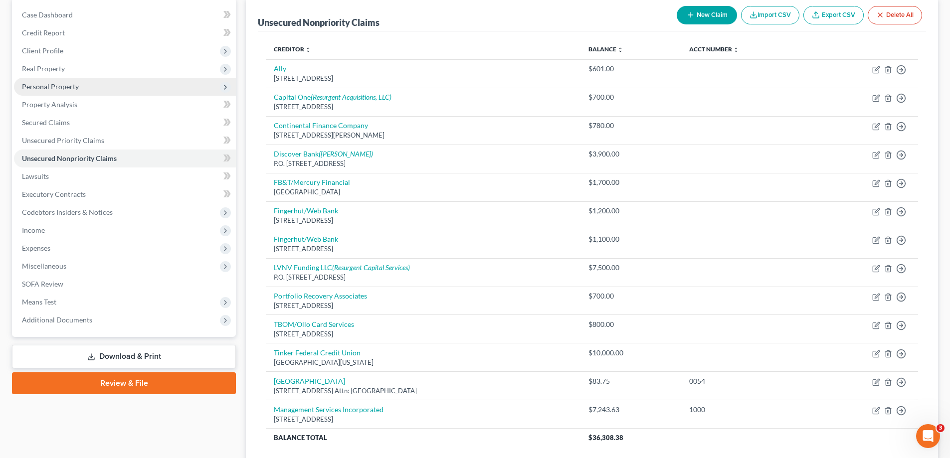
click at [139, 88] on span "Personal Property" at bounding box center [125, 87] width 222 height 18
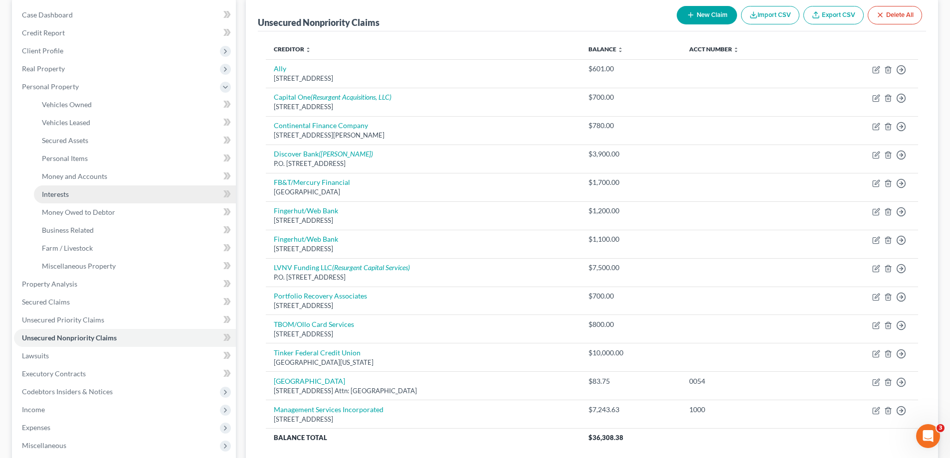
click at [120, 197] on link "Interests" at bounding box center [135, 195] width 202 height 18
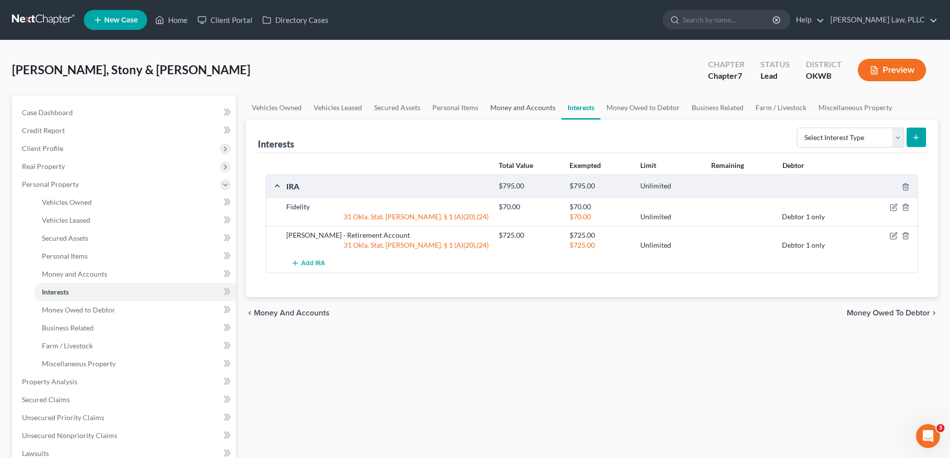
click at [489, 111] on link "Money and Accounts" at bounding box center [522, 108] width 77 height 24
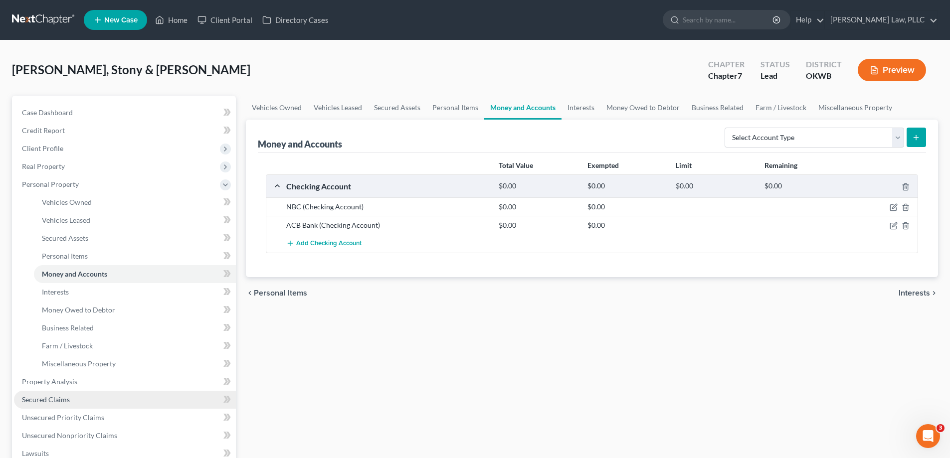
click at [79, 391] on link "Secured Claims" at bounding box center [125, 400] width 222 height 18
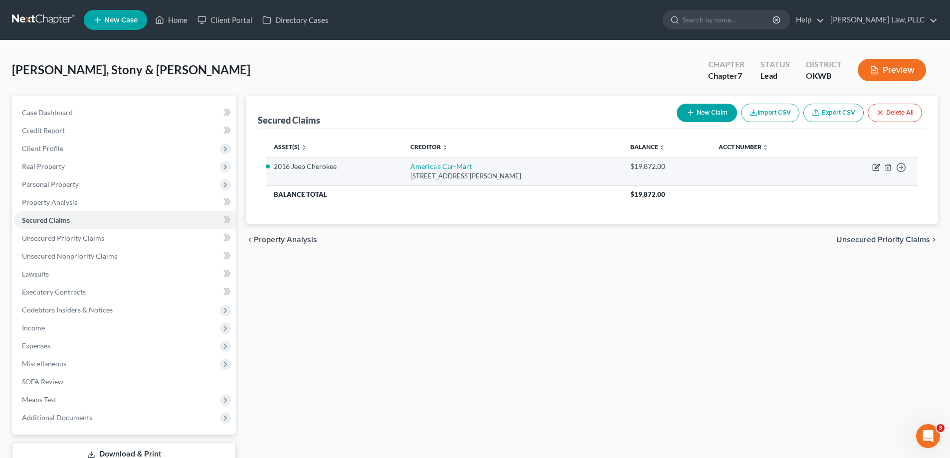
click at [874, 165] on icon "button" at bounding box center [876, 168] width 6 height 6
select select "2"
select select "0"
select select "8"
select select "2"
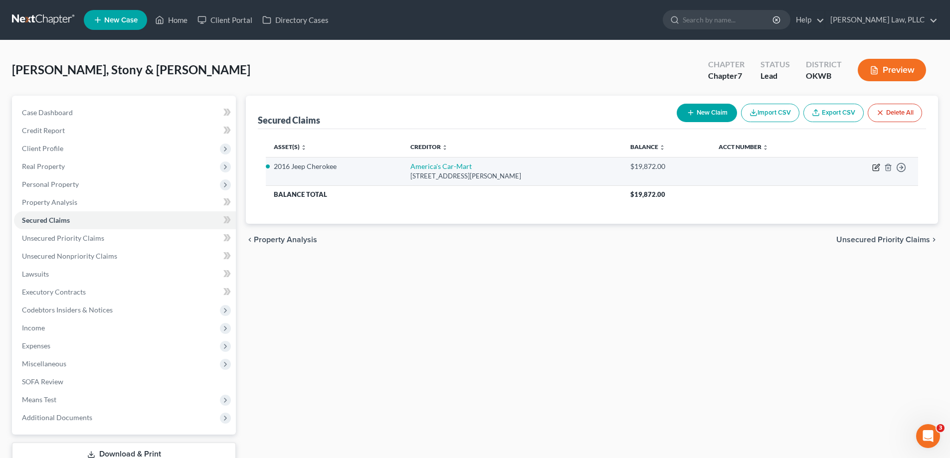
select select "2"
select select "0"
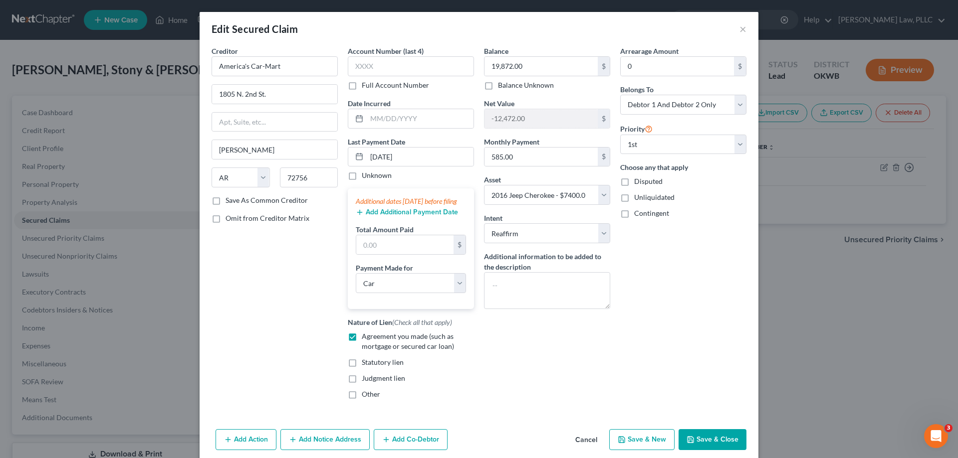
click at [390, 216] on button "Add Additional Payment Date" at bounding box center [407, 212] width 102 height 8
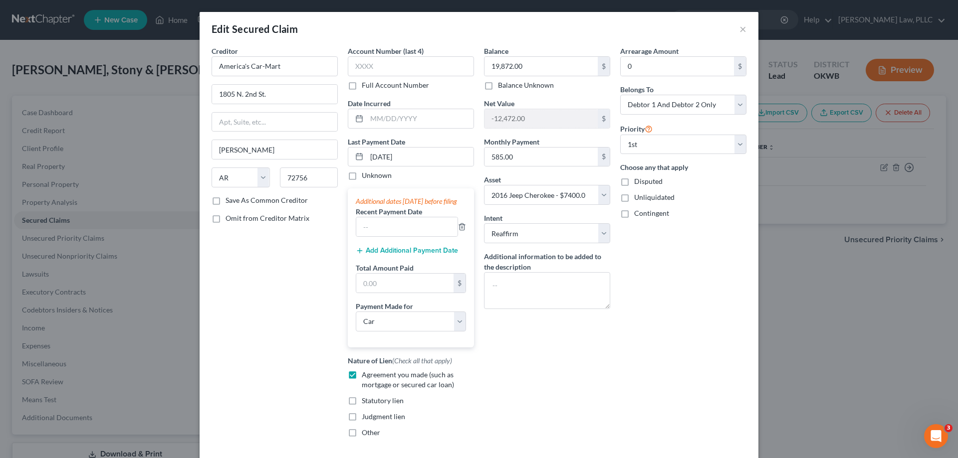
click at [388, 265] on div "Additional dates within 90 days before filing Recent Payment Date Add Additiona…" at bounding box center [411, 268] width 126 height 159
click at [390, 255] on button "Add Additional Payment Date" at bounding box center [407, 251] width 102 height 8
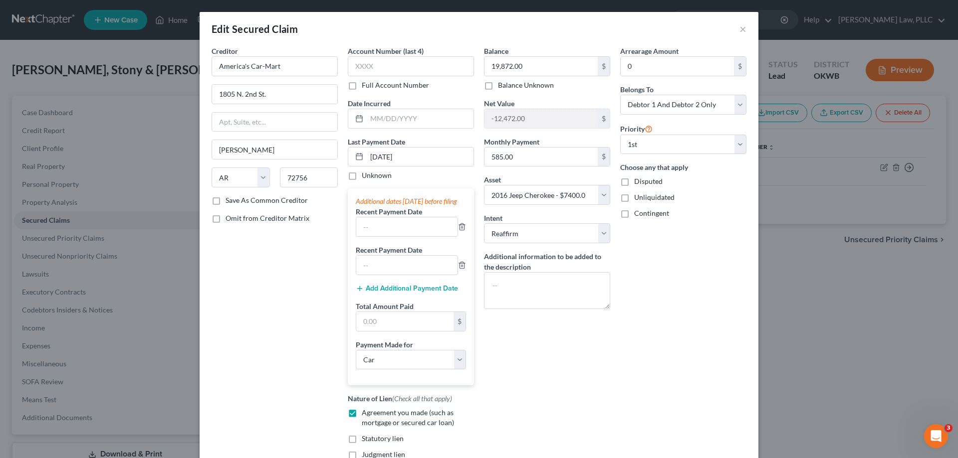
click at [406, 293] on button "Add Additional Payment Date" at bounding box center [407, 289] width 102 height 8
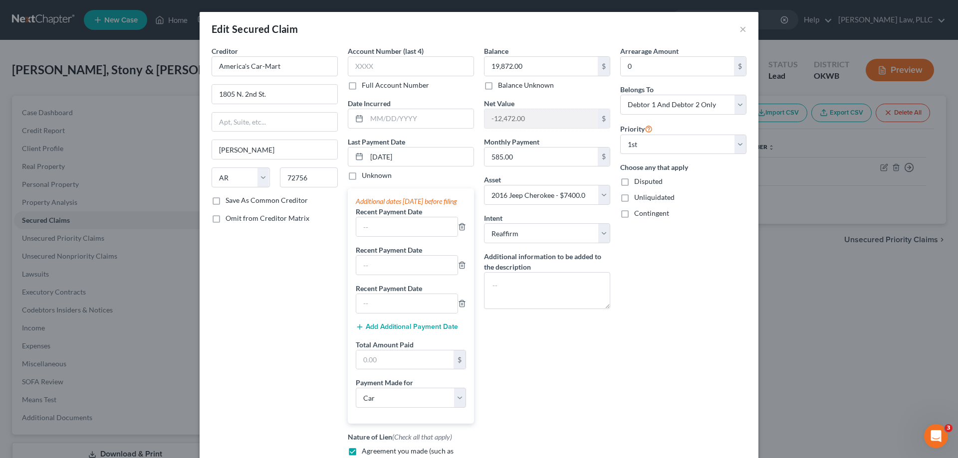
click at [410, 343] on div "Additional dates within 90 days before filing Recent Payment Date Recent Paymen…" at bounding box center [411, 306] width 126 height 235
click at [409, 331] on button "Add Additional Payment Date" at bounding box center [407, 327] width 102 height 8
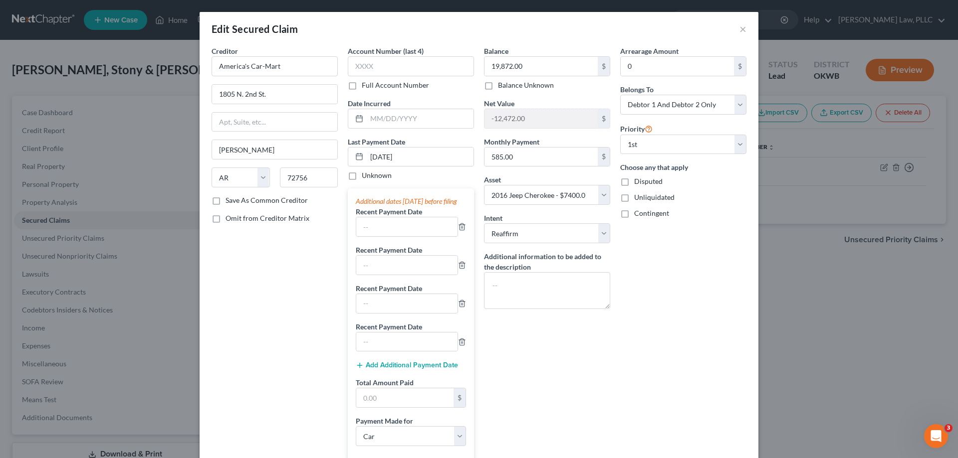
click at [414, 370] on button "Add Additional Payment Date" at bounding box center [407, 366] width 102 height 8
click at [400, 233] on input "text" at bounding box center [406, 226] width 101 height 19
type input "05/19/2025"
click at [0, 452] on div "Edit Secured Claim × Creditor * America's Car-Mart 1805 N. 2nd St. Rogers State…" at bounding box center [479, 229] width 958 height 458
click at [388, 271] on input "text" at bounding box center [406, 265] width 101 height 19
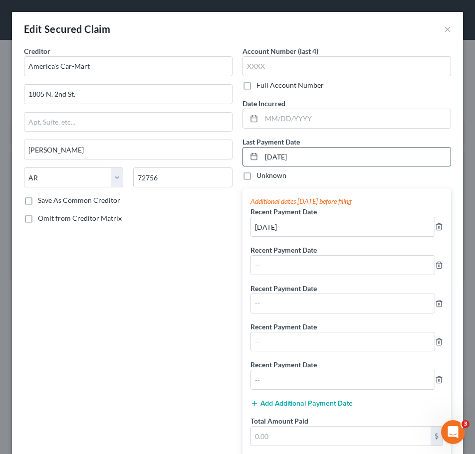
click at [293, 151] on input "[DATE]" at bounding box center [355, 157] width 189 height 19
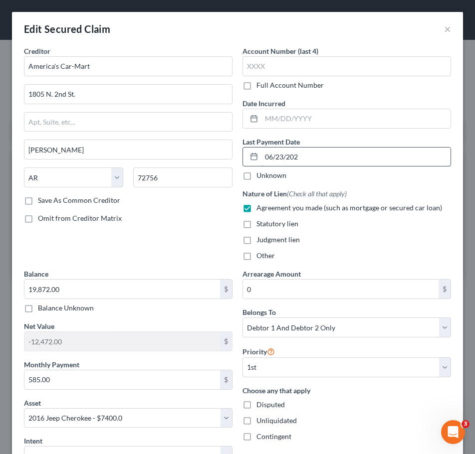
type input "06/23/2025"
select select "0"
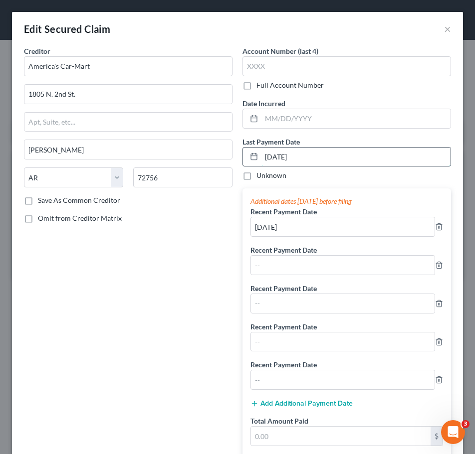
type input "06/23/2025"
type input "06/16/2025"
type input "06/09/2025"
type input "06/02/2025"
type input "05/27/2025"
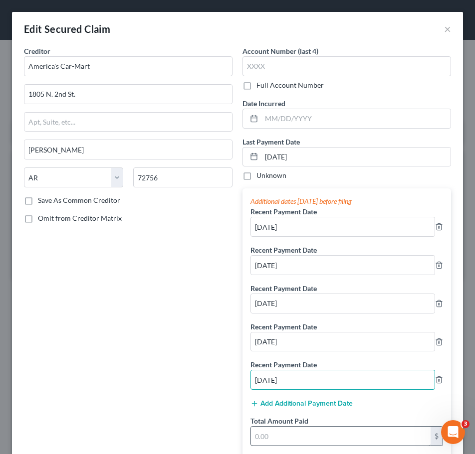
type input "05/19/2025"
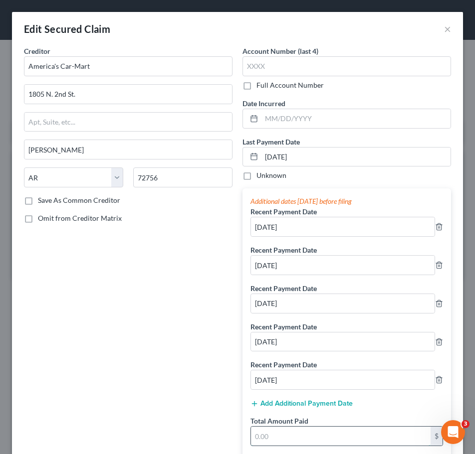
click at [349, 435] on input "text" at bounding box center [341, 436] width 180 height 19
type input "900"
click at [188, 275] on div "Creditor * America's Car-Mart 1805 N. 2nd St. Rogers State AL AK AR AZ CA CO CT…" at bounding box center [128, 317] width 218 height 543
click at [86, 197] on label "Save As Common Creditor" at bounding box center [79, 201] width 82 height 10
click at [48, 197] on input "Save As Common Creditor" at bounding box center [45, 199] width 6 height 6
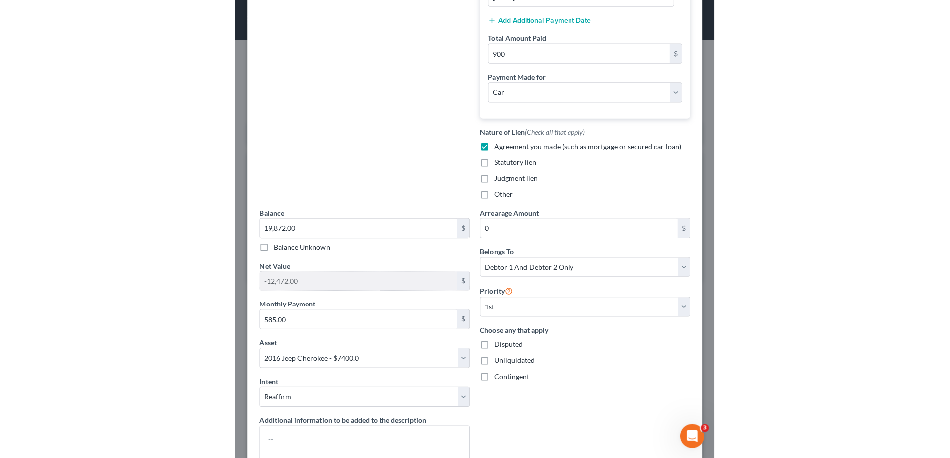
scroll to position [449, 0]
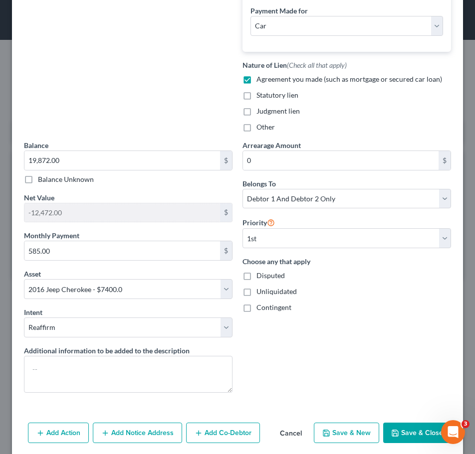
click at [392, 436] on icon "button" at bounding box center [395, 433] width 6 height 6
checkbox input "false"
select select
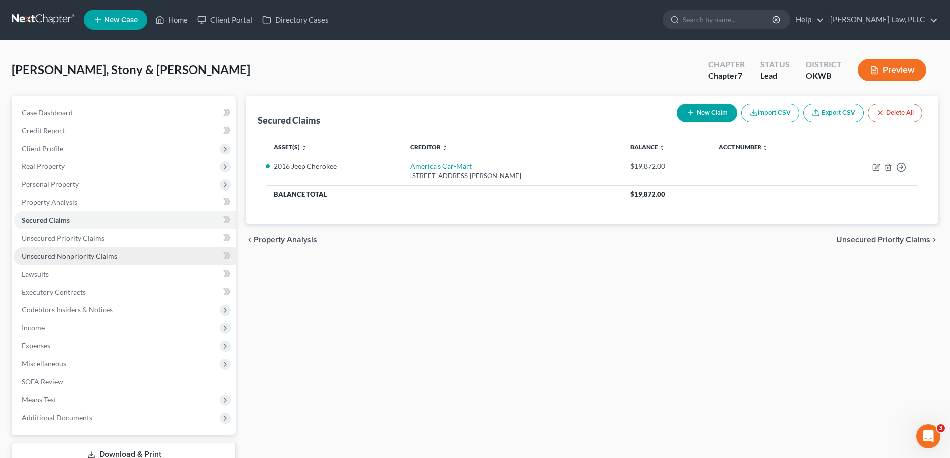
click at [77, 261] on link "Unsecured Nonpriority Claims" at bounding box center [125, 256] width 222 height 18
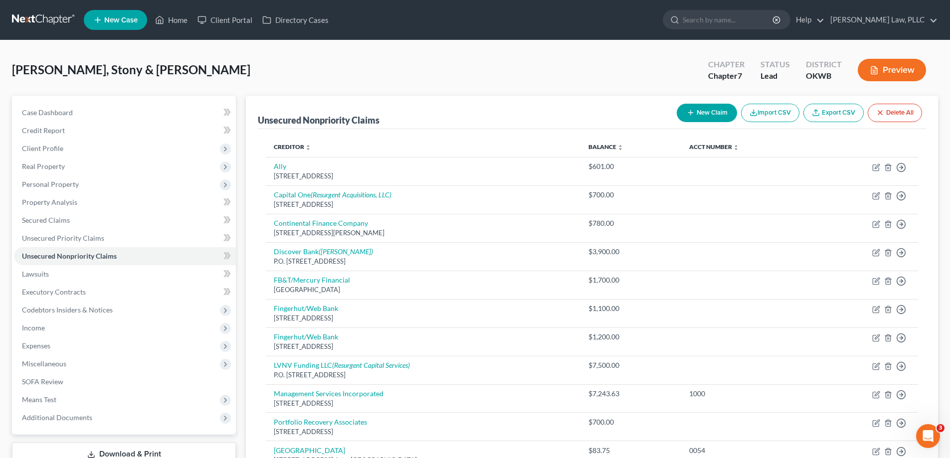
click at [706, 118] on button "New Claim" at bounding box center [707, 113] width 60 height 18
select select "2"
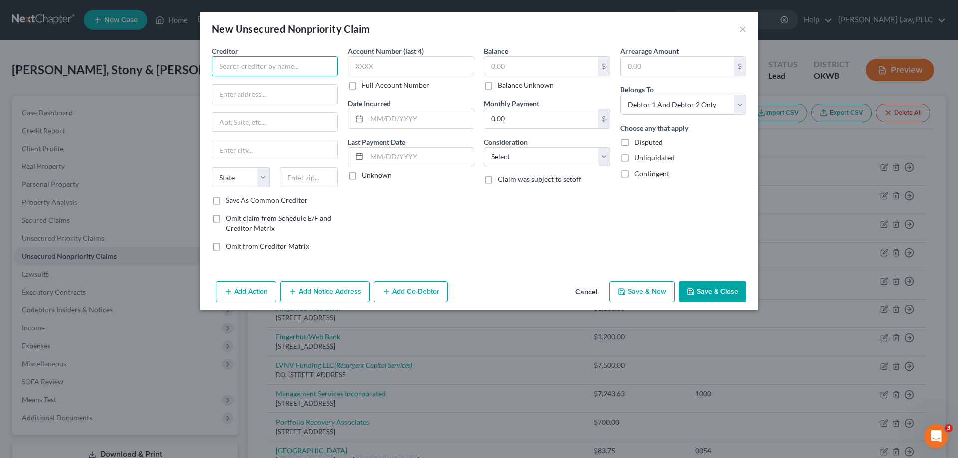
click at [310, 75] on input "text" at bounding box center [274, 66] width 126 height 20
click at [259, 89] on div "[GEOGRAPHIC_DATA][US_STATE]" at bounding box center [271, 93] width 104 height 8
type input "Tinker Federal Credit Union"
type input "PO Box 45750"
type input "[US_STATE][GEOGRAPHIC_DATA]"
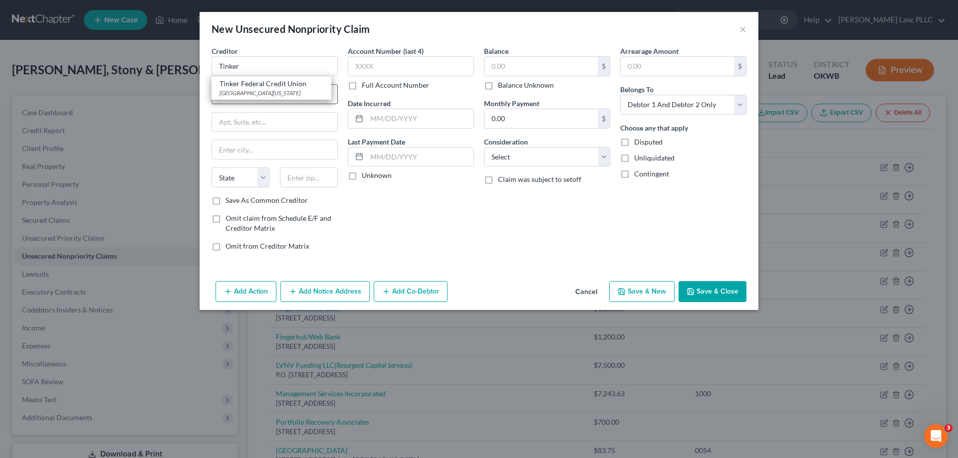
select select "37"
type input "73145"
click at [509, 70] on input "text" at bounding box center [540, 66] width 113 height 19
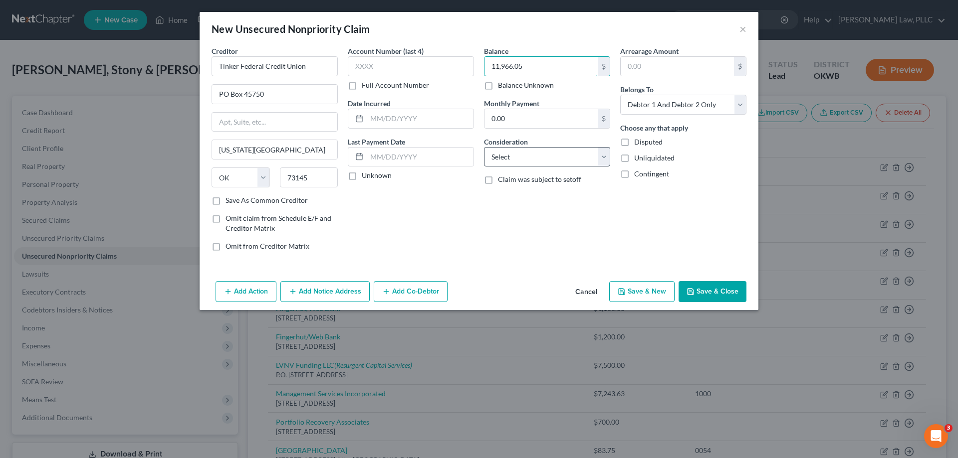
type input "11,966.05"
click at [549, 161] on select "Select Cable / Satellite Services Collection Agency Credit Card Debt Debt Couns…" at bounding box center [547, 157] width 126 height 20
select select "4"
click at [484, 147] on select "Select Cable / Satellite Services Collection Agency Credit Card Debt Debt Couns…" at bounding box center [547, 157] width 126 height 20
click at [242, 291] on button "Add Action" at bounding box center [245, 291] width 61 height 21
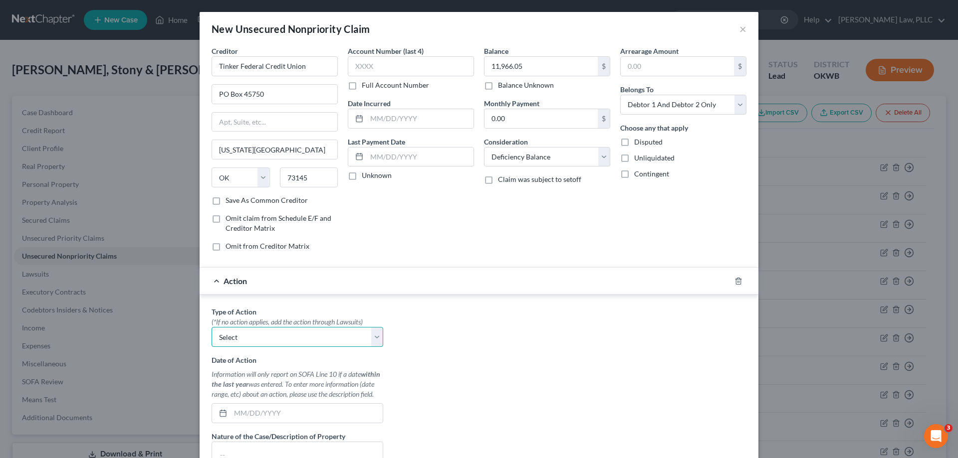
click at [287, 335] on select "Select Repossession Garnishment Foreclosure Personal Injury Attached, Seized, O…" at bounding box center [297, 337] width 172 height 20
select select "0"
click at [211, 327] on select "Select Repossession Garnishment Foreclosure Personal Injury Attached, Seized, O…" at bounding box center [297, 337] width 172 height 20
click at [444, 361] on div "Type of Action * (*If no action applies, add the action through Lawsuits) Selec…" at bounding box center [479, 432] width 545 height 250
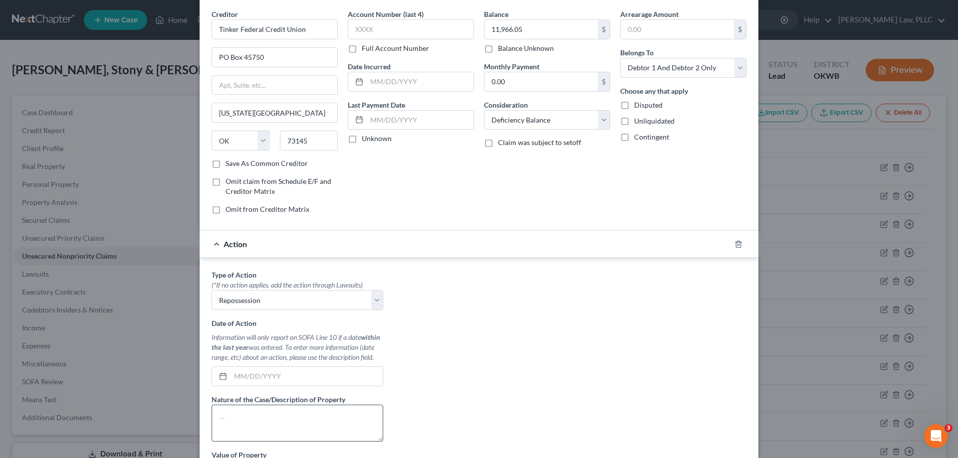
scroll to position [100, 0]
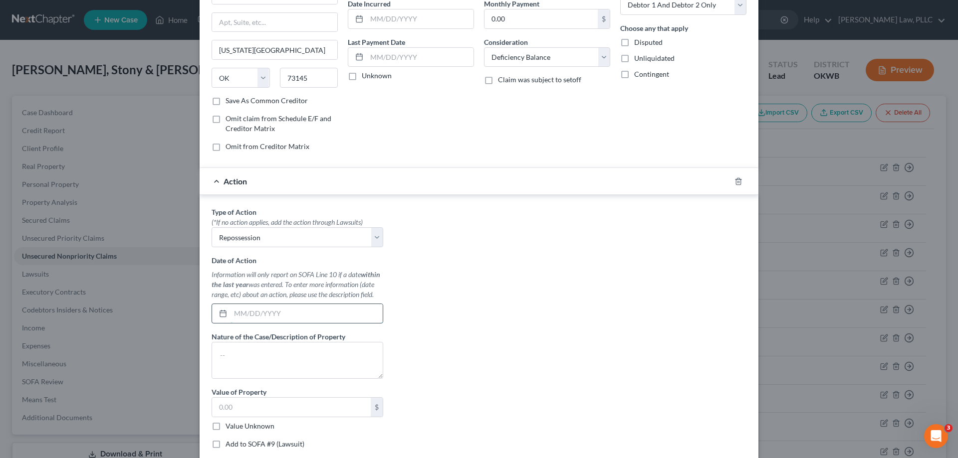
click at [292, 312] on input "text" at bounding box center [306, 313] width 152 height 19
type input "11/01/2024"
type textarea "2022 Jeep Grand Cherokee WK"
type input "24,000"
click at [464, 375] on div "Type of Action * (*If no action applies, add the action through Lawsuits) Selec…" at bounding box center [479, 332] width 545 height 250
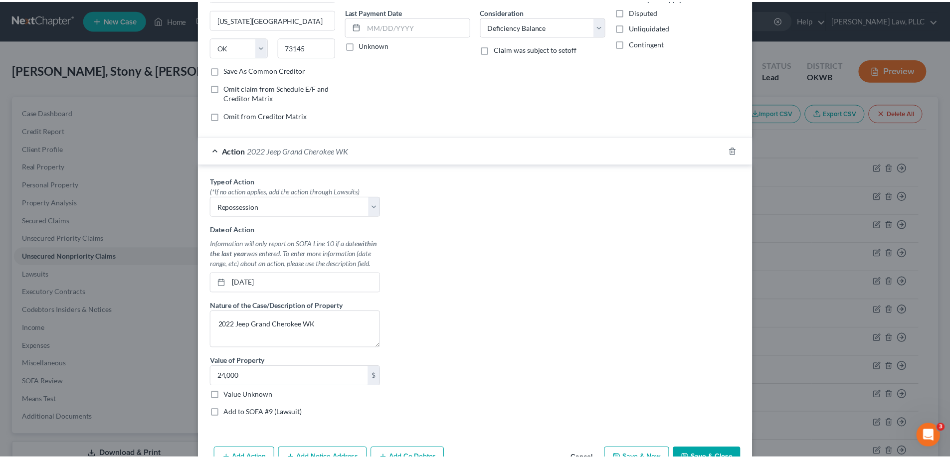
scroll to position [161, 0]
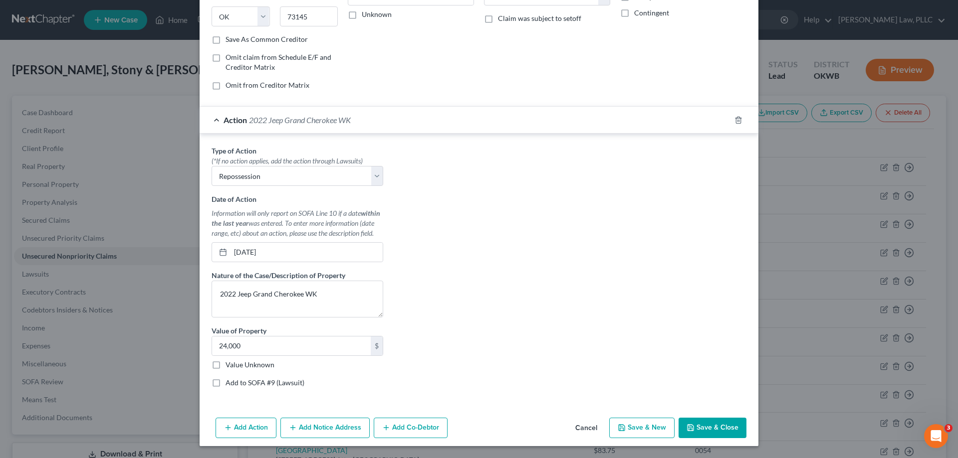
click at [706, 434] on button "Save & Close" at bounding box center [712, 428] width 68 height 21
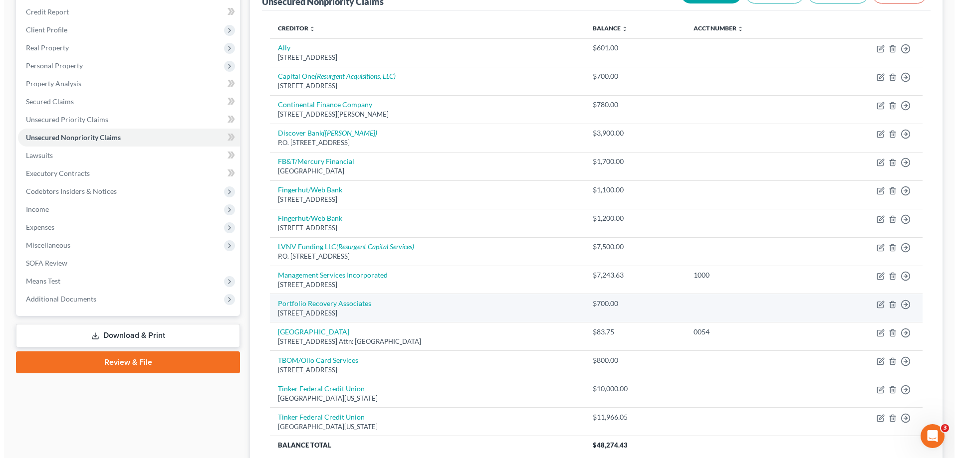
scroll to position [100, 0]
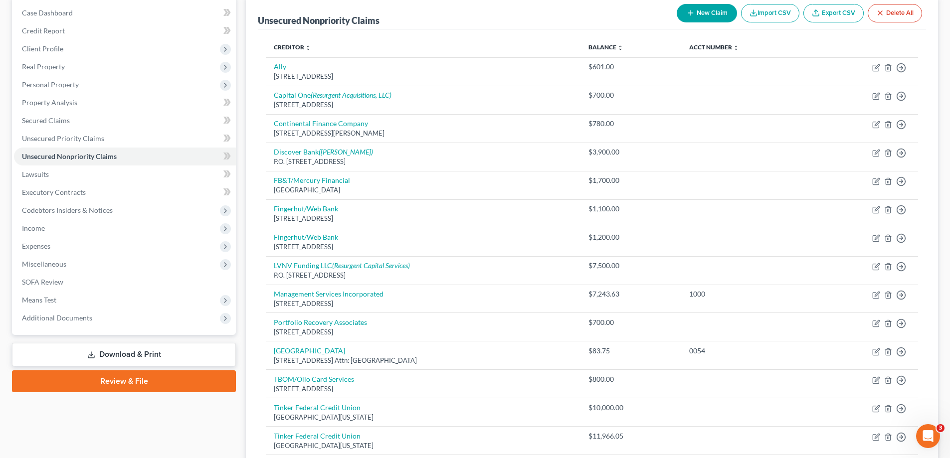
click at [714, 10] on button "New Claim" at bounding box center [707, 13] width 60 height 18
select select "2"
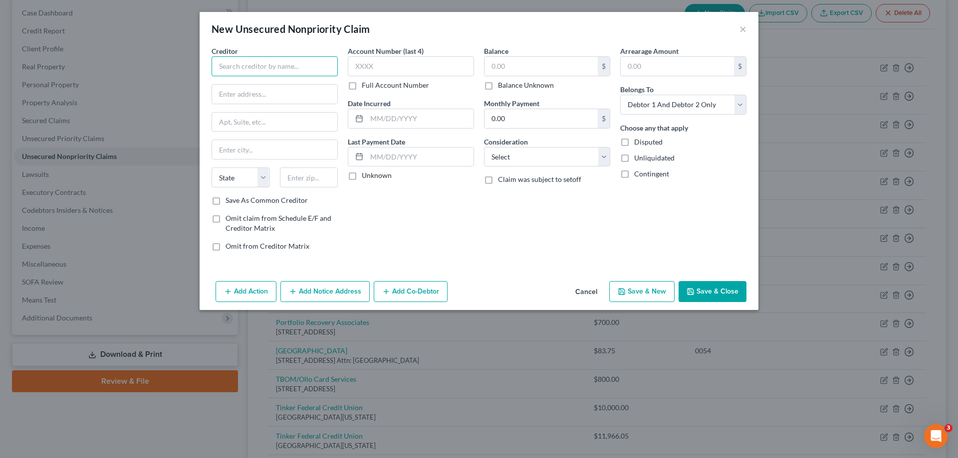
click at [288, 70] on input "text" at bounding box center [274, 66] width 126 height 20
type input "America's Car-Mart"
click at [305, 95] on div "[STREET_ADDRESS][PERSON_NAME]" at bounding box center [271, 93] width 104 height 8
type input "1805 N. 2nd St."
type input "[PERSON_NAME]"
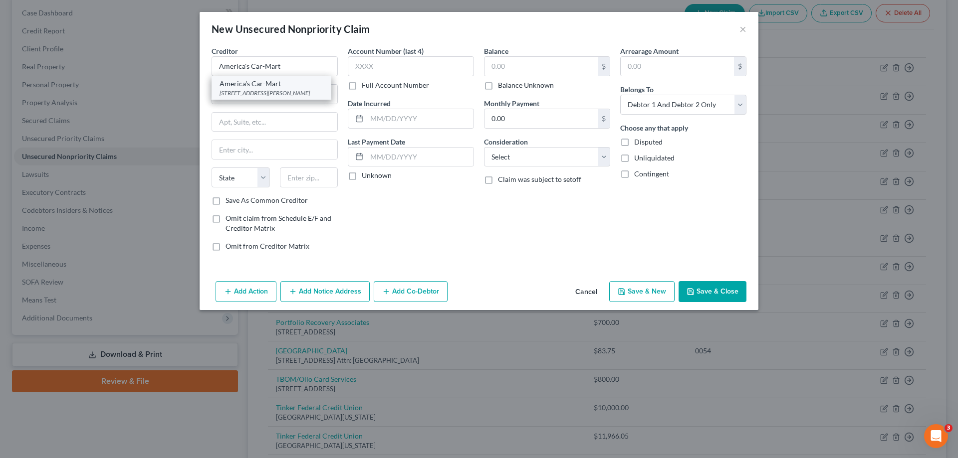
select select "2"
type input "72756"
click at [483, 70] on div "Balance $ Balance Unknown Balance Undetermined $ Balance Unknown Monthly Paymen…" at bounding box center [547, 152] width 136 height 213
click at [488, 70] on input "text" at bounding box center [540, 66] width 113 height 19
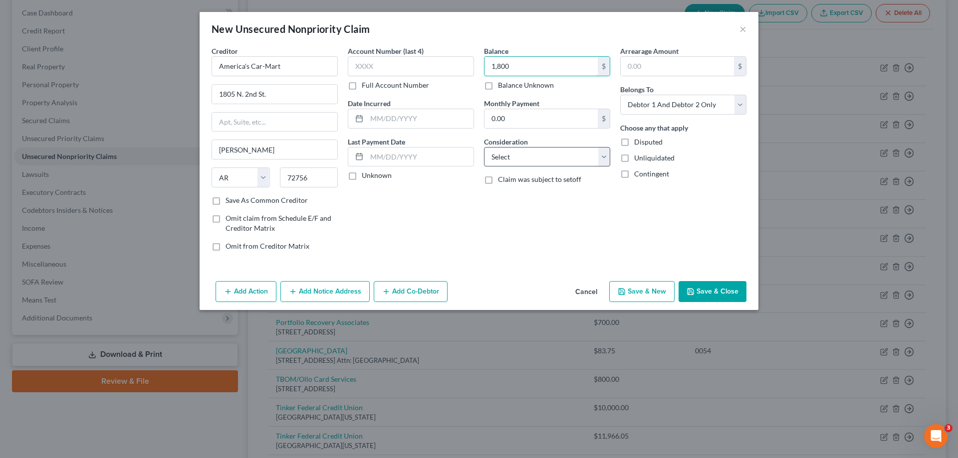
type input "1,800"
drag, startPoint x: 533, startPoint y: 153, endPoint x: 529, endPoint y: 166, distance: 13.6
click at [533, 153] on select "Select Cable / Satellite Services Collection Agency Credit Card Debt Debt Couns…" at bounding box center [547, 157] width 126 height 20
select select "4"
click at [484, 147] on select "Select Cable / Satellite Services Collection Agency Credit Card Debt Debt Couns…" at bounding box center [547, 157] width 126 height 20
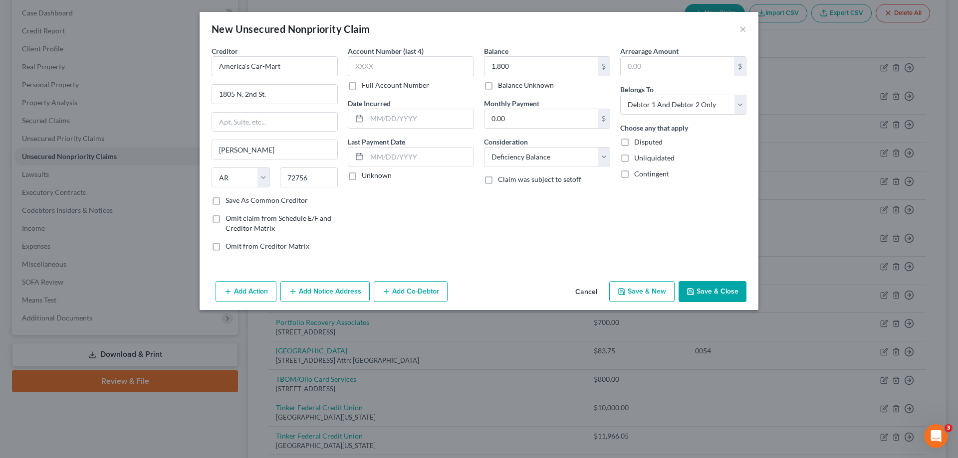
drag, startPoint x: 353, startPoint y: 293, endPoint x: 394, endPoint y: 238, distance: 68.3
click at [410, 225] on div "New Unsecured Nonpriority Claim × Creditor * America's Car-Mart 1805 N. 2nd St.…" at bounding box center [479, 161] width 559 height 298
click at [252, 289] on button "Add Action" at bounding box center [245, 291] width 61 height 21
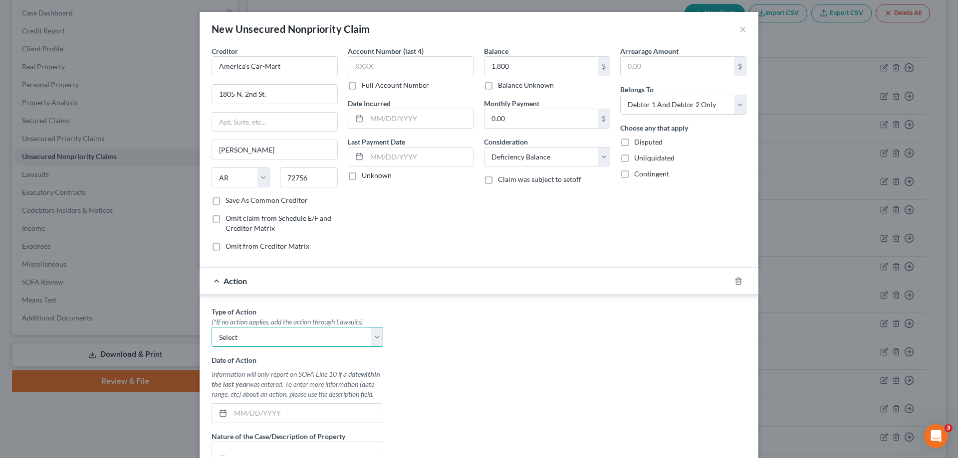
click at [273, 340] on select "Select Repossession Garnishment Foreclosure Personal Injury Attached, Seized, O…" at bounding box center [297, 337] width 172 height 20
select select "0"
click at [211, 327] on select "Select Repossession Garnishment Foreclosure Personal Injury Attached, Seized, O…" at bounding box center [297, 337] width 172 height 20
click at [521, 407] on div "Type of Action * (*If no action applies, add the action through Lawsuits) Selec…" at bounding box center [479, 432] width 545 height 250
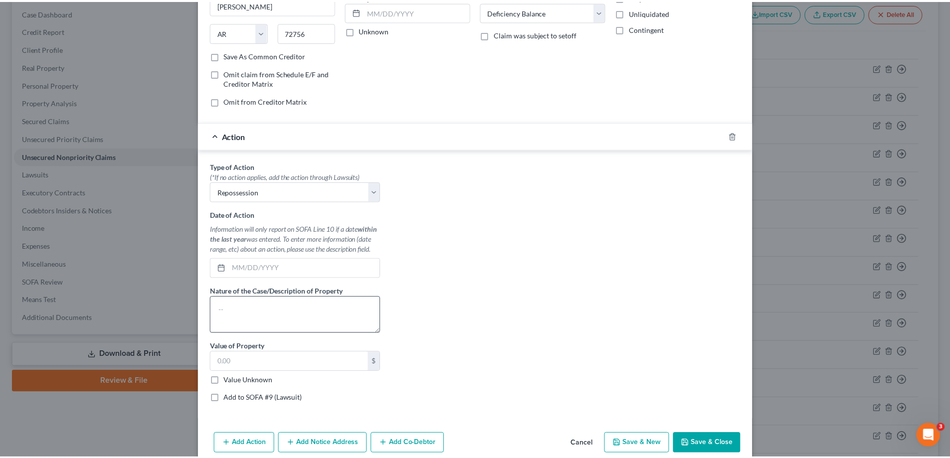
scroll to position [150, 0]
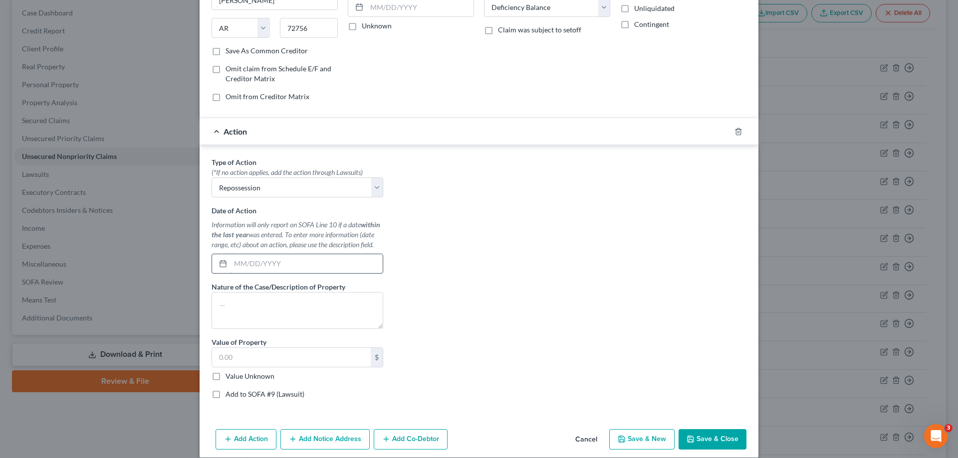
click at [273, 266] on input "text" at bounding box center [306, 263] width 152 height 19
click at [277, 265] on input "07/09/2025" at bounding box center [306, 263] width 152 height 19
type input "07/01/2025"
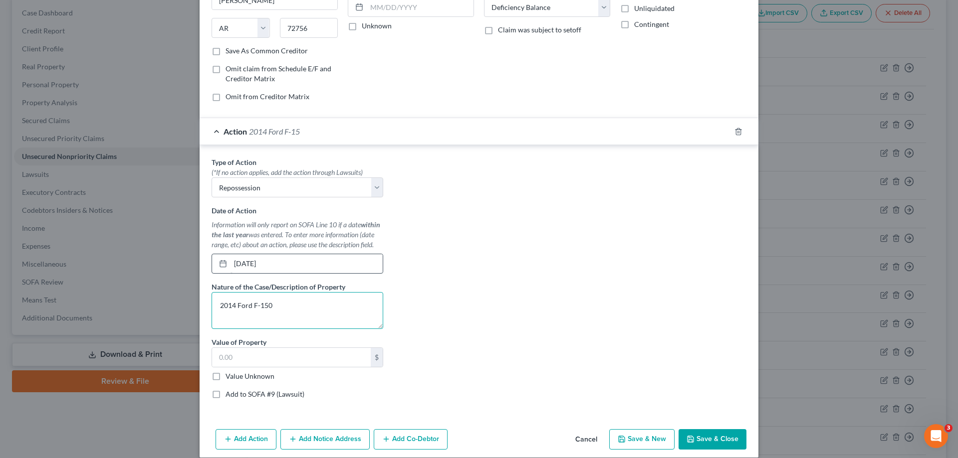
type textarea "2014 Ford F-150"
type input "24,000"
click at [687, 437] on icon "button" at bounding box center [690, 439] width 6 height 6
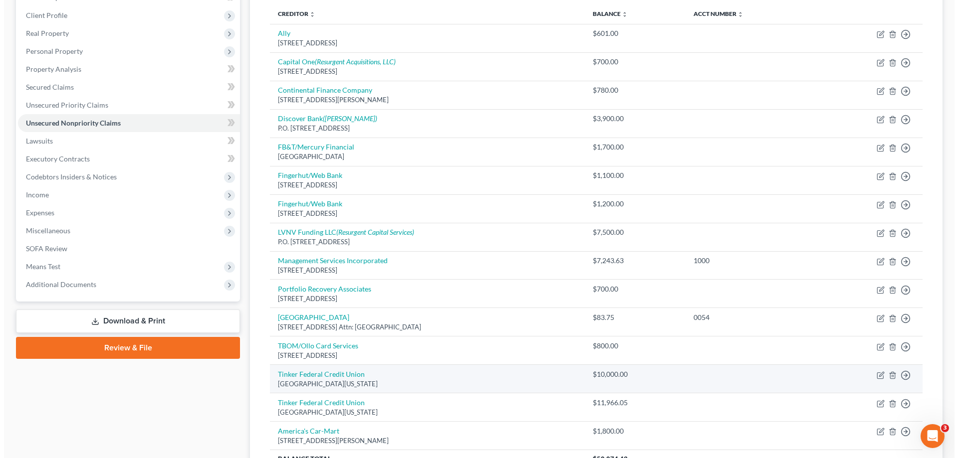
scroll to position [183, 0]
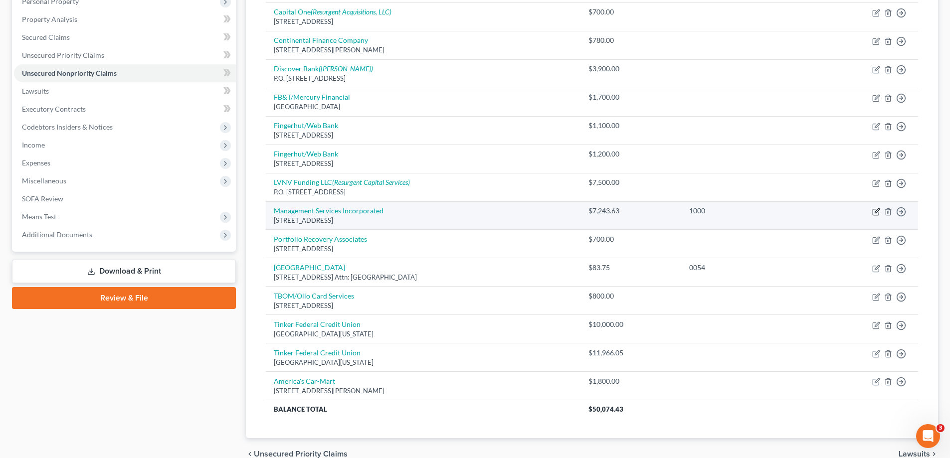
click at [877, 214] on icon "button" at bounding box center [876, 212] width 8 height 8
select select "39"
select select "1"
select select "2"
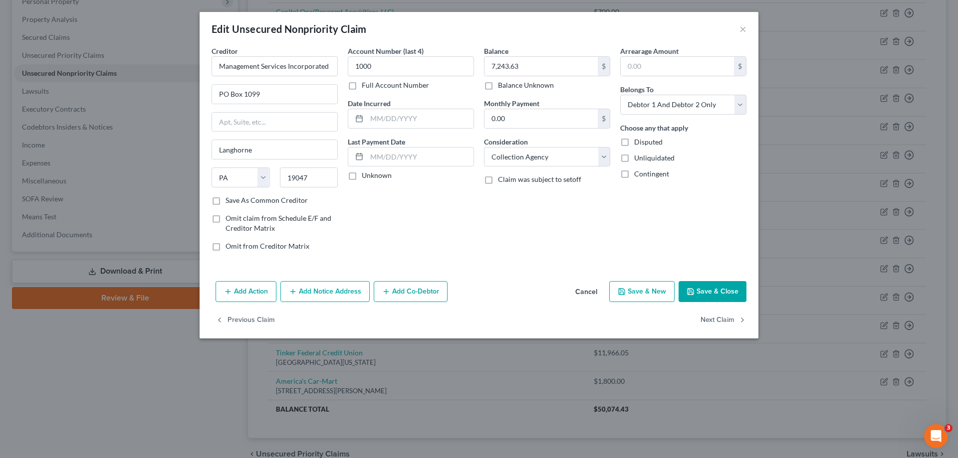
click at [337, 298] on button "Add Notice Address" at bounding box center [324, 291] width 89 height 21
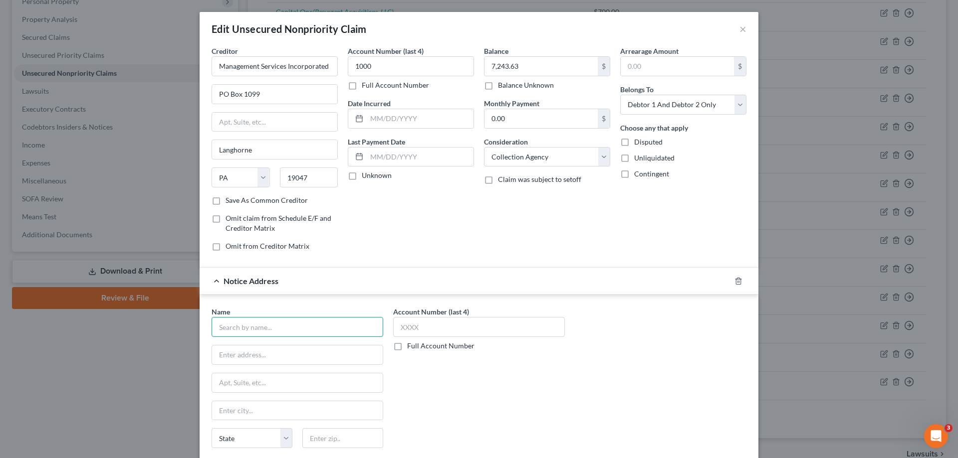
click at [302, 331] on input "text" at bounding box center [297, 327] width 172 height 20
type input "Sentry Credit, Inc."
type input "2809 Grand Avenue"
type input "98201"
type input "Everett"
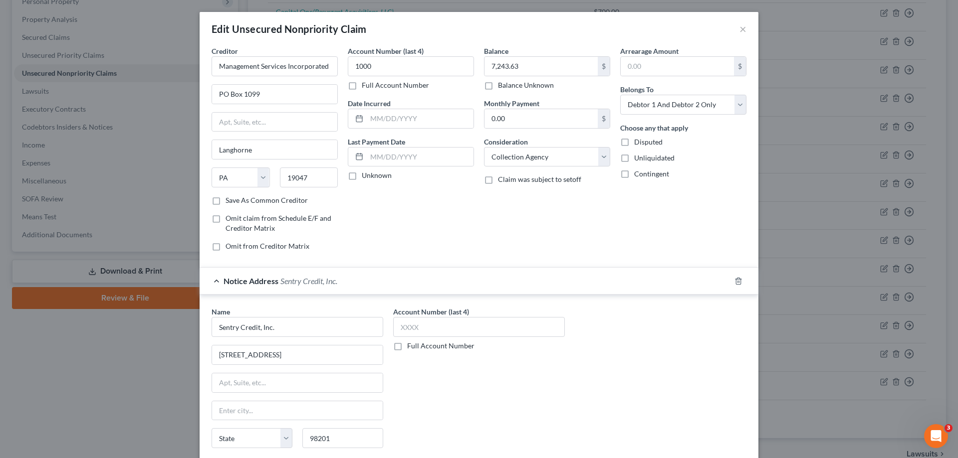
select select "50"
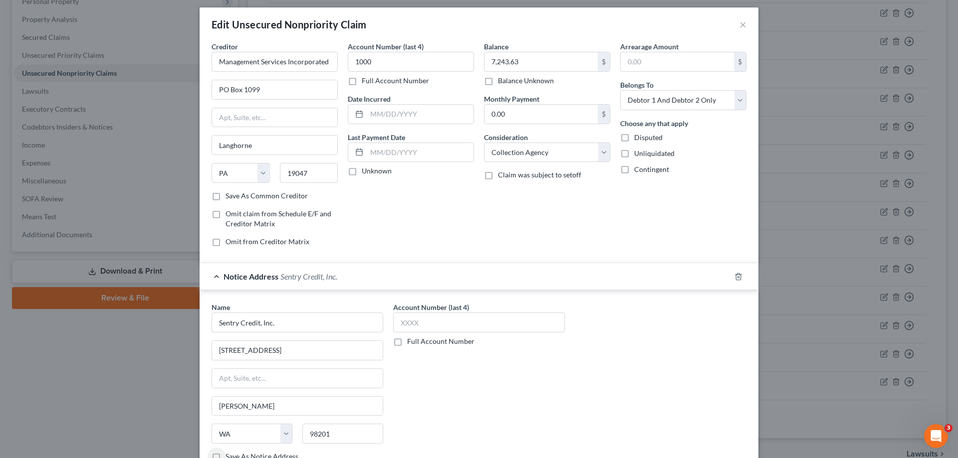
click at [558, 374] on div "Account Number (last 4) Full Account Number" at bounding box center [479, 386] width 182 height 168
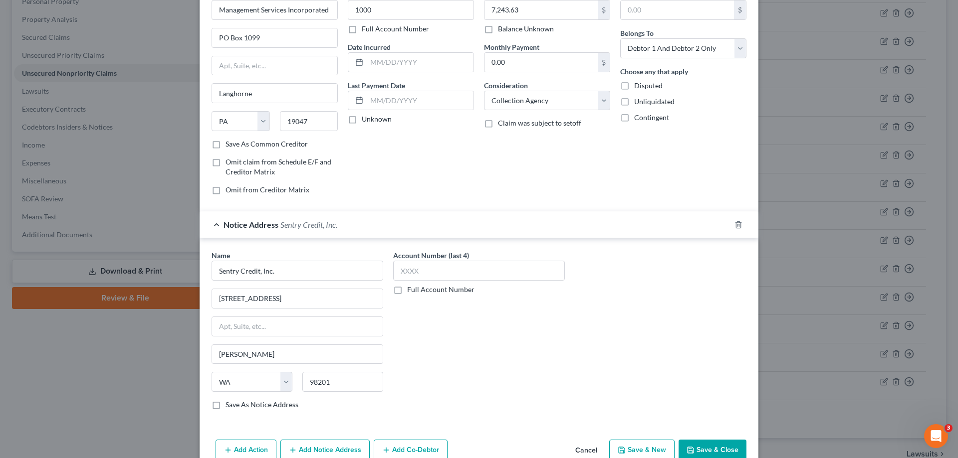
scroll to position [104, 0]
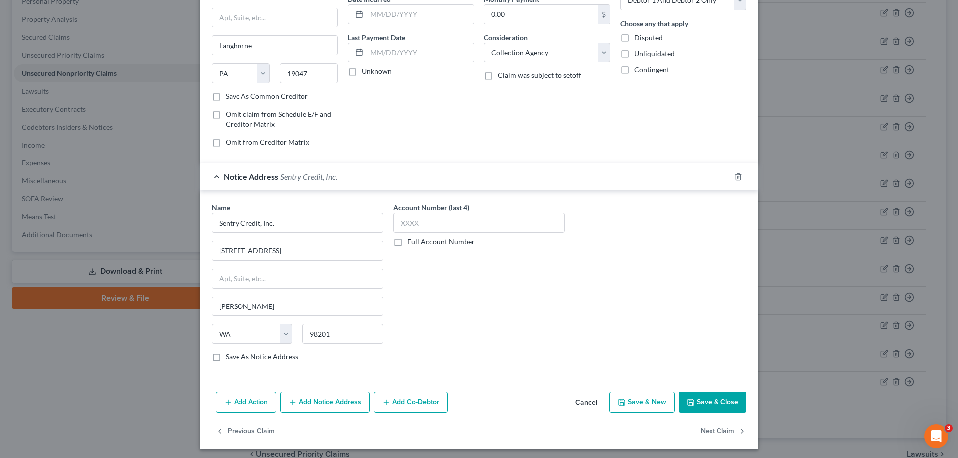
click at [248, 356] on label "Save As Notice Address" at bounding box center [261, 357] width 73 height 10
click at [236, 356] on input "Save As Notice Address" at bounding box center [232, 355] width 6 height 6
click at [693, 400] on button "Save & Close" at bounding box center [712, 402] width 68 height 21
checkbox input "false"
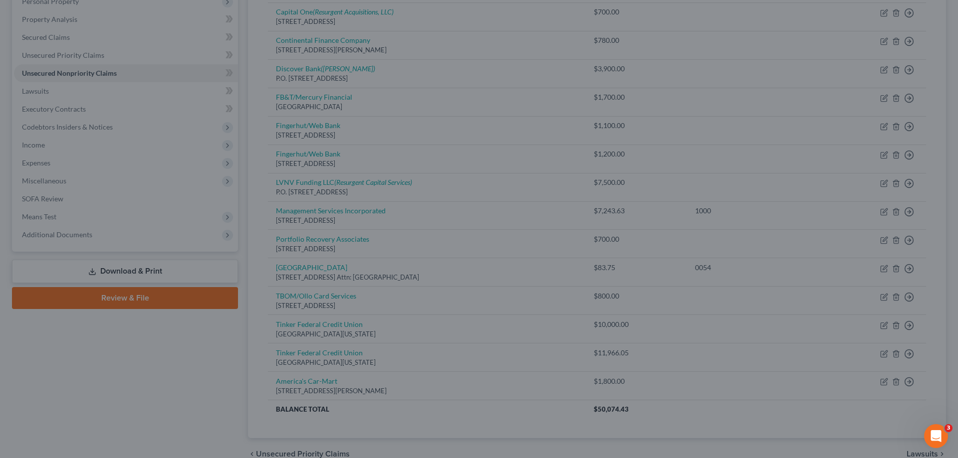
type input "0"
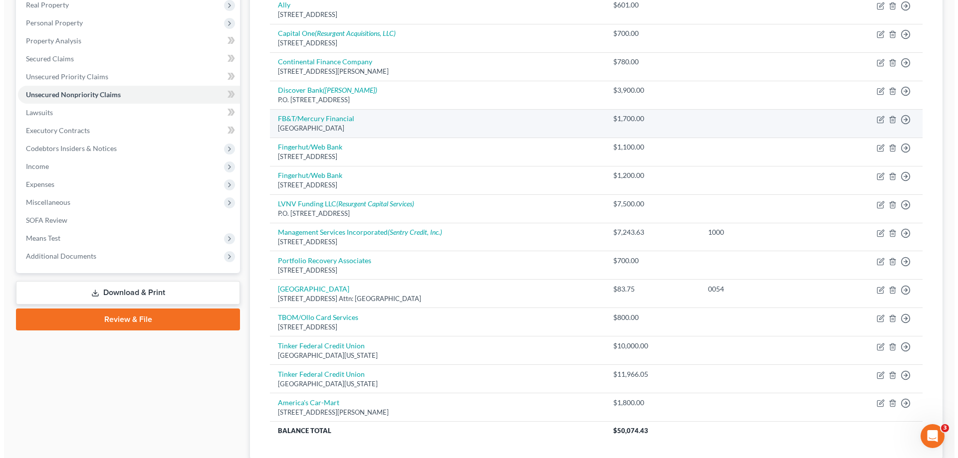
scroll to position [0, 0]
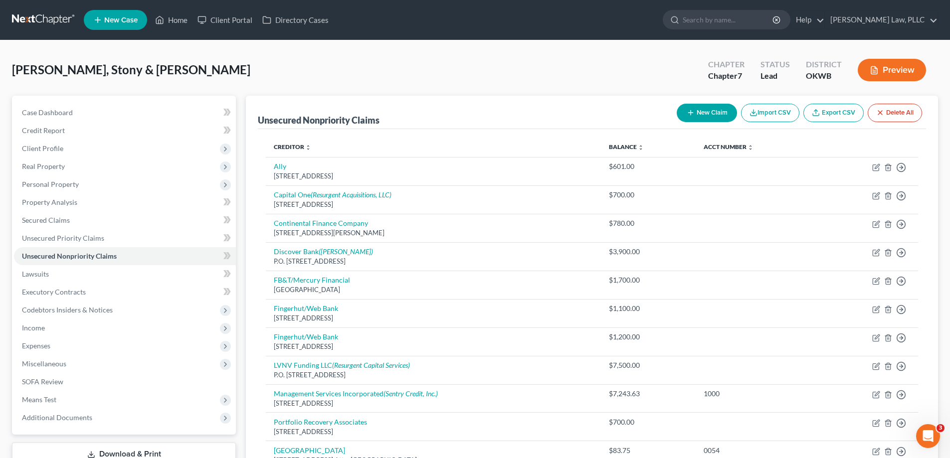
click at [718, 118] on button "New Claim" at bounding box center [707, 113] width 60 height 18
select select "2"
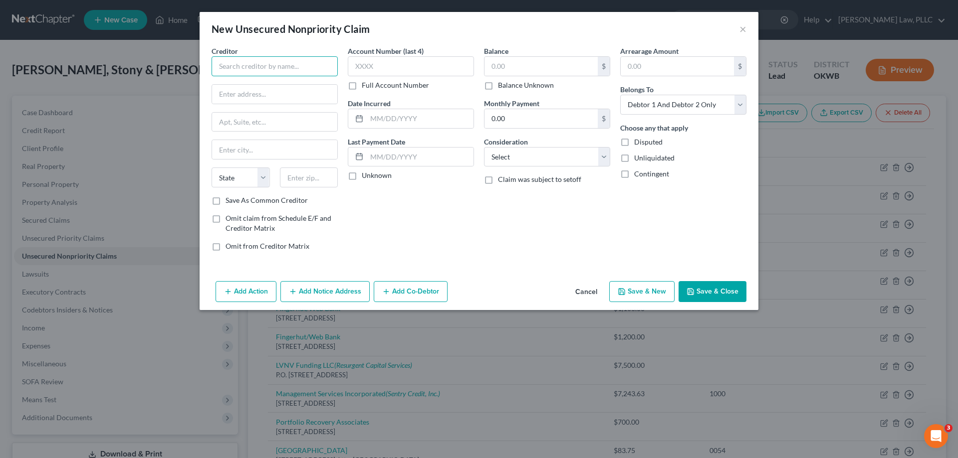
click at [282, 70] on input "text" at bounding box center [274, 66] width 126 height 20
type input "Advanced Laser and Cataract Center LLC"
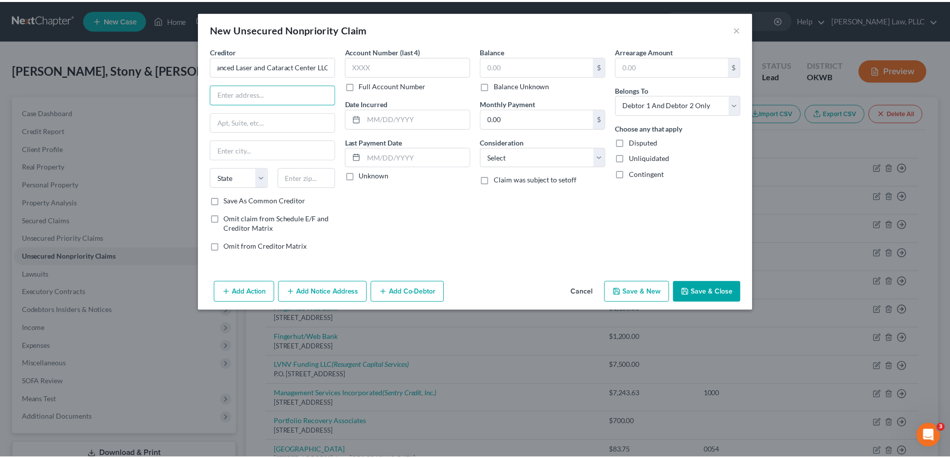
scroll to position [0, 0]
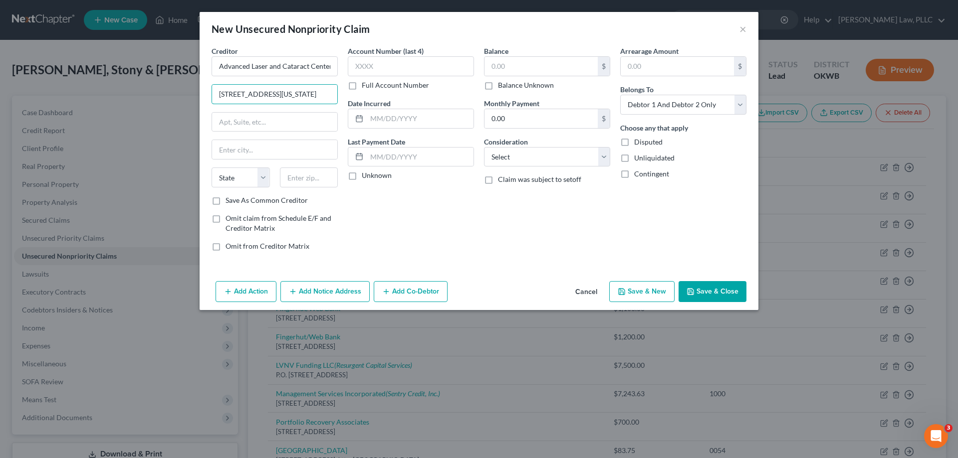
type input "11308 N. Pennsylvania Ave."
type input "73120"
type input "[US_STATE][GEOGRAPHIC_DATA]"
select select "37"
click at [290, 202] on label "Save As Common Creditor" at bounding box center [266, 201] width 82 height 10
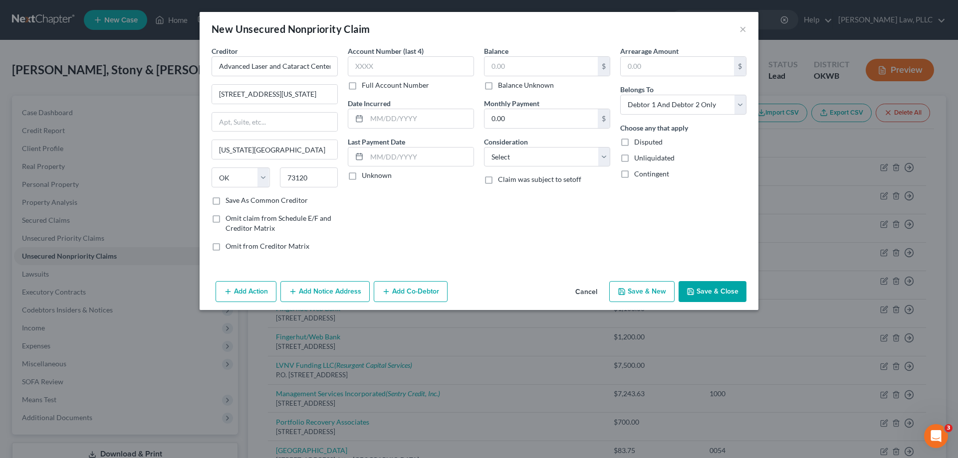
click at [236, 202] on input "Save As Common Creditor" at bounding box center [232, 199] width 6 height 6
checkbox input "true"
click at [504, 71] on input "text" at bounding box center [540, 66] width 113 height 19
type input "80.93"
click at [577, 159] on select "Select Cable / Satellite Services Collection Agency Credit Card Debt Debt Couns…" at bounding box center [547, 157] width 126 height 20
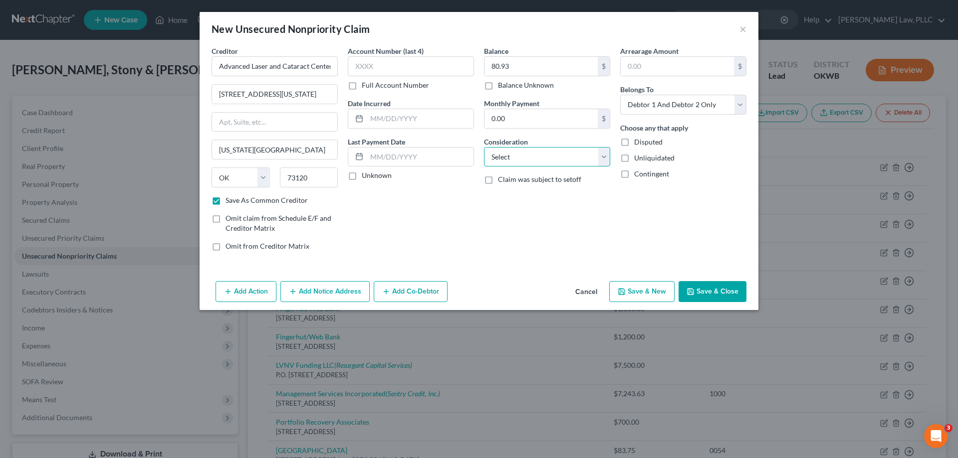
select select "9"
click at [484, 147] on select "Select Cable / Satellite Services Collection Agency Credit Card Debt Debt Couns…" at bounding box center [547, 157] width 126 height 20
click at [389, 176] on label "Unknown" at bounding box center [377, 176] width 30 height 10
click at [372, 176] on input "Unknown" at bounding box center [369, 174] width 6 height 6
checkbox input "true"
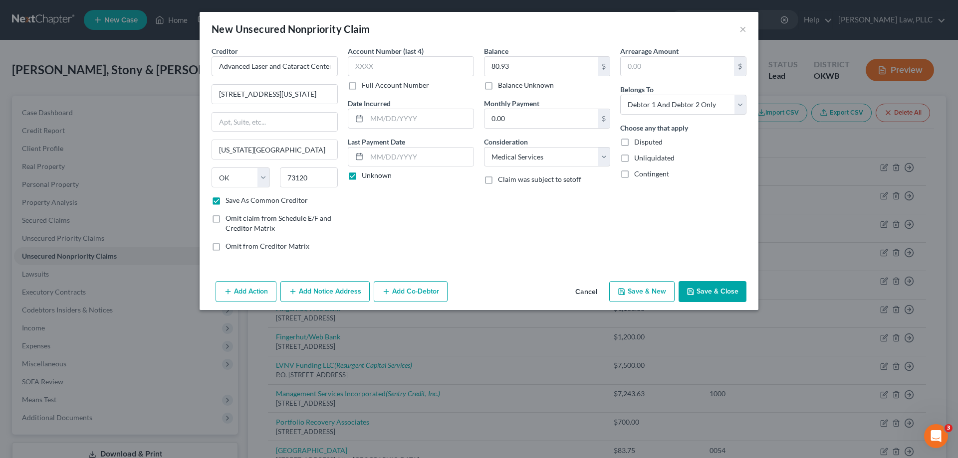
click at [648, 293] on button "Save & New" at bounding box center [641, 291] width 65 height 21
checkbox input "false"
select select "2"
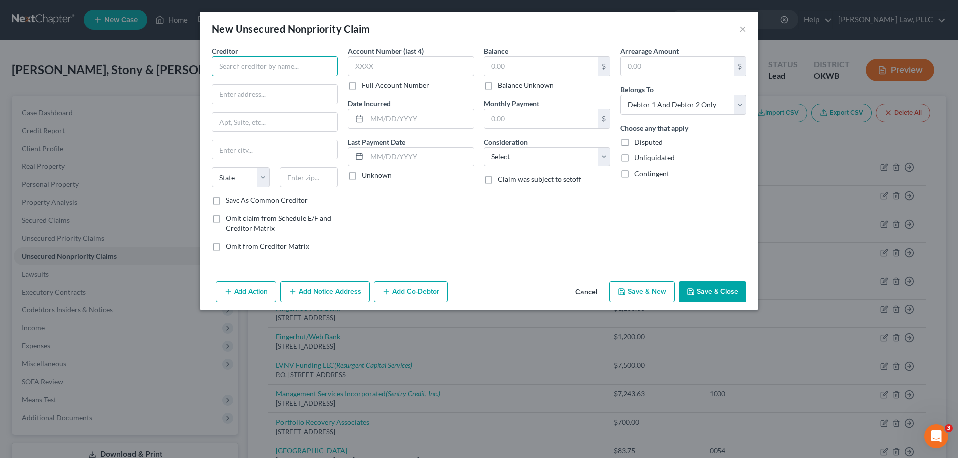
click at [246, 60] on input "text" at bounding box center [274, 66] width 126 height 20
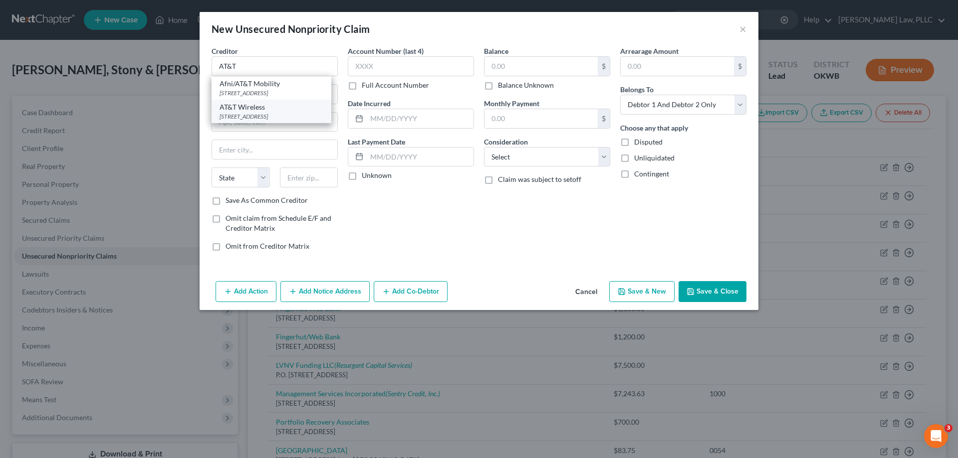
click at [287, 121] on div "PO Box 6416, Carol Stream, IL 60197" at bounding box center [271, 116] width 104 height 8
type input "AT&T Wireless"
type input "PO Box 6416"
type input "Carol Stream"
select select "14"
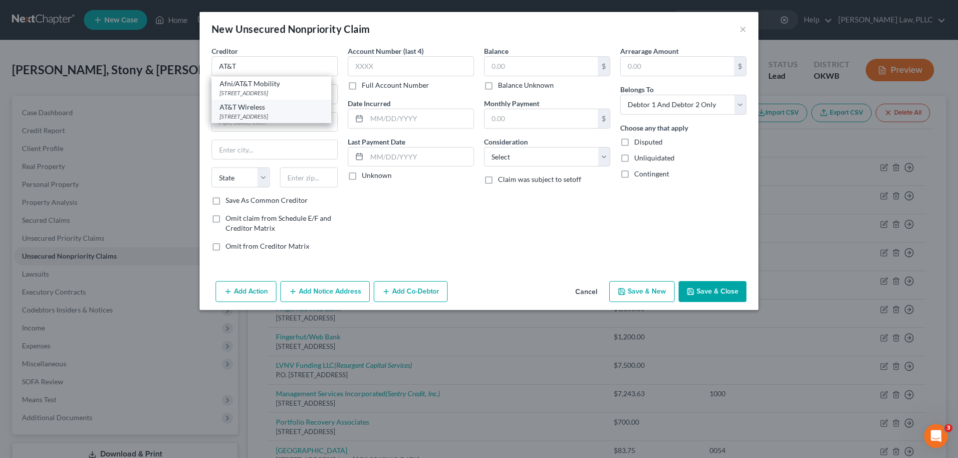
type input "60197"
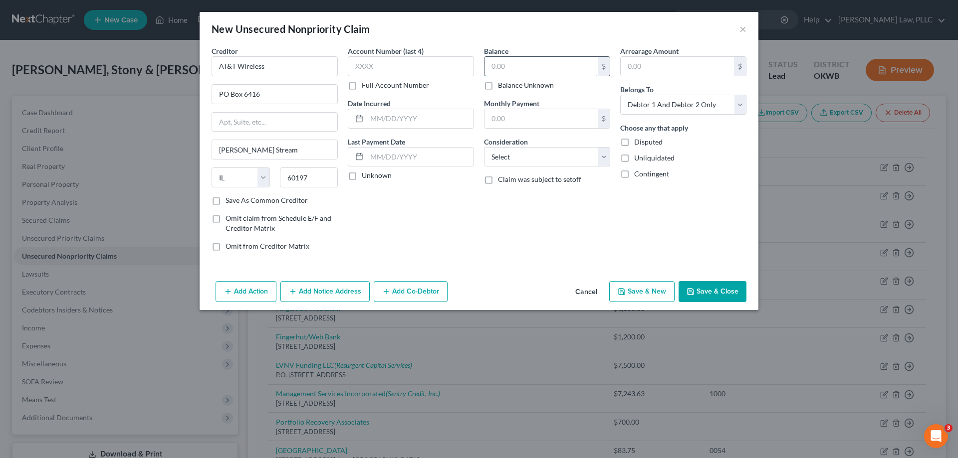
click at [507, 72] on input "text" at bounding box center [540, 66] width 113 height 19
type input "5,399.35"
click at [568, 155] on select "Select Cable / Satellite Services Collection Agency Credit Card Debt Debt Couns…" at bounding box center [547, 157] width 126 height 20
select select "19"
click at [484, 147] on select "Select Cable / Satellite Services Collection Agency Credit Card Debt Debt Couns…" at bounding box center [547, 157] width 126 height 20
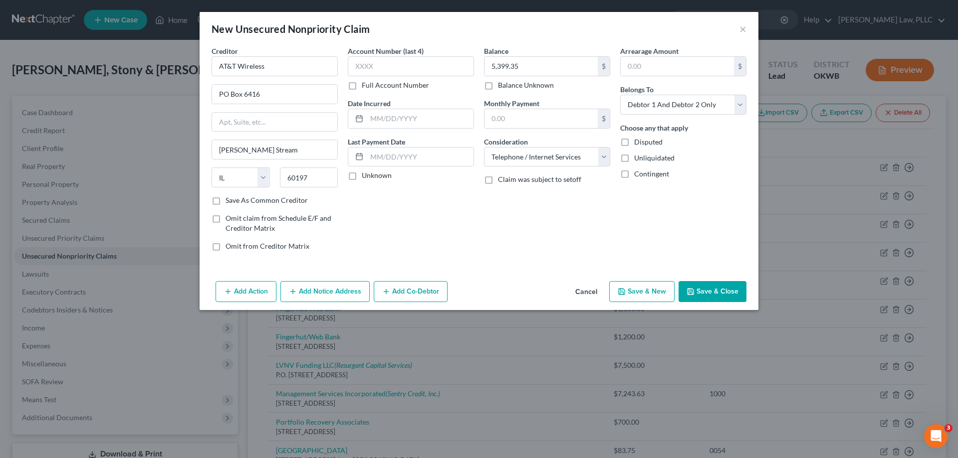
click at [378, 175] on label "Unknown" at bounding box center [377, 176] width 30 height 10
click at [372, 175] on input "Unknown" at bounding box center [369, 174] width 6 height 6
checkbox input "true"
click at [692, 287] on button "Save & Close" at bounding box center [712, 291] width 68 height 21
type input "0.00"
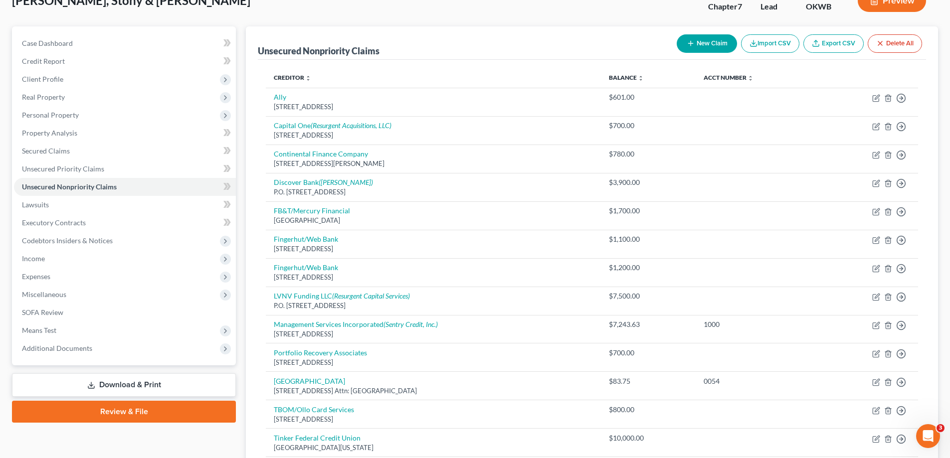
scroll to position [200, 0]
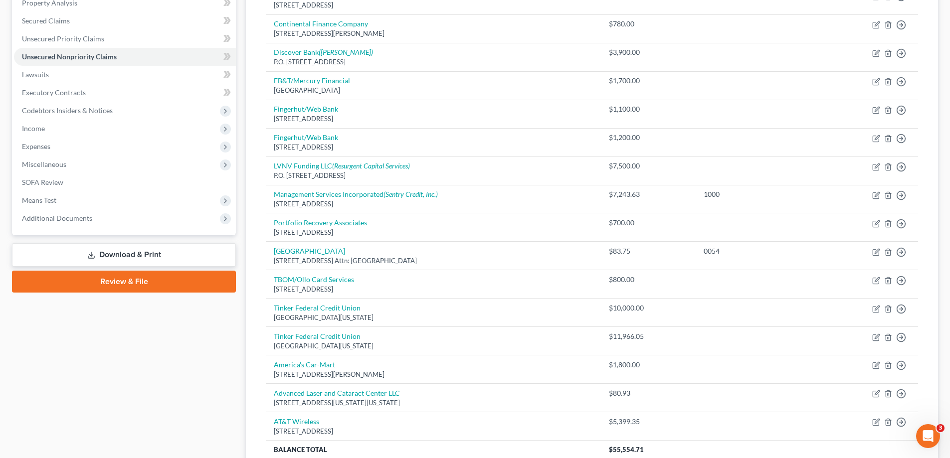
click at [157, 256] on link "Download & Print" at bounding box center [124, 254] width 224 height 23
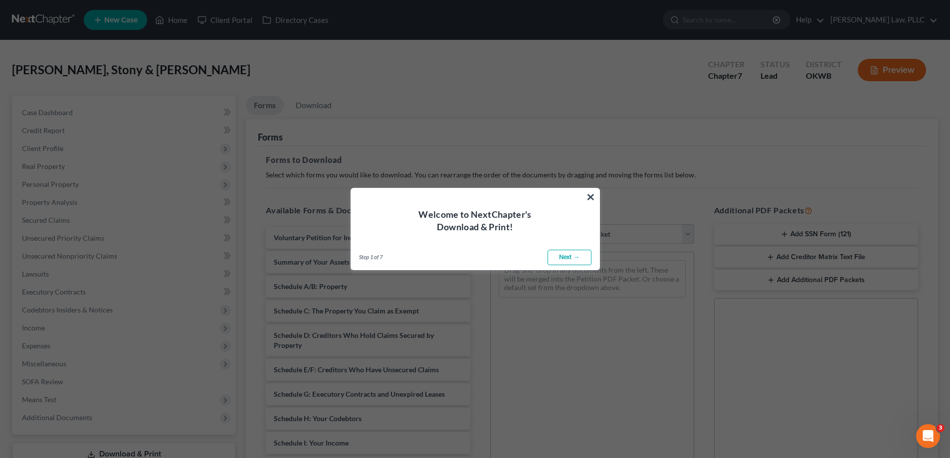
click at [570, 260] on link "Next →" at bounding box center [570, 258] width 44 height 16
select select "0"
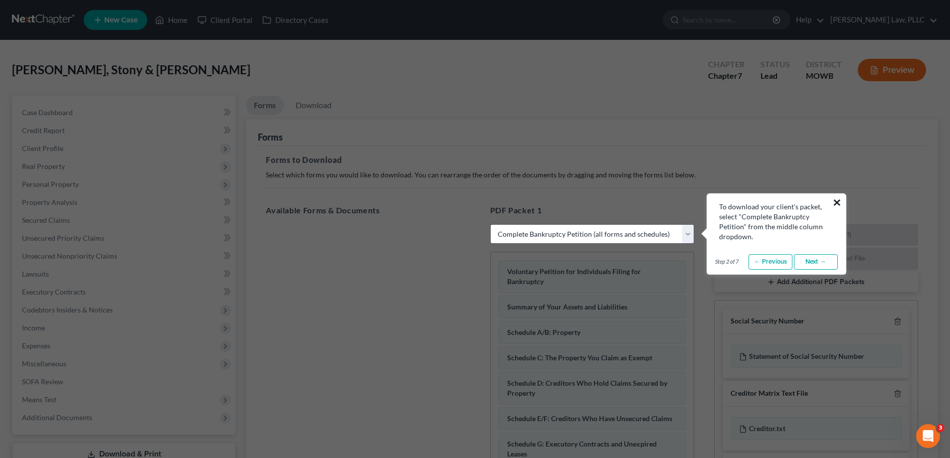
click at [837, 204] on button "×" at bounding box center [837, 203] width 9 height 16
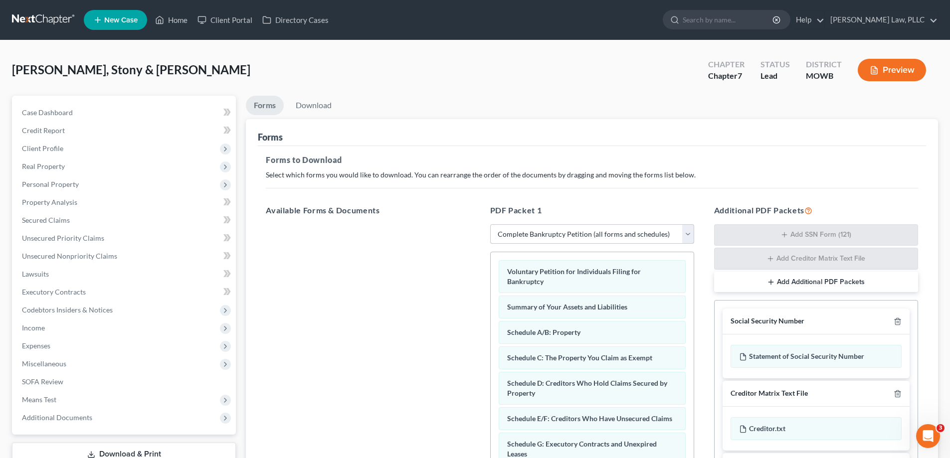
click at [596, 235] on select "Choose Default Petition PDF Packet Complete Bankruptcy Petition (all forms and …" at bounding box center [592, 234] width 204 height 20
click at [630, 182] on div "Forms to Download Select which forms you would like to download. You can rearra…" at bounding box center [592, 347] width 668 height 402
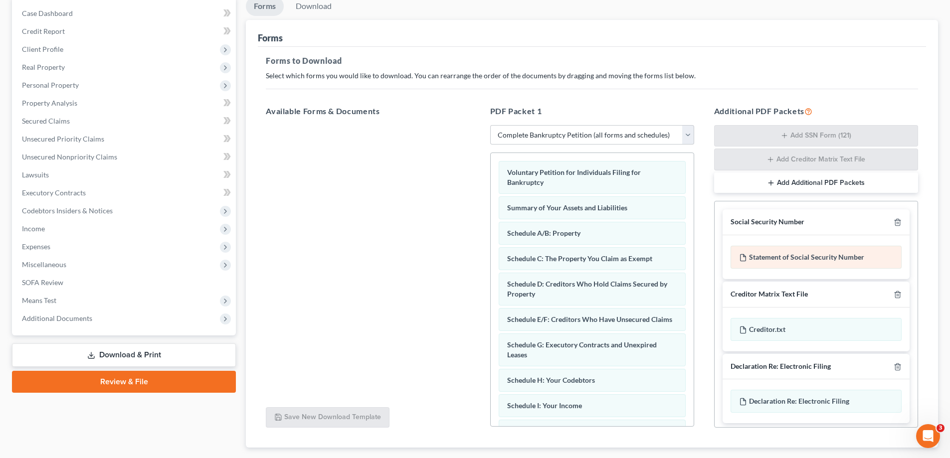
scroll to position [100, 0]
click at [890, 222] on div at bounding box center [896, 221] width 12 height 9
click at [894, 223] on icon "button" at bounding box center [898, 222] width 8 height 8
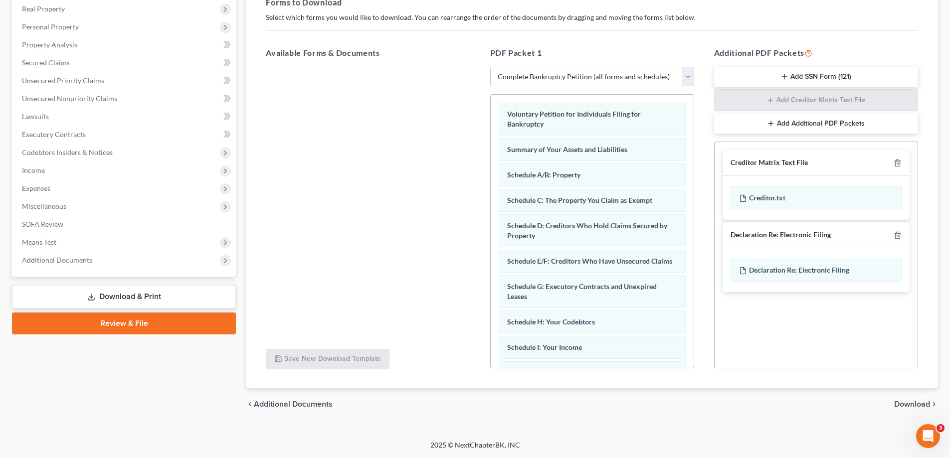
click at [902, 402] on span "Download" at bounding box center [912, 405] width 36 height 8
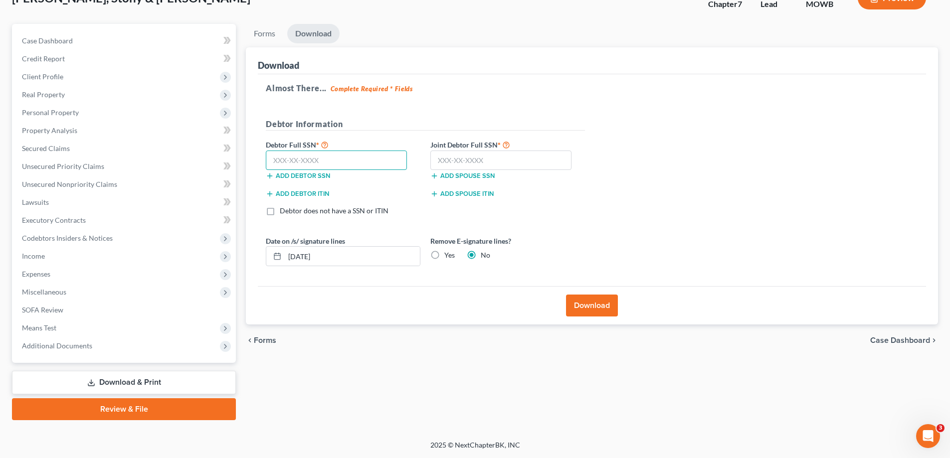
click at [322, 155] on input "text" at bounding box center [336, 161] width 141 height 20
type input "447-62-4378"
type input "447-56-5099"
click at [599, 304] on button "Download" at bounding box center [592, 306] width 52 height 22
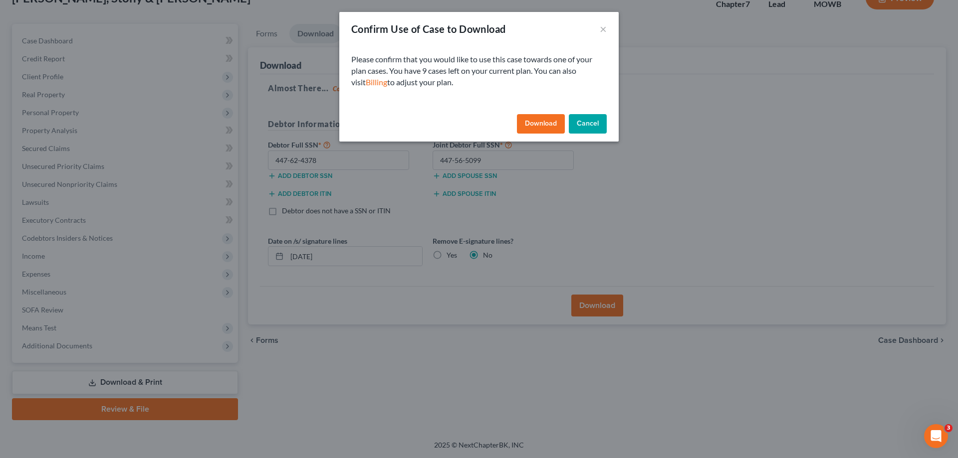
click at [560, 124] on button "Download" at bounding box center [541, 124] width 48 height 20
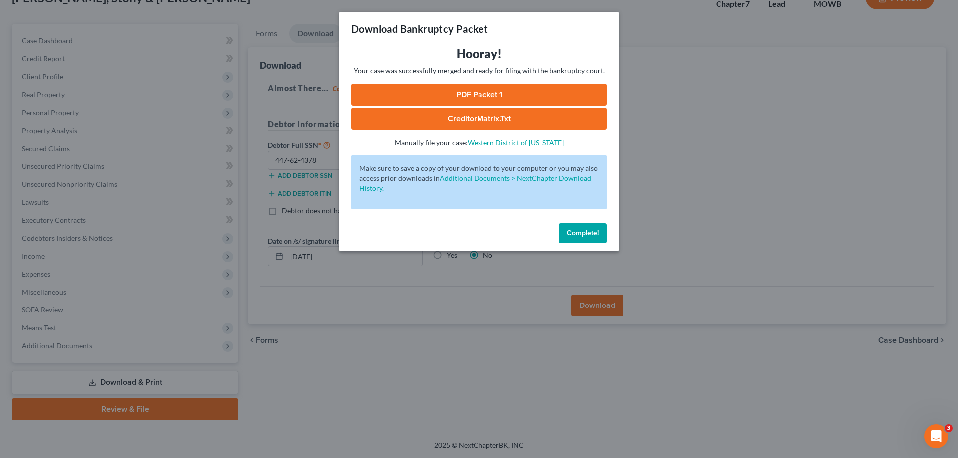
click at [457, 89] on link "PDF Packet 1" at bounding box center [478, 95] width 255 height 22
click at [449, 282] on div "Download Bankruptcy Packet Hooray! Your case was successfully merged and ready …" at bounding box center [479, 229] width 958 height 458
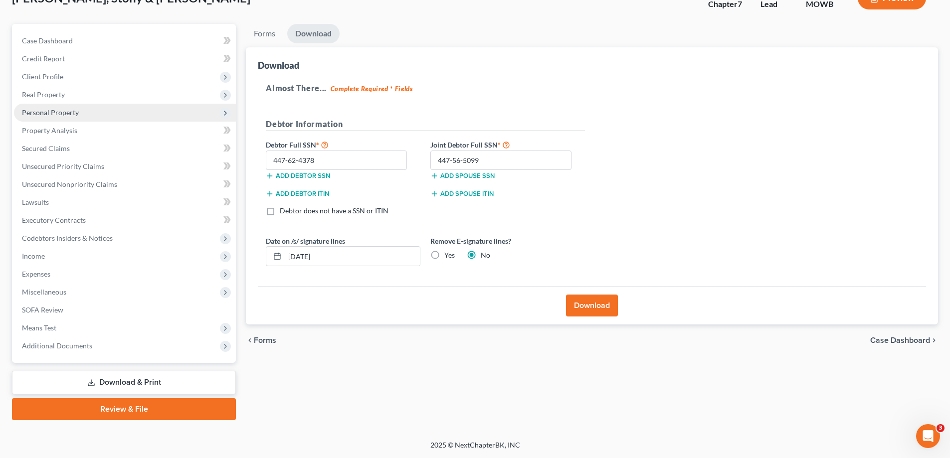
click at [80, 120] on span "Personal Property" at bounding box center [125, 113] width 222 height 18
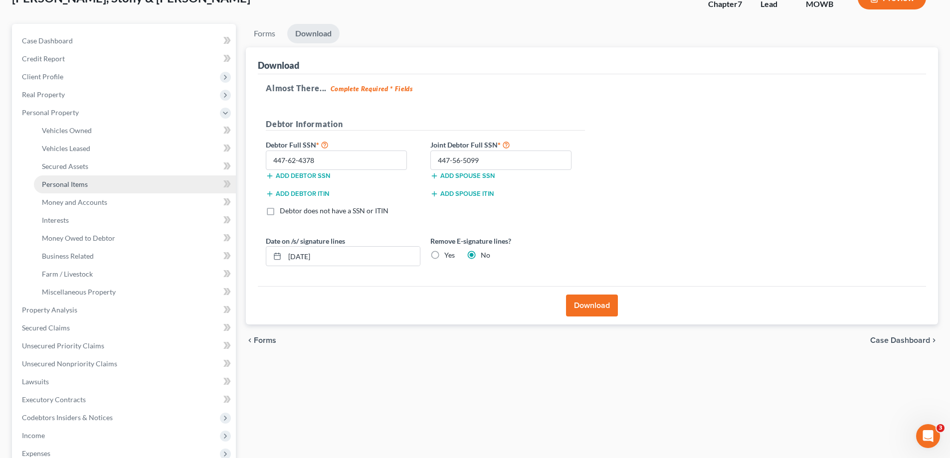
click at [74, 187] on span "Personal Items" at bounding box center [65, 184] width 46 height 8
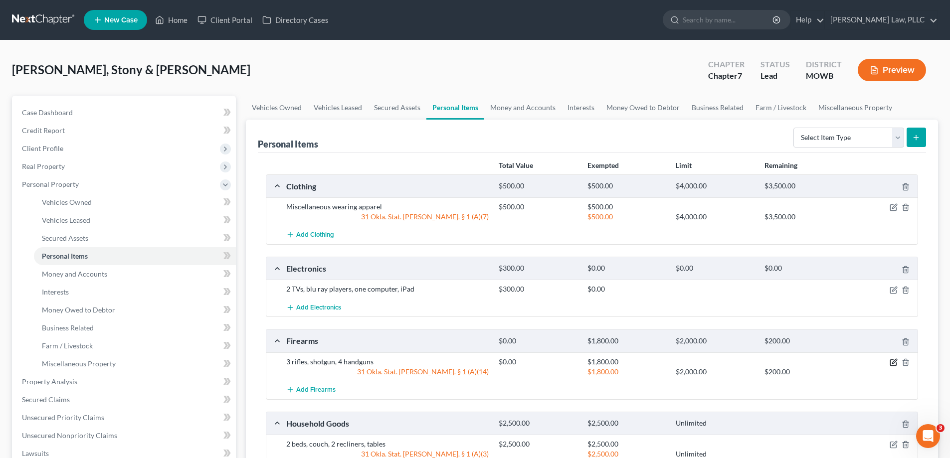
click at [890, 363] on icon "button" at bounding box center [893, 363] width 6 height 6
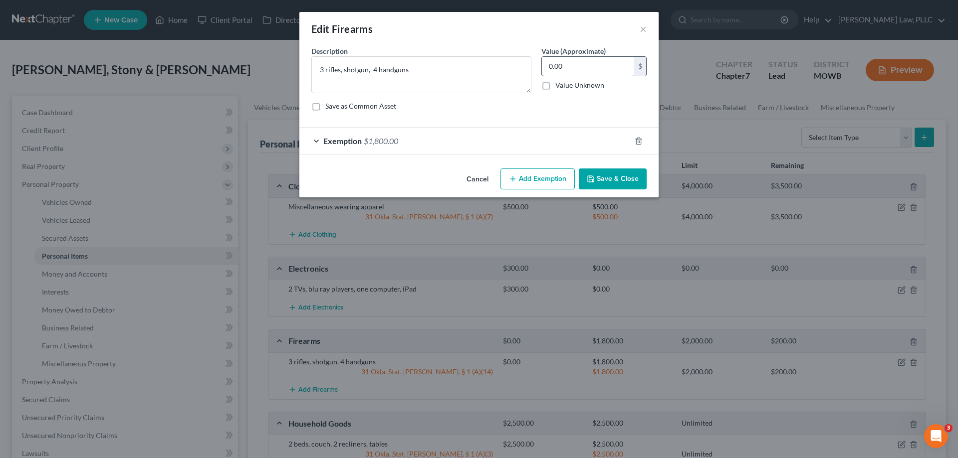
click at [566, 69] on input "0.00" at bounding box center [588, 66] width 92 height 19
type input "1,800"
click at [638, 178] on button "Save & Close" at bounding box center [613, 179] width 68 height 21
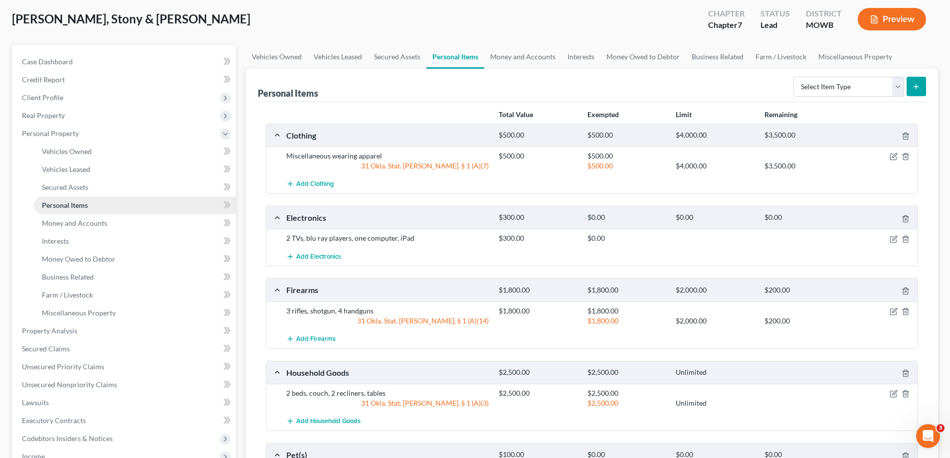
scroll to position [100, 0]
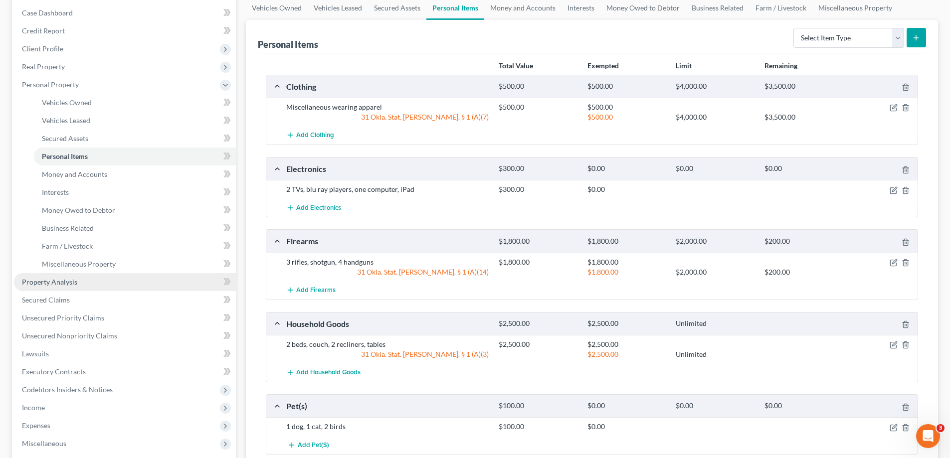
click at [86, 285] on link "Property Analysis" at bounding box center [125, 282] width 222 height 18
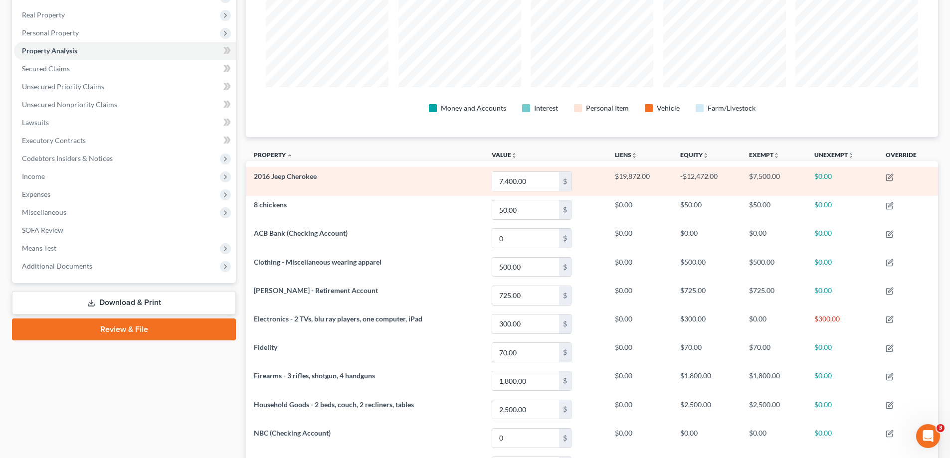
scroll to position [249, 0]
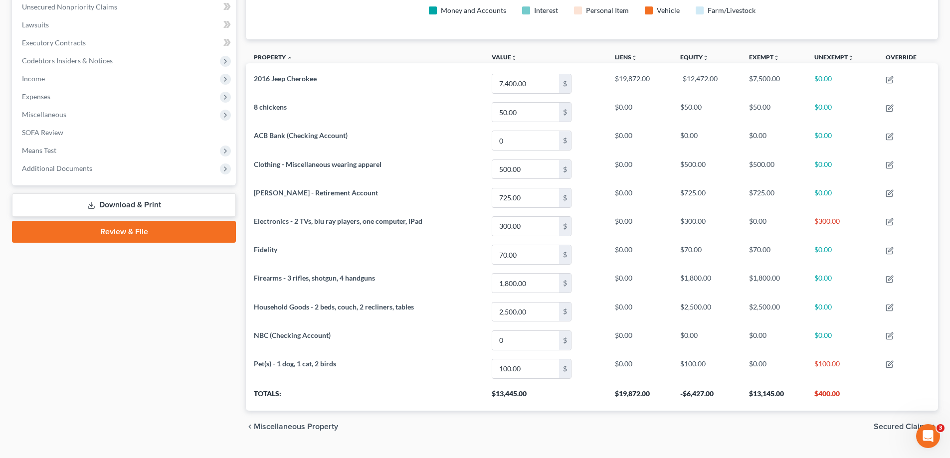
click at [214, 202] on link "Download & Print" at bounding box center [124, 205] width 224 height 23
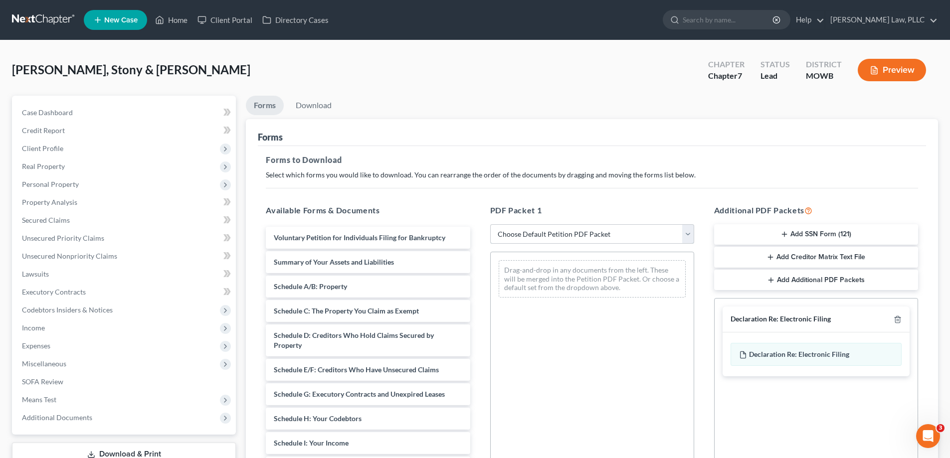
click at [559, 225] on select "Choose Default Petition PDF Packet Complete Bankruptcy Petition (all forms and …" at bounding box center [592, 234] width 204 height 20
select select "0"
click at [490, 224] on select "Choose Default Petition PDF Packet Complete Bankruptcy Petition (all forms and …" at bounding box center [592, 234] width 204 height 20
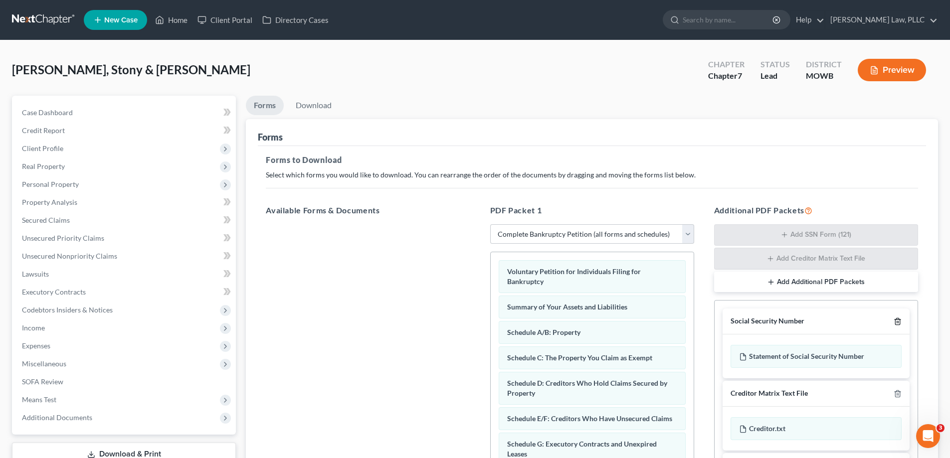
click at [895, 320] on polyline "button" at bounding box center [898, 320] width 6 height 0
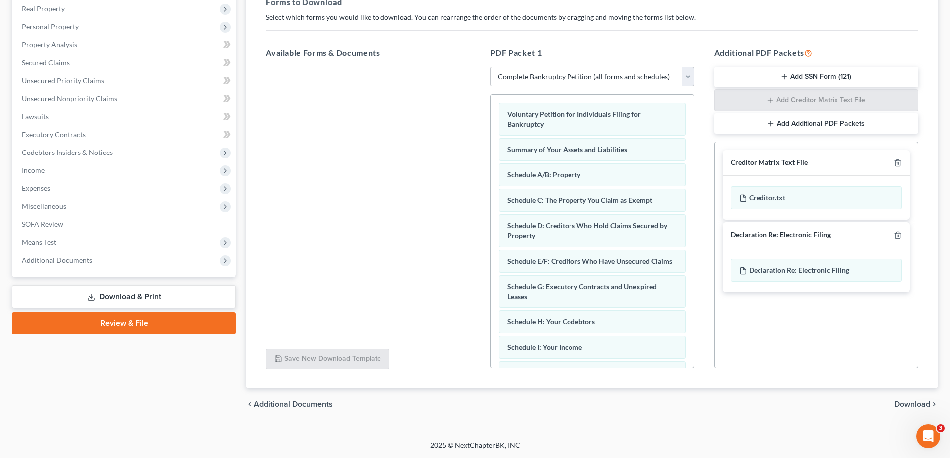
click at [898, 402] on span "Download" at bounding box center [912, 405] width 36 height 8
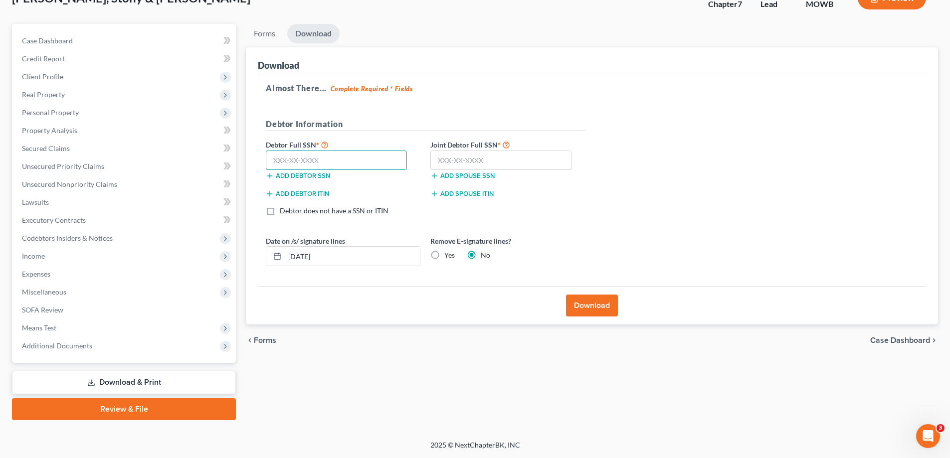
click at [334, 157] on input "text" at bounding box center [336, 161] width 141 height 20
type input "447-62-4378"
type input "447-56-5099"
click at [597, 314] on button "Download" at bounding box center [592, 306] width 52 height 22
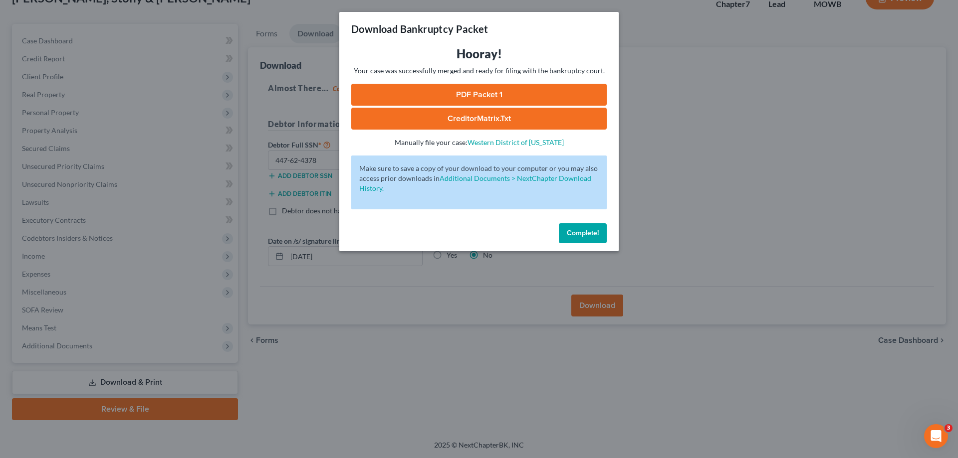
click at [516, 101] on link "PDF Packet 1" at bounding box center [478, 95] width 255 height 22
